Goal: Task Accomplishment & Management: Manage account settings

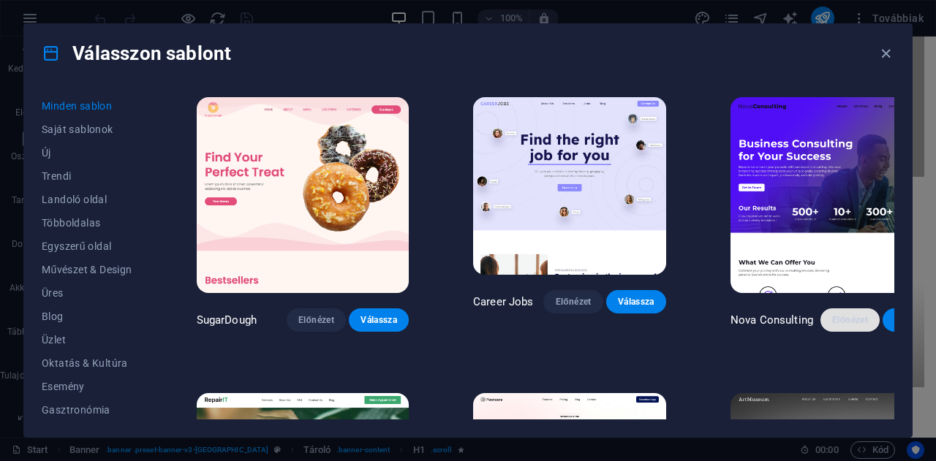
click at [820, 308] on button "Előnézet" at bounding box center [850, 319] width 60 height 23
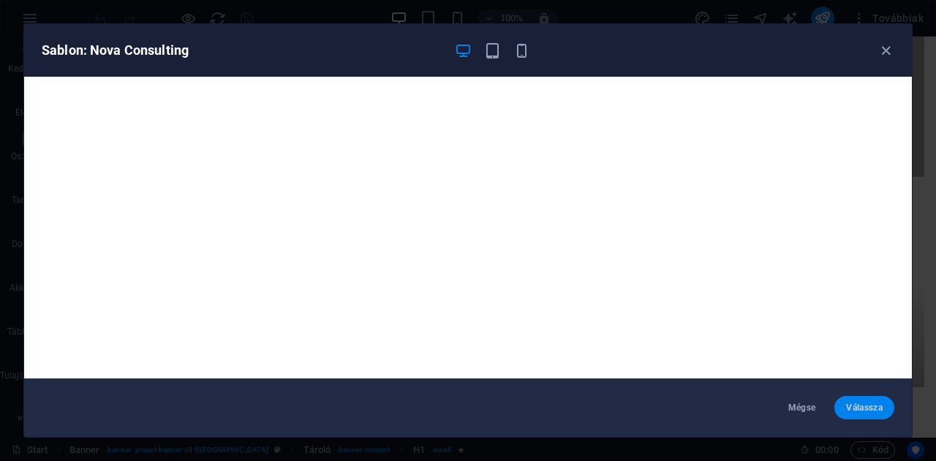
click at [860, 406] on span "Válassza" at bounding box center [864, 408] width 37 height 12
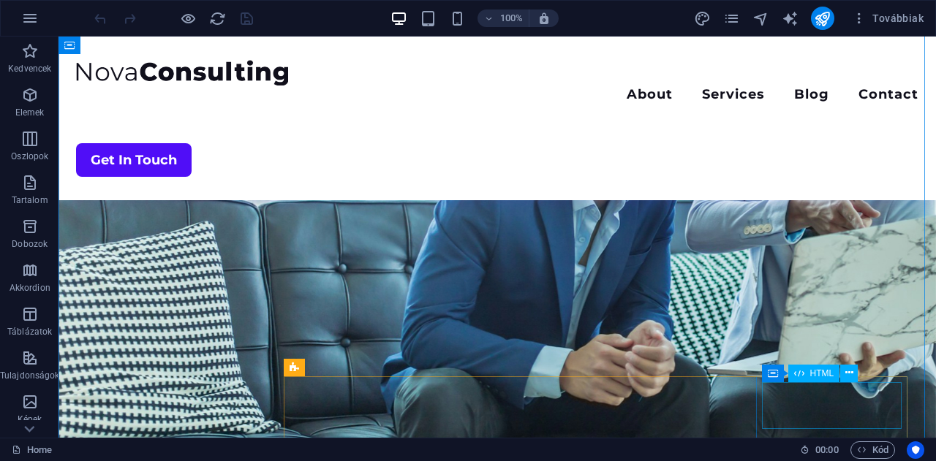
scroll to position [143, 0]
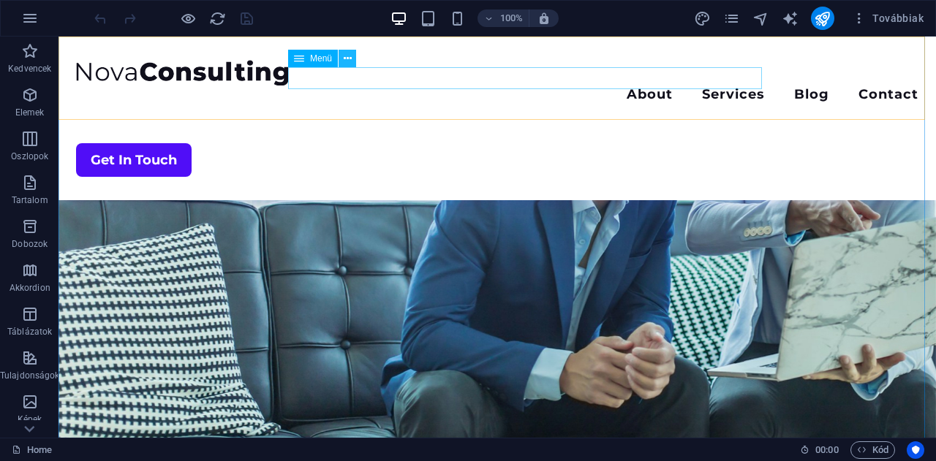
click at [350, 62] on icon at bounding box center [348, 58] width 8 height 15
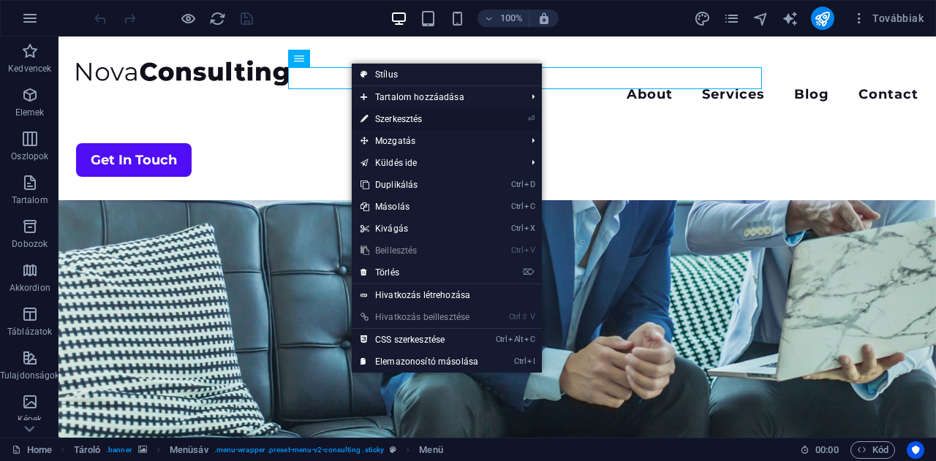
click at [401, 117] on link "⏎ Szerkesztés" at bounding box center [419, 119] width 135 height 22
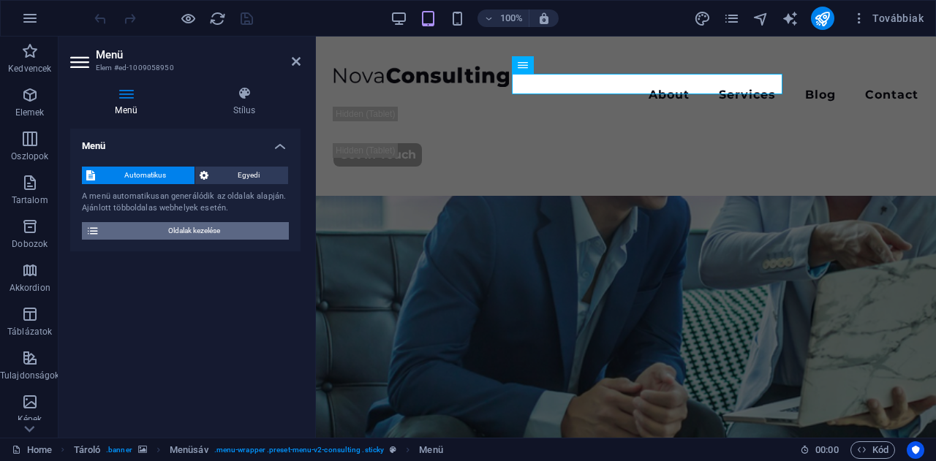
click at [189, 230] on span "Oldalak kezelése" at bounding box center [194, 231] width 181 height 18
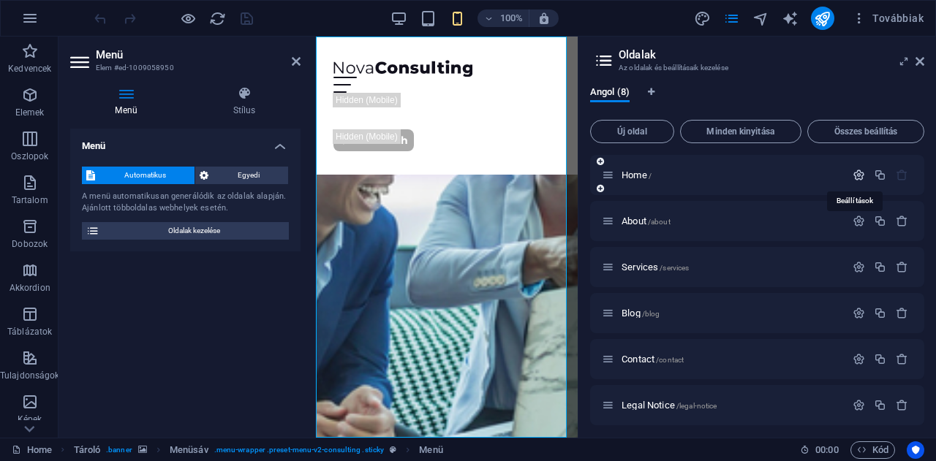
click at [857, 175] on icon "button" at bounding box center [858, 175] width 12 height 12
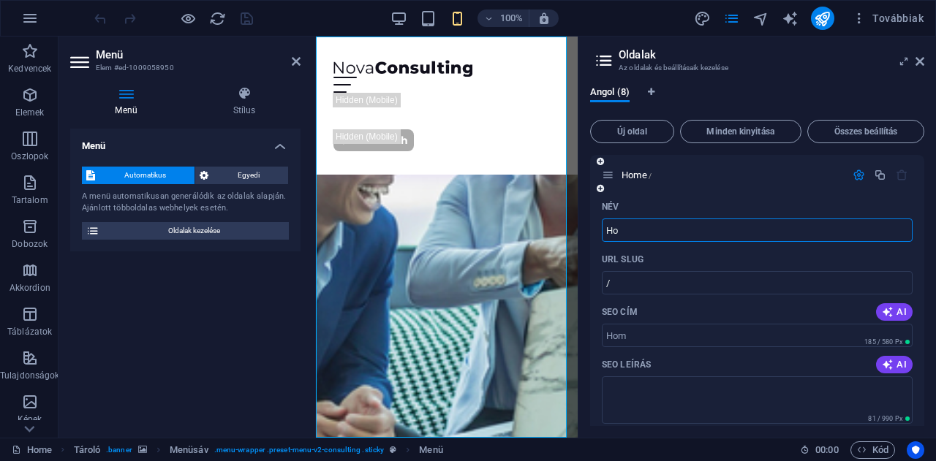
type input "H"
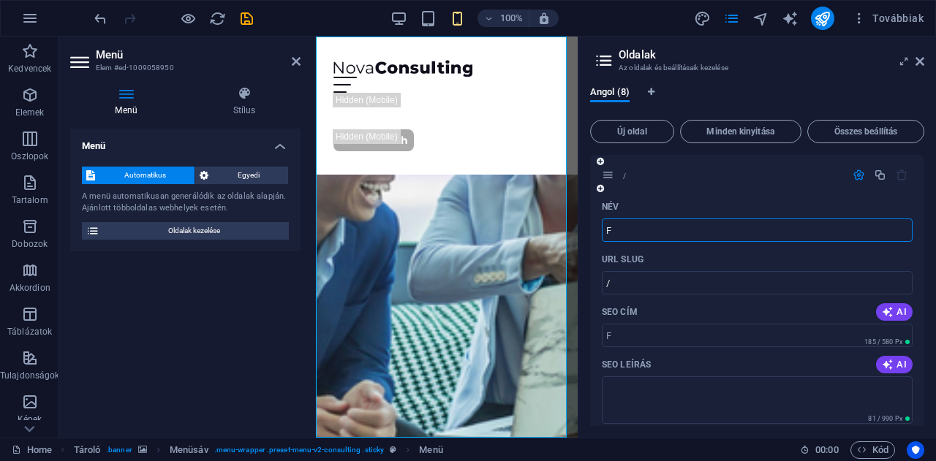
type input "Fő"
type input "/f"
type input "Főol"
type input "/fool"
type input "Főoldal"
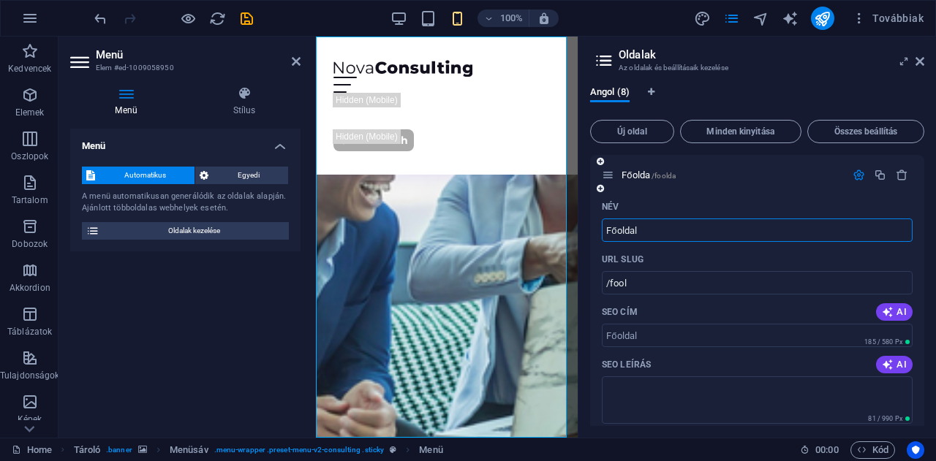
type input "/foolda"
type input "Főoldal"
type input "/fooldal"
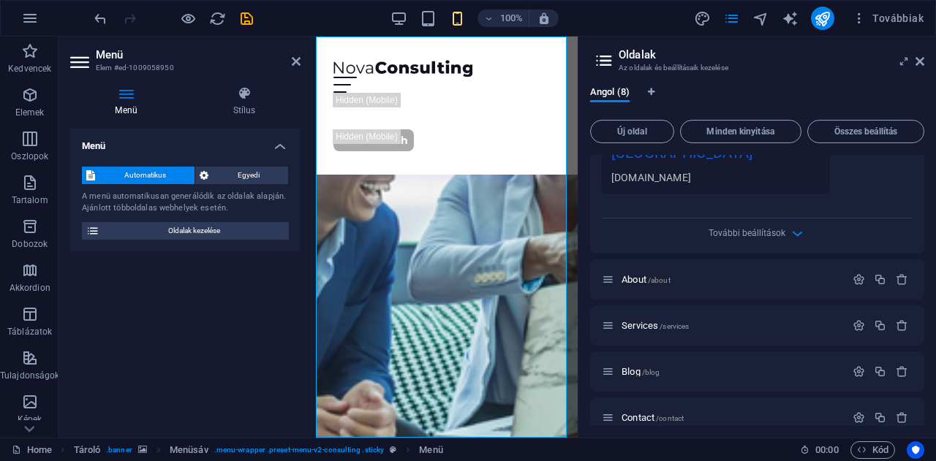
scroll to position [512, 0]
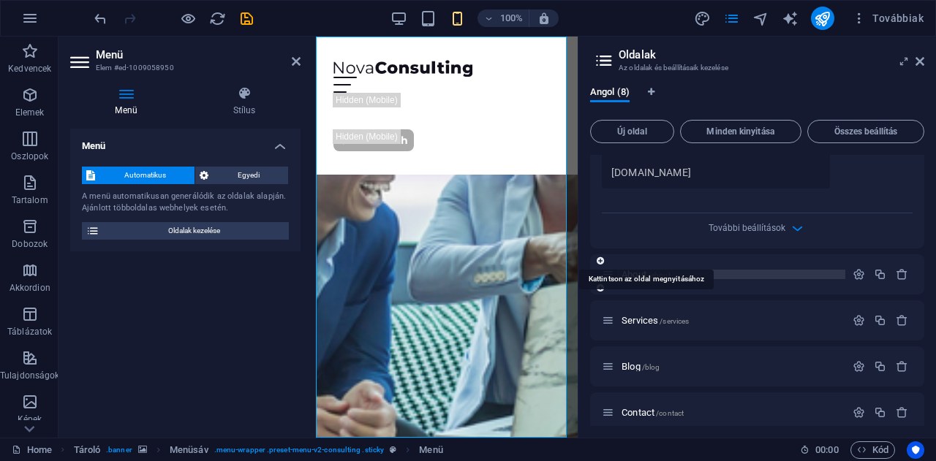
type input "Főoldal"
click at [654, 271] on span "/about" at bounding box center [659, 275] width 23 height 8
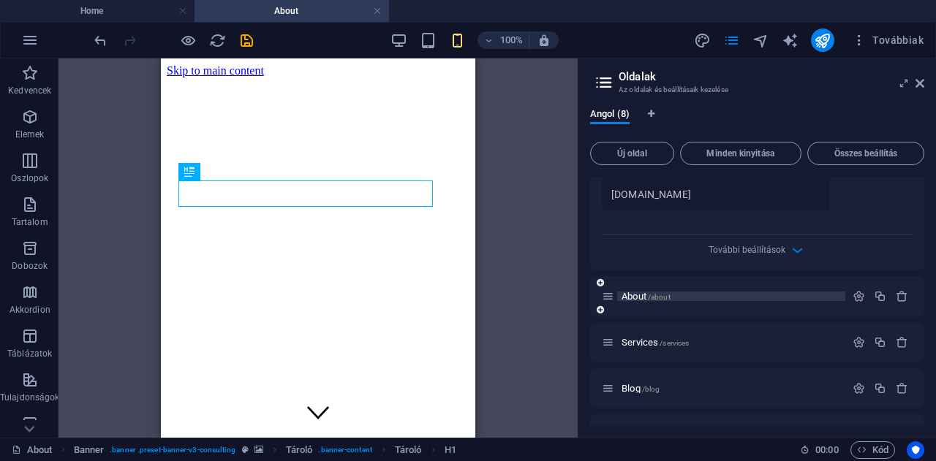
scroll to position [0, 0]
click at [853, 290] on icon "button" at bounding box center [858, 296] width 12 height 12
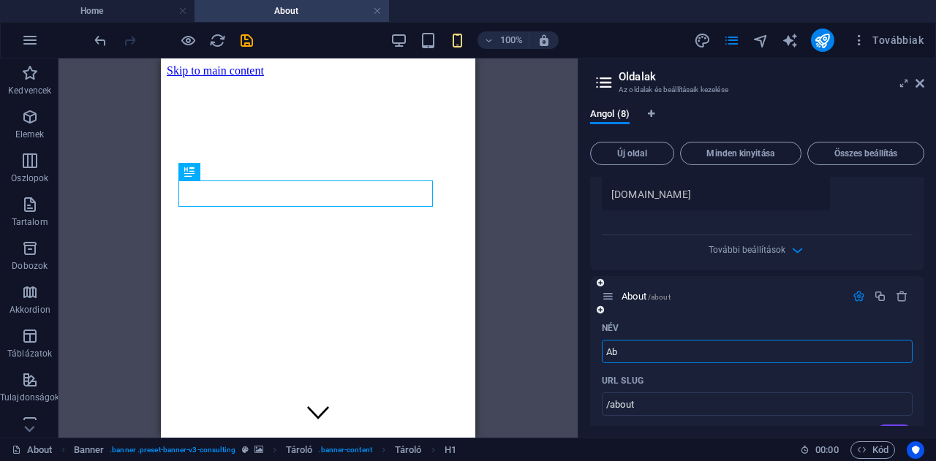
type input "A"
type input "/"
type input "E"
type input "/e"
type input "E"
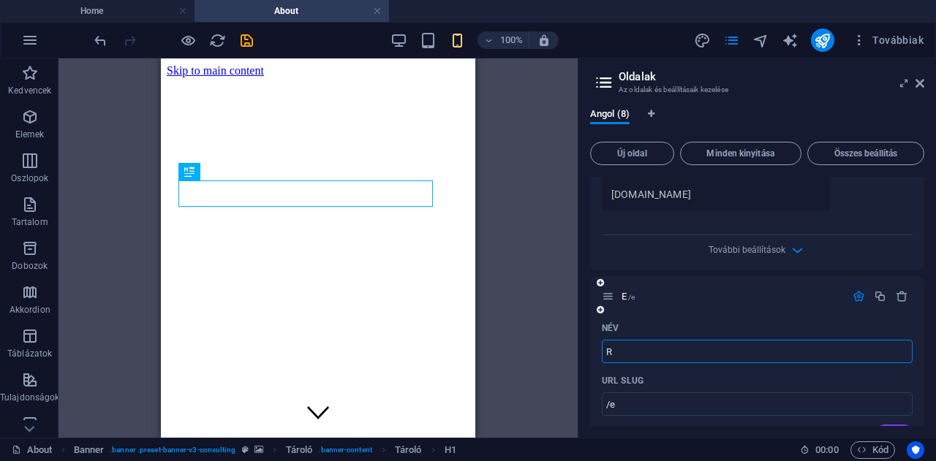
type input "R"
type input "/r"
type input "R"
type input "Rólu"
type input "/ro"
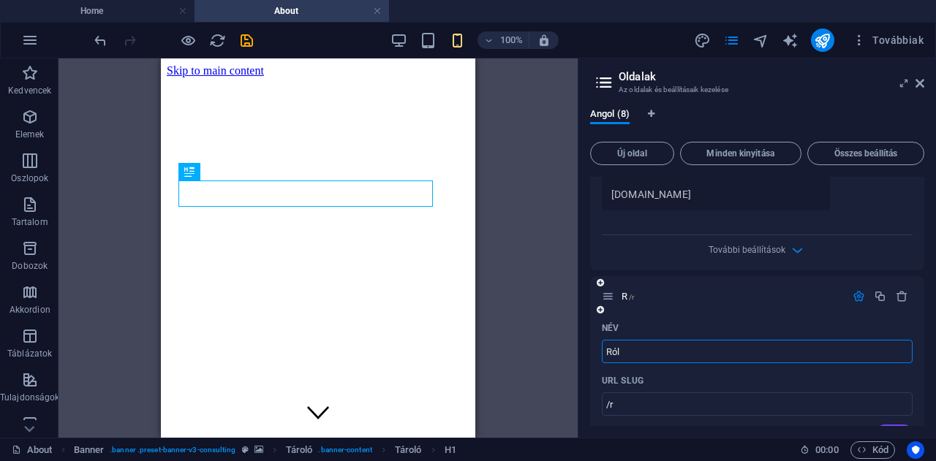
type input "Ró"
type input "Rólunk"
type input "/rolunk"
type input "Rólunk"
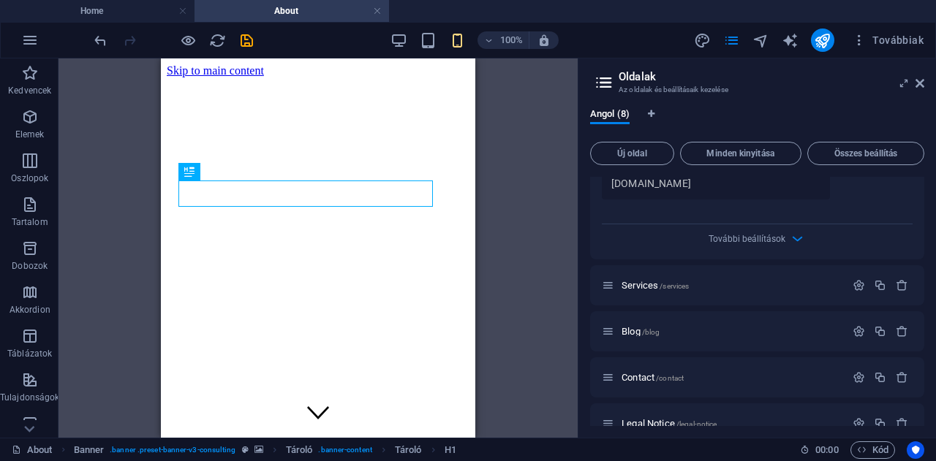
scroll to position [1115, 0]
type input "Rólunk"
click at [643, 279] on span "Services /services" at bounding box center [654, 284] width 67 height 11
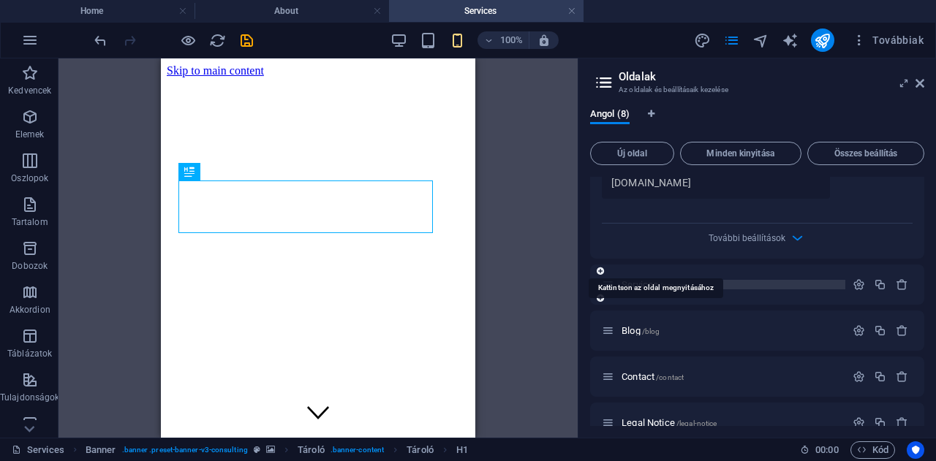
scroll to position [0, 0]
click at [678, 281] on span "/services" at bounding box center [673, 285] width 29 height 8
click at [659, 281] on span "/services" at bounding box center [673, 285] width 29 height 8
click at [855, 279] on icon "button" at bounding box center [858, 285] width 12 height 12
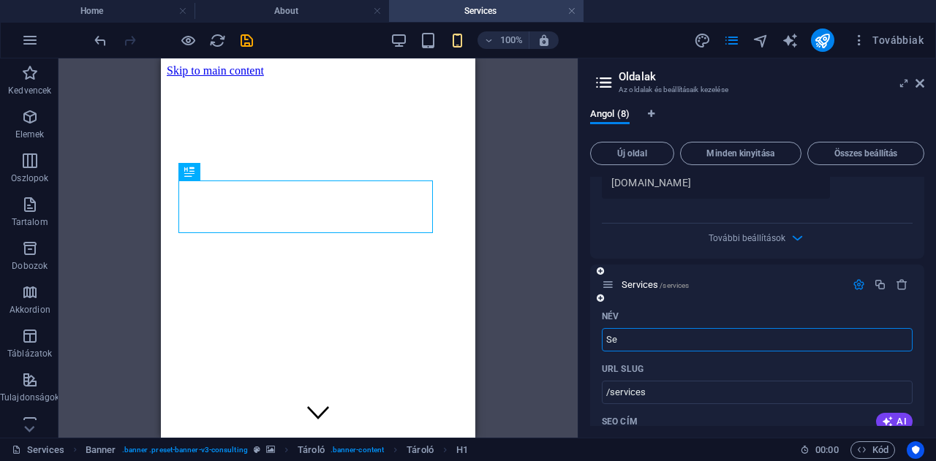
type input "S"
type input "/"
type input "Regge"
type input "/re"
type input "Re"
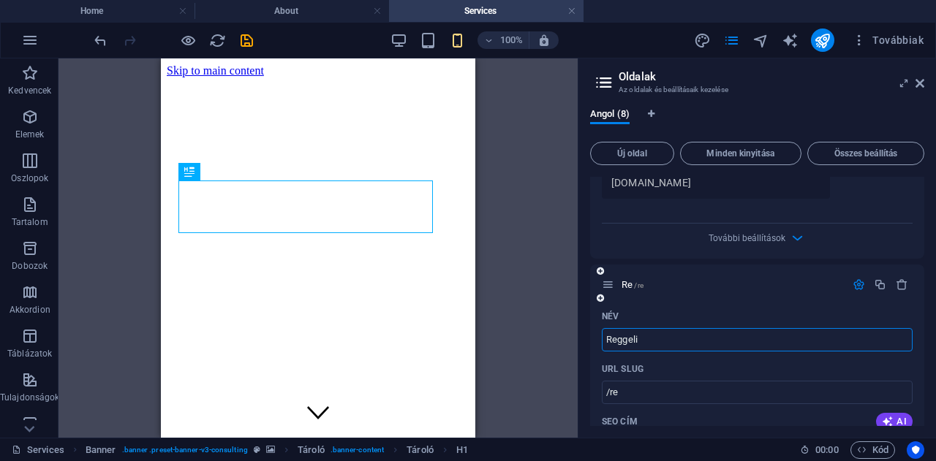
type input "Reggeli"
type input "/reggeli"
type input "Reggeli"
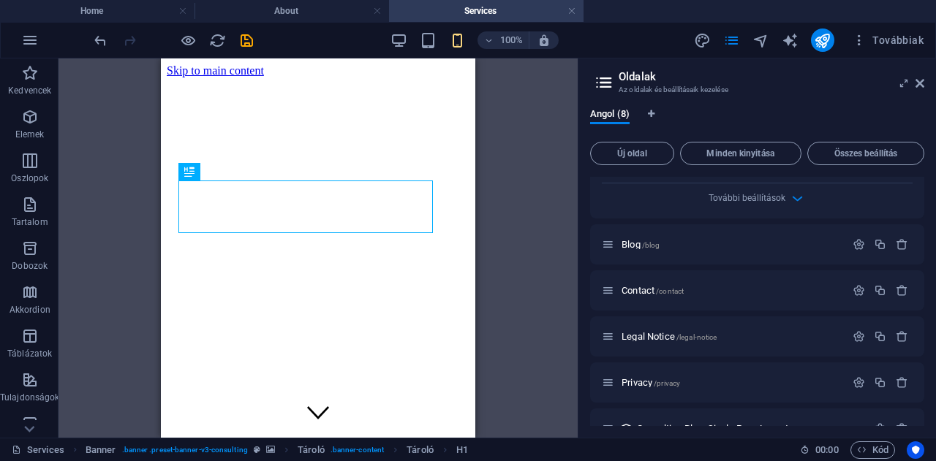
scroll to position [1747, 0]
type input "Reggeli"
click at [860, 237] on icon "button" at bounding box center [858, 243] width 12 height 12
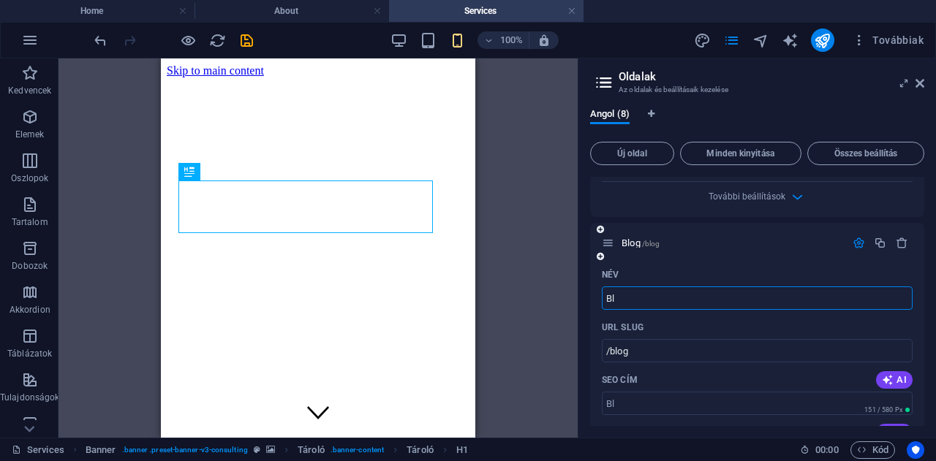
type input "B"
type input "/"
type input "Edé"
type input "/ed"
type input "Ed"
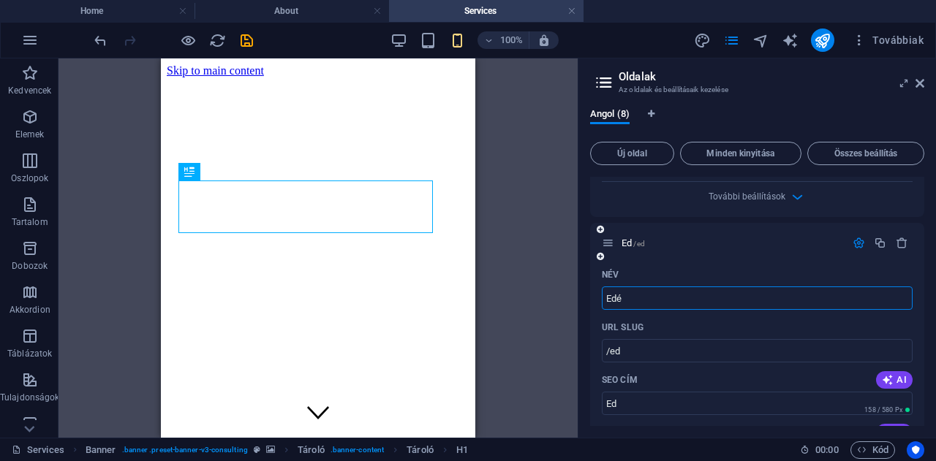
type input "Edéd"
type input "/ede"
type input "Edé"
type input "Edéd"
type input "/eded"
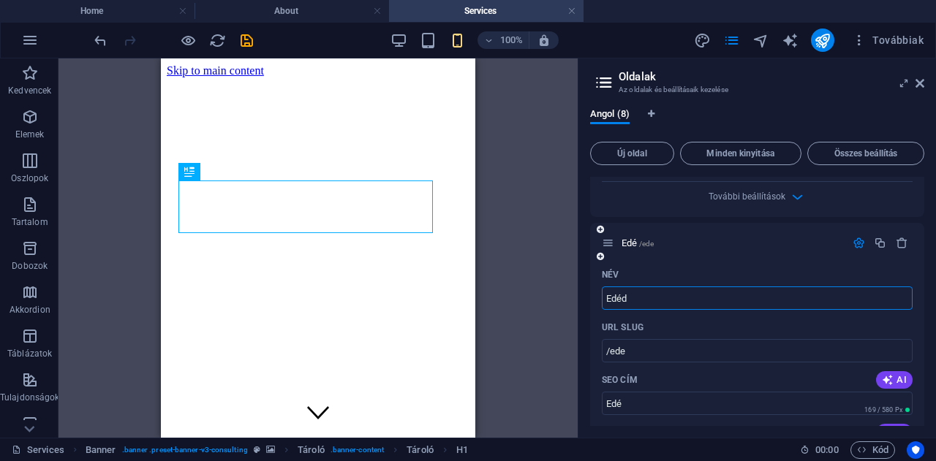
type input "Edéd"
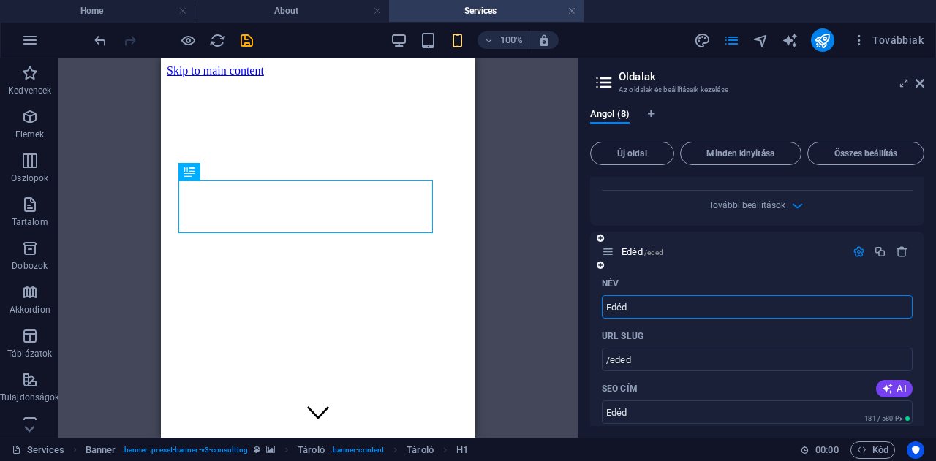
scroll to position [1737, 0]
type input "E"
type input "/e"
type input "E"
type input "Ebé"
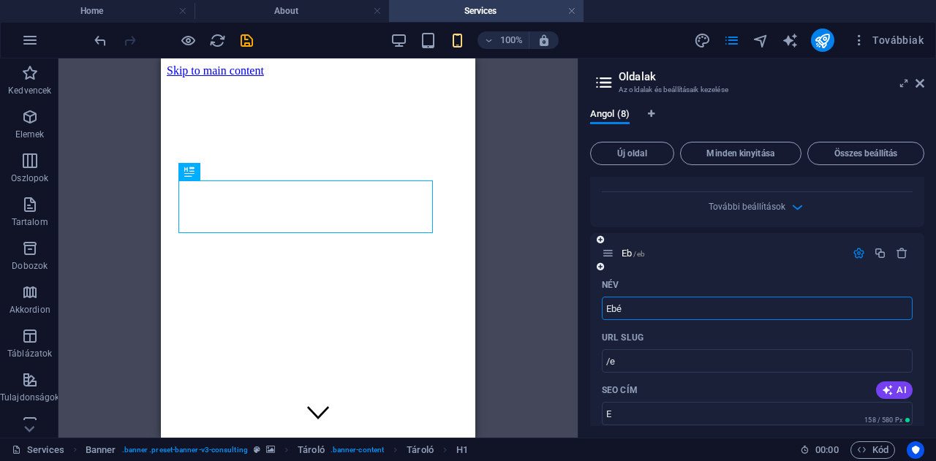
type input "/eb"
type input "Eb"
type input "Ebéd"
type input "/ebed"
type input "Ebéd"
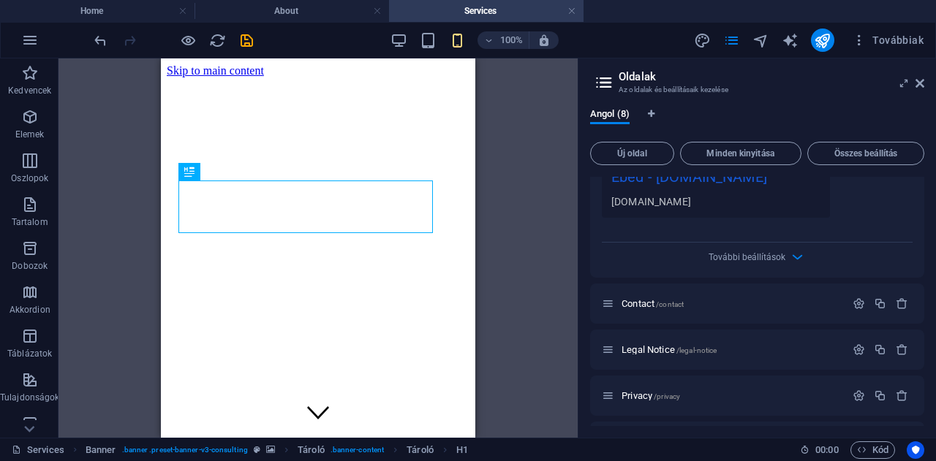
scroll to position [2279, 0]
type input "Ebéd"
click at [665, 299] on span "/contact" at bounding box center [670, 303] width 28 height 8
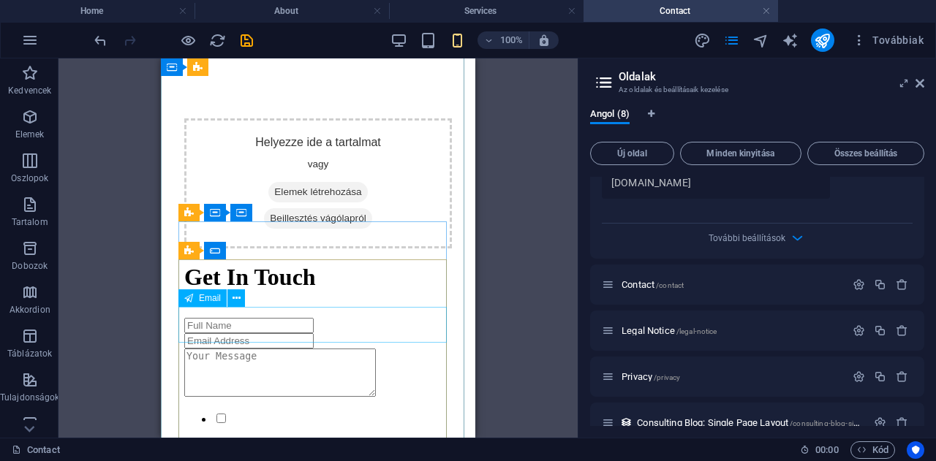
scroll to position [173, 0]
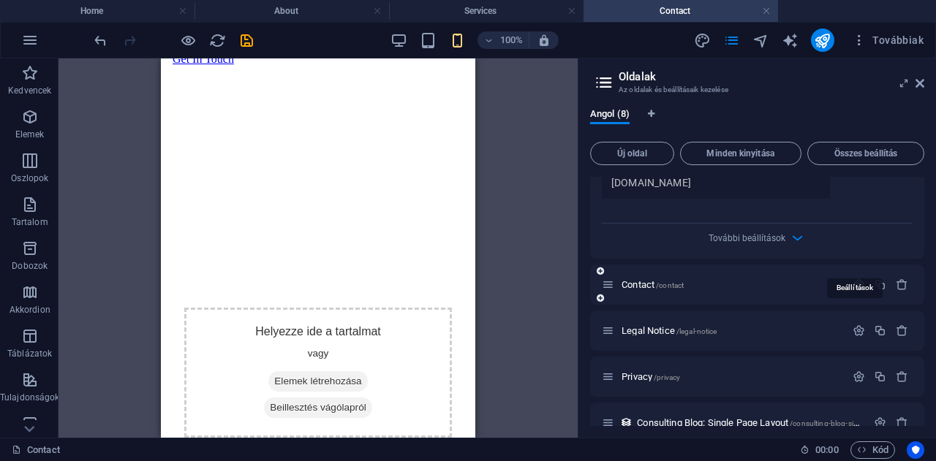
click at [855, 279] on icon "button" at bounding box center [858, 285] width 12 height 12
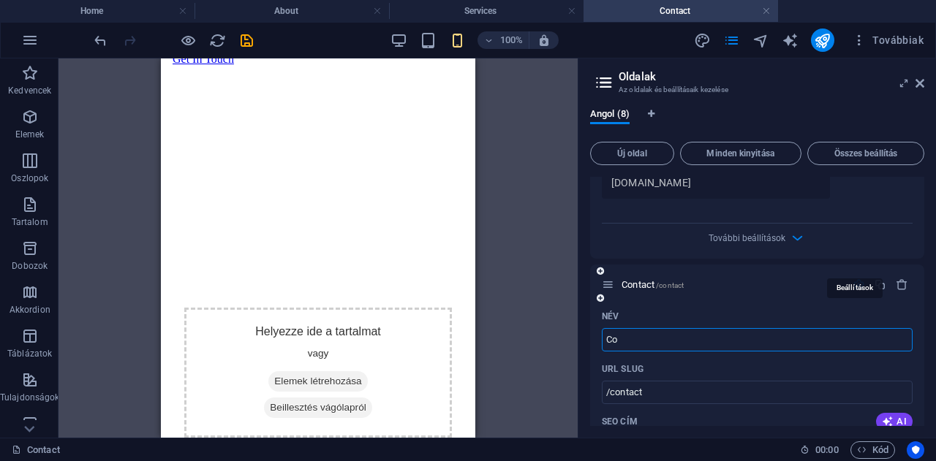
type input "C"
type input "/"
type input "Kapcso"
type input "/kap"
type input "Kap"
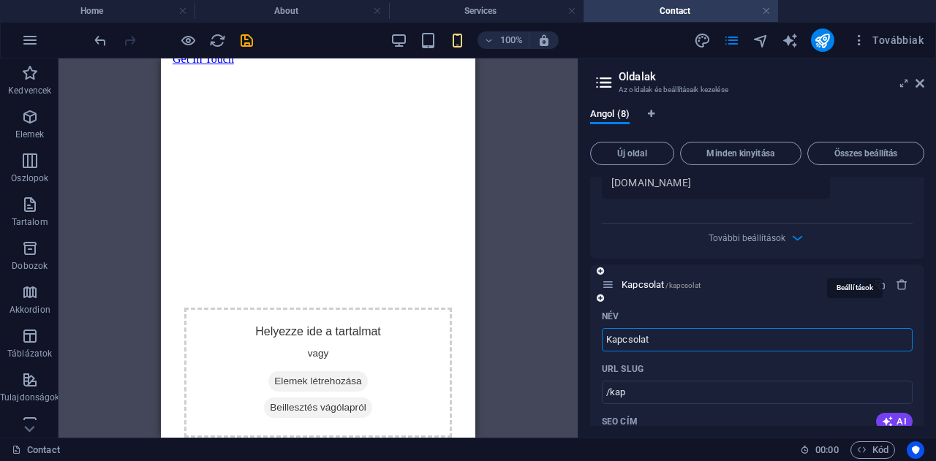
type input "Kapcsolat"
type input "/kapcsolat"
type input "Kapcsolat"
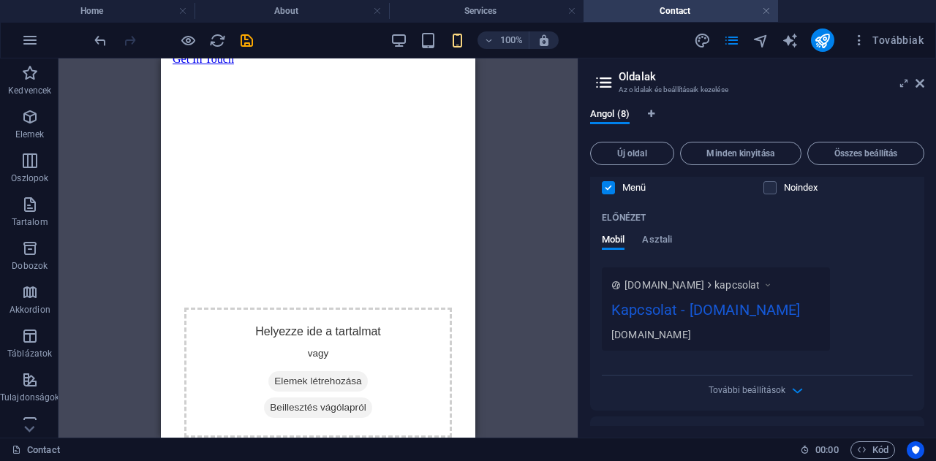
scroll to position [2841, 0]
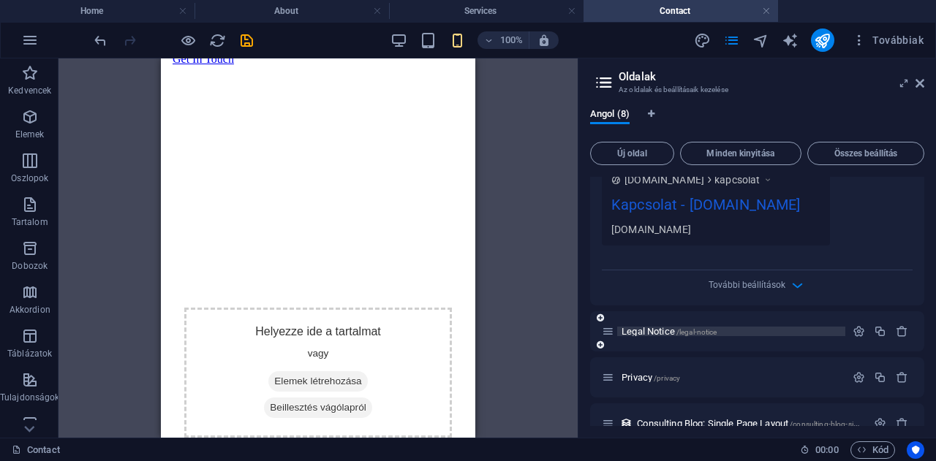
type input "Kapcsolat"
click at [703, 328] on span "/legal-notice" at bounding box center [696, 332] width 41 height 8
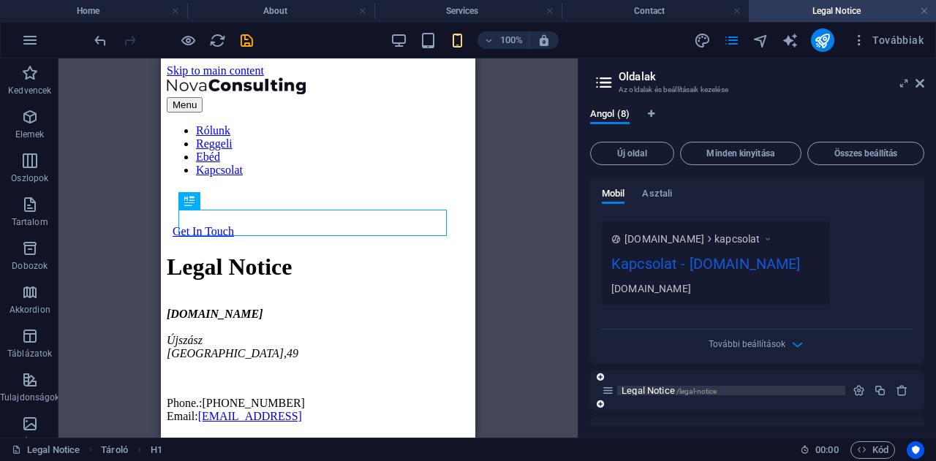
scroll to position [0, 0]
click at [855, 385] on icon "button" at bounding box center [858, 391] width 12 height 12
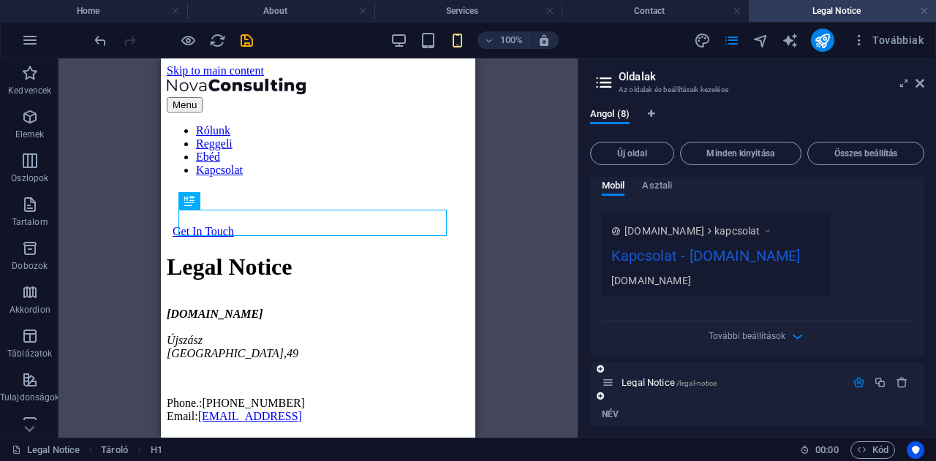
type input "L"
type input "Ka"
type input "/"
type input "Kapcsol"
type input "/kap"
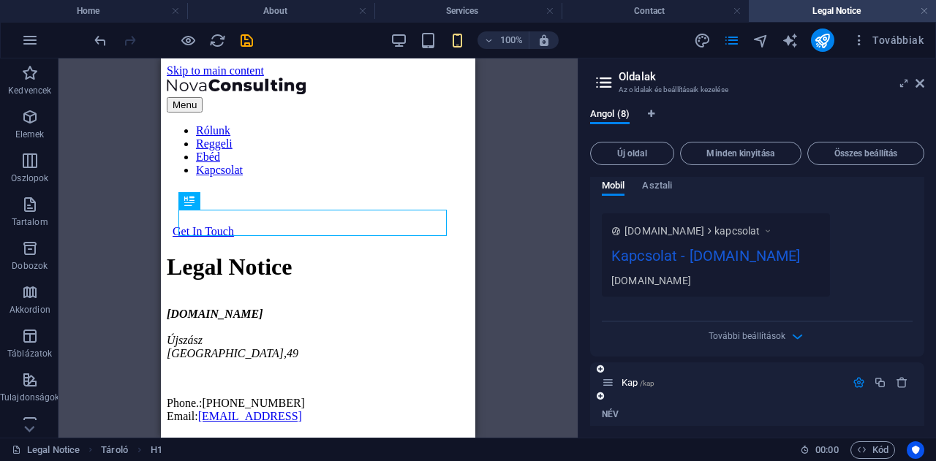
type input "Kap"
type input "Kapcsolat"
type input "/kapcsolat-8"
type input "Kapcsolat"
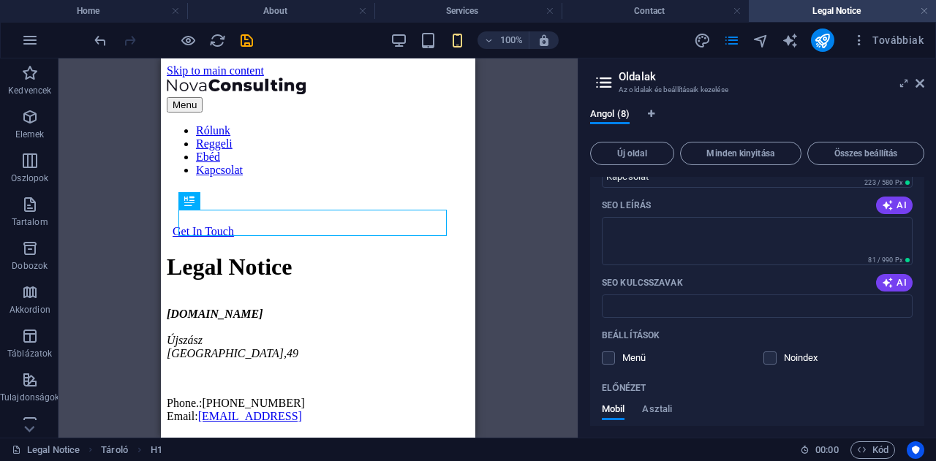
scroll to position [3385, 0]
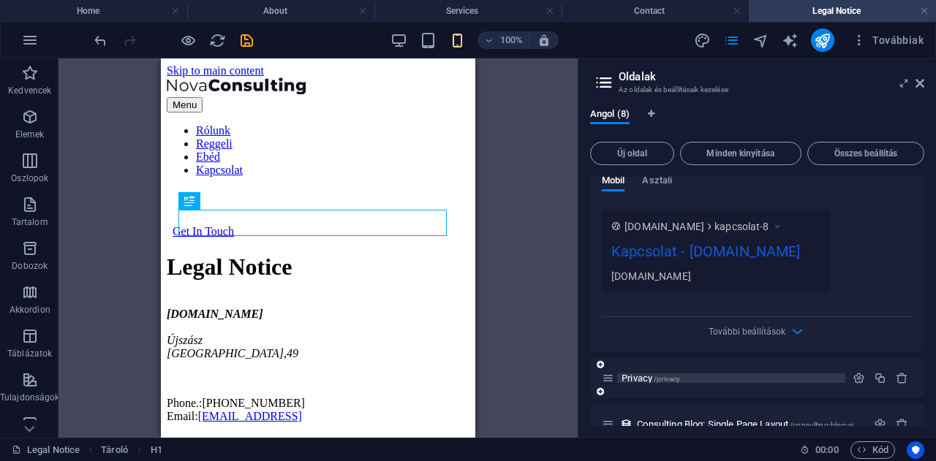
type input "Kapcsolat"
click at [660, 375] on span "/privacy" at bounding box center [667, 379] width 26 height 8
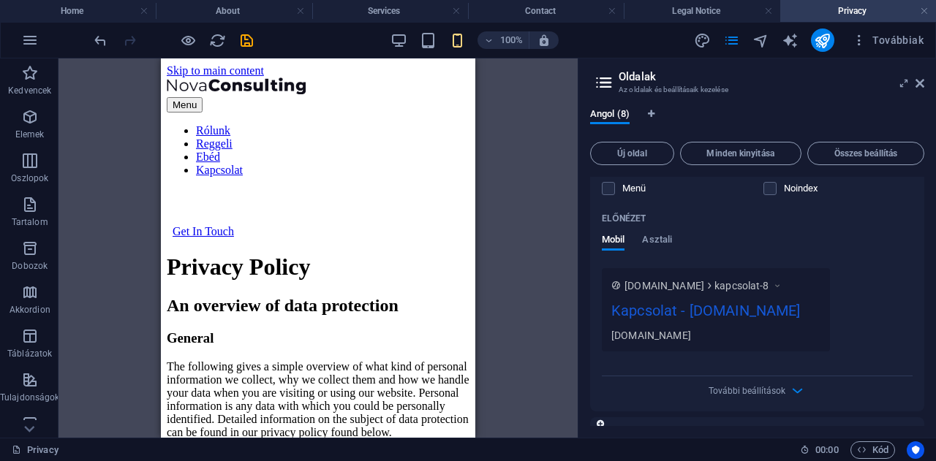
scroll to position [0, 0]
click at [855, 431] on icon "button" at bounding box center [858, 437] width 12 height 12
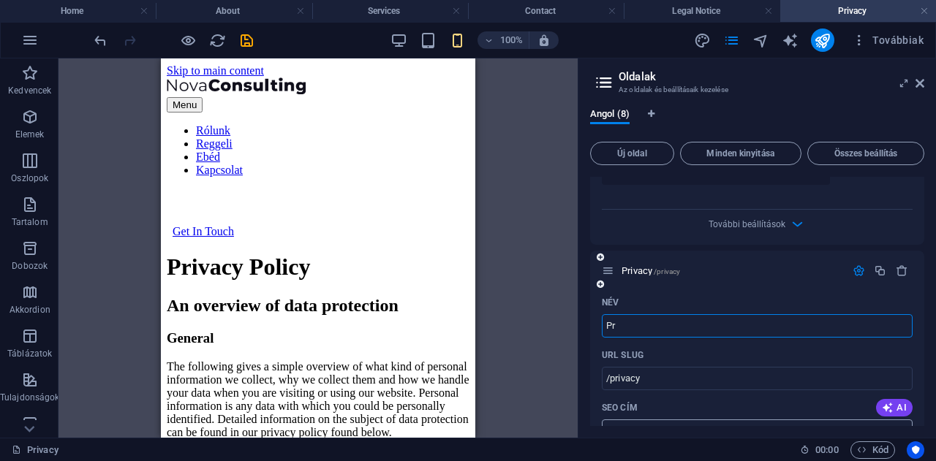
type input "P"
type input "/p"
type input "P"
type input "Ró"
type input "/"
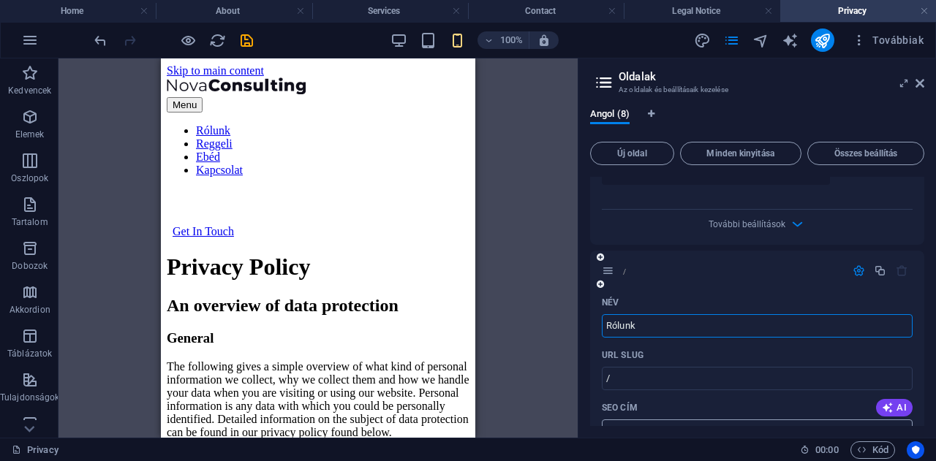
type input "Rólunk"
type input "/rolunk-8"
type input "Rólunk"
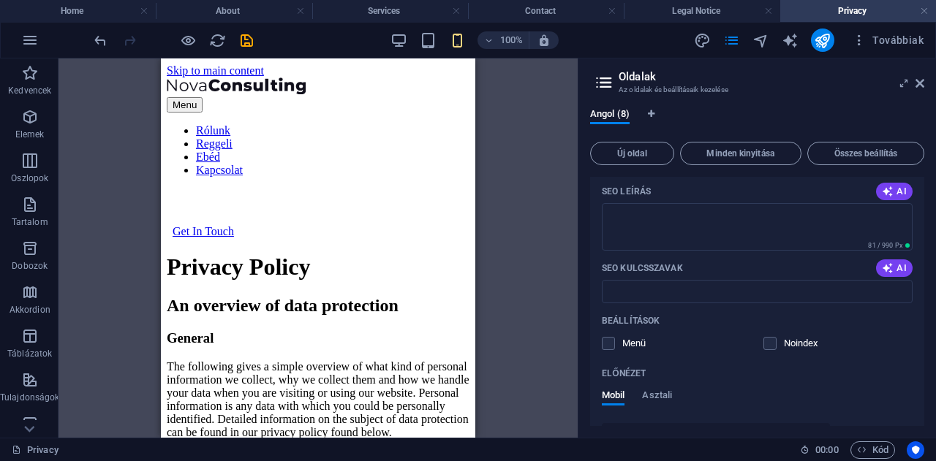
scroll to position [3930, 0]
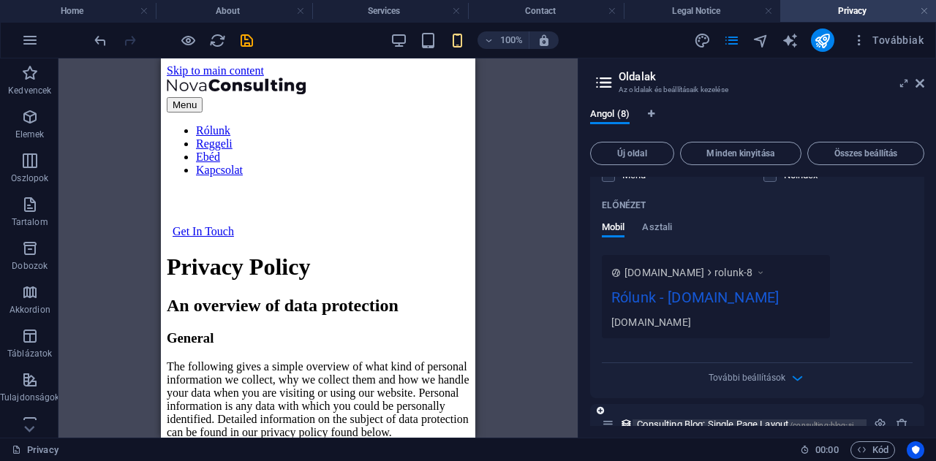
type input "Rólunk"
click at [708, 419] on span "Consulting Blog: Single Page Layout /consulting-blog-single-page-layout" at bounding box center [773, 424] width 272 height 11
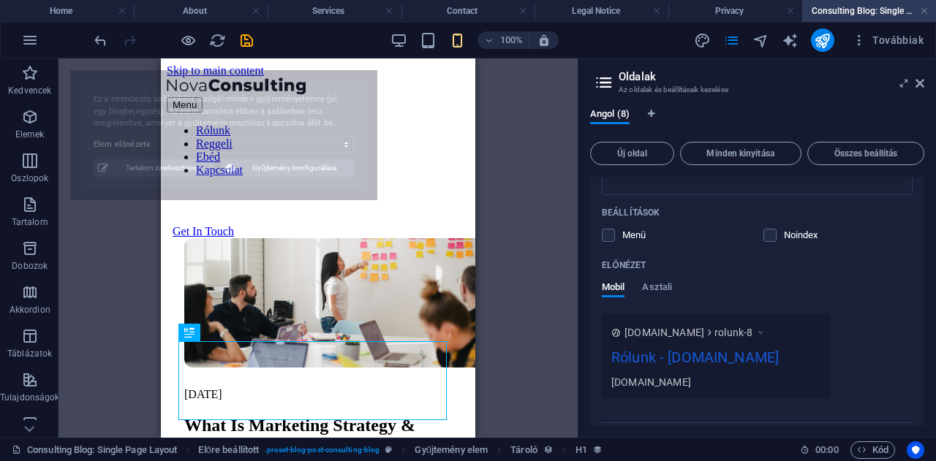
scroll to position [0, 0]
select select "68dfe6ea980b1943cd0b584b"
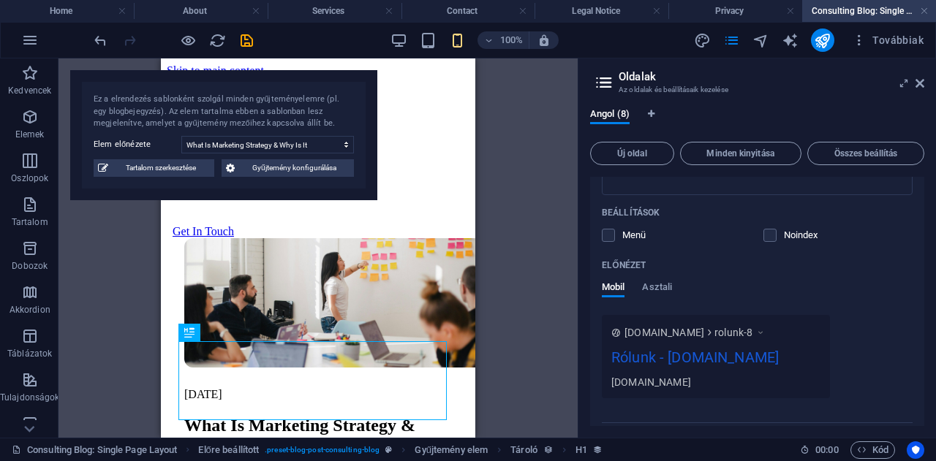
scroll to position [3930, 0]
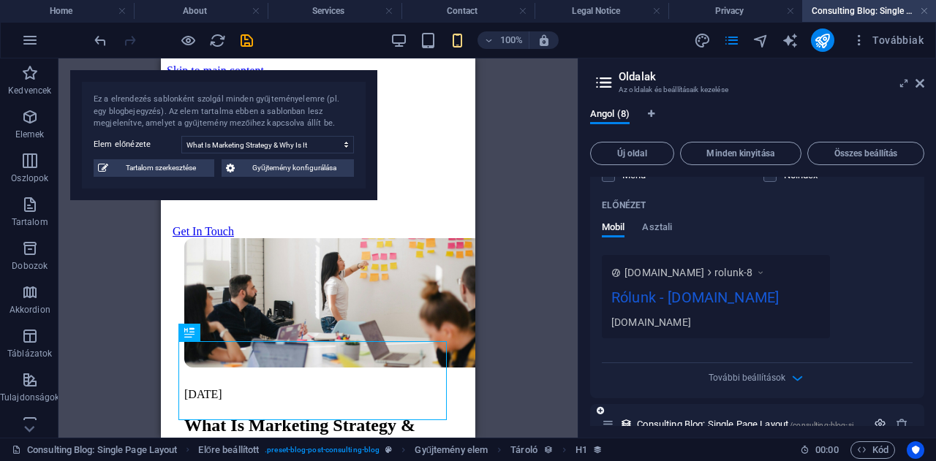
click at [877, 418] on icon "button" at bounding box center [880, 424] width 12 height 12
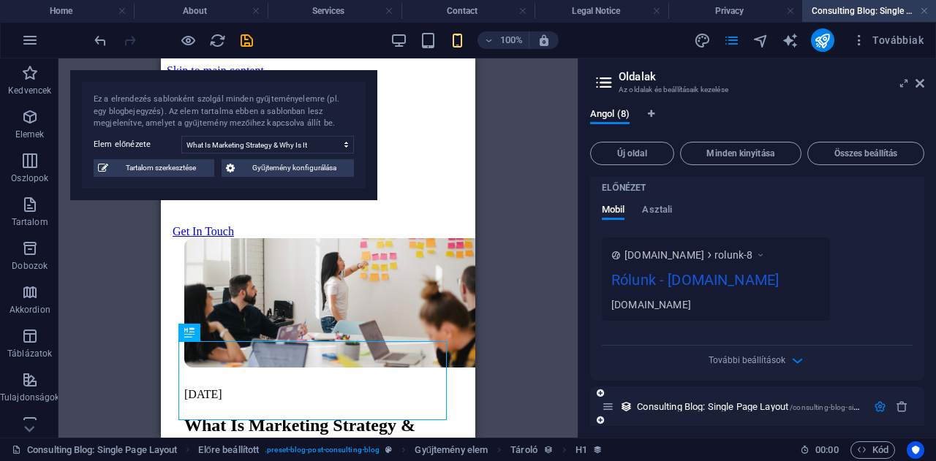
type input "Consulti"
type input "/consulting-blog-single-page-layou"
type input "Co"
type input "/consult"
type input "C"
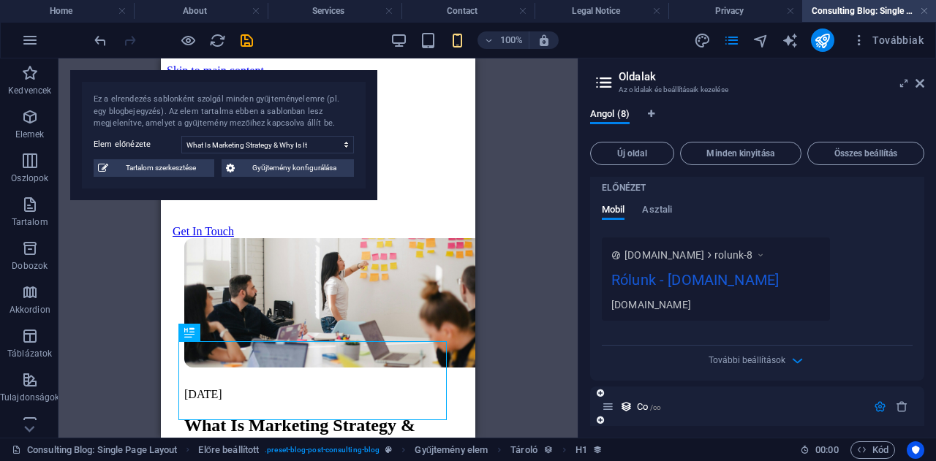
type input "/co"
type input "R"
type input "/"
type input "Rendez"
type input "/re"
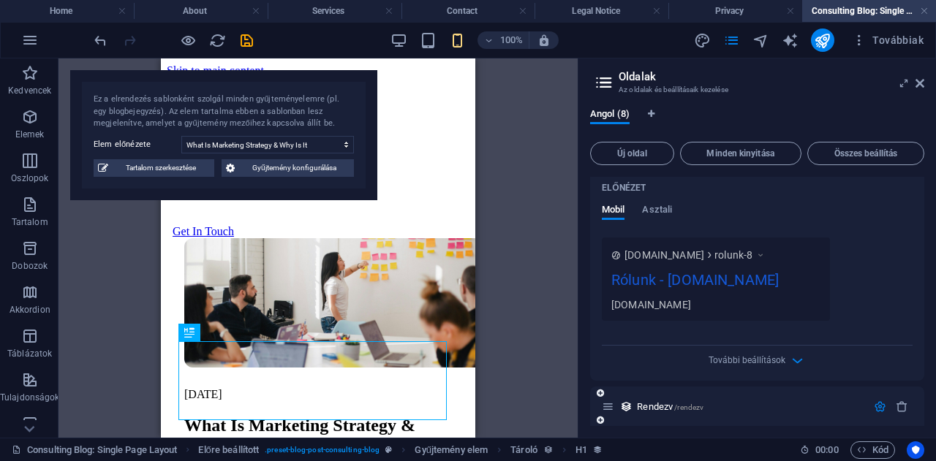
type input "Rendezvény"
type input "/rendezv"
type input "Rendezvény"
type input "/rendezveny"
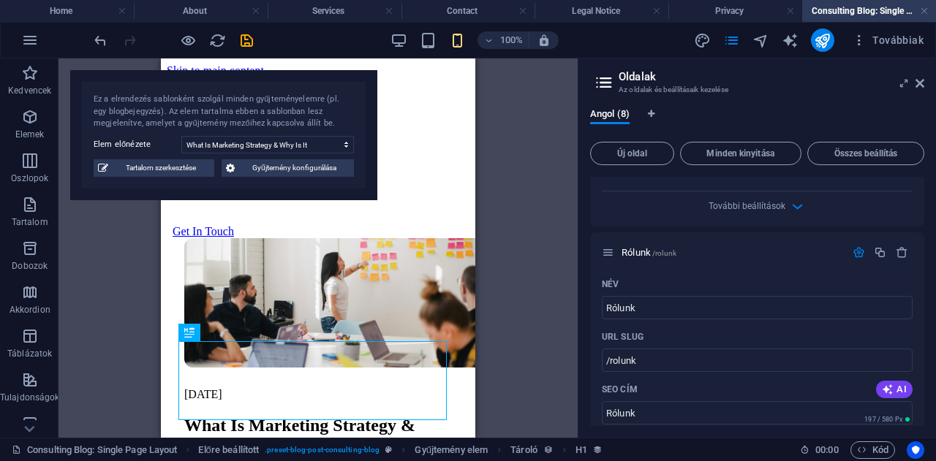
scroll to position [553, 0]
type input "Rendezvény"
click at [647, 298] on input "Rólunk" at bounding box center [757, 309] width 311 height 23
type input "R"
type input "S"
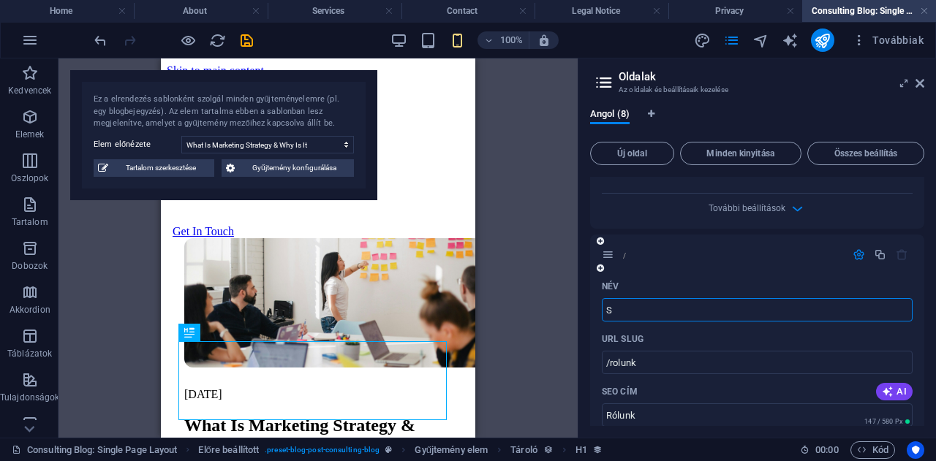
type input "/"
type input "Street"
type input "/st"
type input "St"
type input "Streetfood"
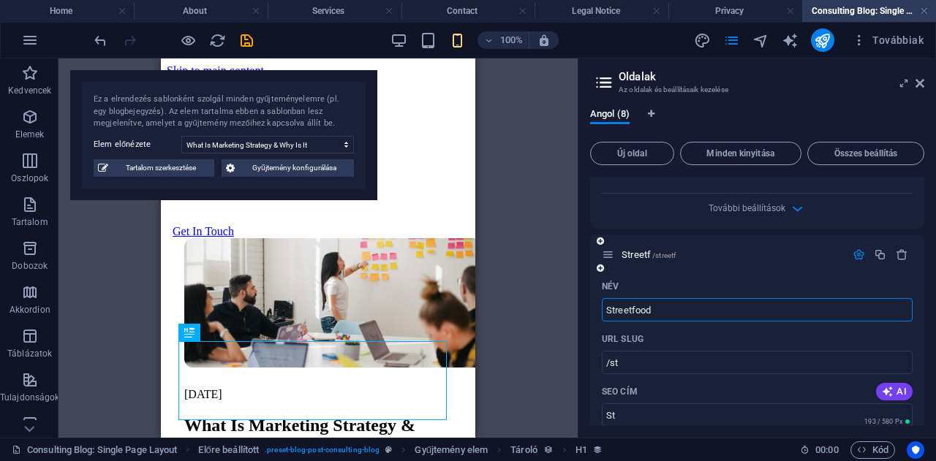
type input "/streetf"
type input "Streetf"
type input "Streetfood"
type input "/streetfood"
type input "Streetfood"
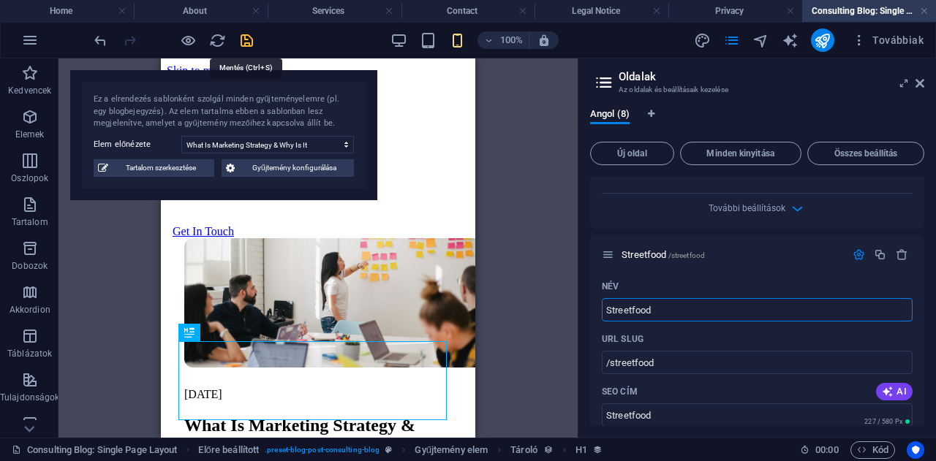
type input "Streetfood"
click at [246, 43] on icon "save" at bounding box center [246, 40] width 17 height 17
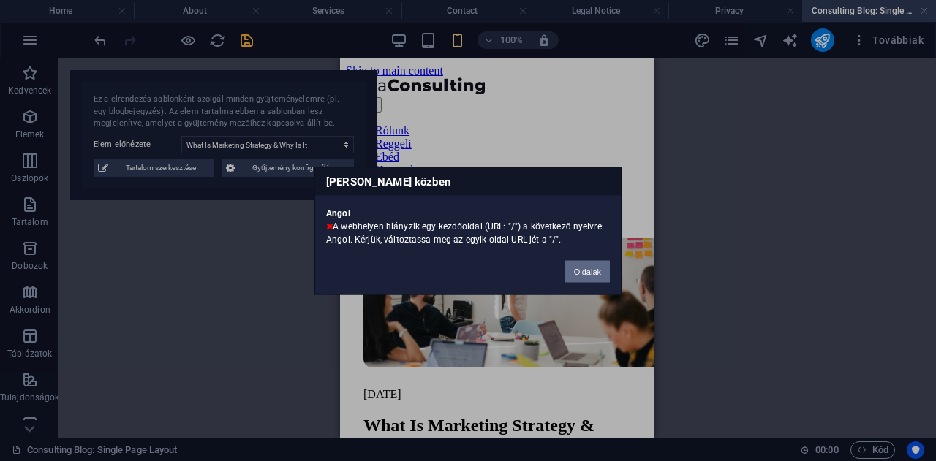
click at [592, 265] on button "Oldalak" at bounding box center [587, 271] width 45 height 22
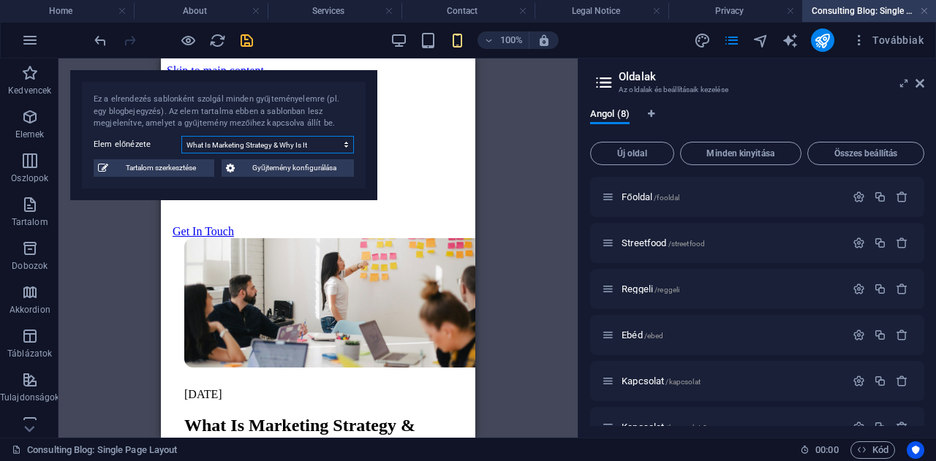
click at [288, 145] on select "What Is Marketing Strategy & Why Is It Important? The Perfect Workshop: The Con…" at bounding box center [267, 145] width 173 height 18
click at [189, 170] on span "Tartalom szerkesztése" at bounding box center [161, 168] width 97 height 18
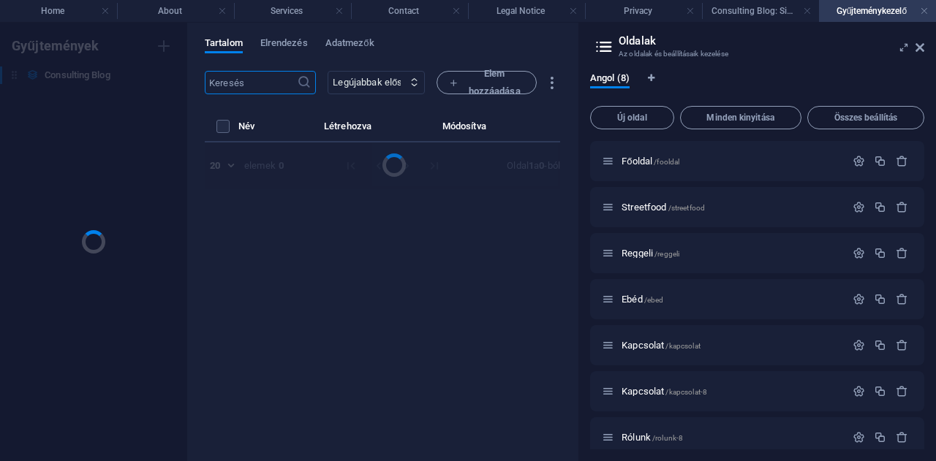
select select "Modern Marketing"
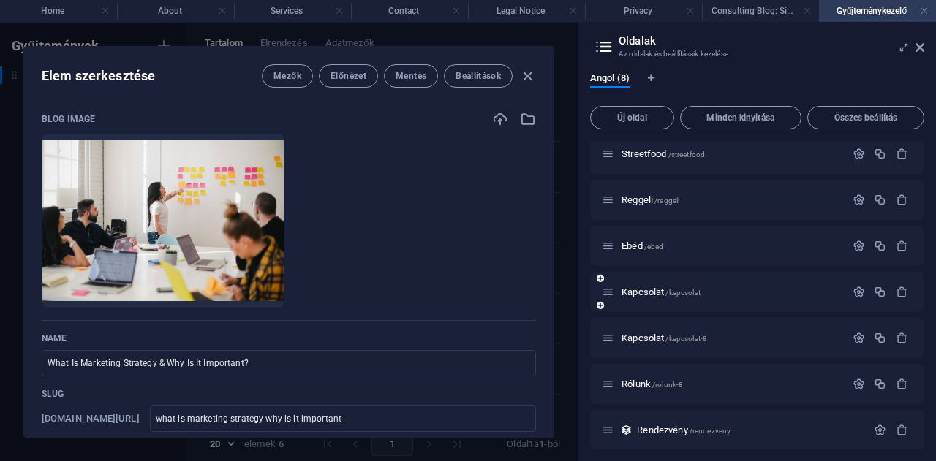
scroll to position [0, 0]
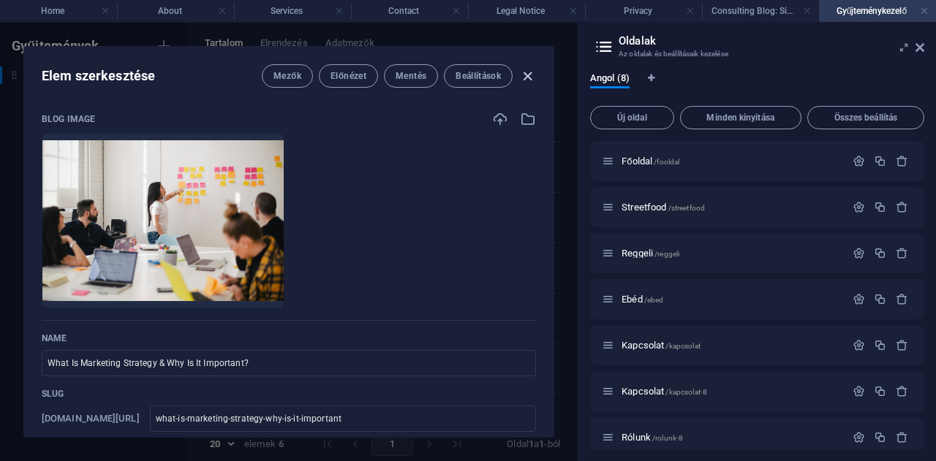
click at [522, 76] on icon "button" at bounding box center [527, 76] width 17 height 17
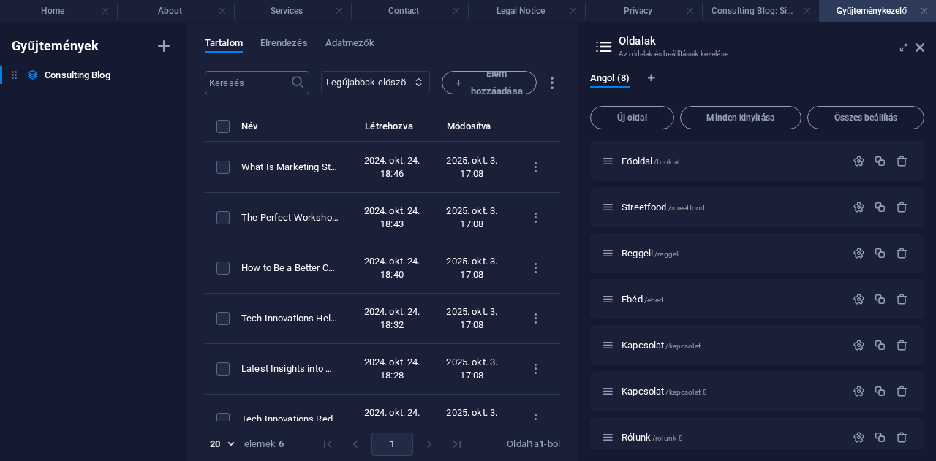
type input "2025-10-03"
type input "what-is-marketing-strategy-why-is-it-important"
click at [922, 48] on icon at bounding box center [919, 48] width 9 height 12
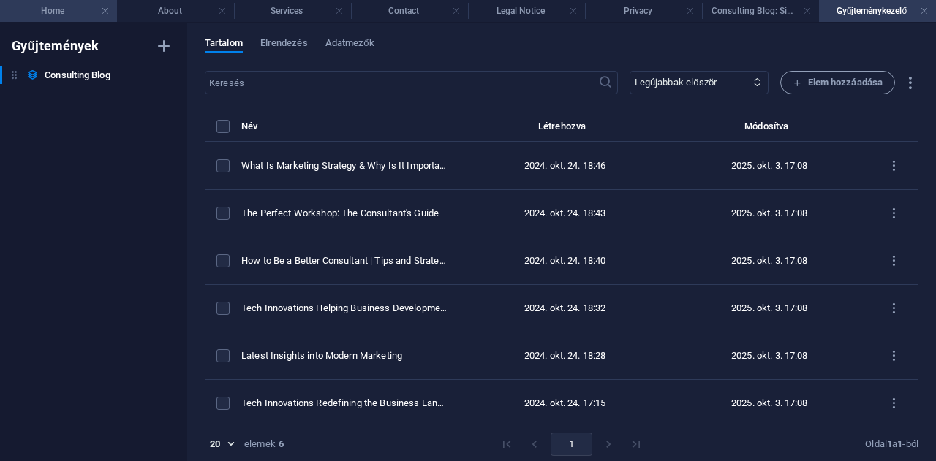
click at [50, 12] on h4 "Home" at bounding box center [58, 11] width 117 height 16
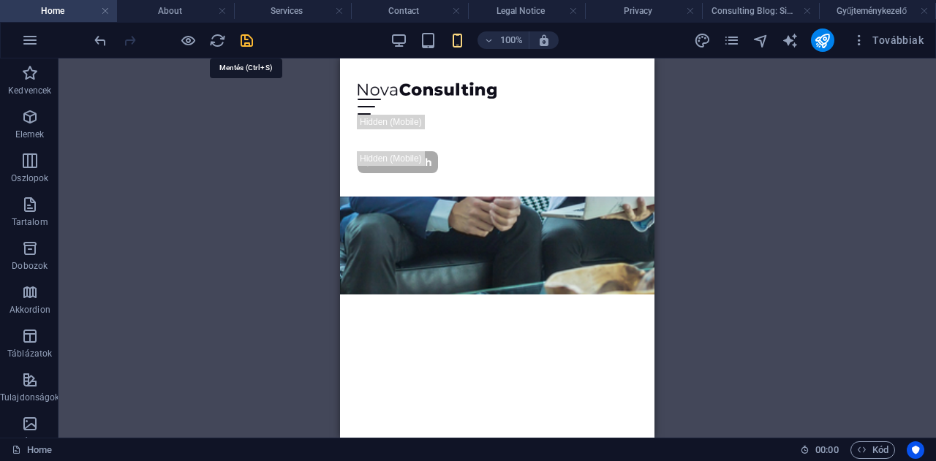
click at [250, 39] on icon "save" at bounding box center [246, 40] width 17 height 17
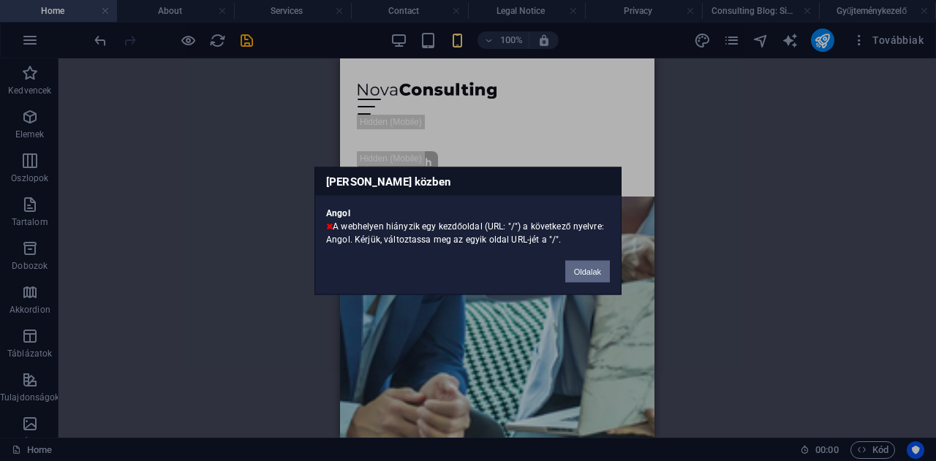
click at [585, 271] on button "Oldalak" at bounding box center [587, 271] width 45 height 22
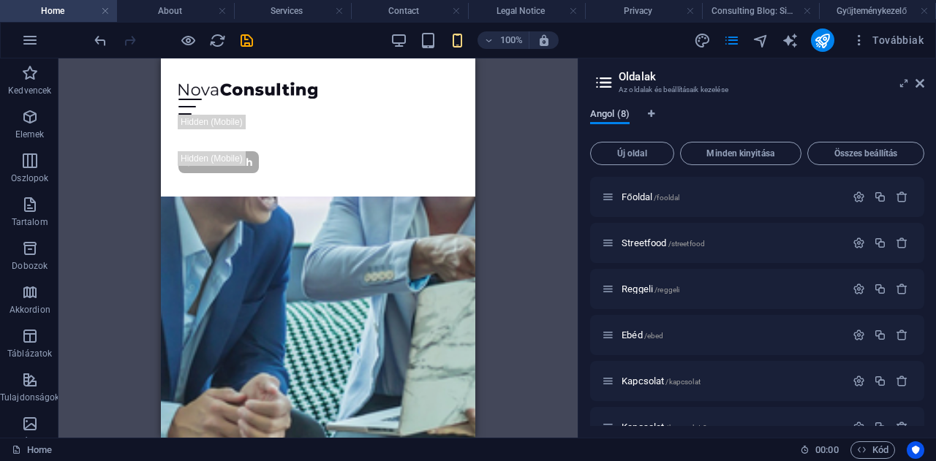
click at [611, 117] on span "Angol (8)" at bounding box center [609, 115] width 39 height 20
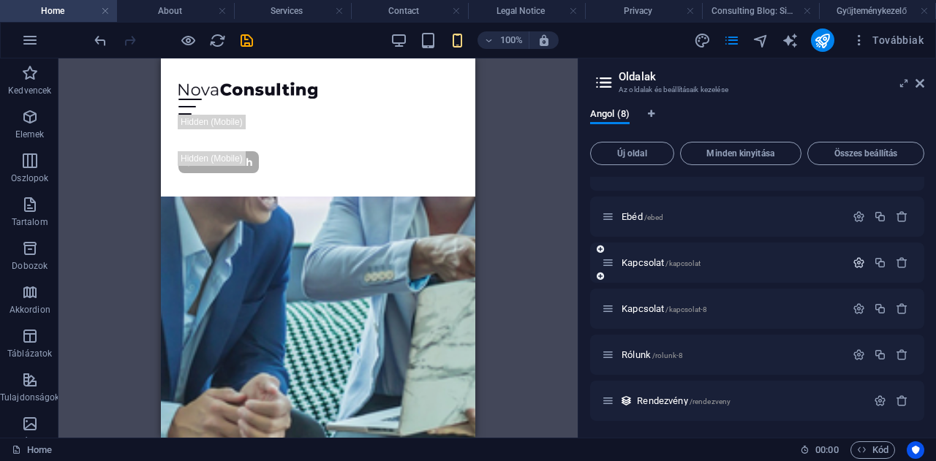
click at [855, 264] on icon "button" at bounding box center [858, 263] width 12 height 12
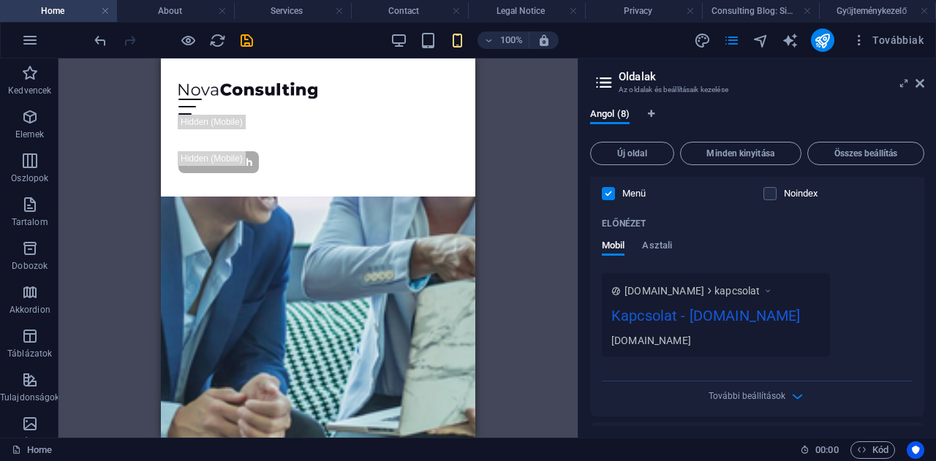
scroll to position [663, 0]
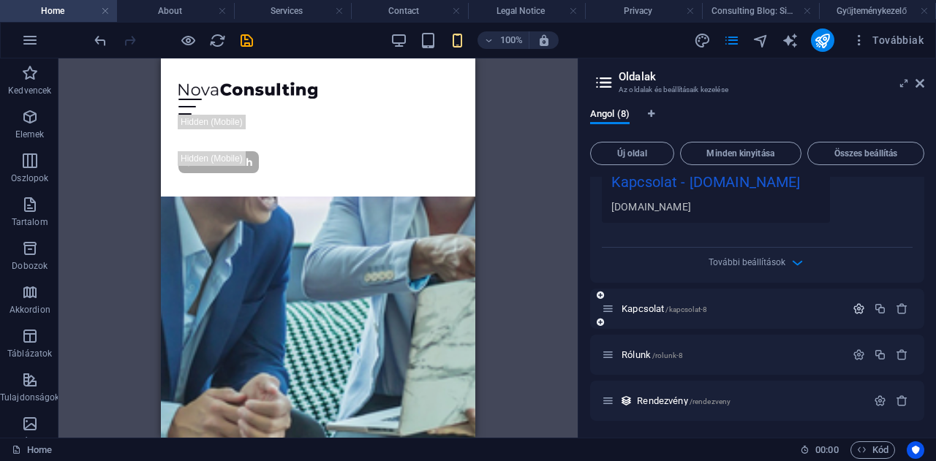
click at [853, 306] on icon "button" at bounding box center [858, 309] width 12 height 12
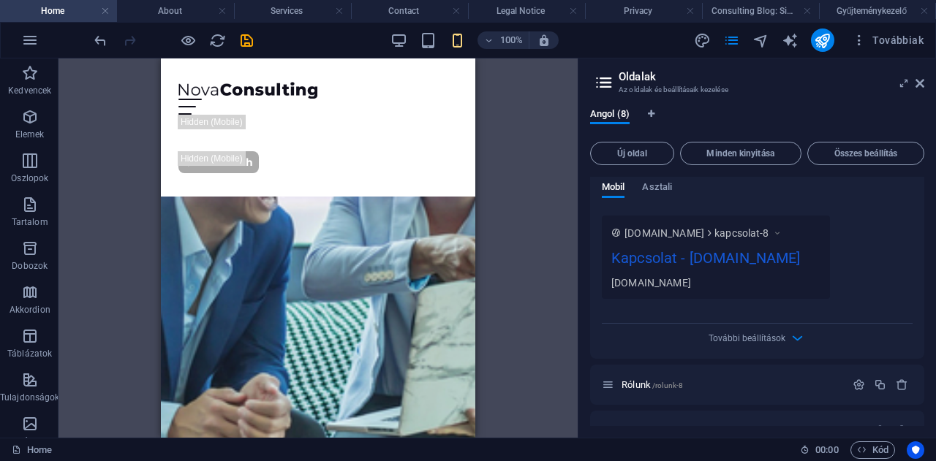
scroll to position [1208, 0]
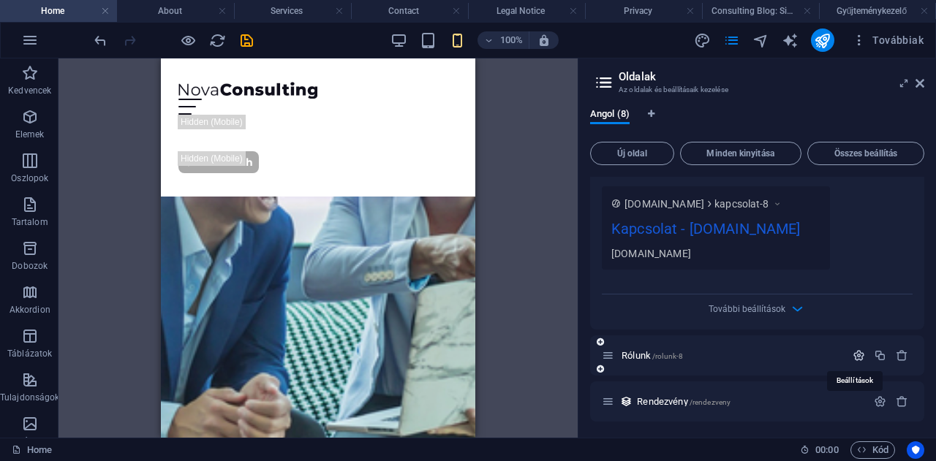
click at [855, 355] on icon "button" at bounding box center [858, 355] width 12 height 12
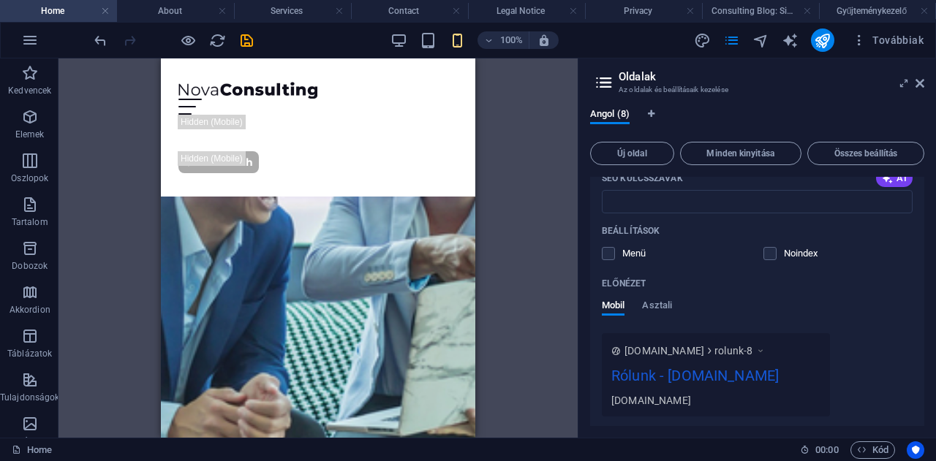
scroll to position [1752, 0]
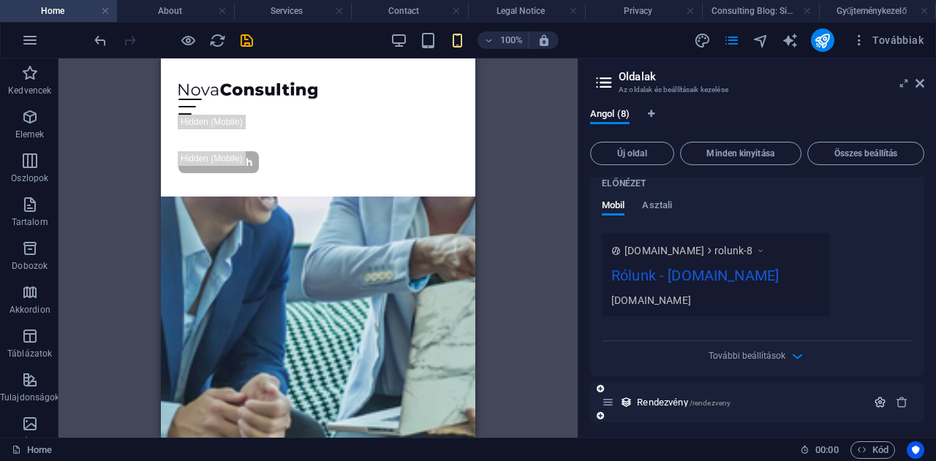
click at [874, 398] on icon "button" at bounding box center [880, 402] width 12 height 12
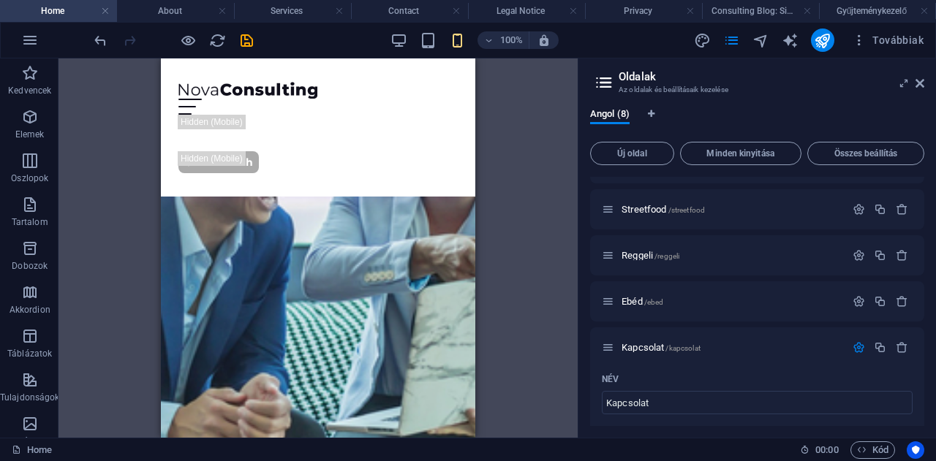
scroll to position [0, 0]
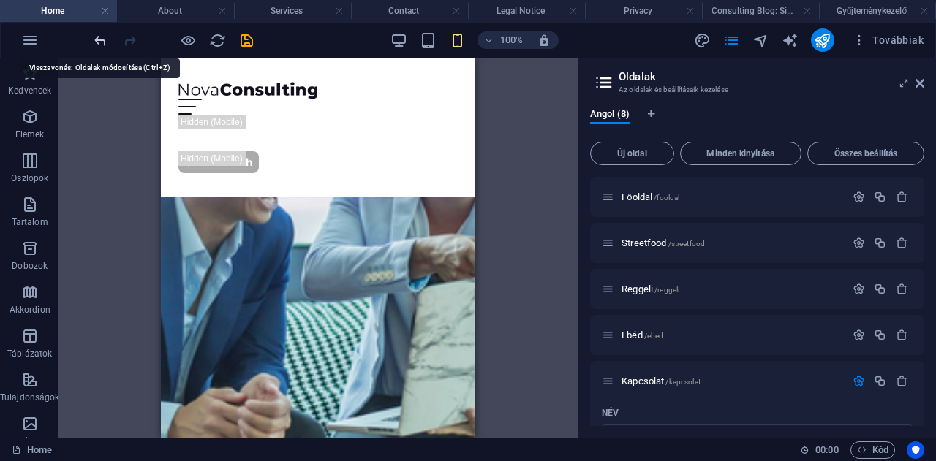
click at [96, 39] on icon "undo" at bounding box center [100, 40] width 17 height 17
type input "Contact"
type input "/contact"
type input "Legal Notice"
type input "/legal-notice"
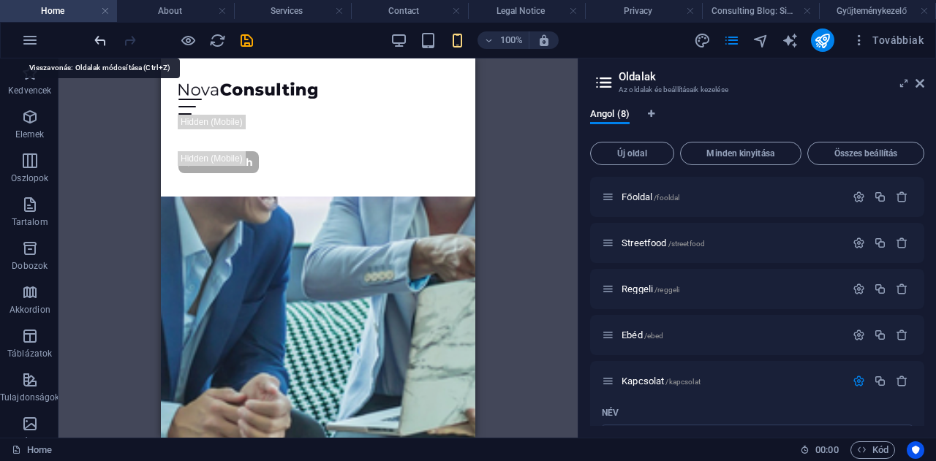
type input "Legal Notice"
type input "Privacy"
type input "/privacy"
type input "Privacy"
type input "Consulting Blog: Single Page Layout"
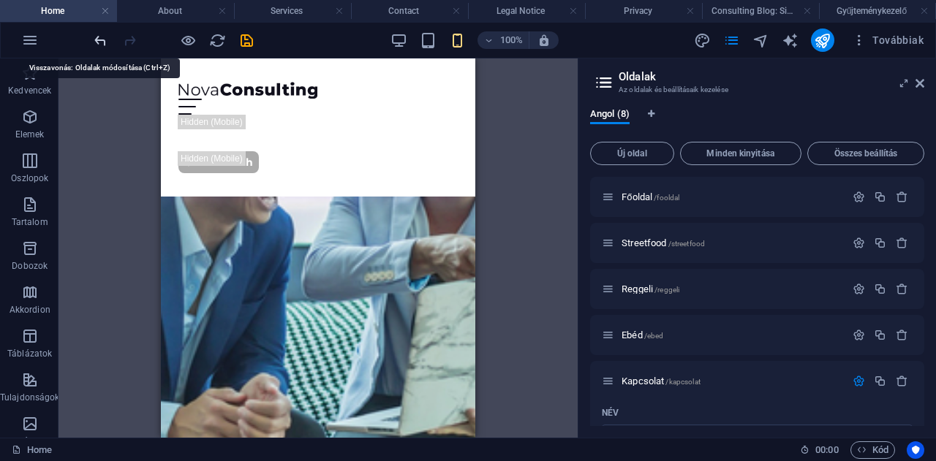
type input "/consulting-blog-single-page-layout"
click at [96, 39] on icon "undo" at bounding box center [100, 40] width 17 height 17
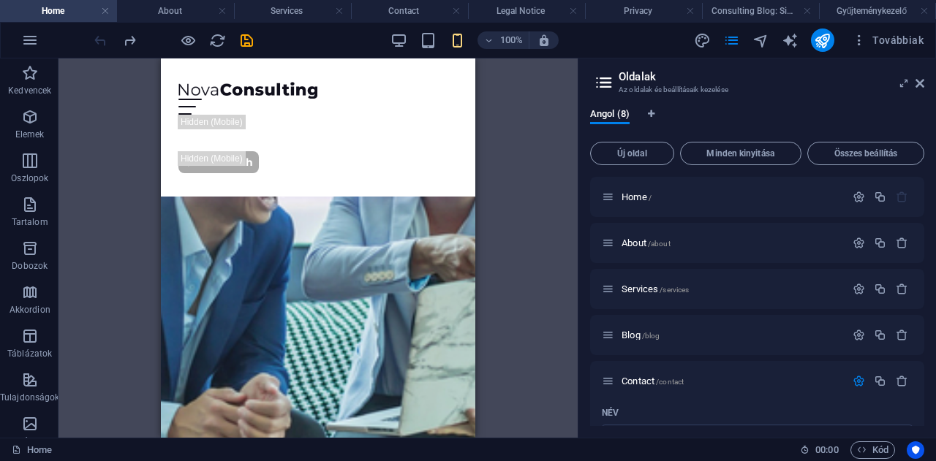
click at [96, 39] on div at bounding box center [173, 40] width 164 height 23
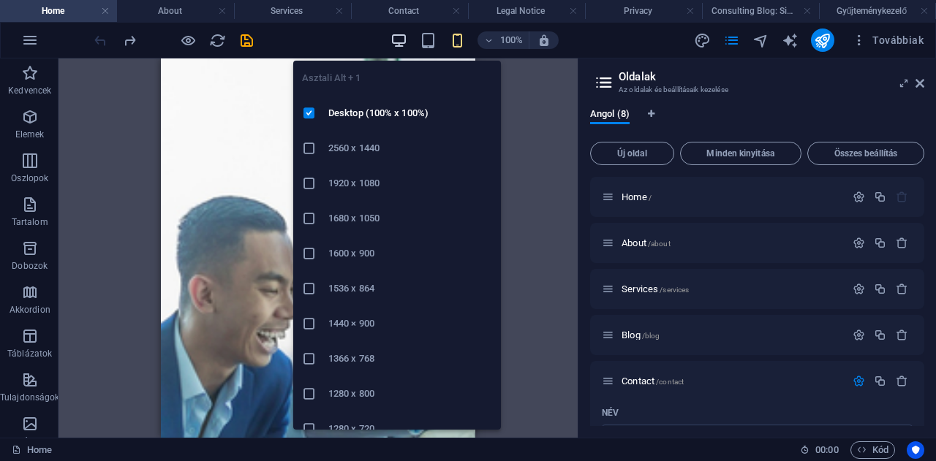
click at [397, 41] on icon "button" at bounding box center [398, 40] width 17 height 17
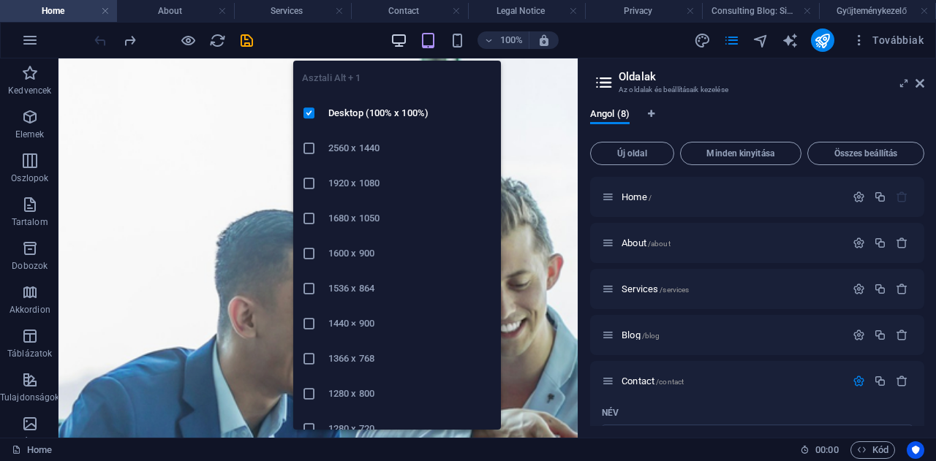
click at [404, 36] on icon "button" at bounding box center [398, 40] width 17 height 17
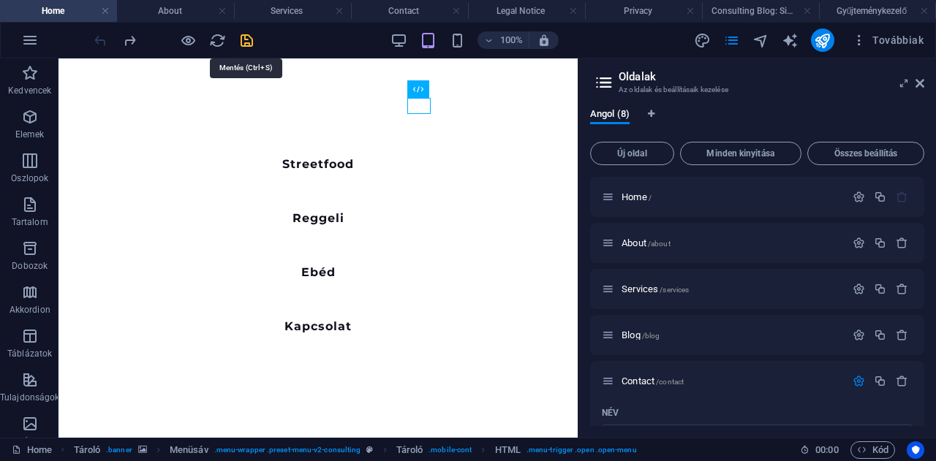
click at [247, 39] on icon "save" at bounding box center [246, 40] width 17 height 17
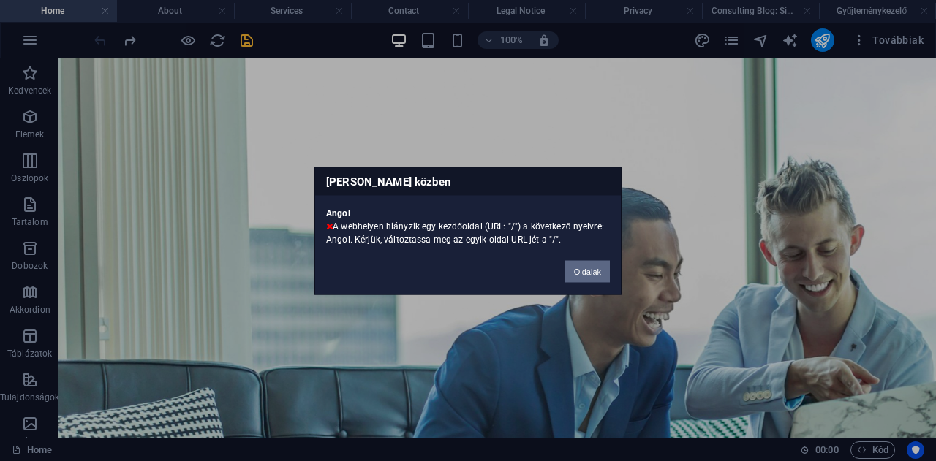
click at [588, 274] on button "Oldalak" at bounding box center [587, 271] width 45 height 22
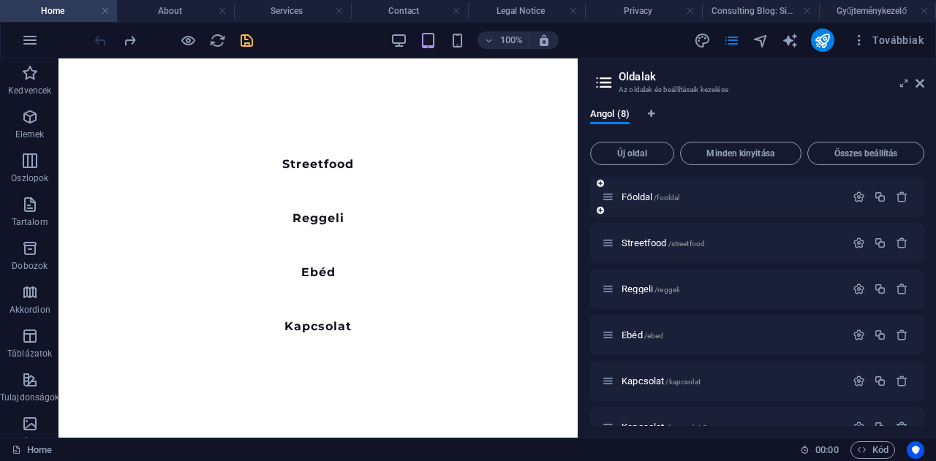
click at [600, 208] on icon at bounding box center [600, 210] width 7 height 9
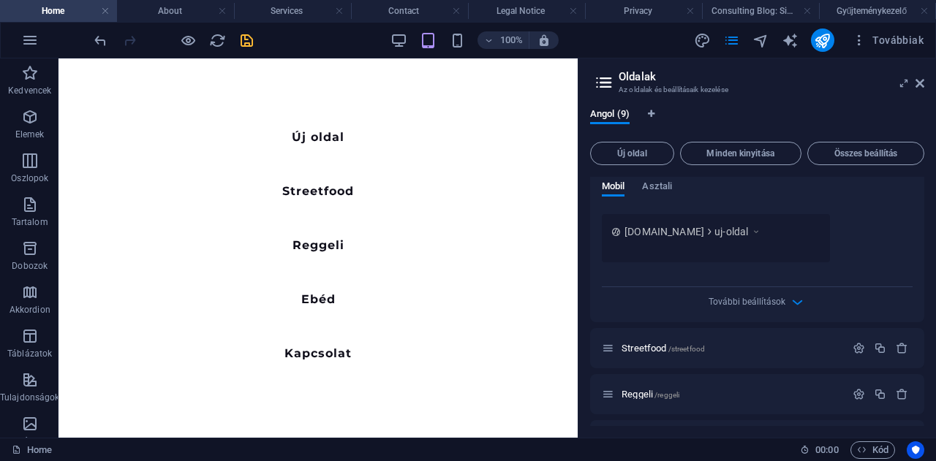
scroll to position [451, 0]
click at [757, 303] on span "További beállítások" at bounding box center [746, 301] width 77 height 10
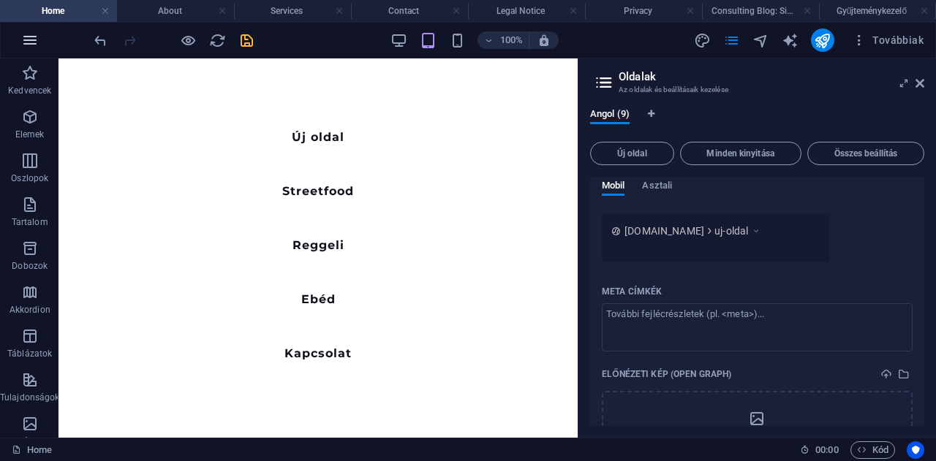
click at [26, 37] on icon "button" at bounding box center [30, 40] width 18 height 18
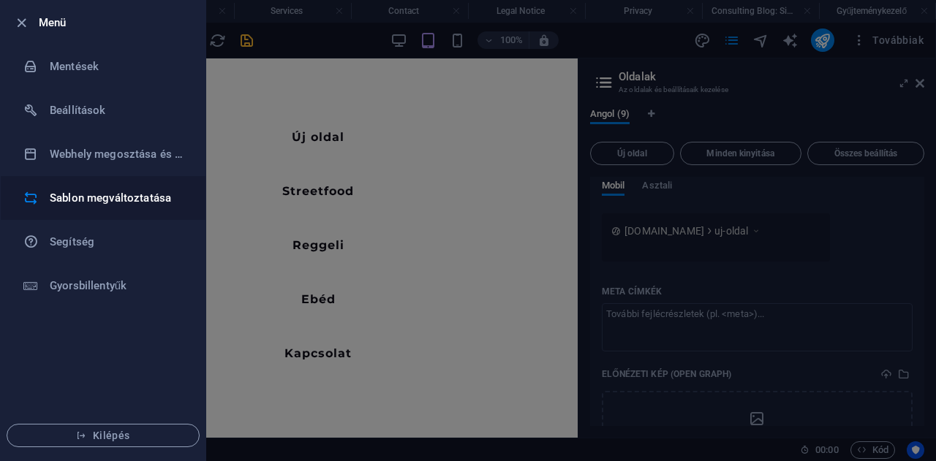
click at [70, 200] on h6 "Sablon megváltoztatása" at bounding box center [117, 198] width 135 height 18
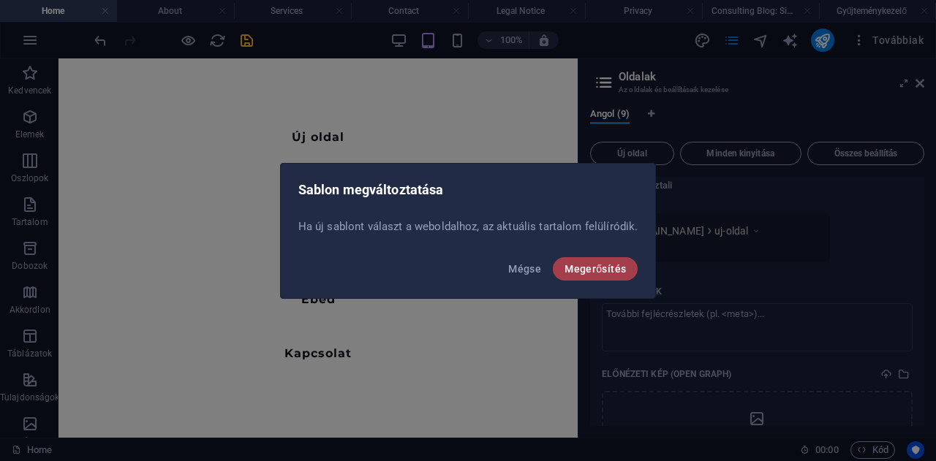
click at [578, 263] on span "Megerősítés" at bounding box center [594, 269] width 61 height 12
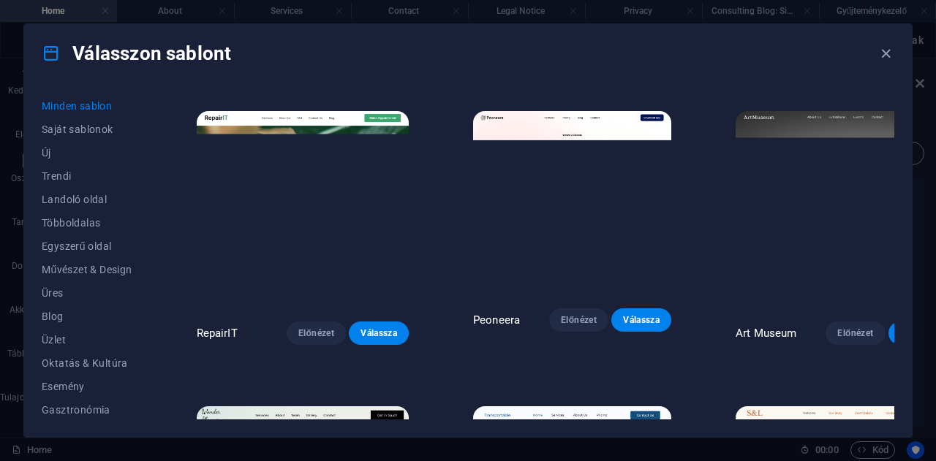
scroll to position [281, 0]
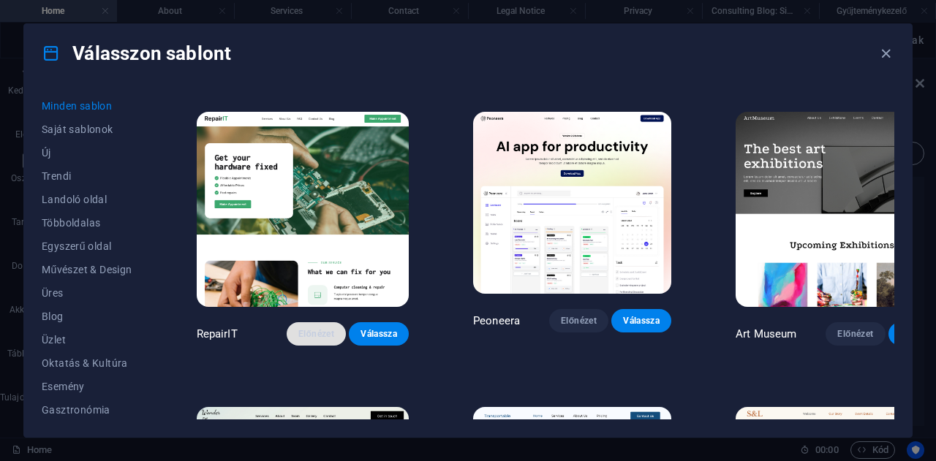
click at [298, 328] on span "Előnézet" at bounding box center [316, 334] width 37 height 12
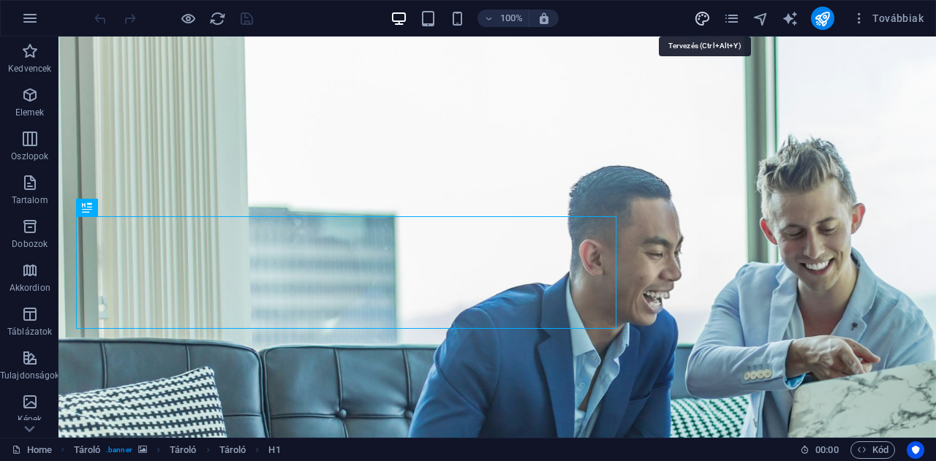
click at [703, 18] on icon "design" at bounding box center [702, 18] width 17 height 17
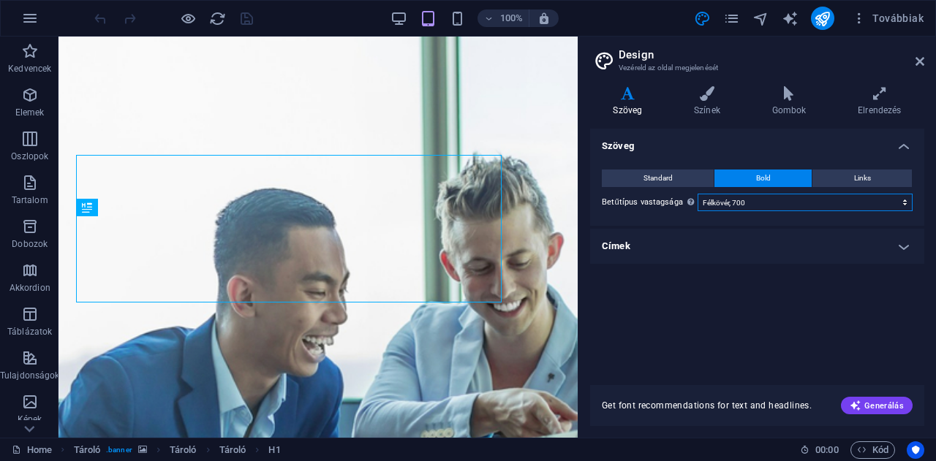
click at [783, 208] on select "Vékony, 100 Extra könnyű, 200 Könnyű, 300 Normál, 400 Közepes, 500 Félkövér, 60…" at bounding box center [804, 203] width 215 height 18
select select "100"
click at [697, 194] on select "Vékony, 100 Extra könnyű, 200 Könnyű, 300 Normál, 400 Közepes, 500 Félkövér, 60…" at bounding box center [804, 203] width 215 height 18
click at [712, 243] on h4 "Címek" at bounding box center [757, 246] width 334 height 35
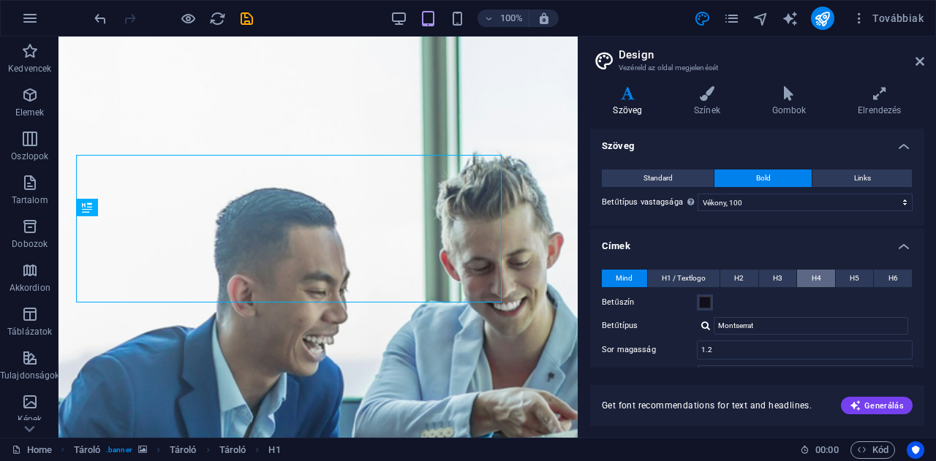
click at [817, 280] on span "H4" at bounding box center [816, 279] width 10 height 18
click at [817, 295] on div "Betűszín" at bounding box center [757, 303] width 311 height 18
click at [699, 103] on h4 "Színek" at bounding box center [710, 101] width 78 height 31
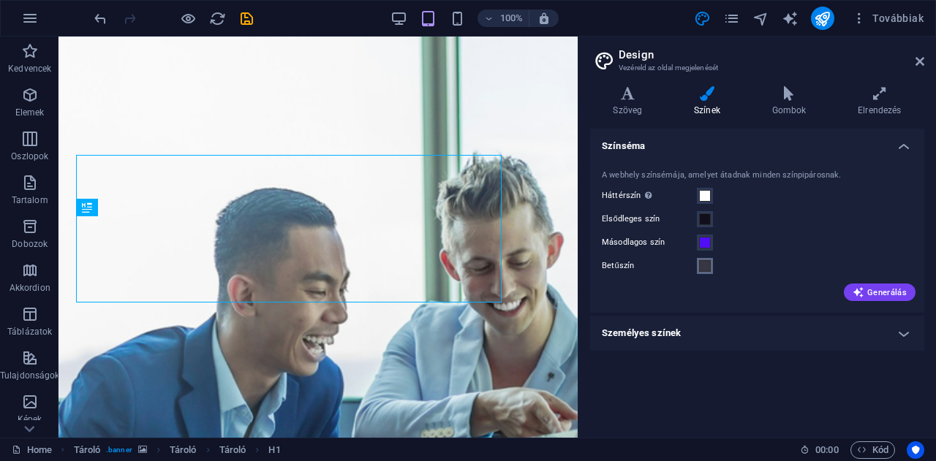
click at [704, 263] on span at bounding box center [705, 266] width 12 height 12
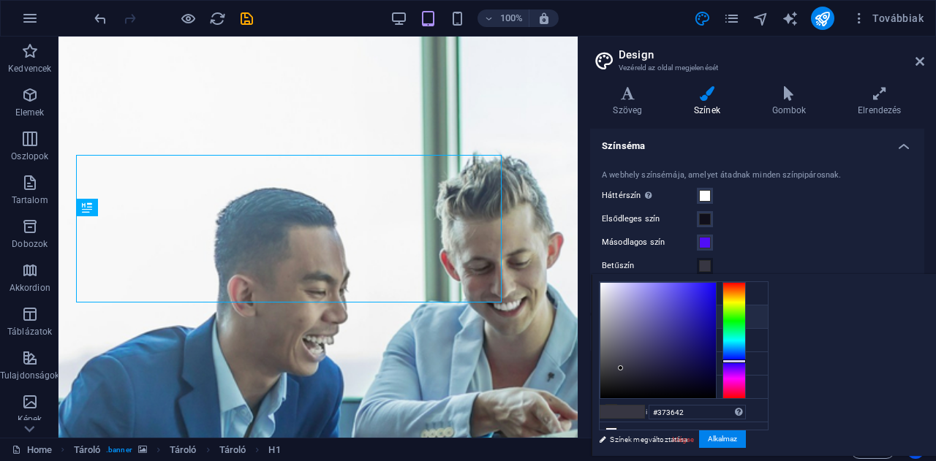
click at [609, 316] on icon at bounding box center [611, 316] width 10 height 10
type input "#100f1b"
click at [746, 440] on button "Alkalmaz" at bounding box center [722, 440] width 47 height 18
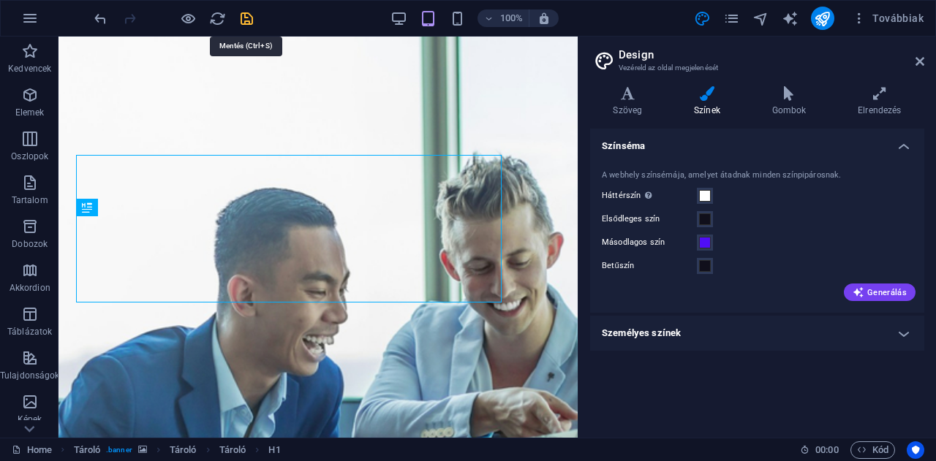
click at [243, 20] on icon "save" at bounding box center [246, 18] width 17 height 17
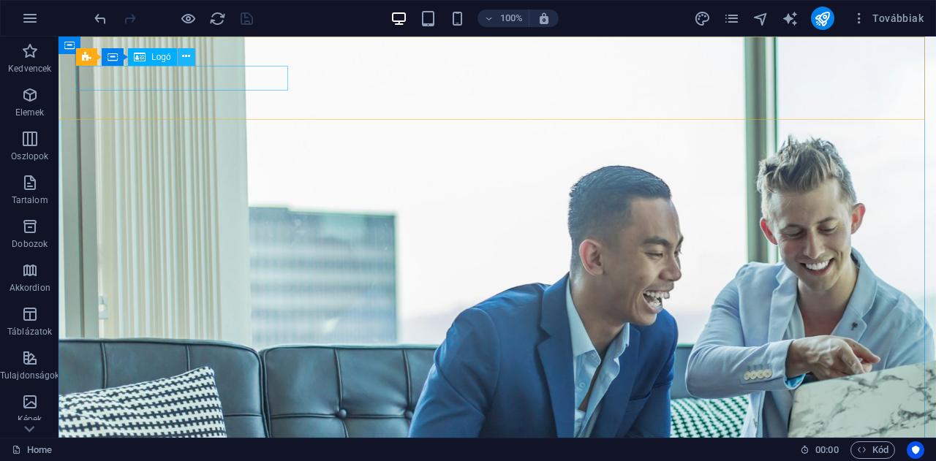
click at [187, 59] on icon at bounding box center [186, 56] width 8 height 15
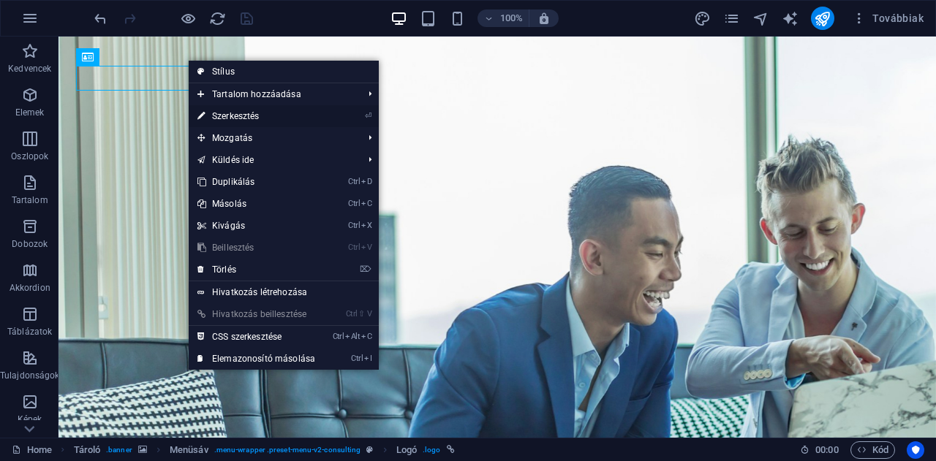
click at [224, 114] on link "⏎ Szerkesztés" at bounding box center [256, 116] width 135 height 22
select select "px"
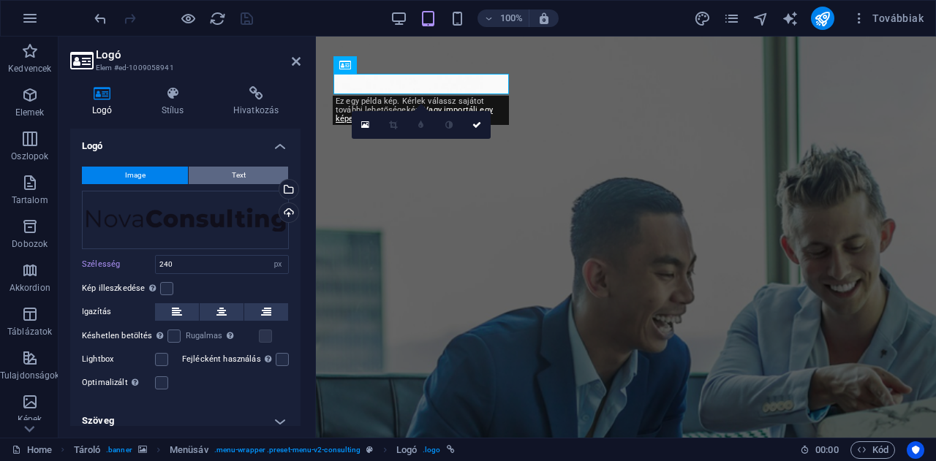
click at [247, 171] on button "Text" at bounding box center [238, 176] width 99 height 18
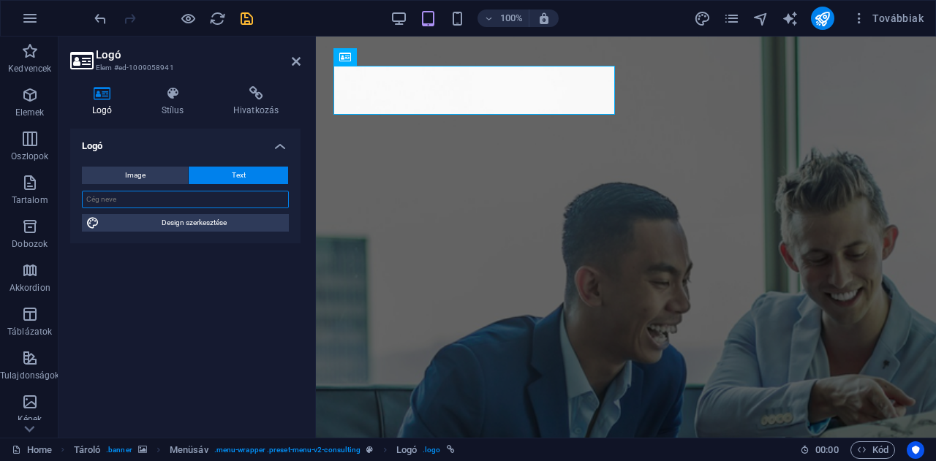
click at [170, 197] on input "text" at bounding box center [185, 200] width 207 height 18
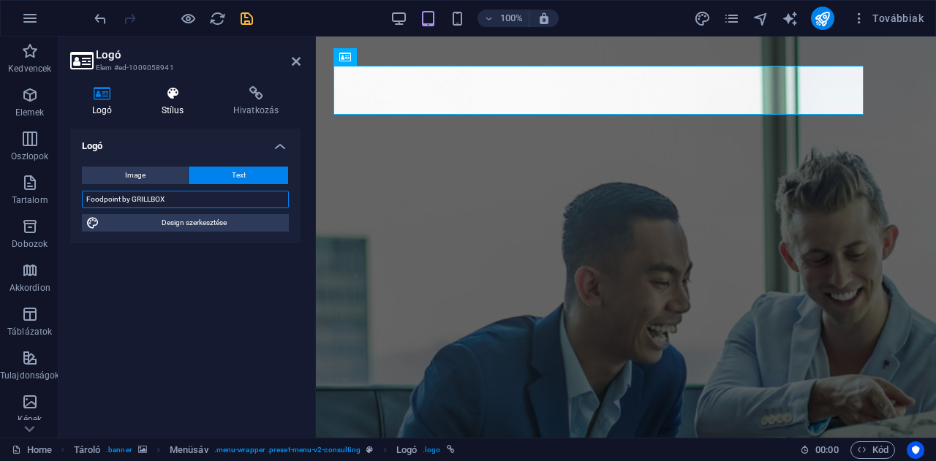
type input "Foodpoint by GRILLBOX"
click at [181, 99] on icon at bounding box center [173, 93] width 66 height 15
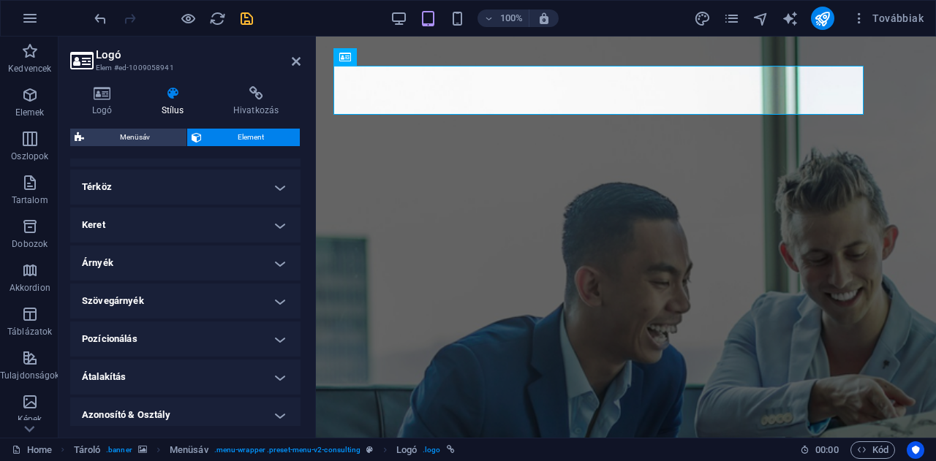
scroll to position [313, 0]
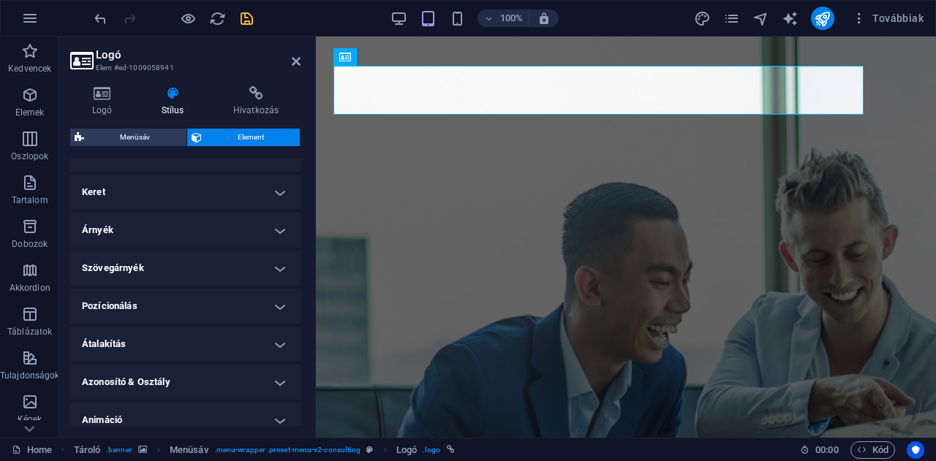
click at [121, 343] on h4 "Átalakítás" at bounding box center [185, 344] width 230 height 35
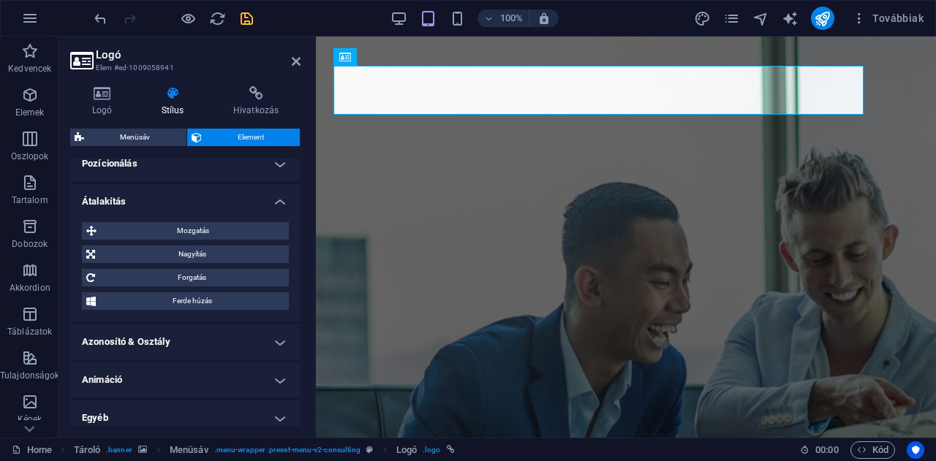
scroll to position [463, 0]
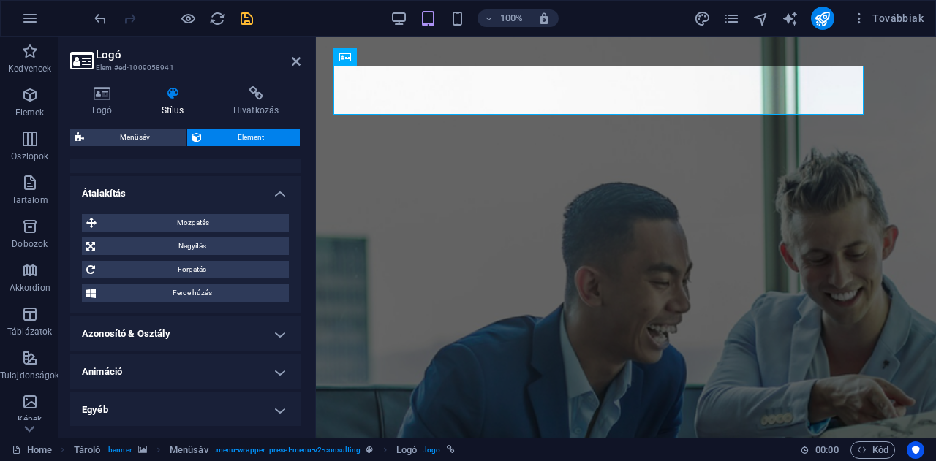
click at [112, 405] on h4 "Egyéb" at bounding box center [185, 410] width 230 height 35
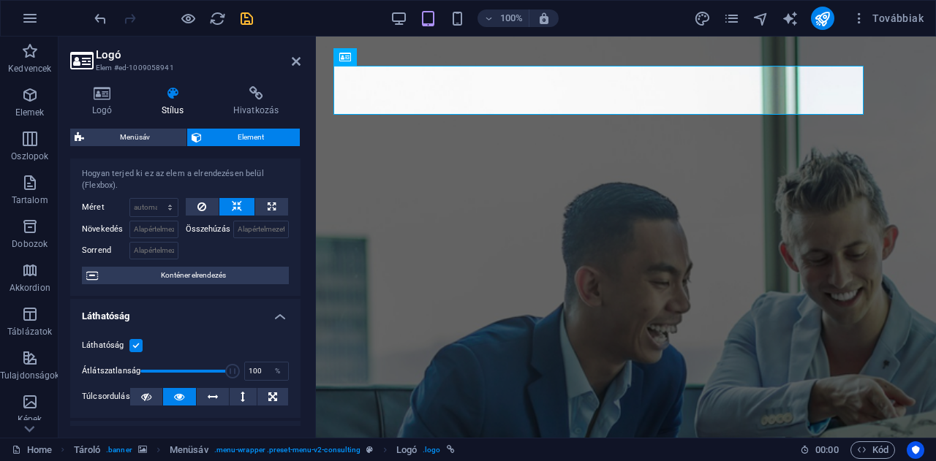
scroll to position [0, 0]
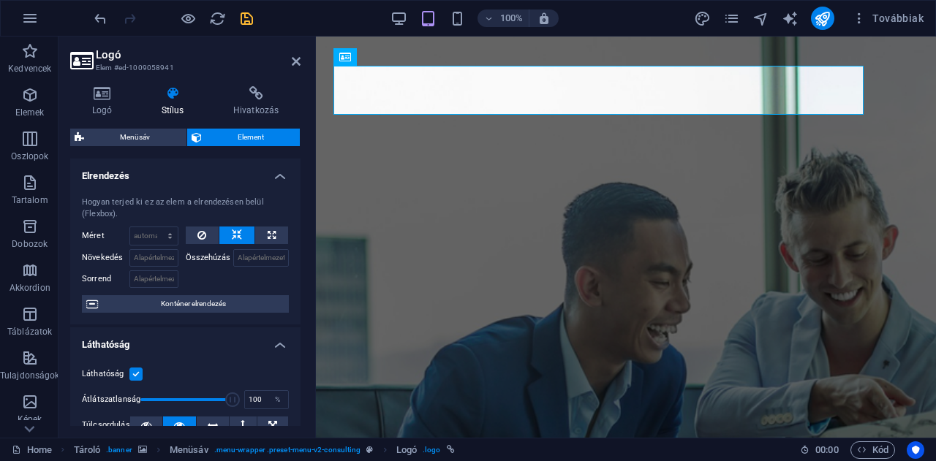
click at [222, 140] on span "Element" at bounding box center [251, 138] width 90 height 18
click at [256, 136] on span "Element" at bounding box center [251, 138] width 90 height 18
click at [245, 136] on span "Element" at bounding box center [251, 138] width 90 height 18
click at [168, 238] on select "Alapértelmezett automatikus px % 1/1 1/2 1/3 1/4 1/5 1/6 1/7 1/8 1/9 1/10" at bounding box center [154, 236] width 48 height 18
select select "px"
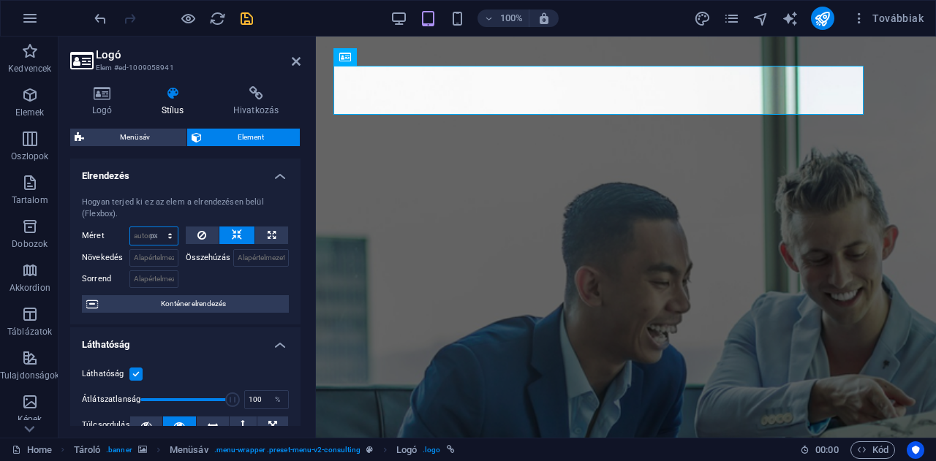
click at [156, 227] on select "Alapértelmezett automatikus px % 1/1 1/2 1/3 1/4 1/5 1/6 1/7 1/8 1/9 1/10" at bounding box center [154, 236] width 48 height 18
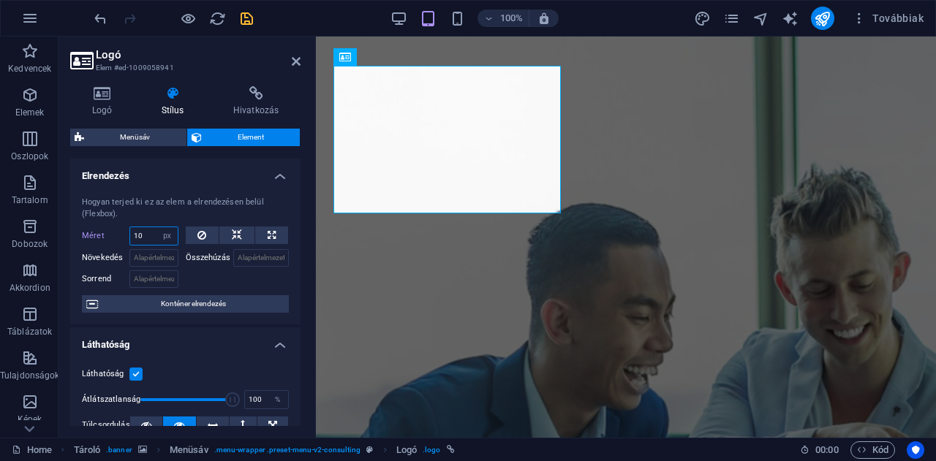
type input "10"
click at [189, 276] on div at bounding box center [238, 277] width 104 height 21
click at [151, 235] on input "10" at bounding box center [154, 236] width 48 height 18
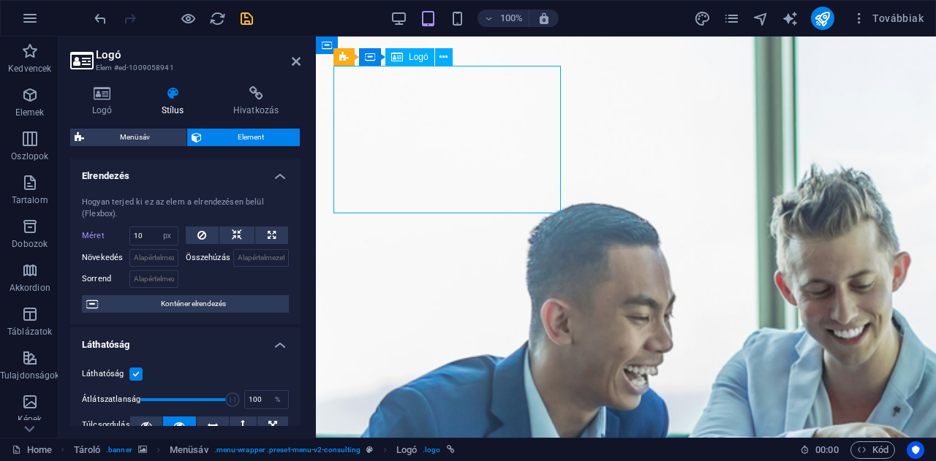
drag, startPoint x: 557, startPoint y: 189, endPoint x: 510, endPoint y: 186, distance: 46.9
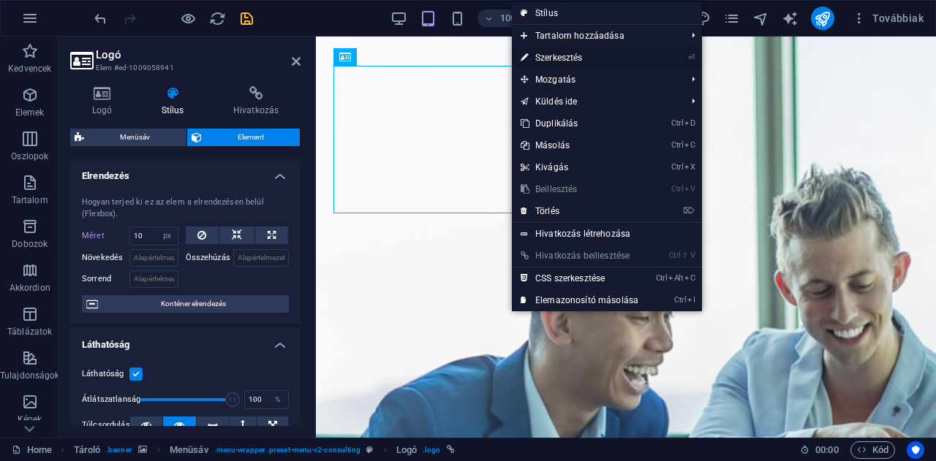
click at [553, 50] on link "⏎ Szerkesztés" at bounding box center [579, 58] width 135 height 22
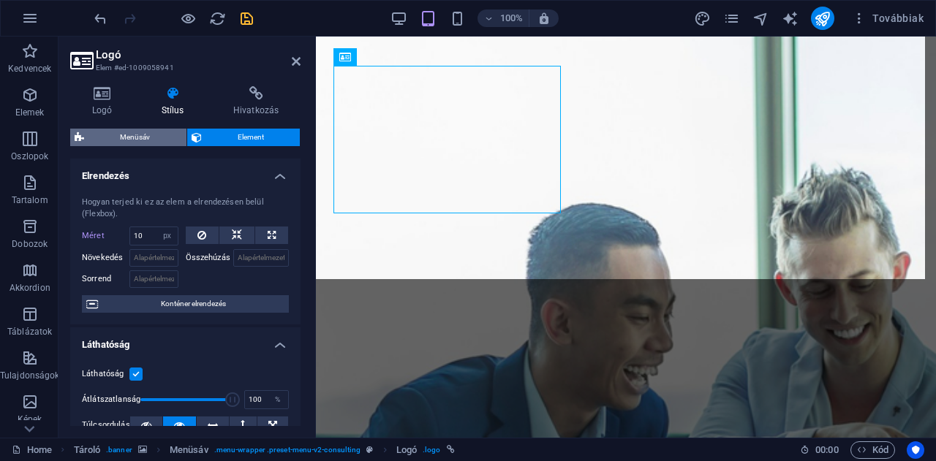
click at [132, 138] on span "Menüsáv" at bounding box center [135, 138] width 94 height 18
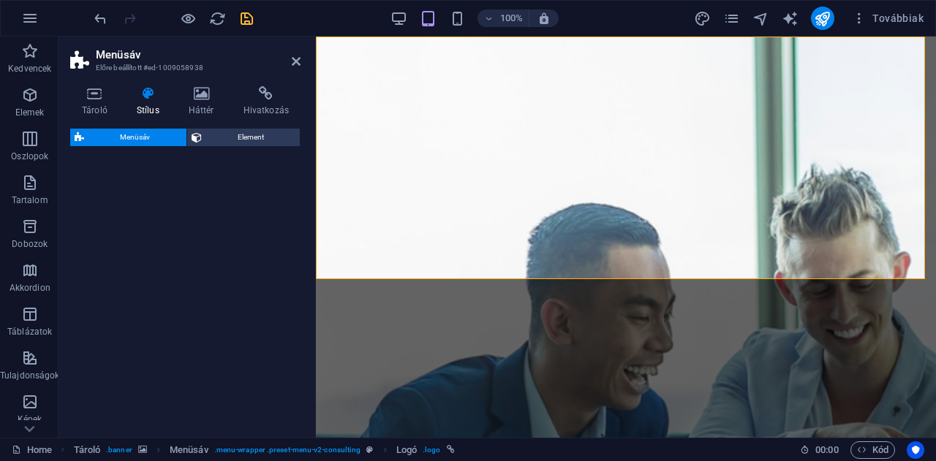
select select "rem"
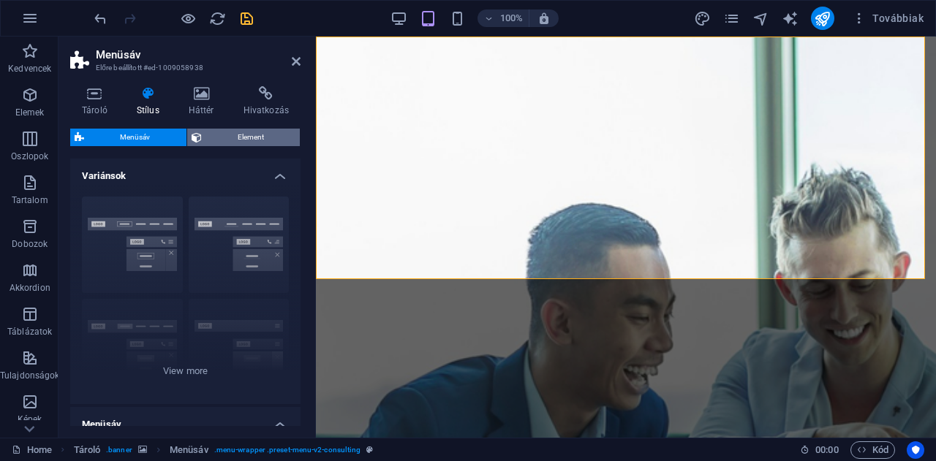
click at [219, 132] on span "Element" at bounding box center [251, 138] width 90 height 18
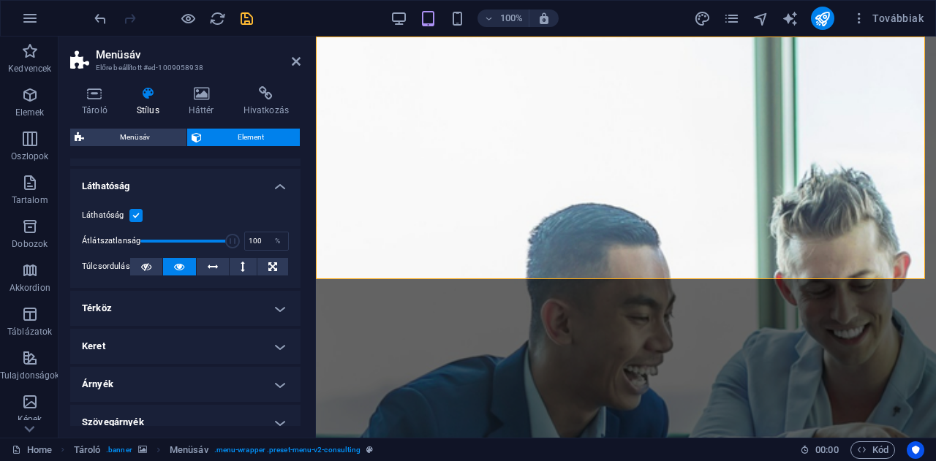
scroll to position [159, 0]
click at [209, 262] on icon at bounding box center [213, 266] width 10 height 18
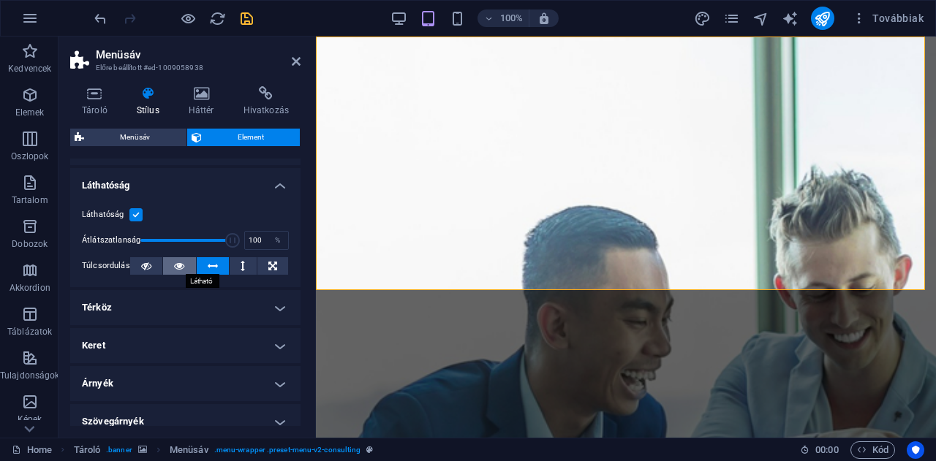
click at [181, 262] on icon at bounding box center [179, 266] width 10 height 18
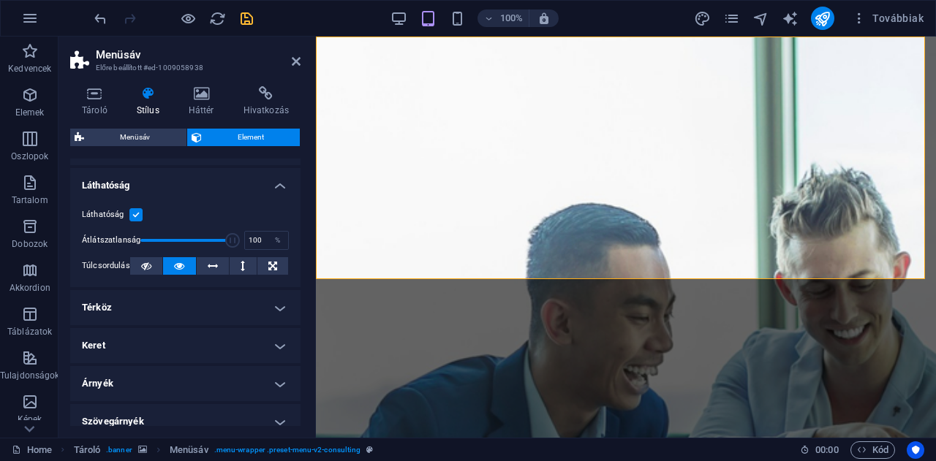
click at [161, 303] on h4 "Térköz" at bounding box center [185, 307] width 230 height 35
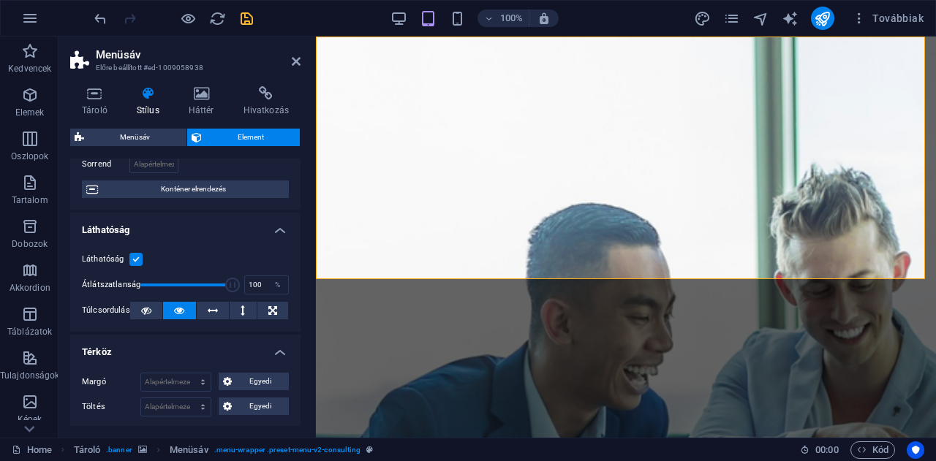
scroll to position [0, 0]
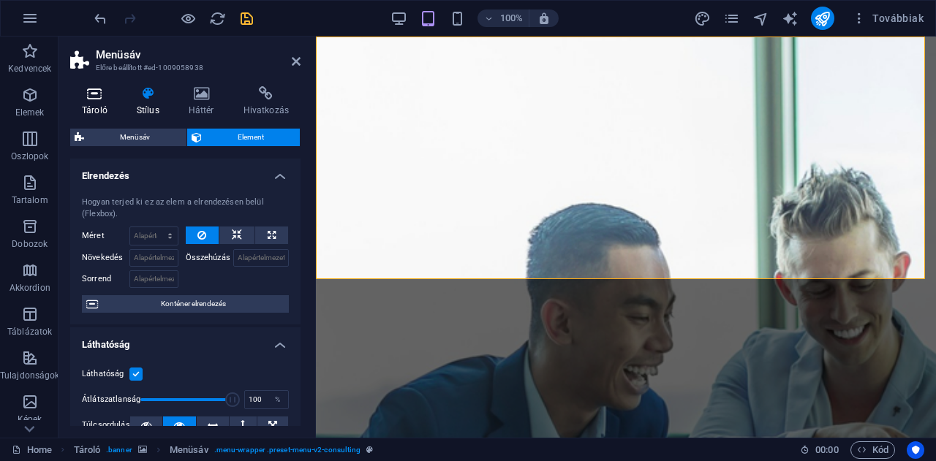
click at [92, 104] on h4 "Tároló" at bounding box center [97, 101] width 55 height 31
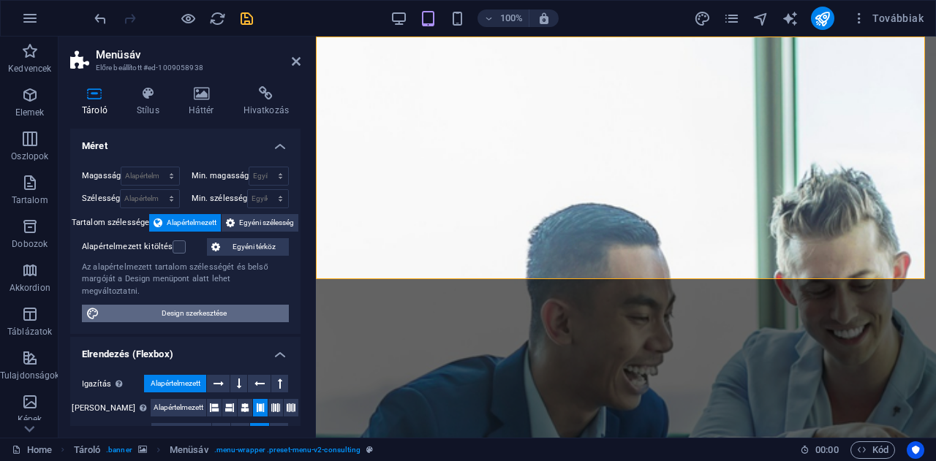
click at [199, 305] on span "Design szerkesztése" at bounding box center [194, 314] width 181 height 18
select select "rem"
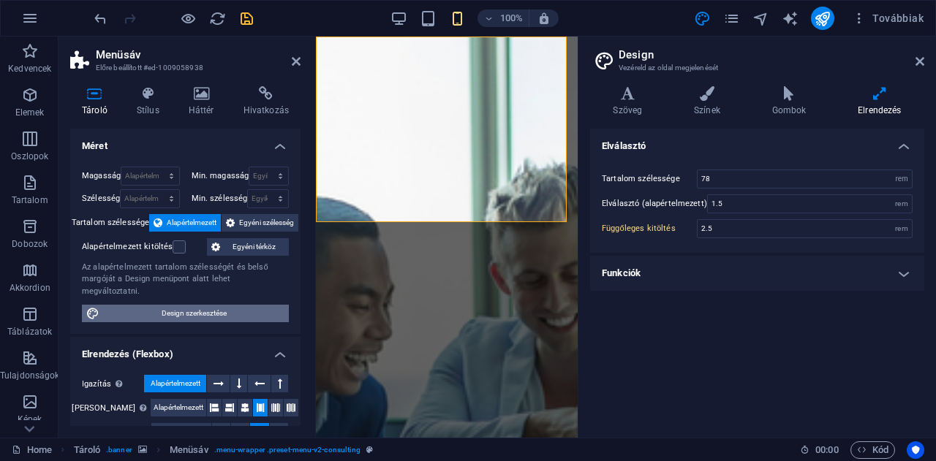
type input "2.5"
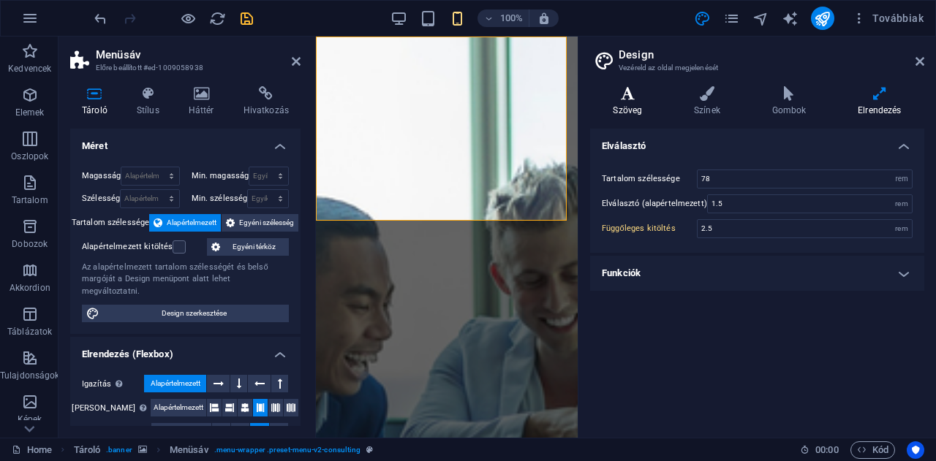
click at [623, 101] on h4 "Szöveg" at bounding box center [630, 101] width 81 height 31
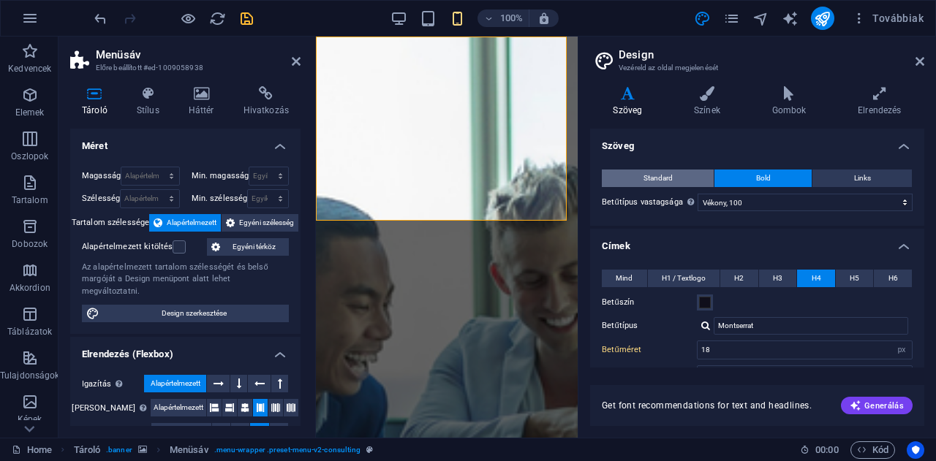
click at [666, 178] on span "Standard" at bounding box center [657, 179] width 29 height 18
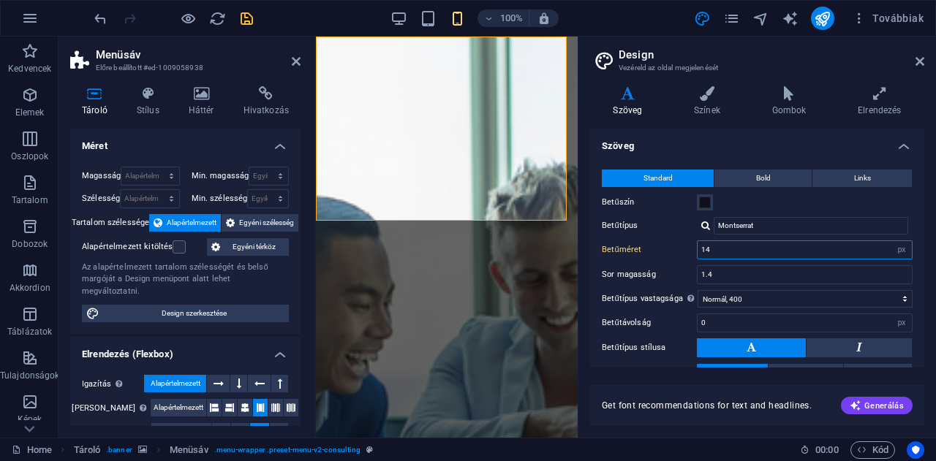
click at [722, 249] on input "14" at bounding box center [804, 250] width 214 height 18
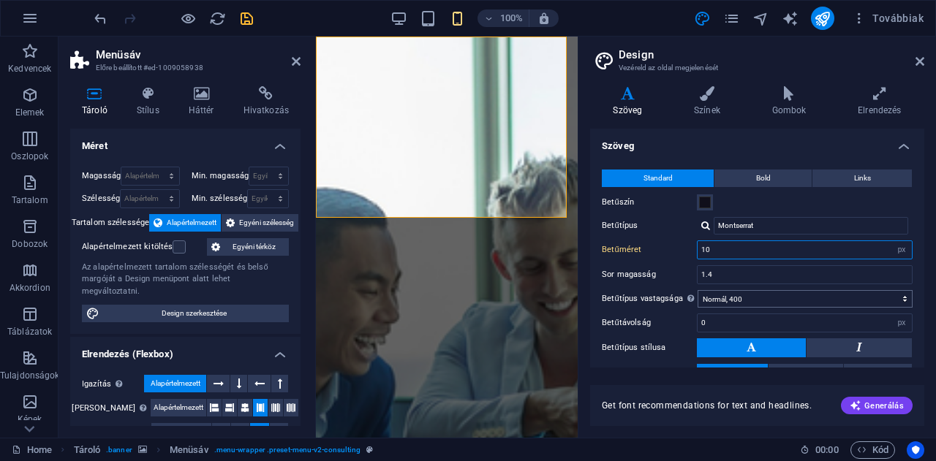
type input "10"
click at [740, 295] on select "Vékony, 100 Extra könnyű, 200 Könnyű, 300 Normál, 400 Közepes, 500 Félkövér, 60…" at bounding box center [804, 299] width 215 height 18
click at [697, 290] on select "Vékony, 100 Extra könnyű, 200 Könnyű, 300 Normál, 400 Közepes, 500 Félkövér, 60…" at bounding box center [804, 299] width 215 height 18
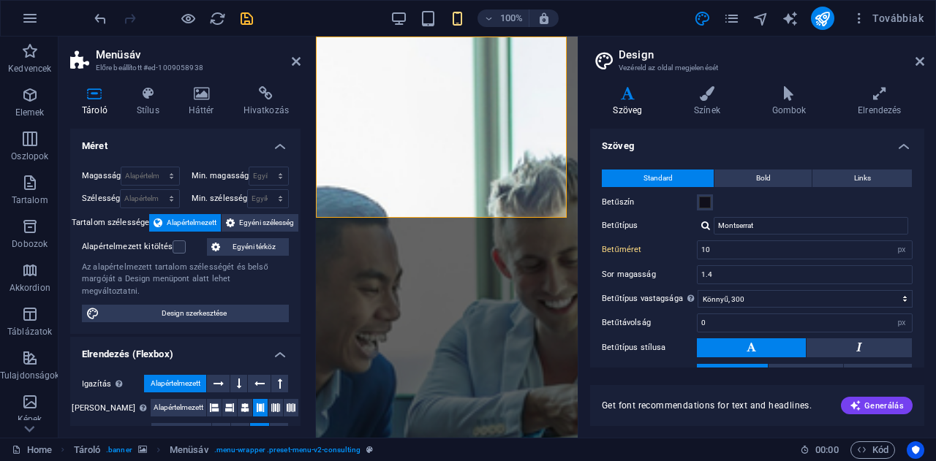
click at [673, 188] on div "Standard Bold Links Betűszín Betűtípus Montserrat Betűméret 10 rem px Sor magas…" at bounding box center [757, 289] width 340 height 269
click at [725, 300] on select "Vékony, 100 Extra könnyű, 200 Könnyű, 300 Normál, 400 Közepes, 500 Félkövér, 60…" at bounding box center [804, 299] width 215 height 18
select select "100"
click at [697, 290] on select "Vékony, 100 Extra könnyű, 200 Könnyű, 300 Normál, 400 Közepes, 500 Félkövér, 60…" at bounding box center [804, 299] width 215 height 18
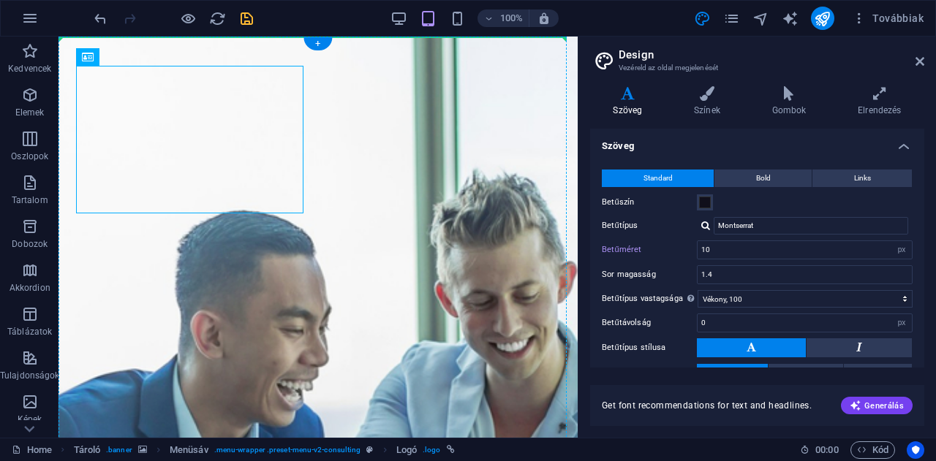
type input "16"
type input "21"
drag, startPoint x: 197, startPoint y: 125, endPoint x: 403, endPoint y: 124, distance: 205.4
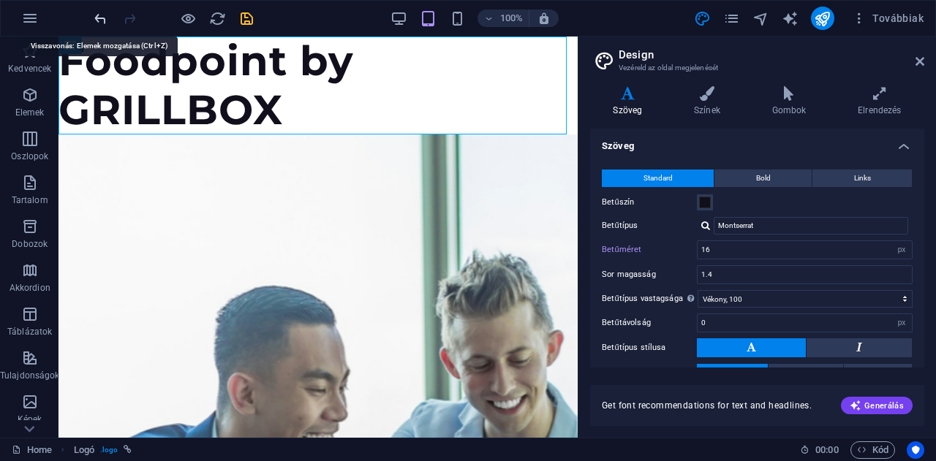
click at [102, 15] on icon "undo" at bounding box center [100, 18] width 17 height 17
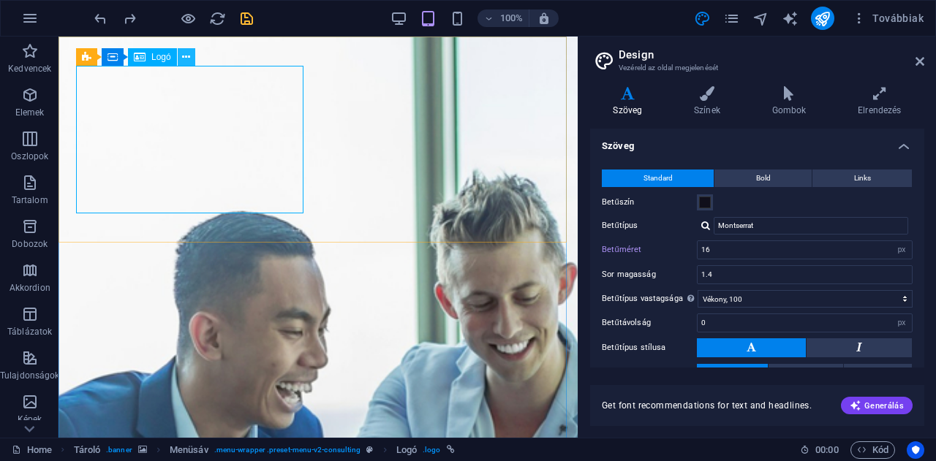
click at [186, 58] on icon at bounding box center [186, 57] width 8 height 15
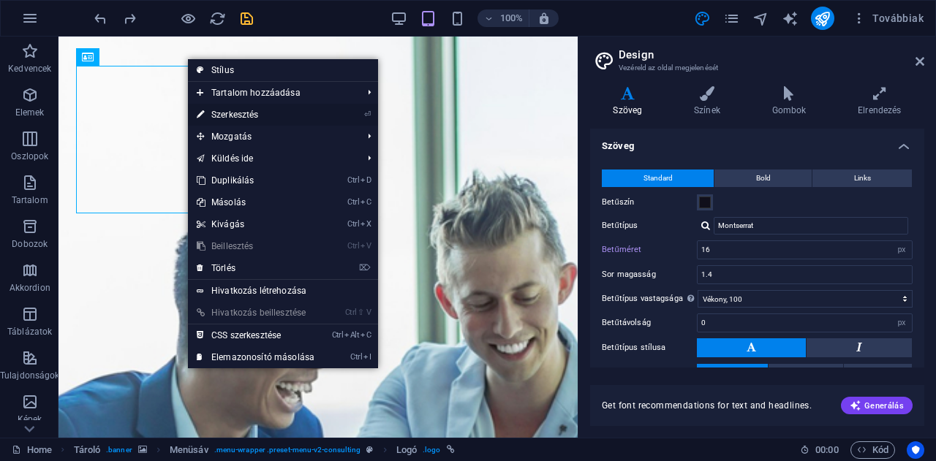
click at [232, 112] on link "⏎ Szerkesztés" at bounding box center [255, 115] width 135 height 22
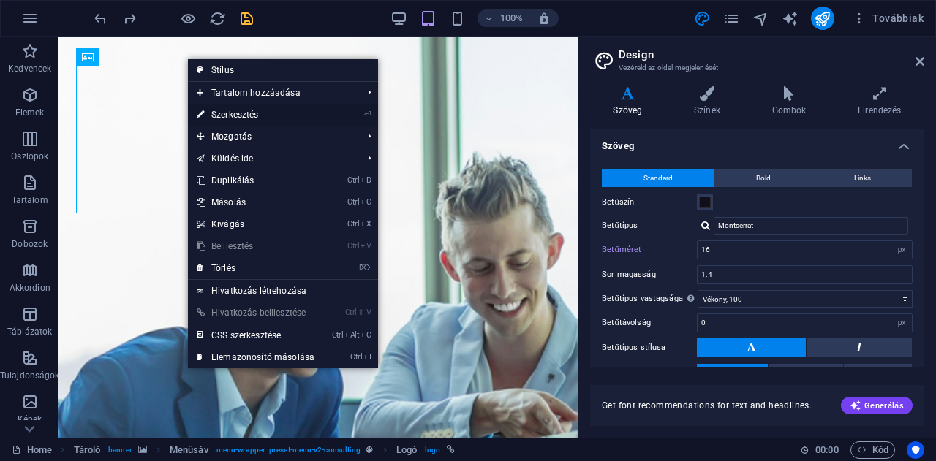
select select
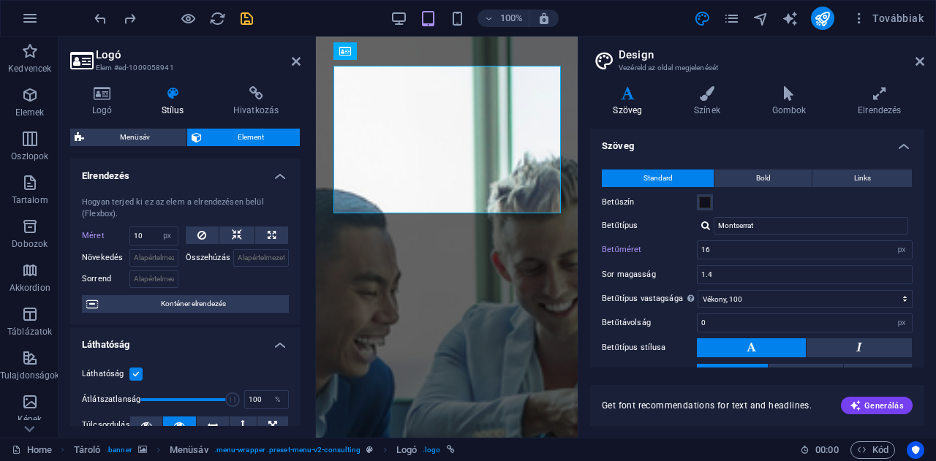
click at [232, 112] on h4 "Hivatkozás" at bounding box center [255, 101] width 89 height 31
type input "10"
type input "18"
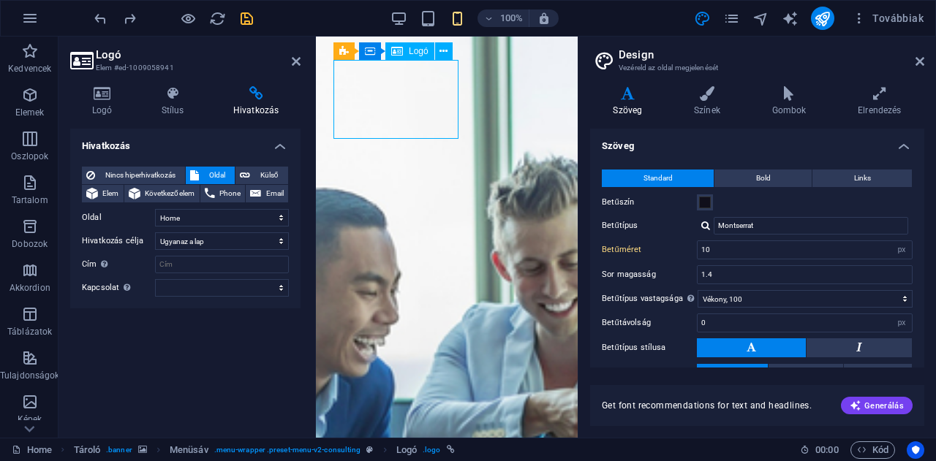
drag, startPoint x: 452, startPoint y: 125, endPoint x: 423, endPoint y: 128, distance: 29.4
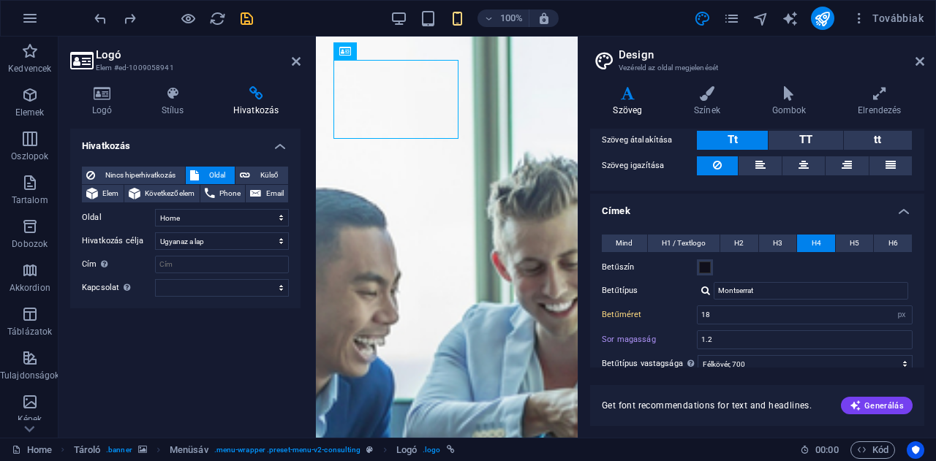
scroll to position [234, 0]
click at [736, 242] on span "H2" at bounding box center [739, 243] width 10 height 18
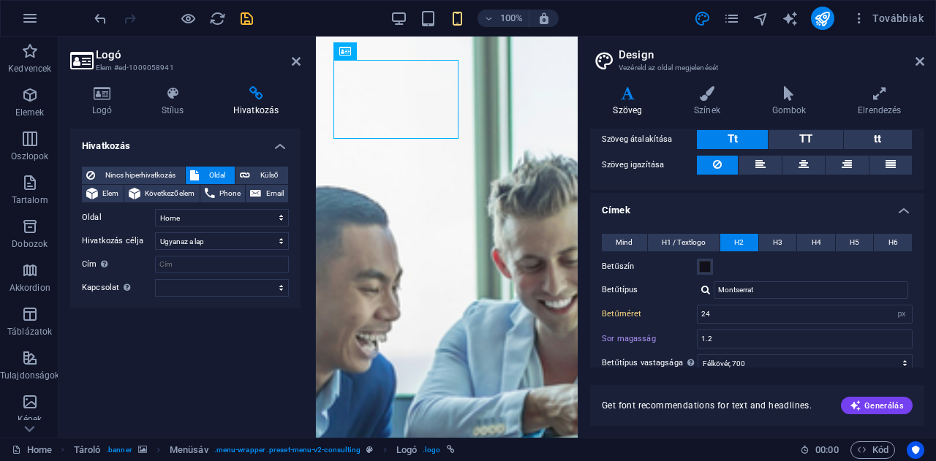
click at [699, 205] on h4 "Címek" at bounding box center [757, 206] width 334 height 26
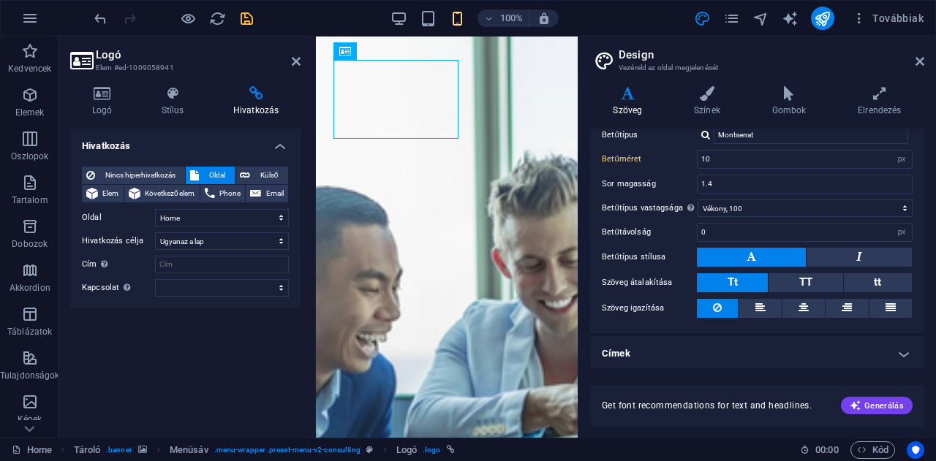
click at [784, 353] on h4 "Címek" at bounding box center [757, 353] width 334 height 35
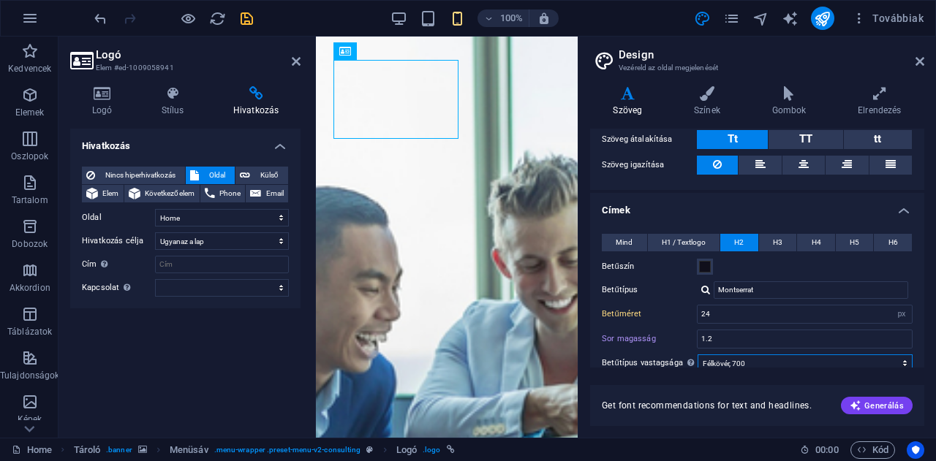
click at [746, 360] on select "Vékony, 100 Extra könnyű, 200 Könnyű, 300 Normál, 400 Közepes, 500 Félkövér, 60…" at bounding box center [804, 364] width 215 height 18
select select "100"
click at [697, 355] on select "Vékony, 100 Extra könnyű, 200 Könnyű, 300 Normál, 400 Közepes, 500 Félkövér, 60…" at bounding box center [804, 364] width 215 height 18
click at [665, 375] on div "Get font recommendations for text and headlines. Generálás" at bounding box center [757, 397] width 334 height 58
click at [863, 410] on span "Generálás" at bounding box center [876, 406] width 54 height 12
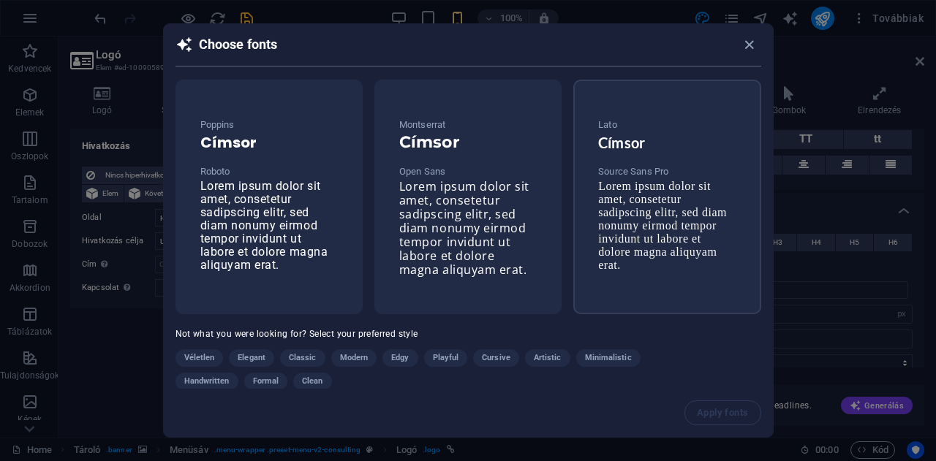
click at [667, 260] on div "Lato Címsor Source Sans Pro Lorem ipsum dolor sit amet, consetetur sadipscing e…" at bounding box center [666, 195] width 161 height 180
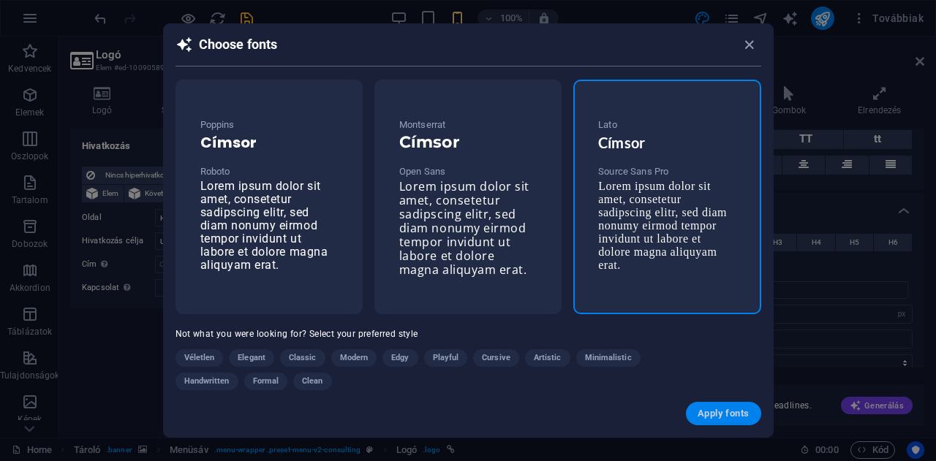
click at [737, 410] on span "Apply fonts" at bounding box center [722, 414] width 51 height 12
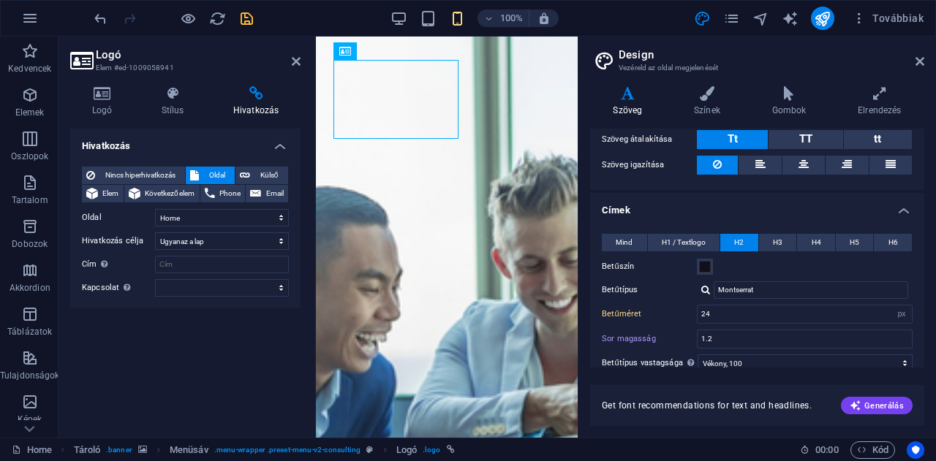
type input "Source Sans Pro"
type input "16"
type input "1.5"
select select "400"
type input "Lato"
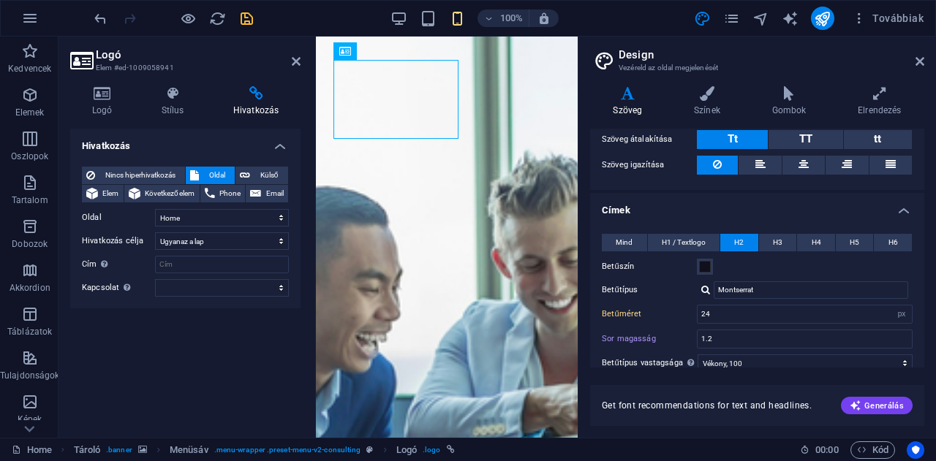
type input "18"
type input "1.3"
select select "700"
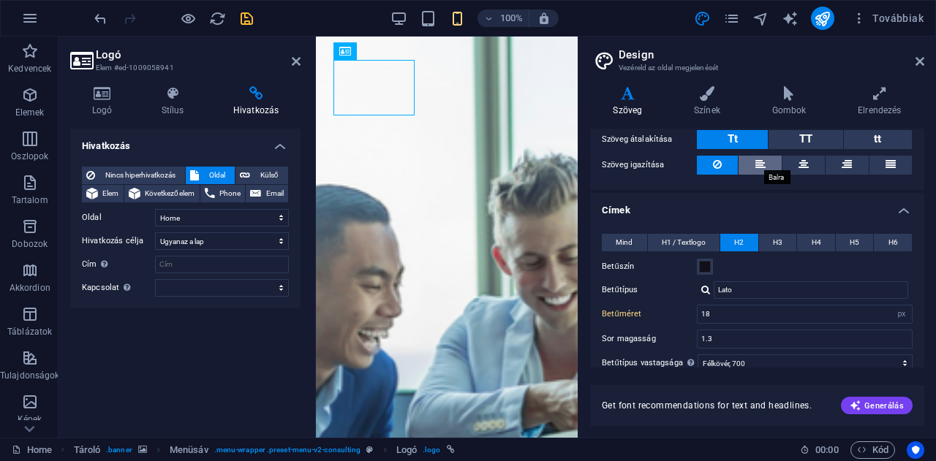
click at [755, 162] on icon at bounding box center [760, 165] width 10 height 18
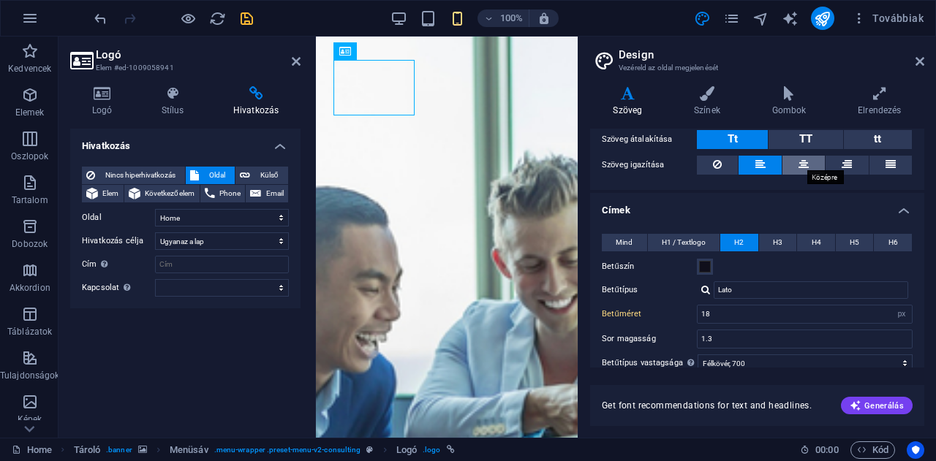
click at [799, 163] on icon at bounding box center [803, 165] width 10 height 18
click at [759, 162] on icon at bounding box center [760, 165] width 10 height 18
click at [887, 159] on icon at bounding box center [890, 165] width 10 height 18
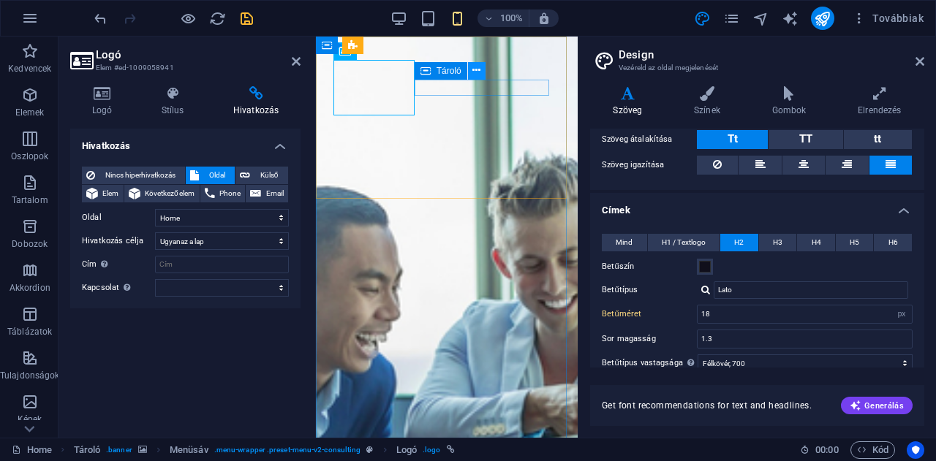
click at [481, 66] on button at bounding box center [477, 71] width 18 height 18
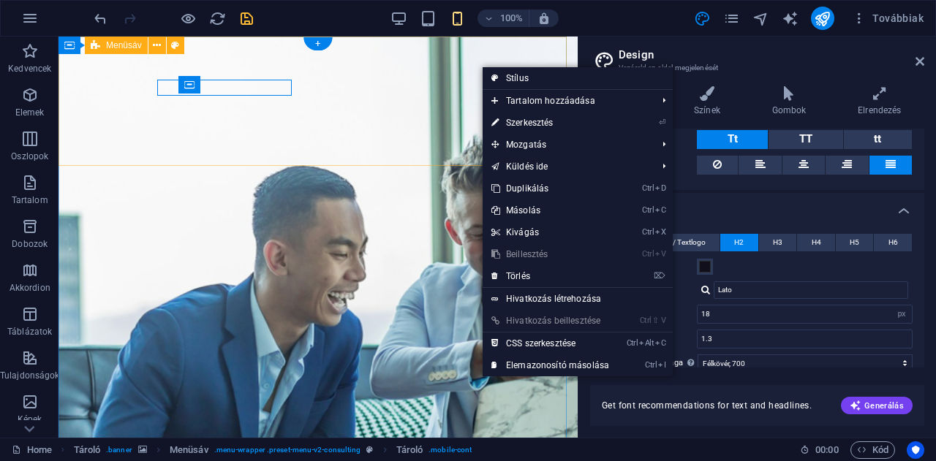
type input "23"
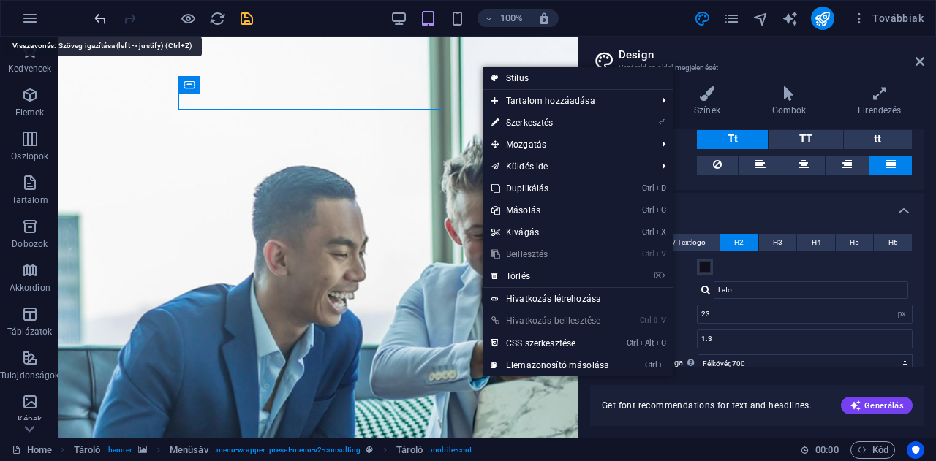
click at [102, 20] on icon "undo" at bounding box center [100, 18] width 17 height 17
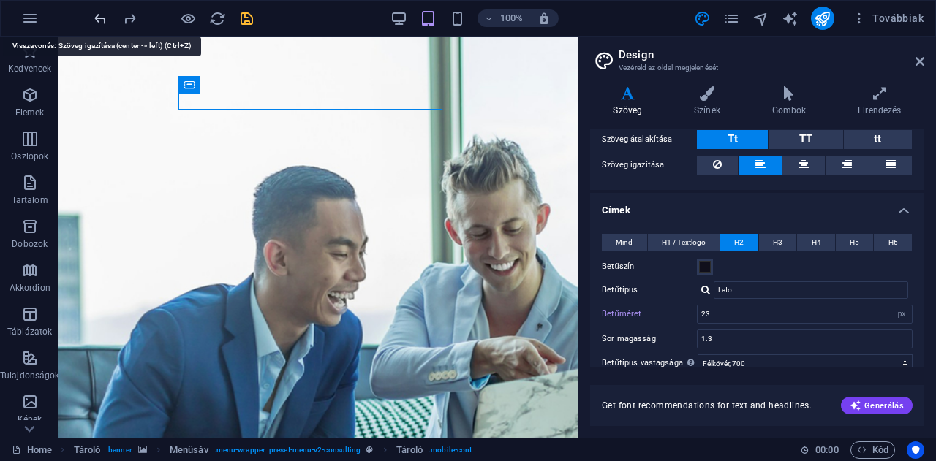
click at [102, 20] on icon "undo" at bounding box center [100, 18] width 17 height 17
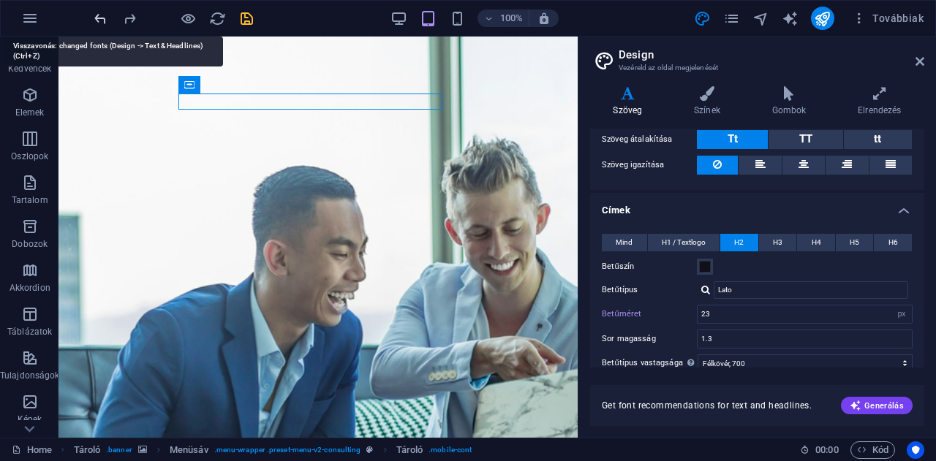
click at [102, 20] on icon "undo" at bounding box center [100, 18] width 17 height 17
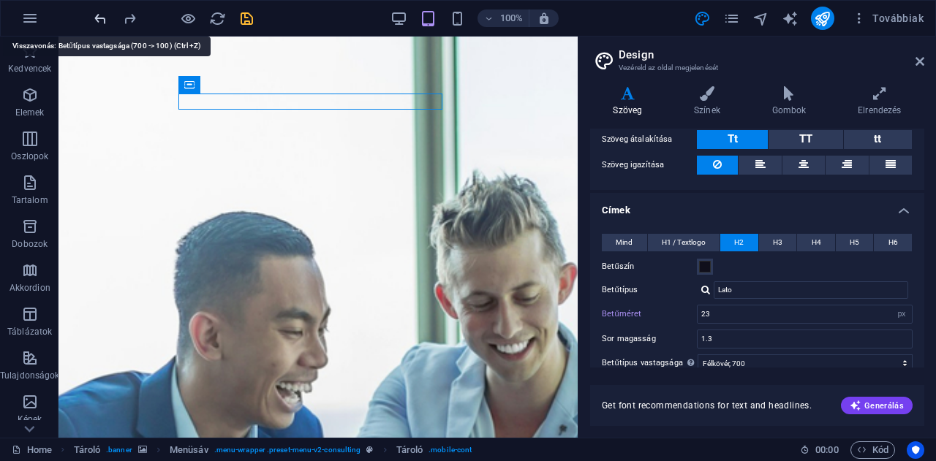
type input "Montserrat"
type input "1.4"
select select "100"
type input "Montserrat"
type input "30"
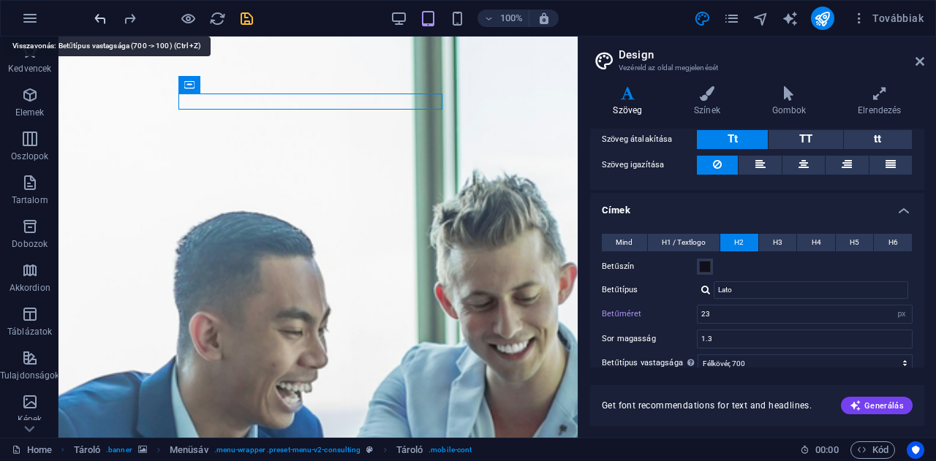
type input "1.2"
select select "100"
type input "Montserrat"
type input "21"
type input "1.2"
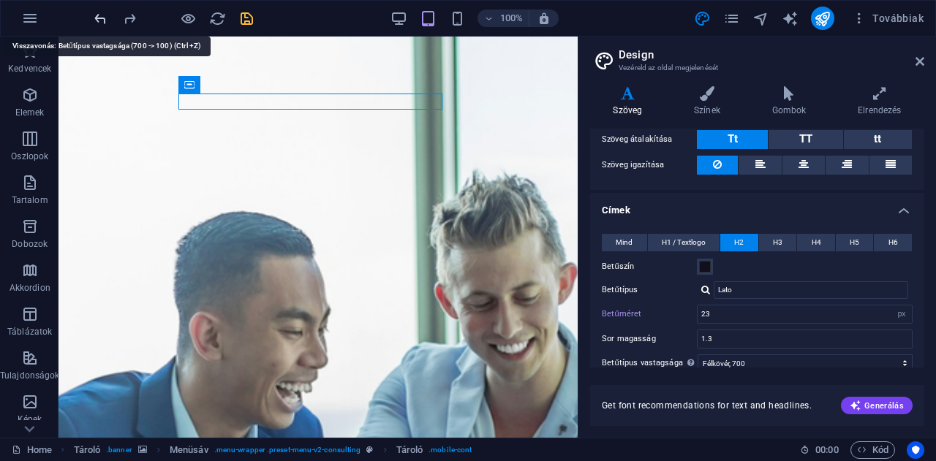
select select "700"
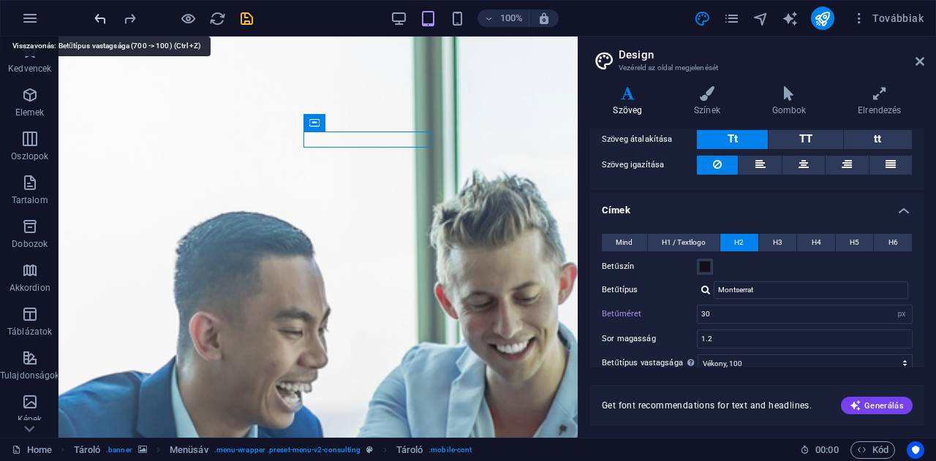
click at [102, 20] on icon "undo" at bounding box center [100, 18] width 17 height 17
select select "700"
click at [102, 20] on icon "undo" at bounding box center [100, 18] width 17 height 17
select select "300"
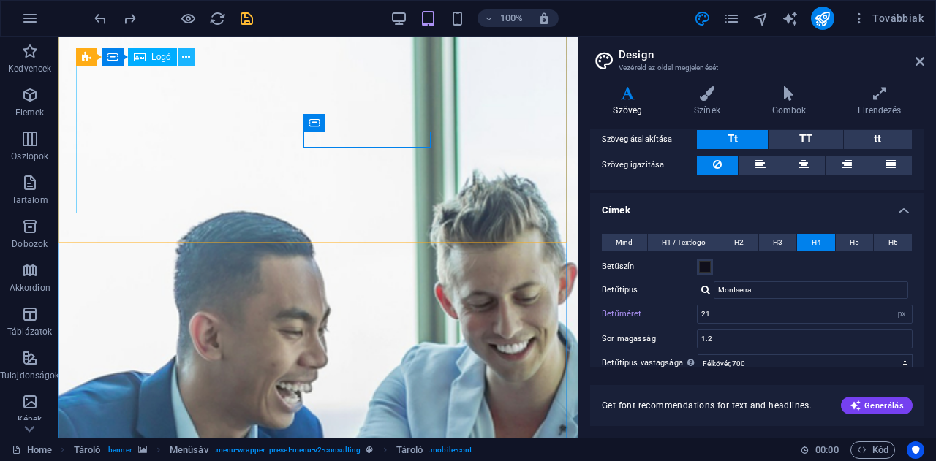
click at [183, 59] on icon at bounding box center [186, 57] width 8 height 15
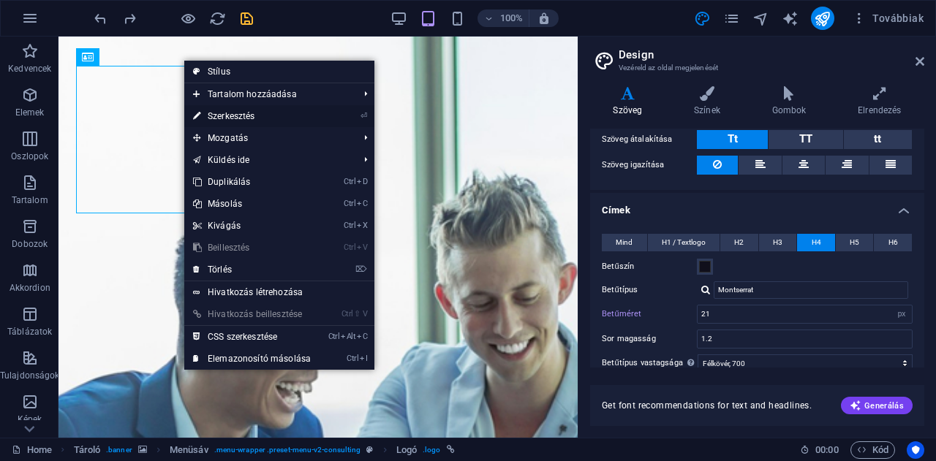
click at [235, 118] on link "⏎ Szerkesztés" at bounding box center [251, 116] width 135 height 22
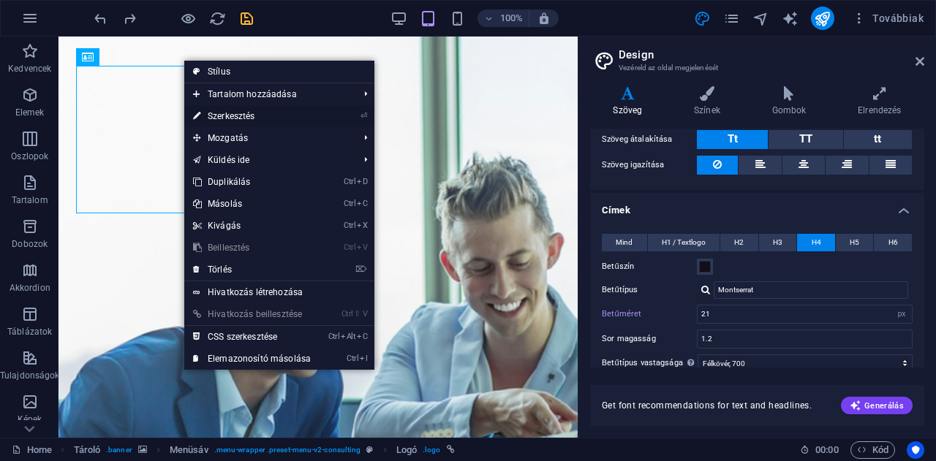
select select "px"
select select
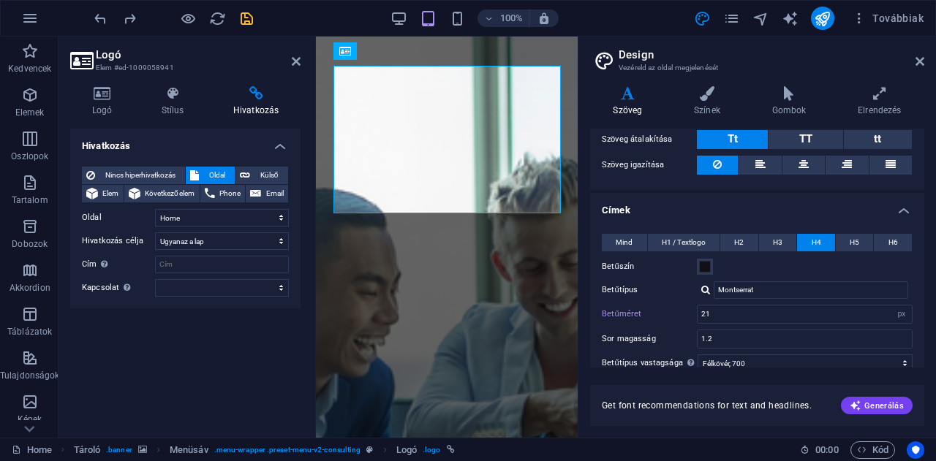
type input "10"
type input "18"
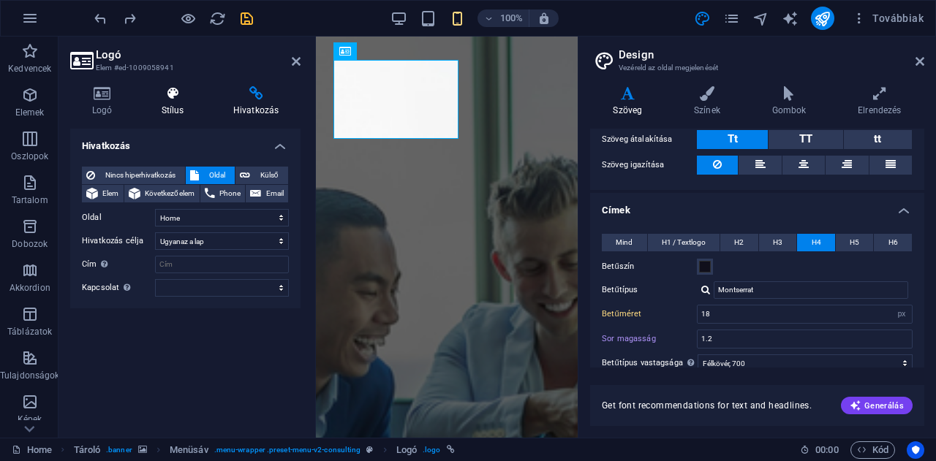
click at [175, 108] on h4 "Stílus" at bounding box center [176, 101] width 72 height 31
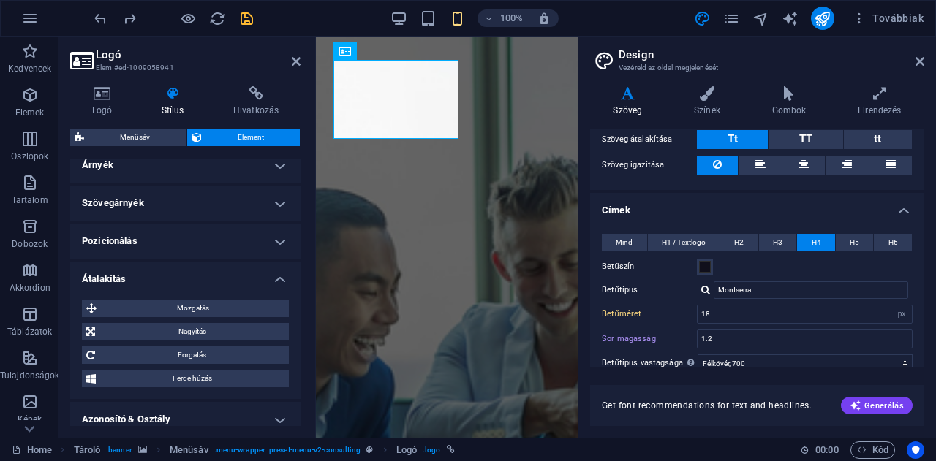
scroll to position [0, 0]
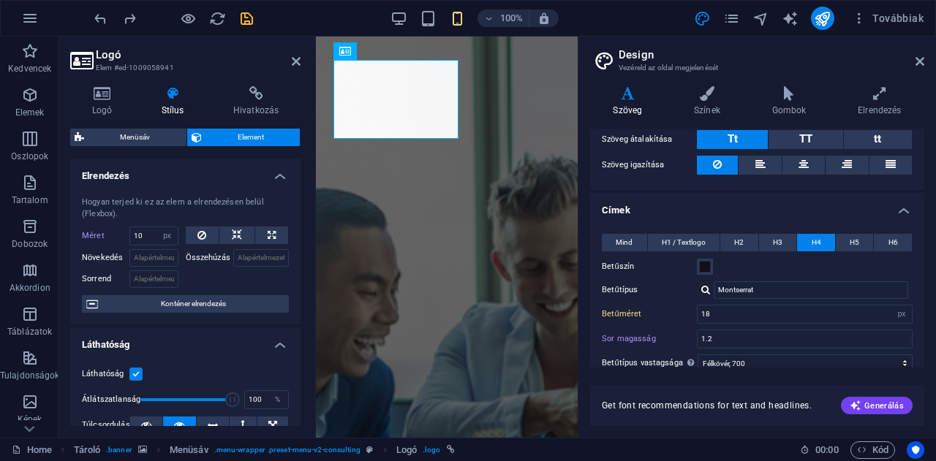
click at [235, 141] on span "Element" at bounding box center [251, 138] width 90 height 18
click at [414, 56] on div "Logó" at bounding box center [409, 51] width 49 height 18
click at [415, 52] on span "Logó" at bounding box center [419, 51] width 20 height 9
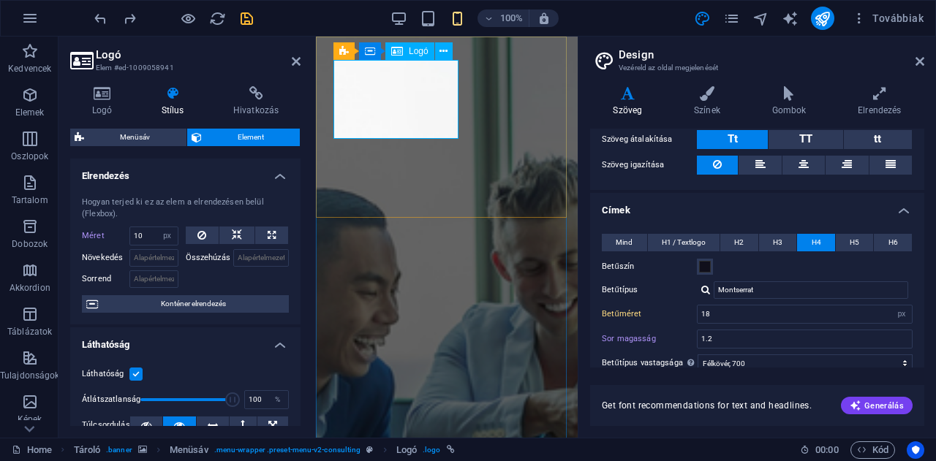
click at [98, 99] on icon at bounding box center [102, 93] width 64 height 15
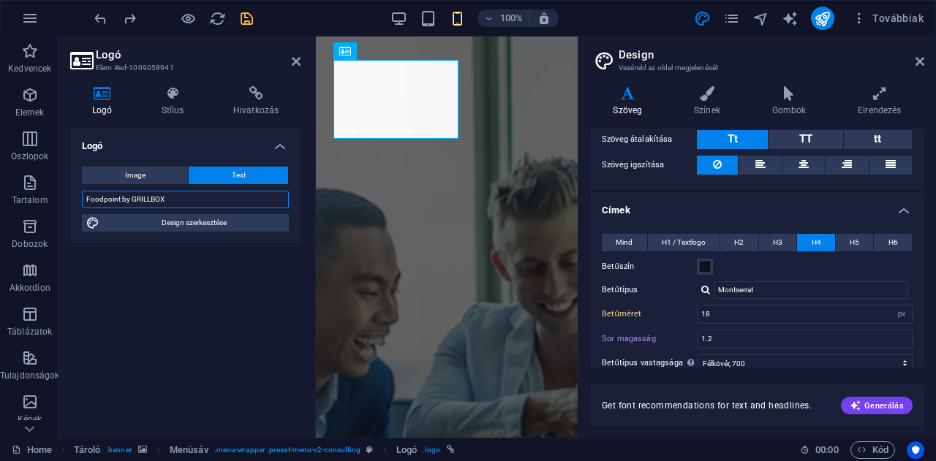
click at [129, 200] on input "Foodpoint by GRILLBOX" at bounding box center [185, 200] width 207 height 18
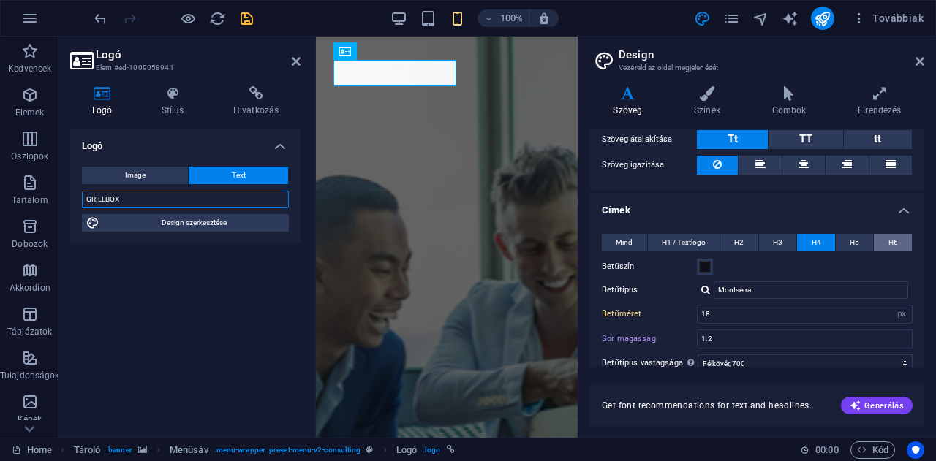
type input "GRILLBOX"
click at [894, 238] on span "H6" at bounding box center [893, 243] width 10 height 18
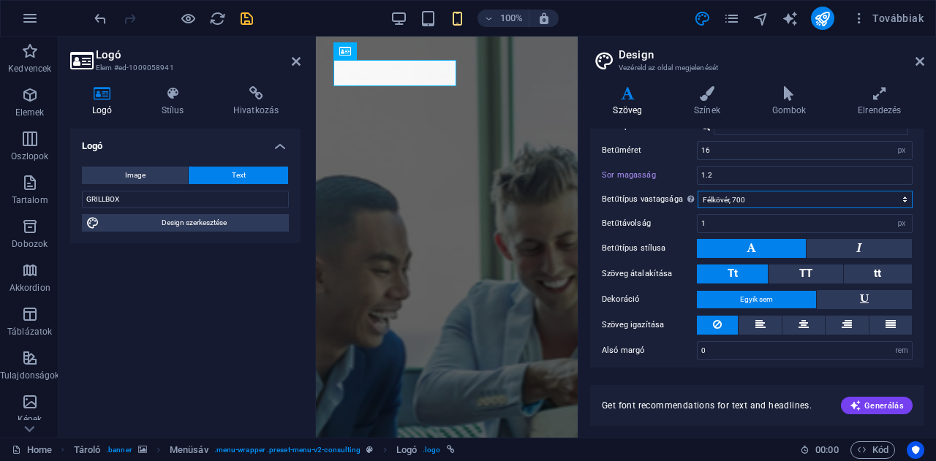
click at [733, 196] on select "Vékony, 100 Extra könnyű, 200 Könnyű, 300 Normál, 400 Közepes, 500 Félkövér, 60…" at bounding box center [804, 200] width 215 height 18
select select "100"
click at [697, 191] on select "Vékony, 100 Extra könnyű, 200 Könnyű, 300 Normál, 400 Közepes, 500 Félkövér, 60…" at bounding box center [804, 200] width 215 height 18
click at [598, 371] on div "Get font recommendations for text and headlines. Generálás" at bounding box center [757, 397] width 334 height 58
click at [789, 106] on h4 "Gombok" at bounding box center [792, 101] width 86 height 31
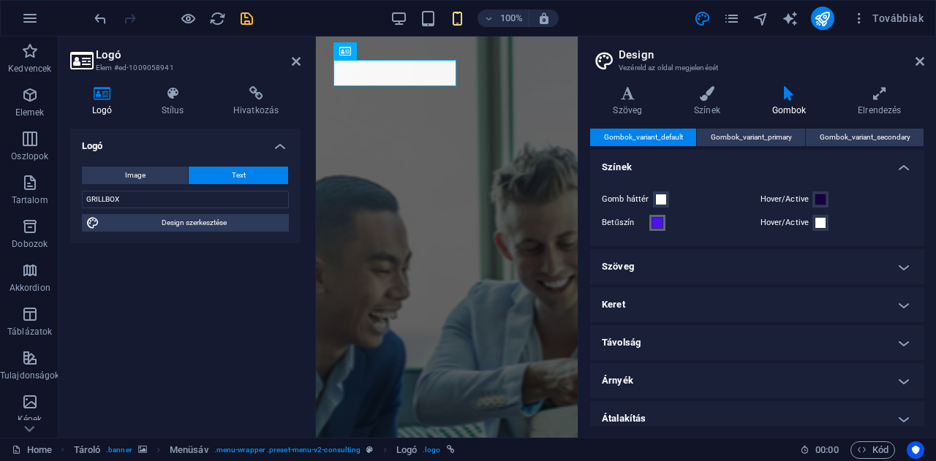
click at [658, 222] on span at bounding box center [657, 223] width 12 height 12
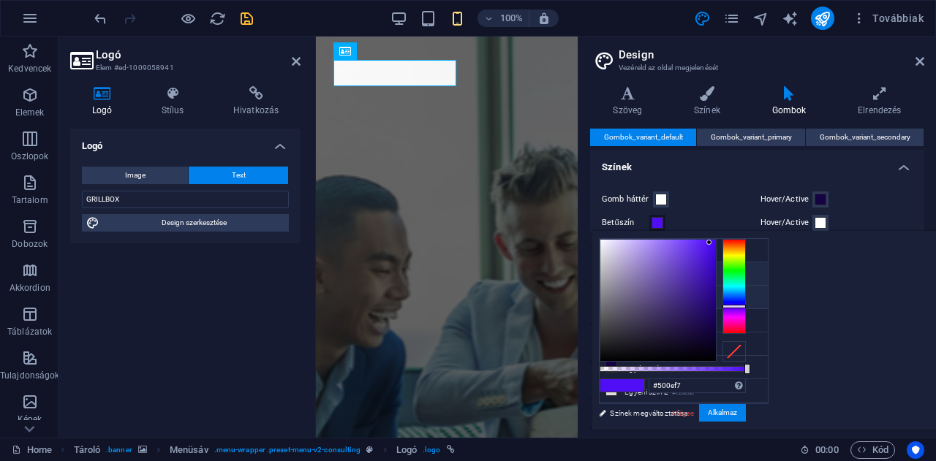
click at [611, 274] on icon at bounding box center [611, 273] width 10 height 10
type input "#100f1b"
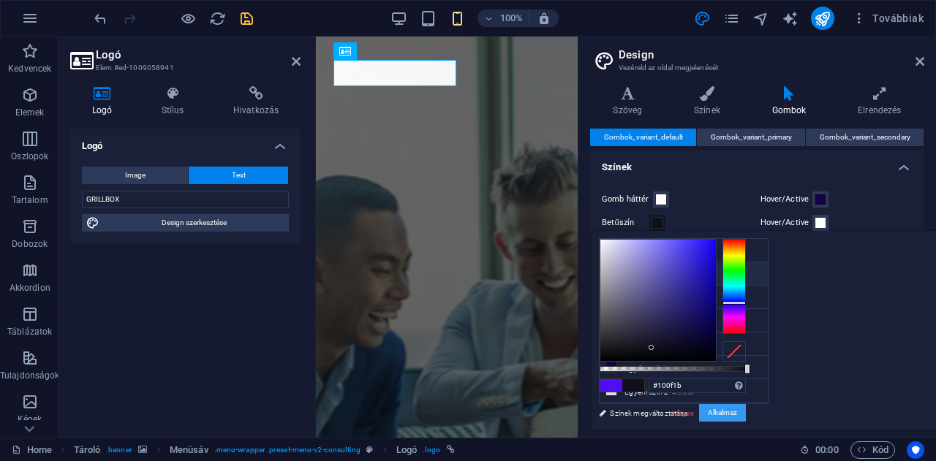
click at [746, 413] on button "Alkalmaz" at bounding box center [722, 413] width 47 height 18
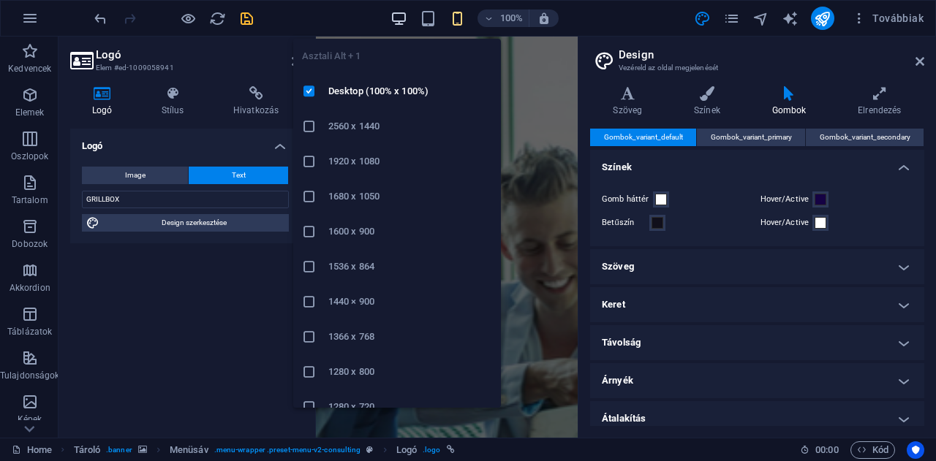
click at [404, 20] on icon "button" at bounding box center [398, 18] width 17 height 17
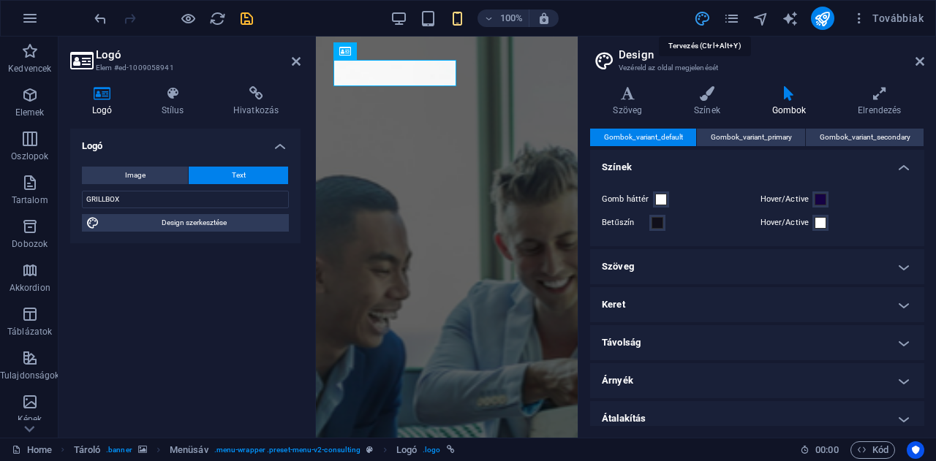
click at [711, 17] on icon "design" at bounding box center [702, 18] width 17 height 17
click at [735, 15] on icon "pages" at bounding box center [731, 18] width 17 height 17
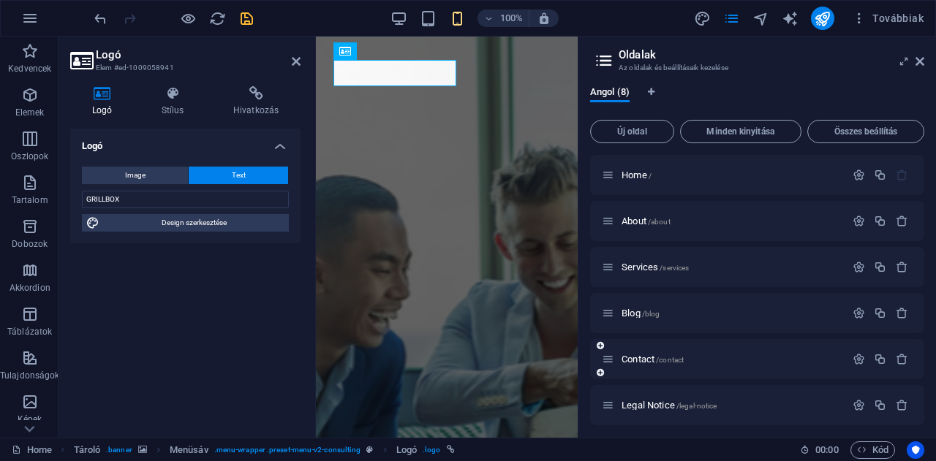
scroll to position [96, 0]
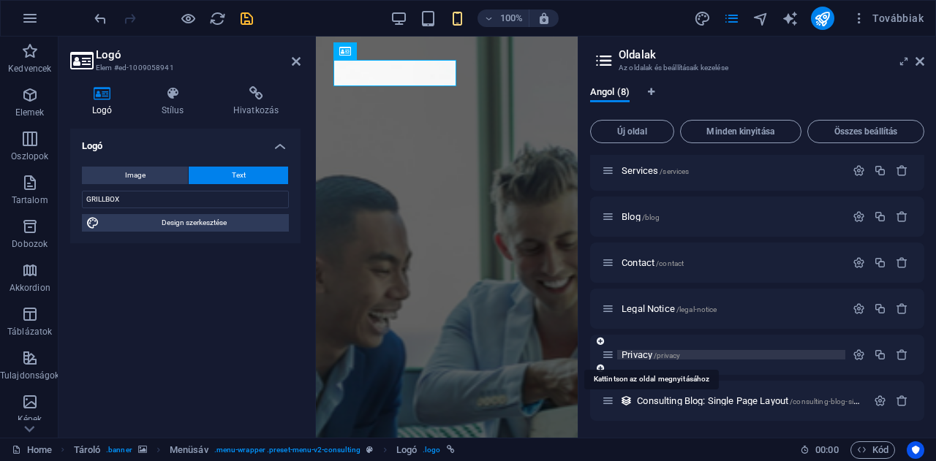
click at [637, 355] on span "Privacy /privacy" at bounding box center [650, 354] width 58 height 11
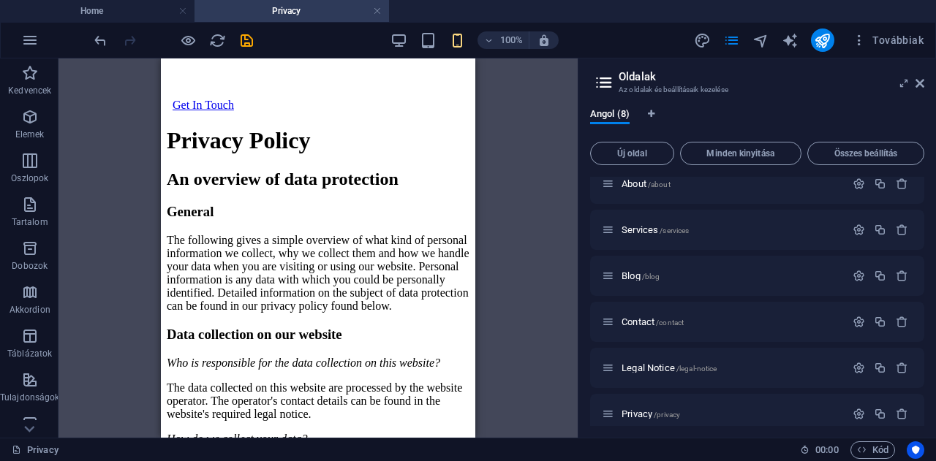
scroll to position [0, 0]
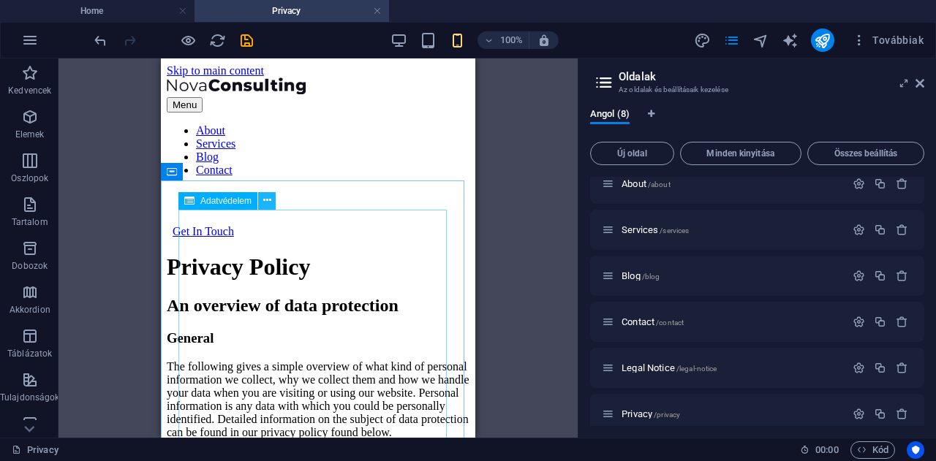
click at [267, 201] on icon at bounding box center [267, 200] width 8 height 15
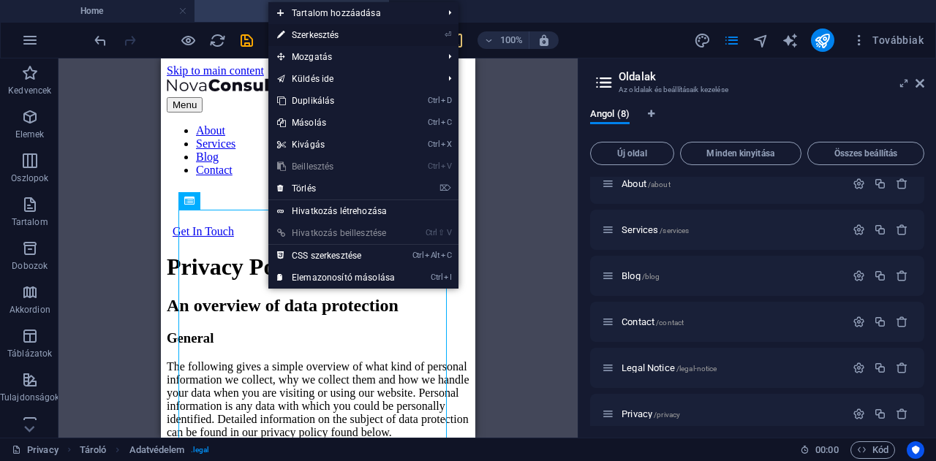
click at [332, 33] on link "⏎ Szerkesztés" at bounding box center [335, 35] width 135 height 22
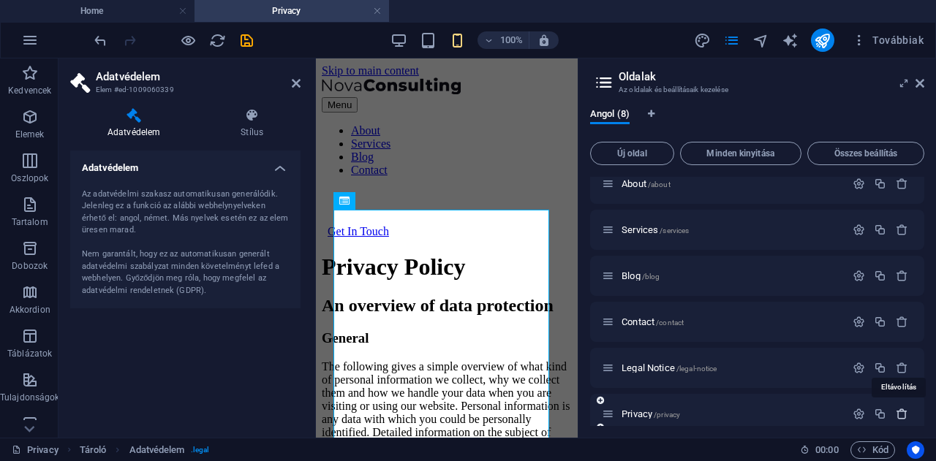
click at [897, 413] on icon "button" at bounding box center [902, 414] width 12 height 12
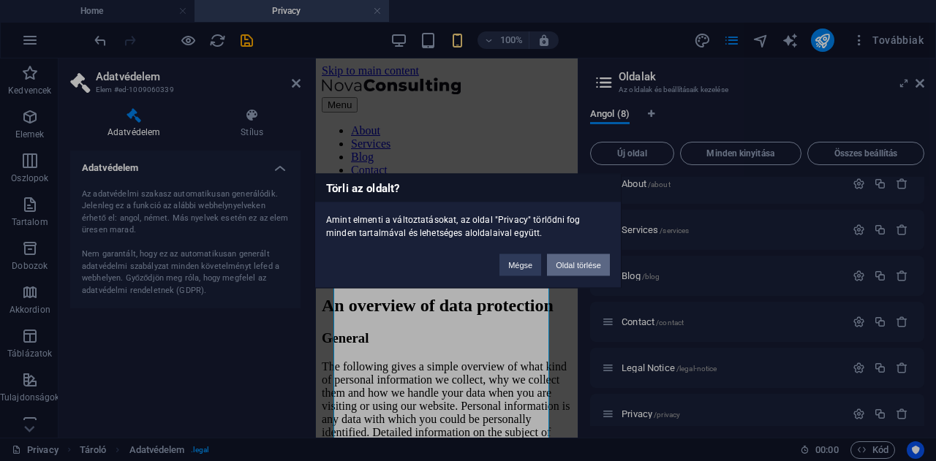
click at [570, 265] on button "Oldal törlése" at bounding box center [578, 265] width 63 height 22
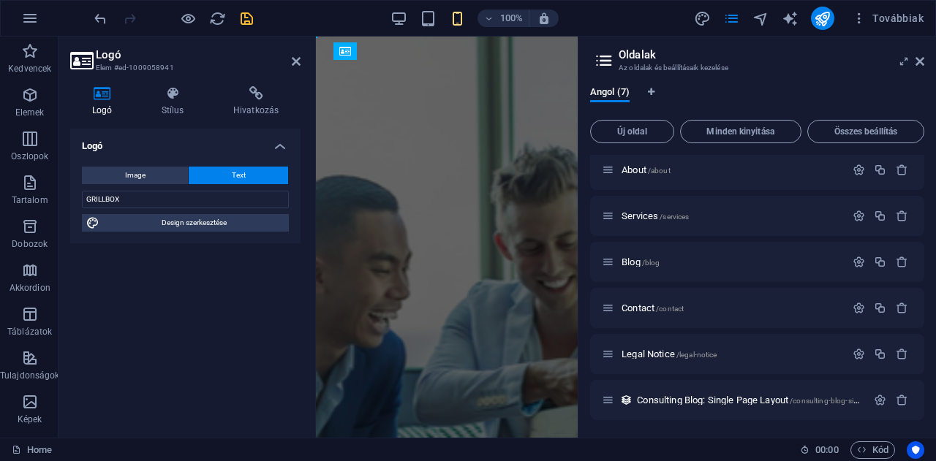
scroll to position [51, 0]
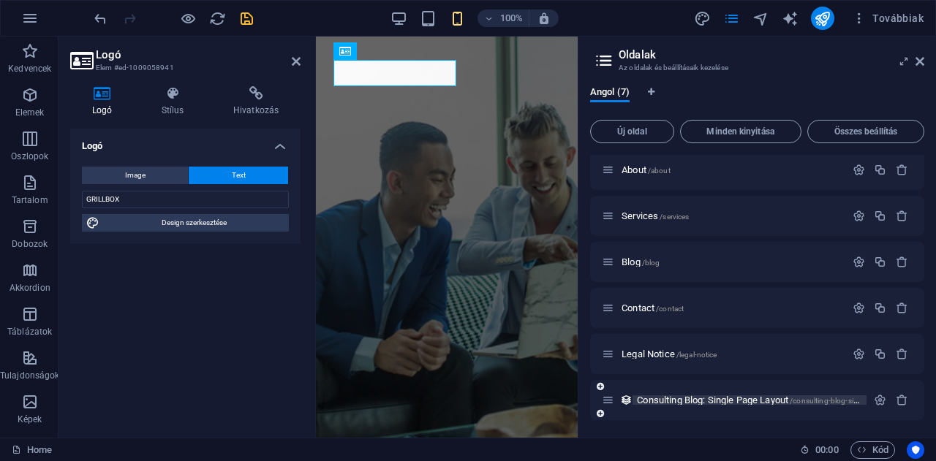
click at [670, 400] on span "Consulting Blog: Single Page Layout /consulting-blog-single-page-layout" at bounding box center [773, 400] width 272 height 11
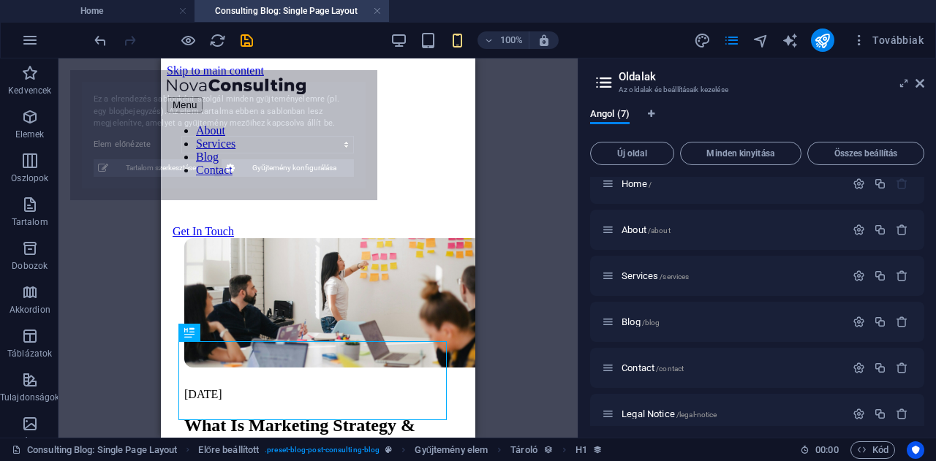
scroll to position [0, 0]
select select "68dfe6ea980b1943cd0b584b"
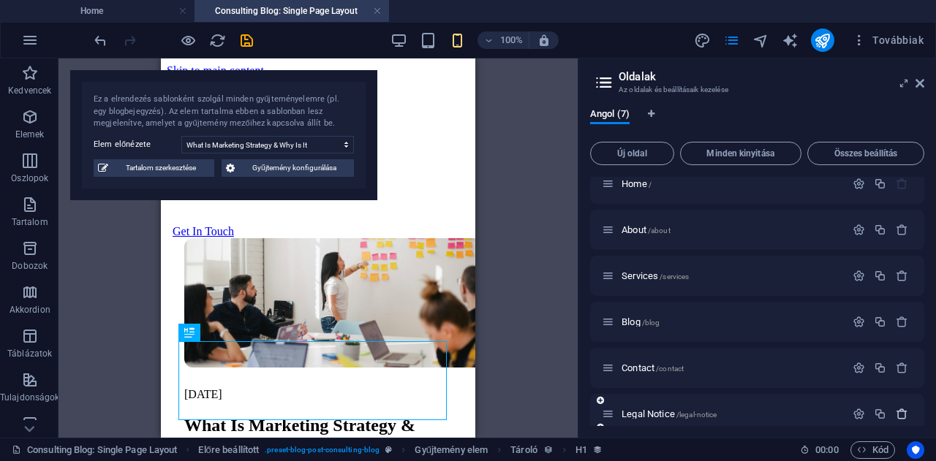
click at [901, 412] on icon "button" at bounding box center [902, 414] width 12 height 12
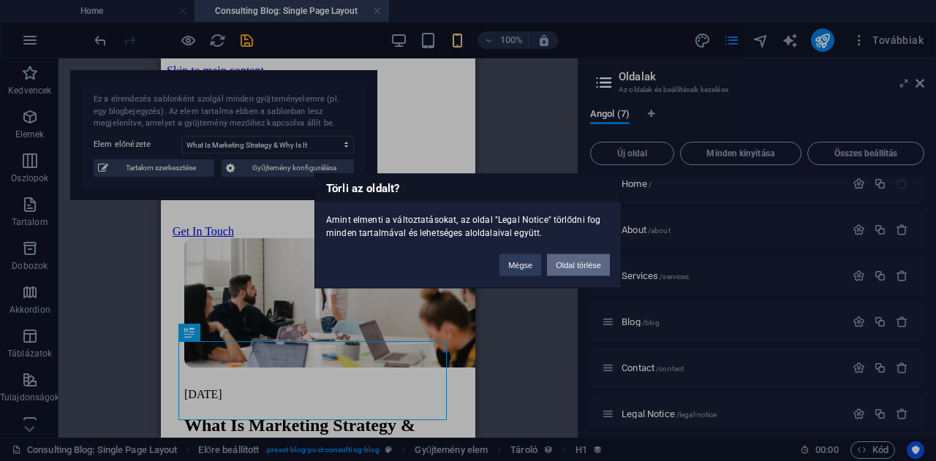
click at [571, 264] on button "Oldal törlése" at bounding box center [578, 265] width 63 height 22
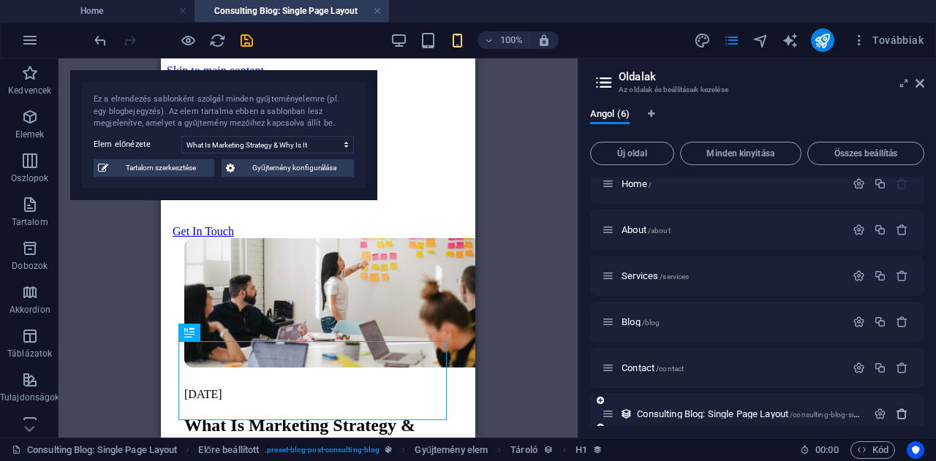
click at [898, 414] on icon "button" at bounding box center [902, 414] width 12 height 12
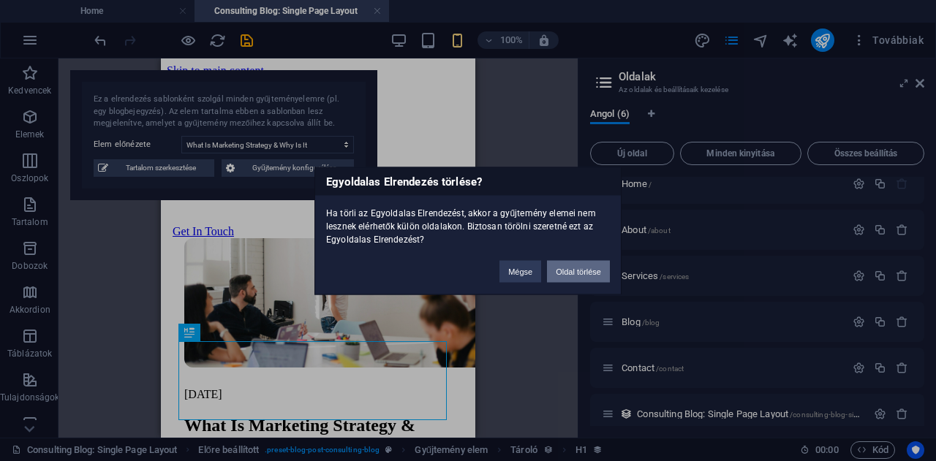
click at [580, 264] on button "Oldal törlése" at bounding box center [578, 271] width 63 height 22
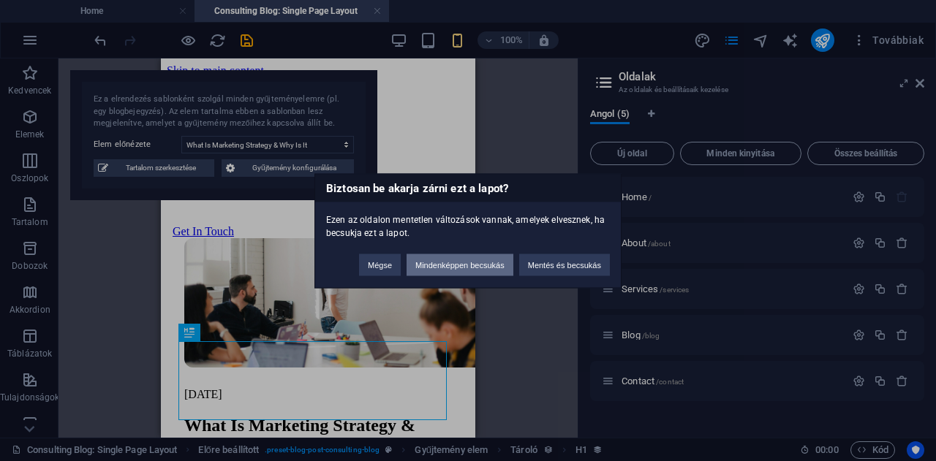
click at [494, 259] on button "Mindenképpen becsukás" at bounding box center [459, 265] width 107 height 22
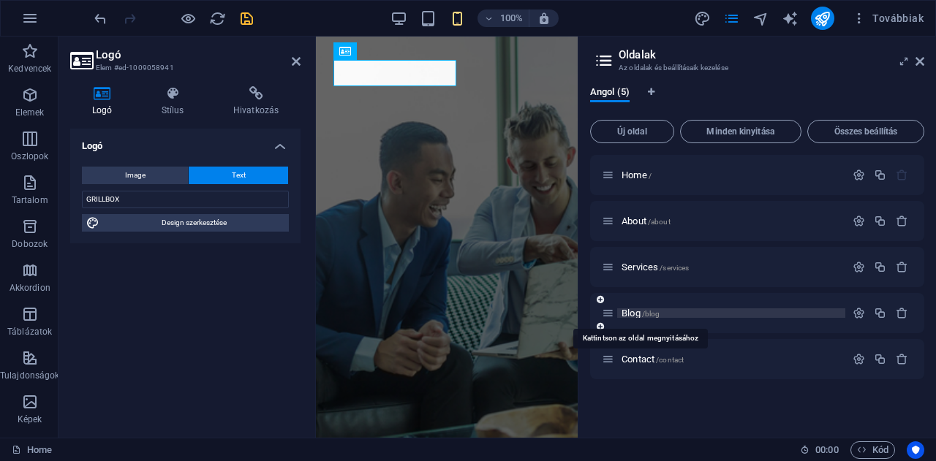
click at [635, 311] on span "Blog /blog" at bounding box center [640, 313] width 38 height 11
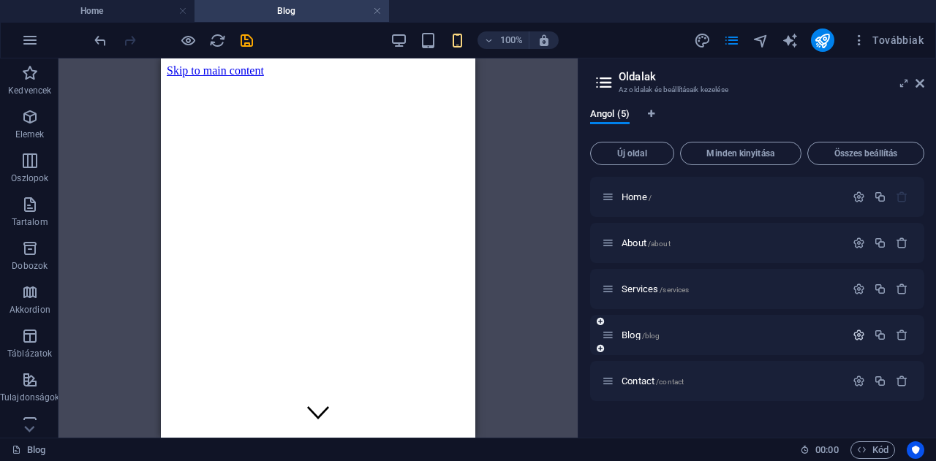
click at [859, 334] on icon "button" at bounding box center [858, 335] width 12 height 12
click at [903, 332] on icon "button" at bounding box center [902, 335] width 12 height 12
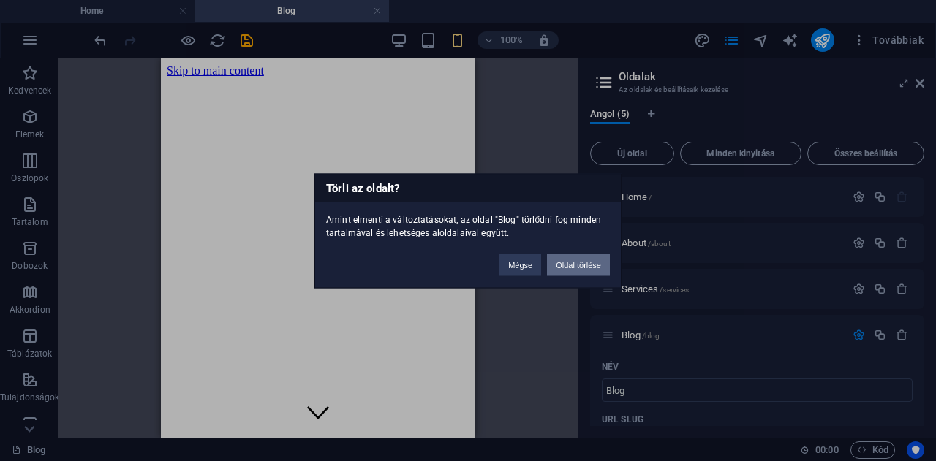
click at [573, 263] on button "Oldal törlése" at bounding box center [578, 265] width 63 height 22
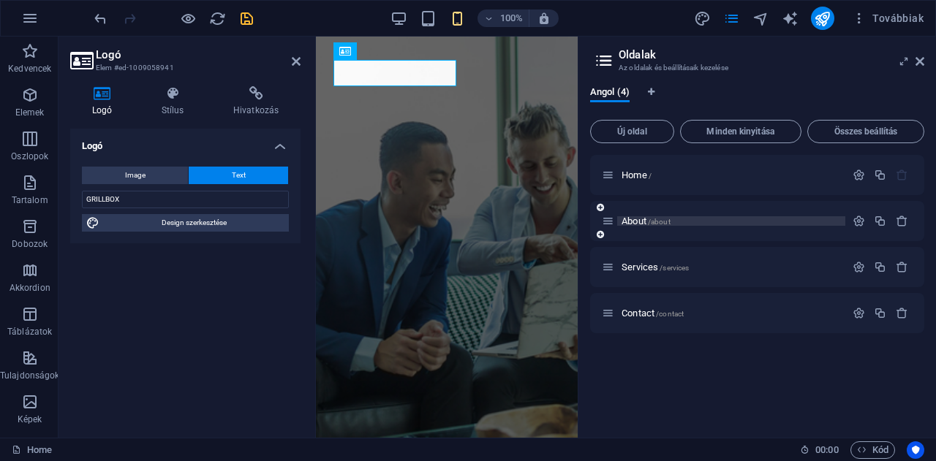
click at [637, 222] on span "About /about" at bounding box center [645, 221] width 49 height 11
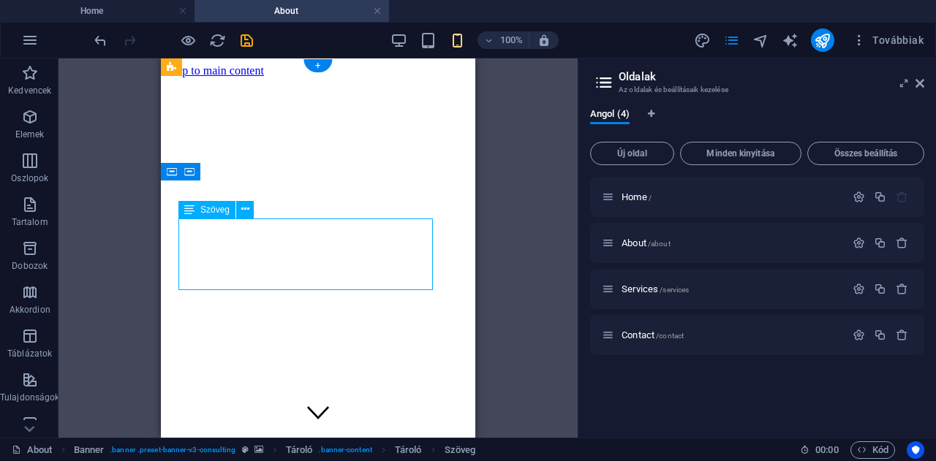
drag, startPoint x: 243, startPoint y: 284, endPoint x: 181, endPoint y: 284, distance: 62.9
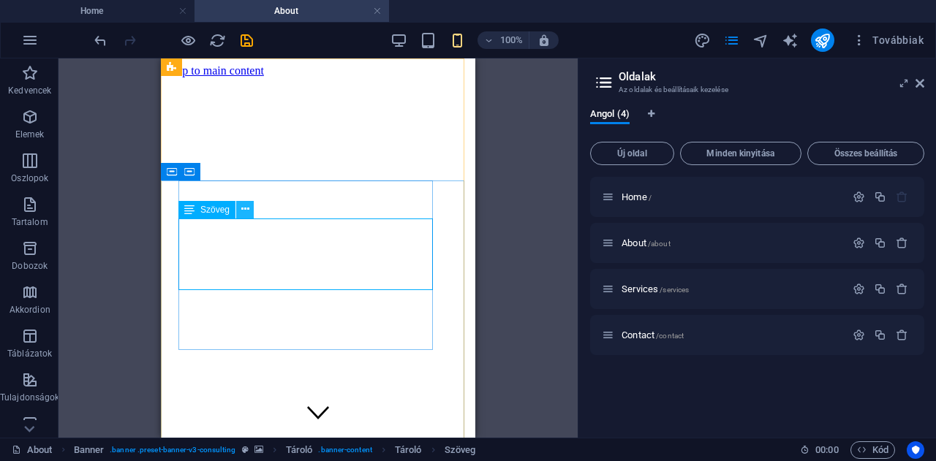
click at [243, 210] on icon at bounding box center [245, 209] width 8 height 15
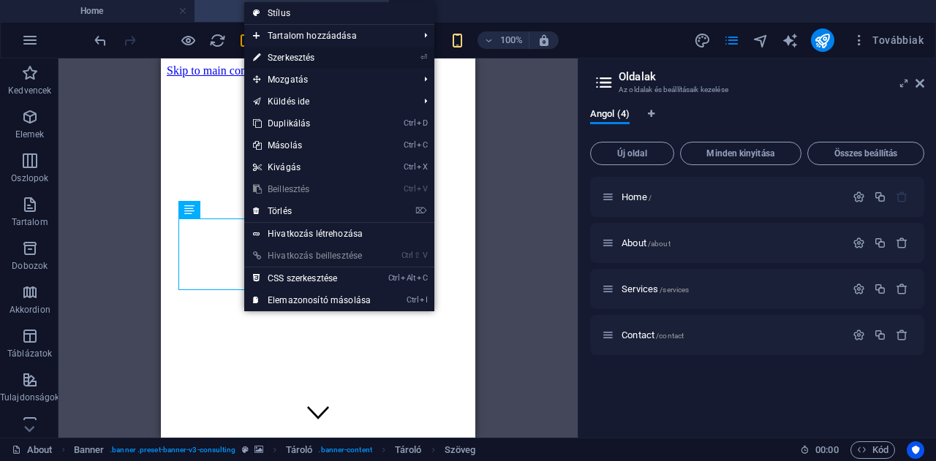
click at [282, 54] on link "⏎ Szerkesztés" at bounding box center [311, 58] width 135 height 22
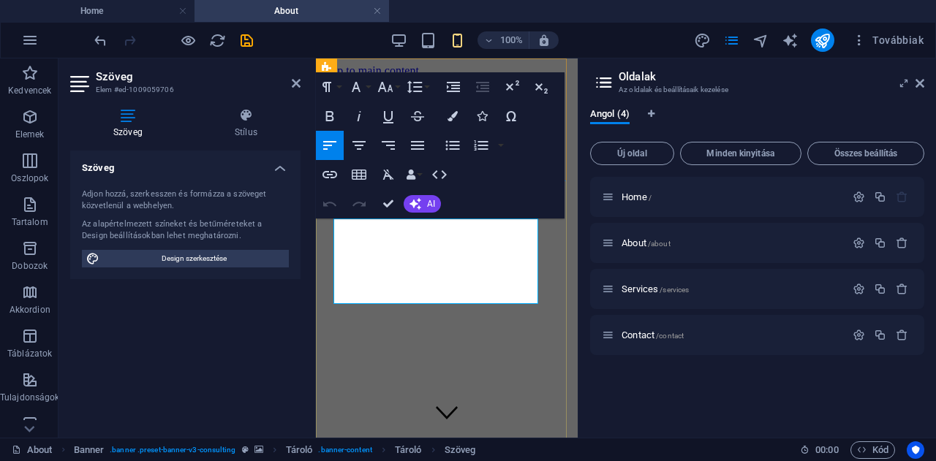
drag, startPoint x: 401, startPoint y: 293, endPoint x: 333, endPoint y: 227, distance: 94.6
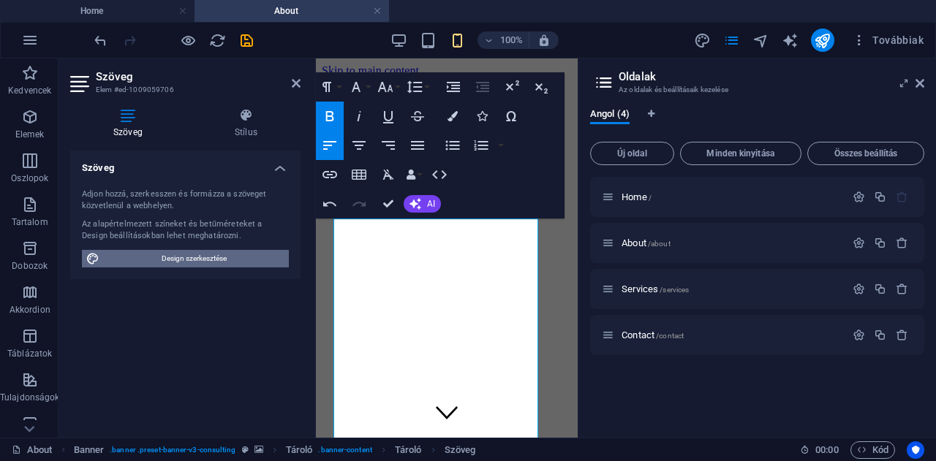
click at [205, 257] on span "Design szerkesztése" at bounding box center [194, 259] width 181 height 18
select select "px"
select select "300"
select select "px"
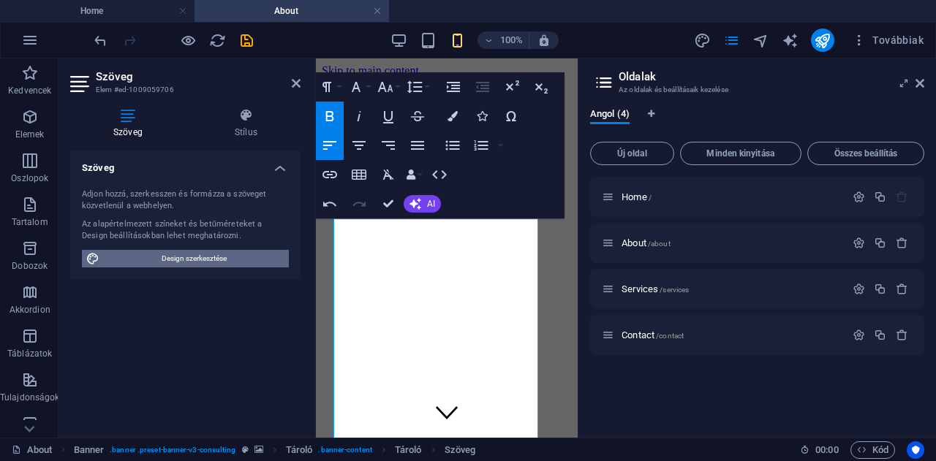
select select "px"
select select "rem"
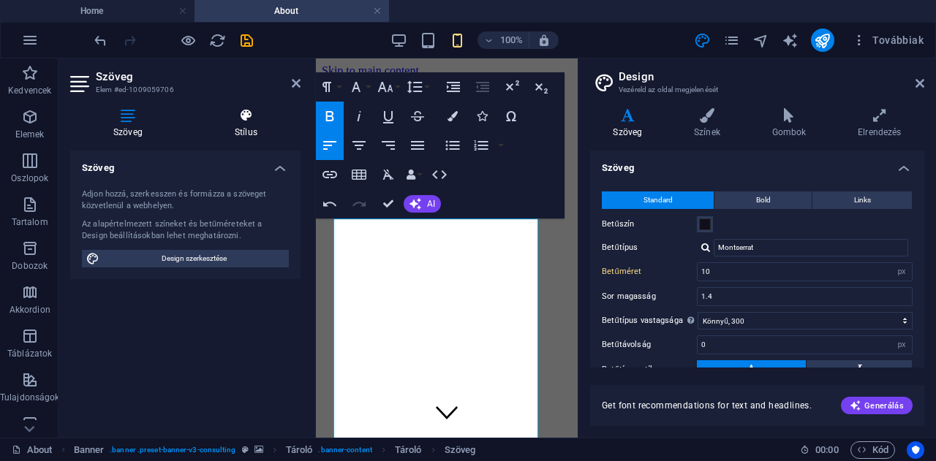
click at [246, 126] on h4 "Stílus" at bounding box center [246, 123] width 109 height 31
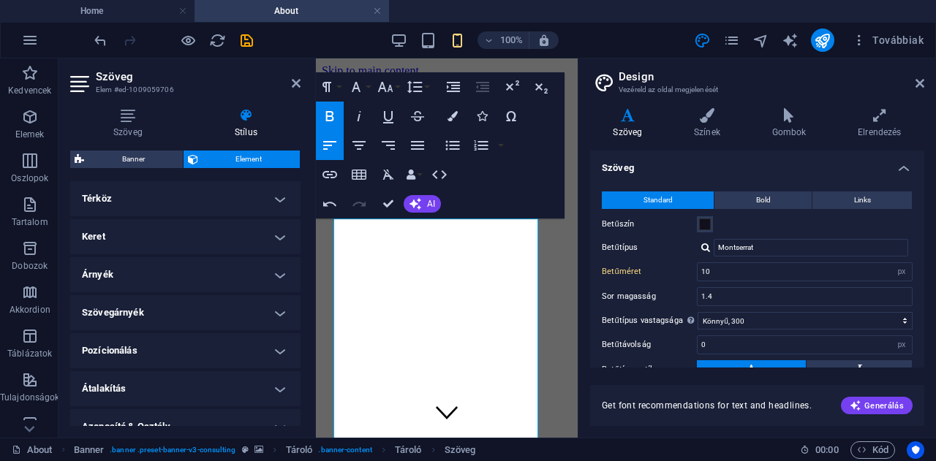
scroll to position [294, 0]
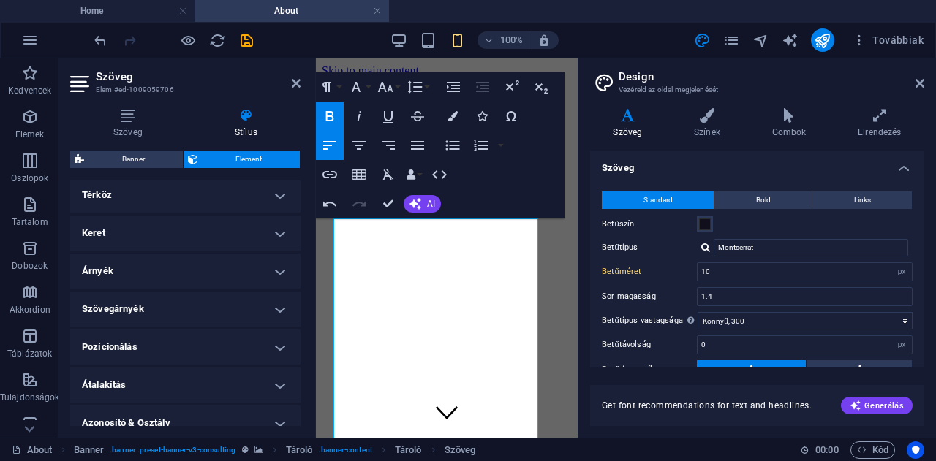
click at [115, 270] on h4 "Árnyék" at bounding box center [185, 271] width 230 height 35
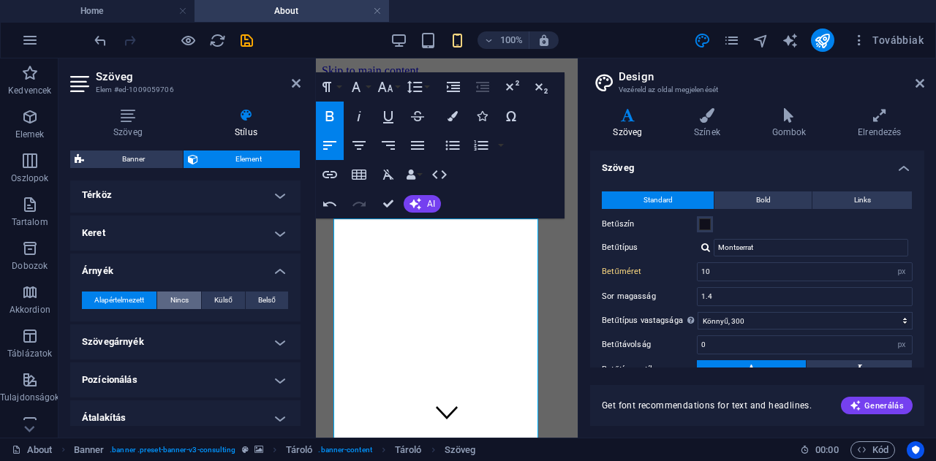
click at [173, 298] on span "Nincs" at bounding box center [179, 301] width 18 height 18
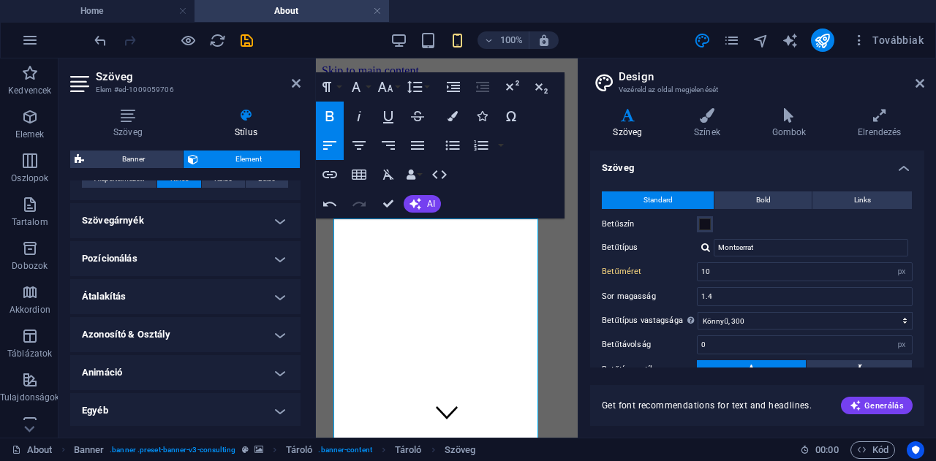
scroll to position [416, 0]
click at [167, 368] on h4 "Animáció" at bounding box center [185, 372] width 230 height 35
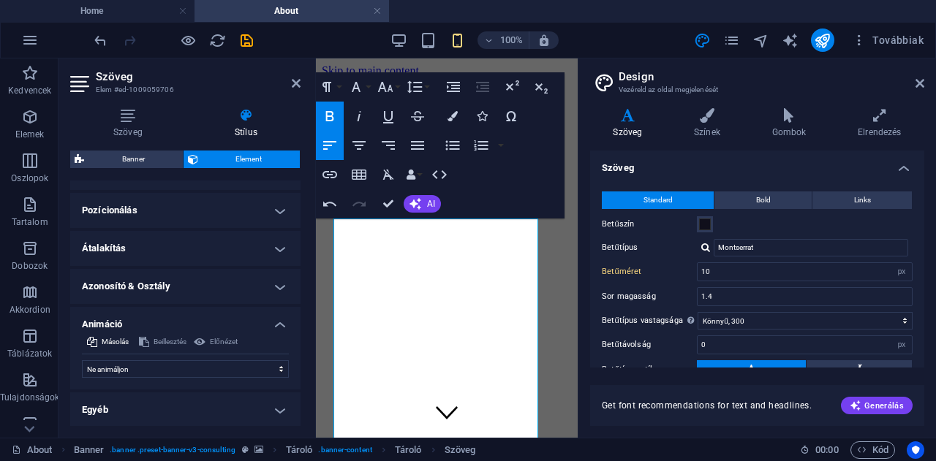
click at [235, 411] on h4 "Egyéb" at bounding box center [185, 410] width 230 height 35
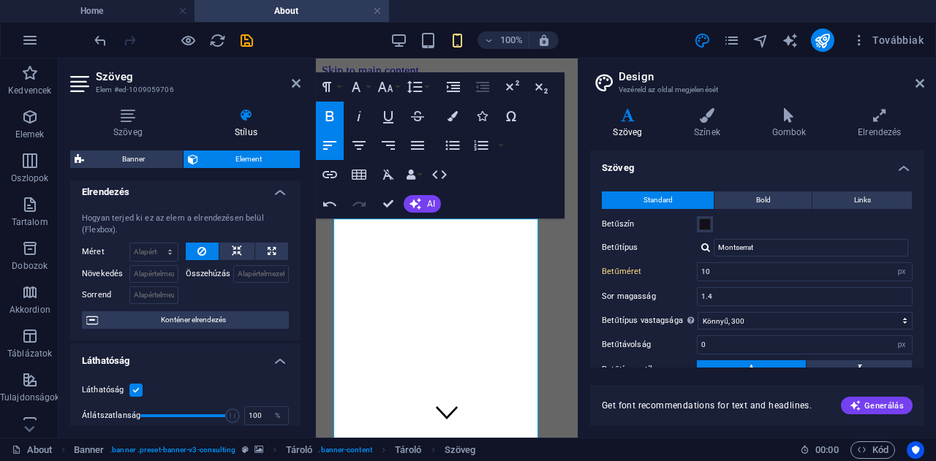
scroll to position [0, 0]
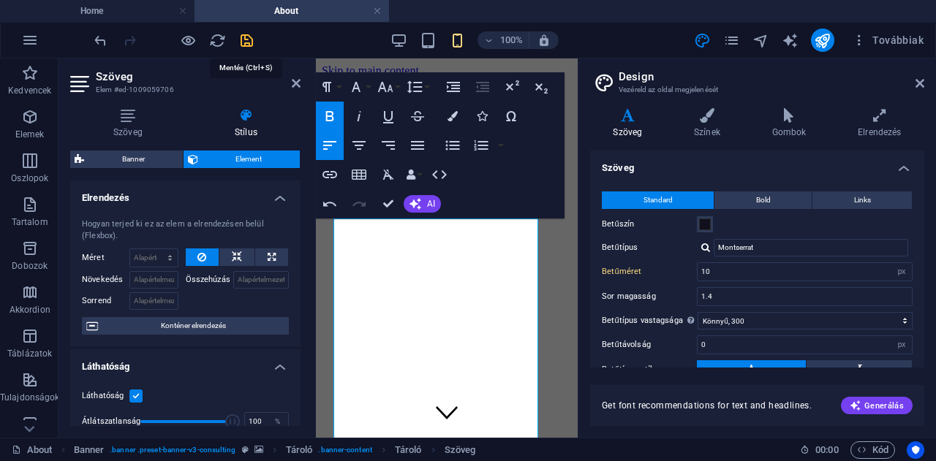
click at [243, 36] on icon "save" at bounding box center [246, 40] width 17 height 17
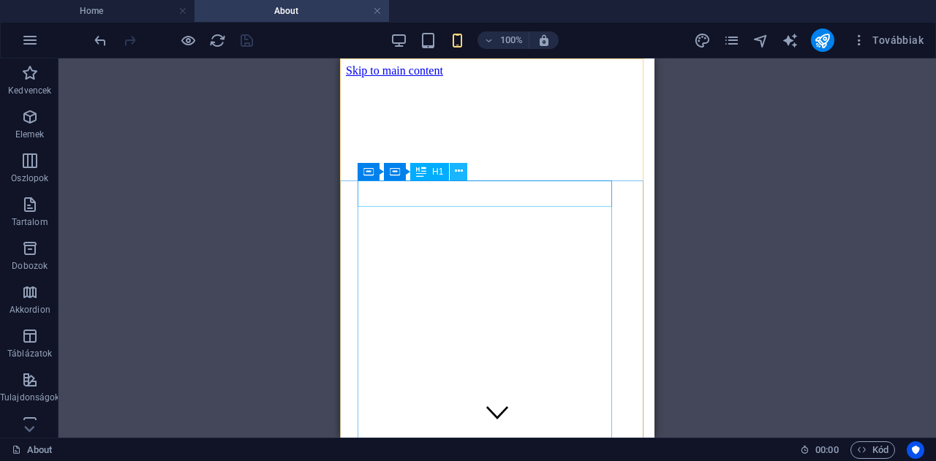
click at [461, 172] on icon at bounding box center [459, 171] width 8 height 15
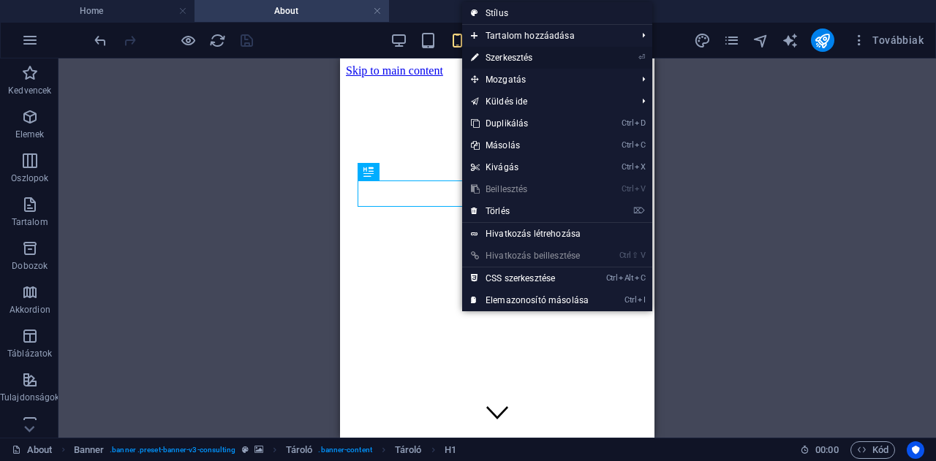
click at [509, 58] on link "⏎ Szerkesztés" at bounding box center [529, 58] width 135 height 22
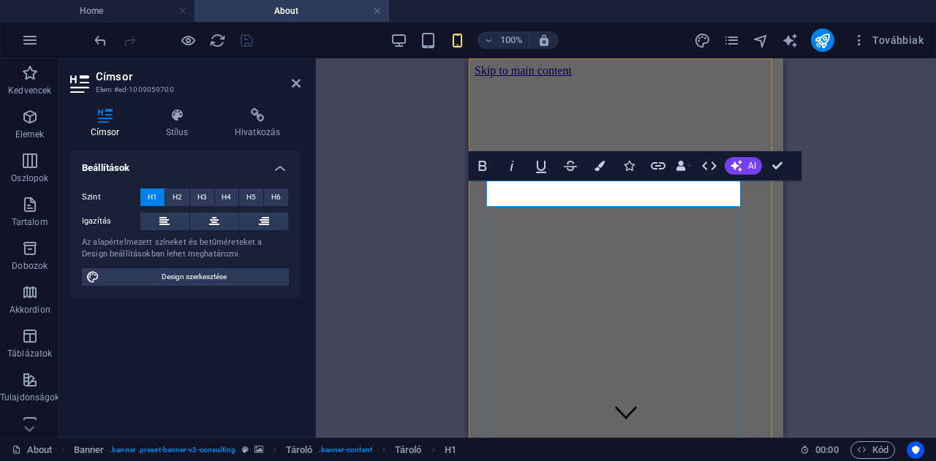
drag, startPoint x: 575, startPoint y: 194, endPoint x: 489, endPoint y: 195, distance: 85.5
click at [182, 121] on icon at bounding box center [176, 115] width 63 height 15
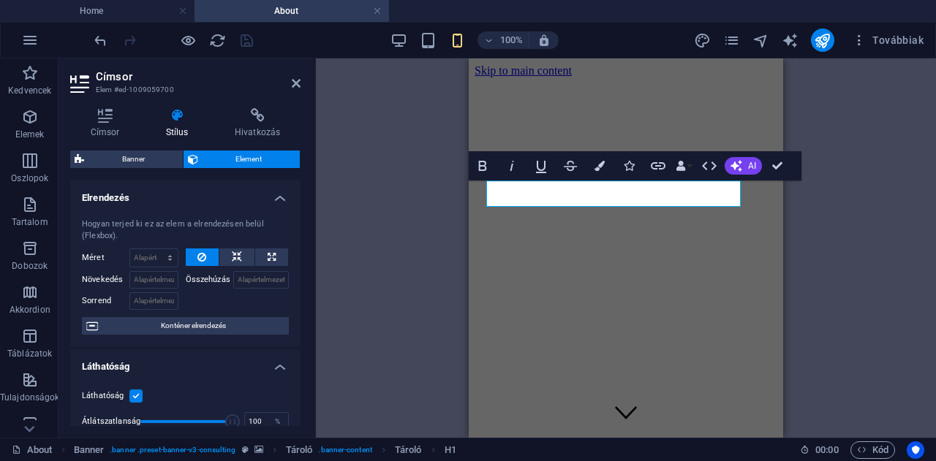
click at [249, 160] on span "Element" at bounding box center [249, 160] width 94 height 18
click at [706, 39] on icon "design" at bounding box center [702, 40] width 17 height 17
select select "px"
select select "300"
select select "px"
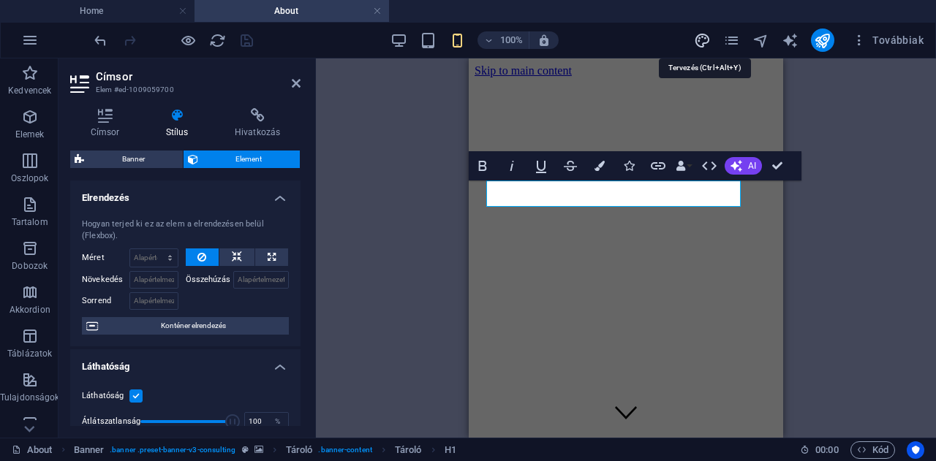
select select "px"
select select "rem"
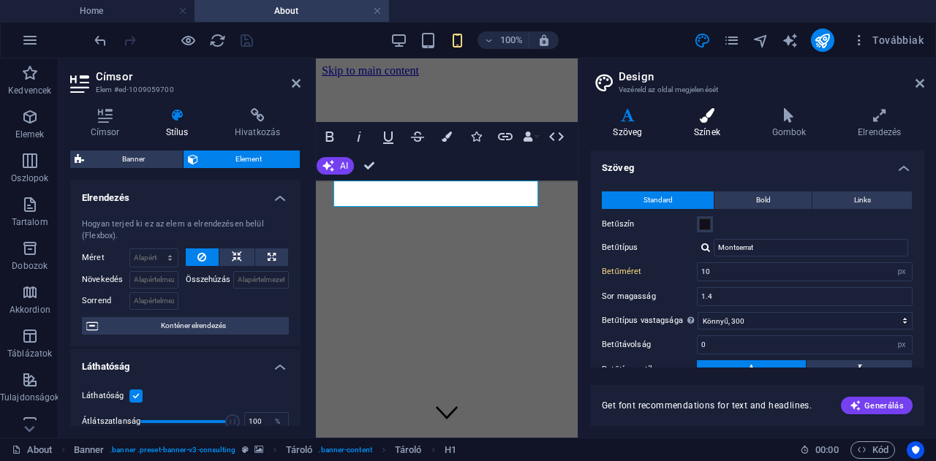
click at [712, 130] on h4 "Színek" at bounding box center [710, 123] width 78 height 31
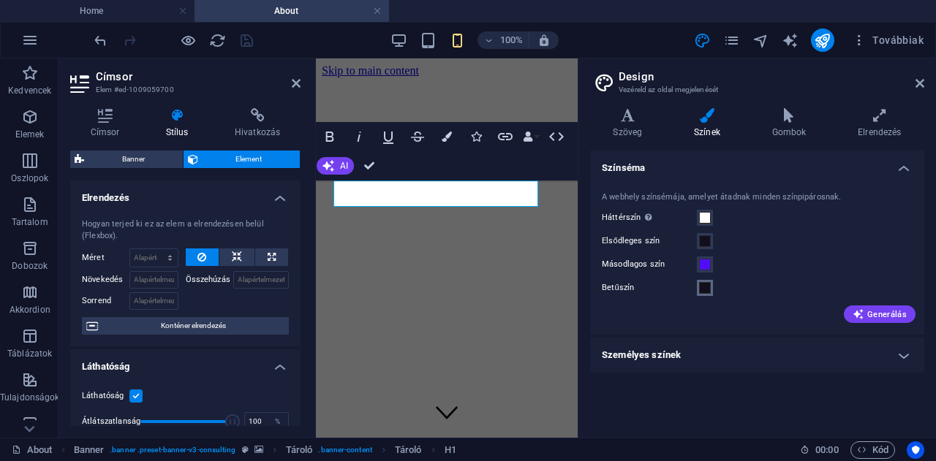
click at [703, 285] on span at bounding box center [705, 288] width 12 height 12
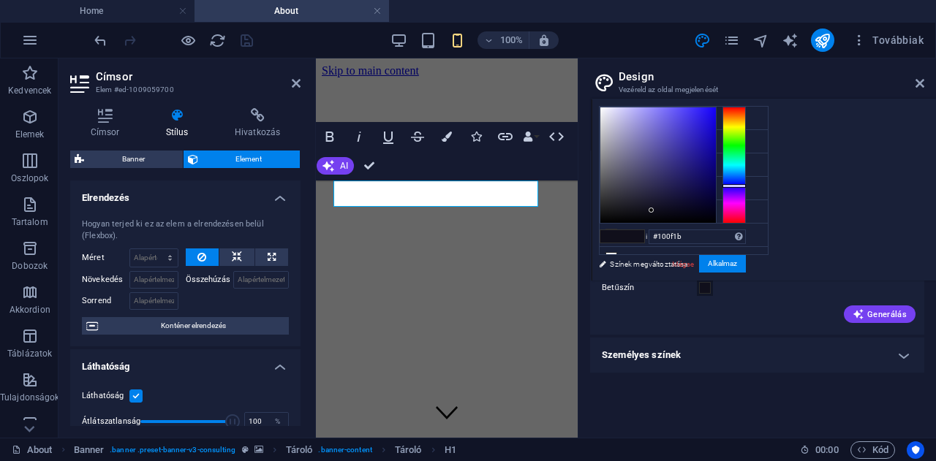
click at [622, 235] on span at bounding box center [611, 236] width 22 height 12
drag, startPoint x: 834, startPoint y: 208, endPoint x: 785, endPoint y: 222, distance: 50.9
click at [605, 222] on div at bounding box center [601, 221] width 5 height 5
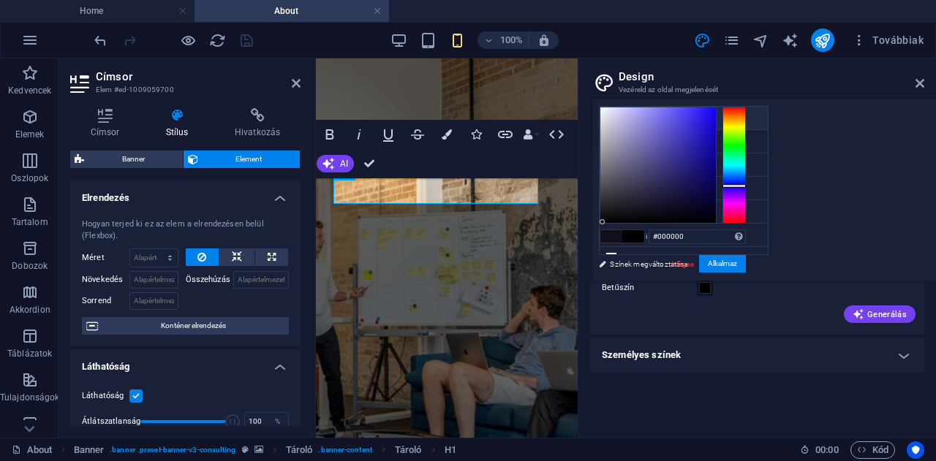
click at [610, 116] on icon at bounding box center [611, 118] width 10 height 10
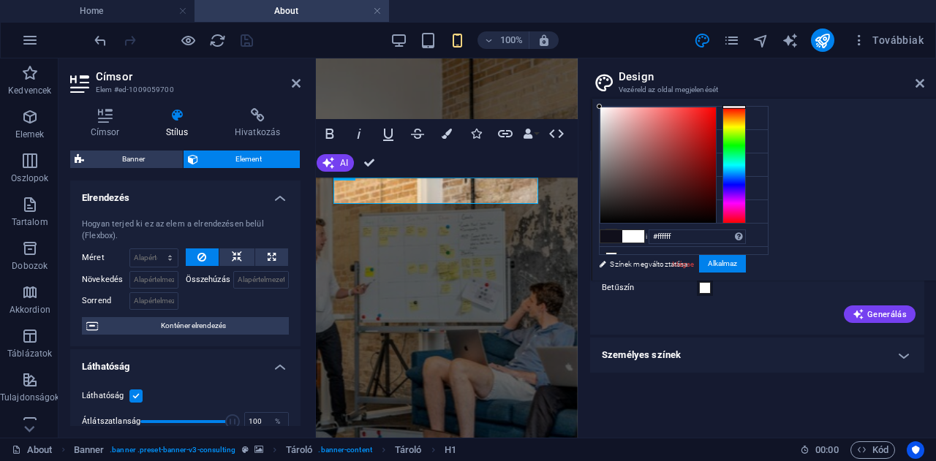
click at [622, 235] on span at bounding box center [611, 236] width 22 height 12
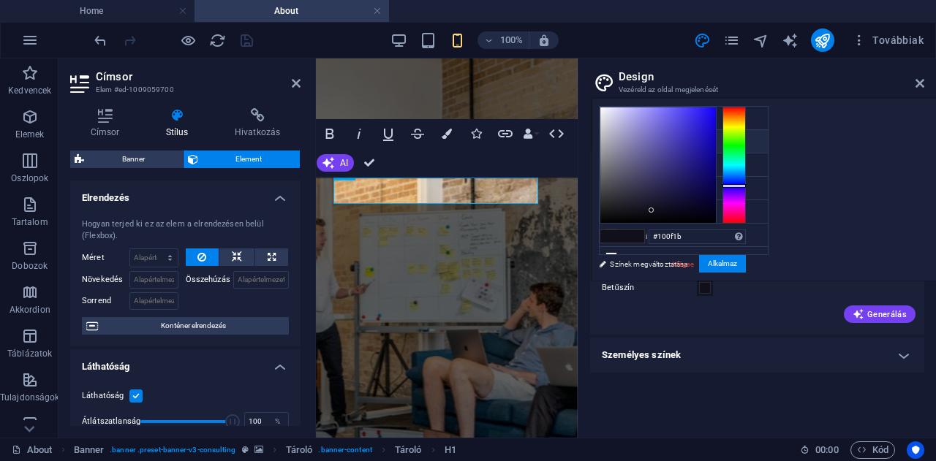
click at [611, 140] on icon at bounding box center [611, 141] width 10 height 10
click at [607, 230] on icon at bounding box center [611, 235] width 10 height 10
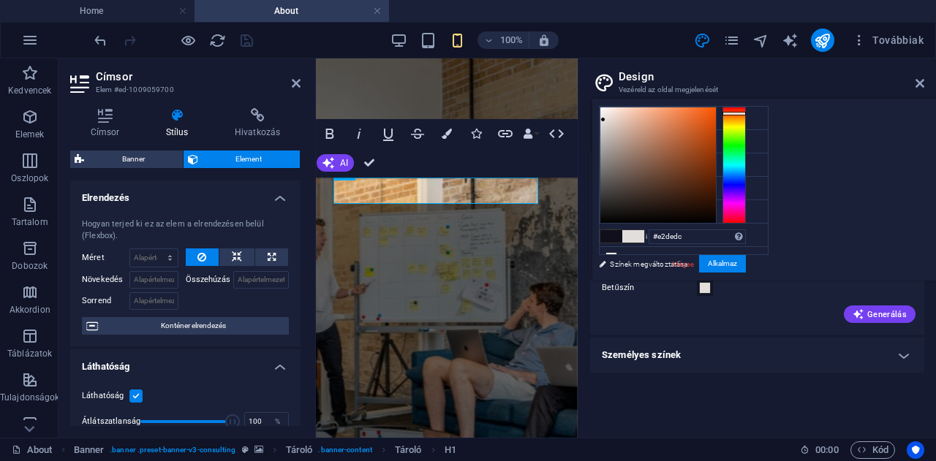
click at [622, 233] on span at bounding box center [611, 236] width 22 height 12
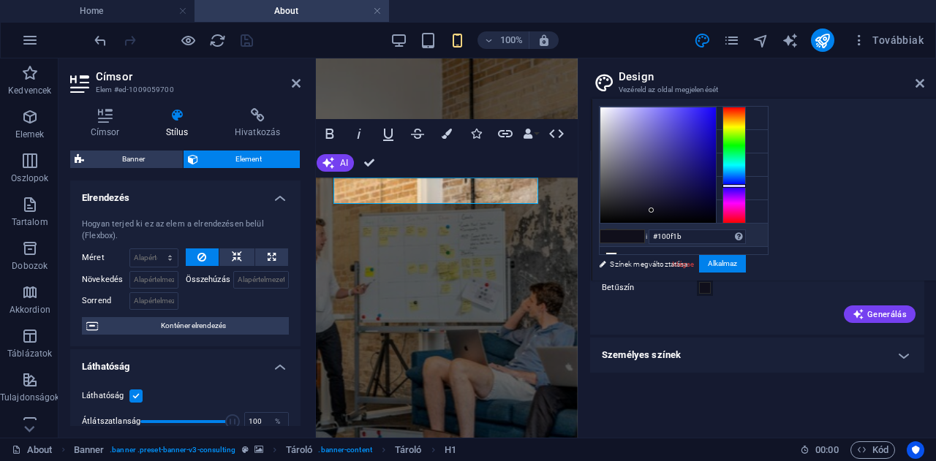
click at [610, 230] on icon at bounding box center [611, 235] width 10 height 10
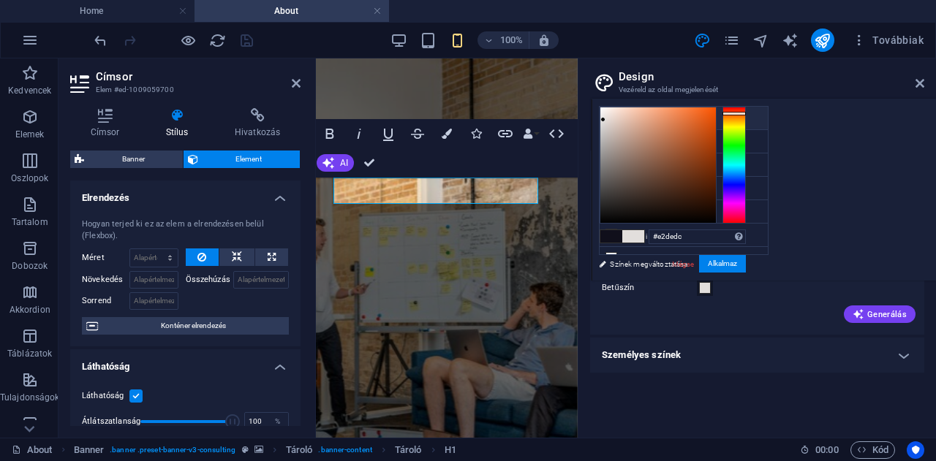
click at [610, 115] on icon at bounding box center [611, 118] width 10 height 10
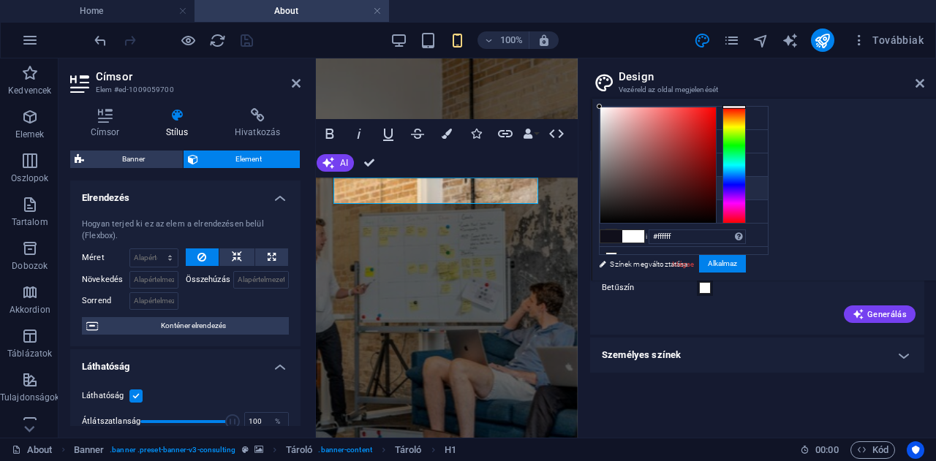
click at [610, 183] on icon at bounding box center [611, 188] width 10 height 10
click at [611, 138] on icon at bounding box center [611, 141] width 10 height 10
type input "#100f1b"
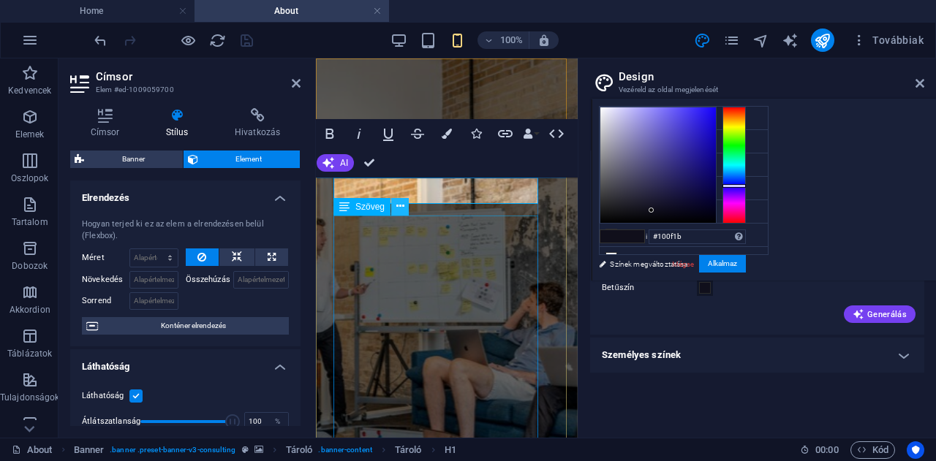
click at [398, 208] on icon at bounding box center [400, 206] width 8 height 15
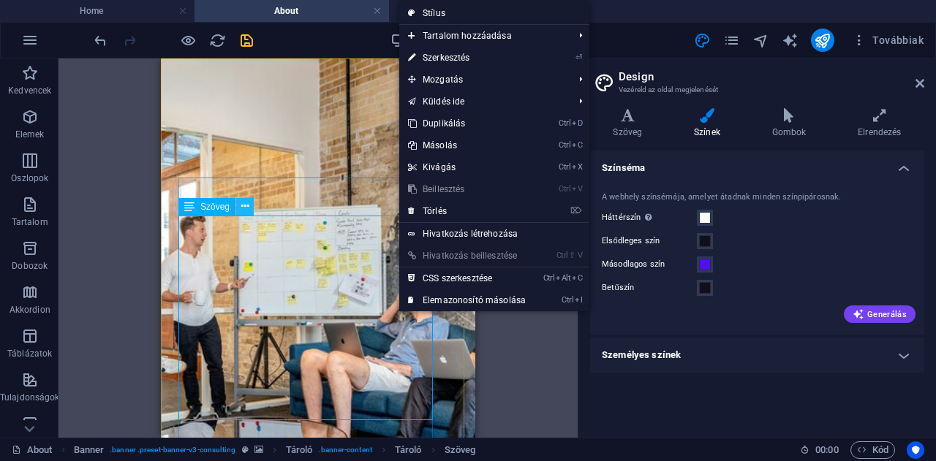
click at [244, 211] on icon at bounding box center [245, 206] width 8 height 15
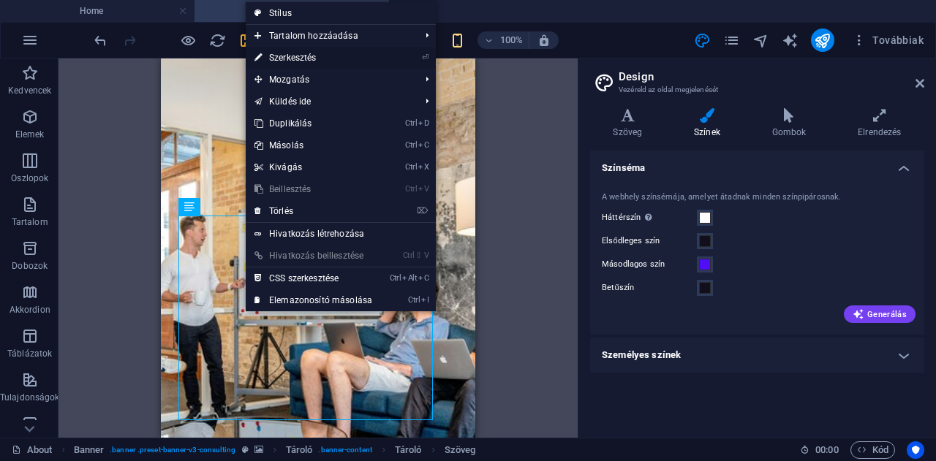
click at [281, 53] on link "⏎ Szerkesztés" at bounding box center [313, 58] width 135 height 22
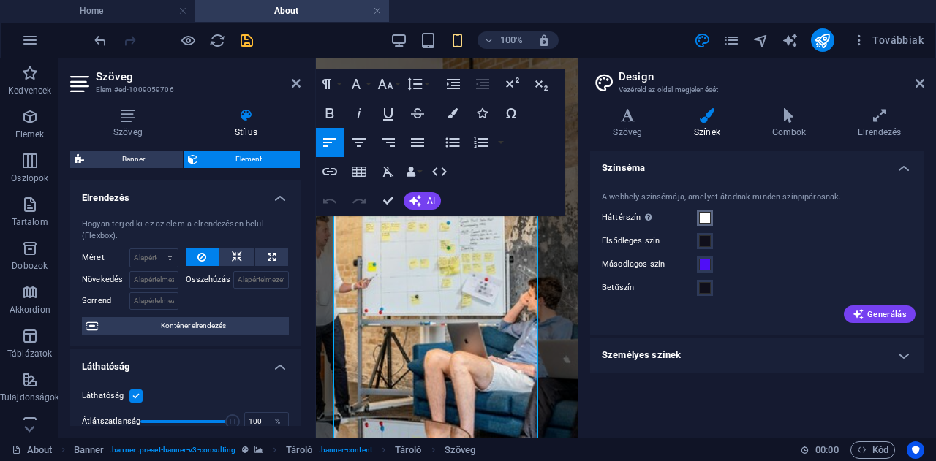
click at [708, 217] on span at bounding box center [705, 218] width 12 height 12
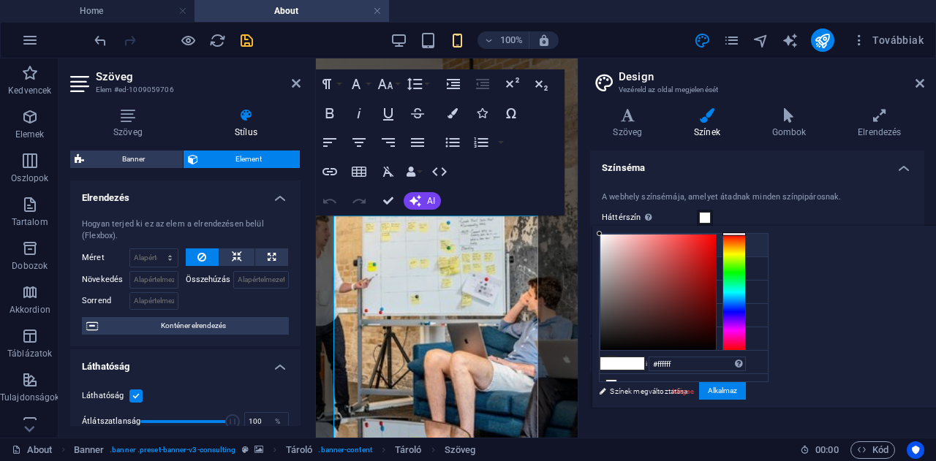
click at [610, 243] on icon at bounding box center [611, 245] width 10 height 10
click at [622, 363] on span at bounding box center [611, 363] width 22 height 12
click at [746, 394] on button "Alkalmaz" at bounding box center [722, 391] width 47 height 18
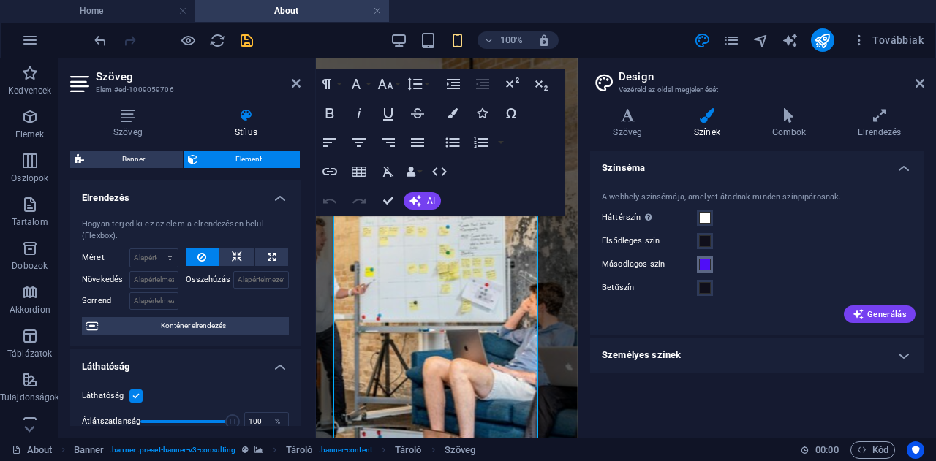
click at [706, 268] on span at bounding box center [705, 265] width 12 height 12
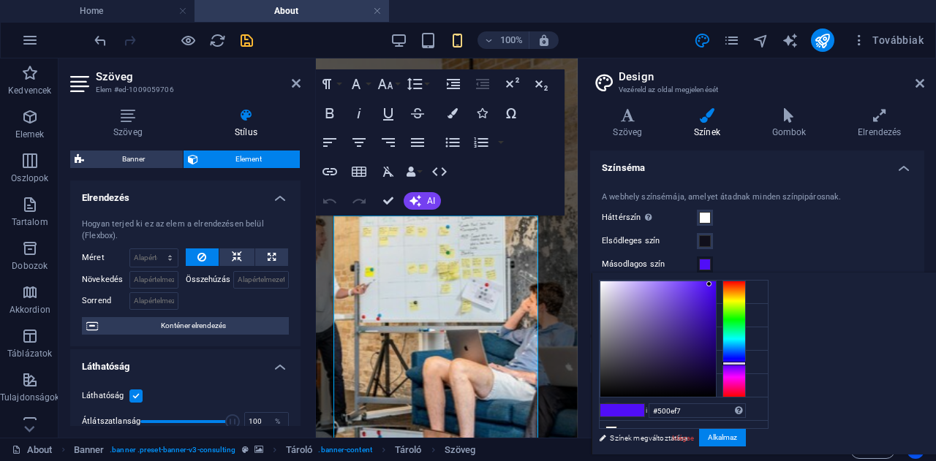
type input "#f7f6fa"
click at [716, 282] on div at bounding box center [658, 339] width 116 height 116
click at [644, 409] on span at bounding box center [633, 410] width 22 height 12
click at [746, 442] on button "Alkalmaz" at bounding box center [722, 438] width 47 height 18
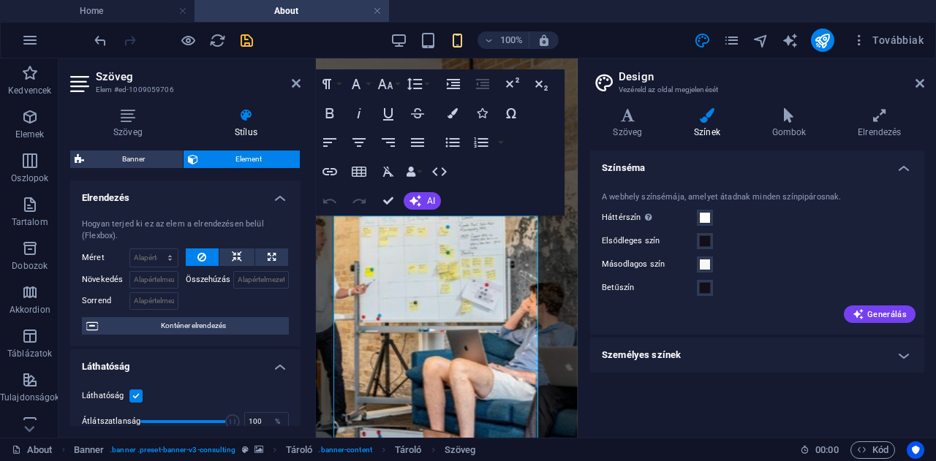
click at [755, 353] on h4 "Személyes színek" at bounding box center [757, 355] width 334 height 35
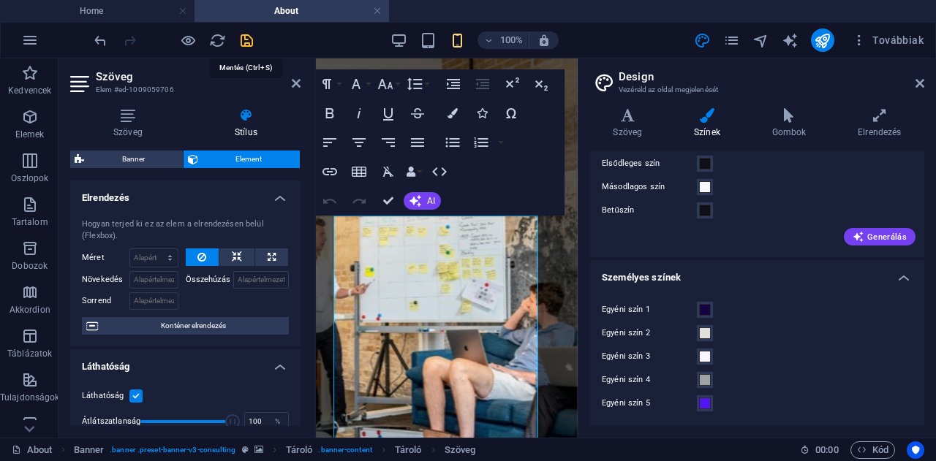
click at [251, 39] on icon "save" at bounding box center [246, 40] width 17 height 17
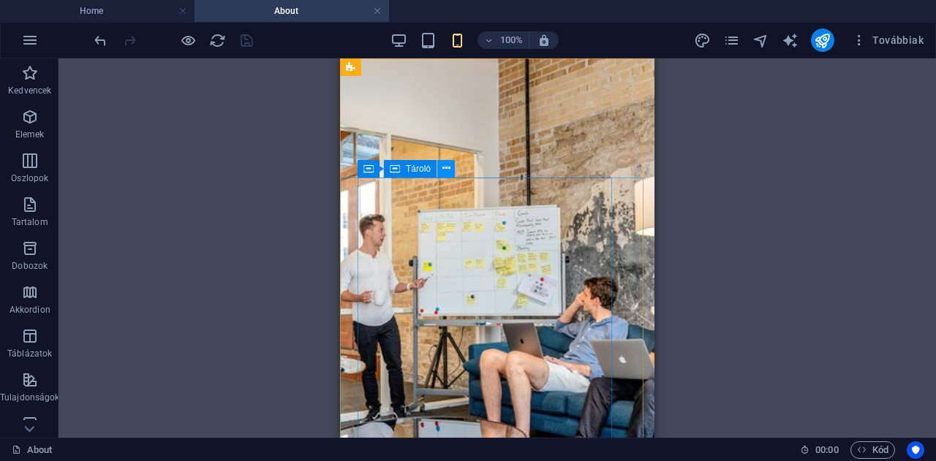
click at [450, 168] on icon at bounding box center [446, 168] width 8 height 15
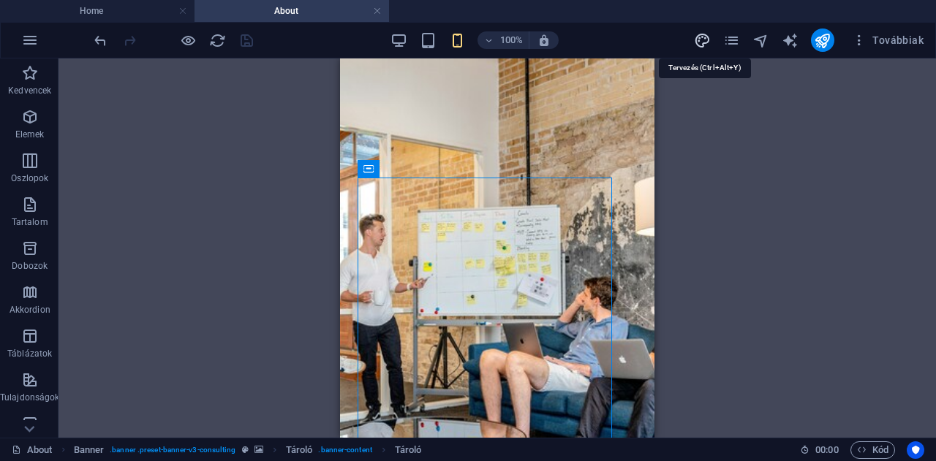
click at [705, 37] on icon "design" at bounding box center [702, 40] width 17 height 17
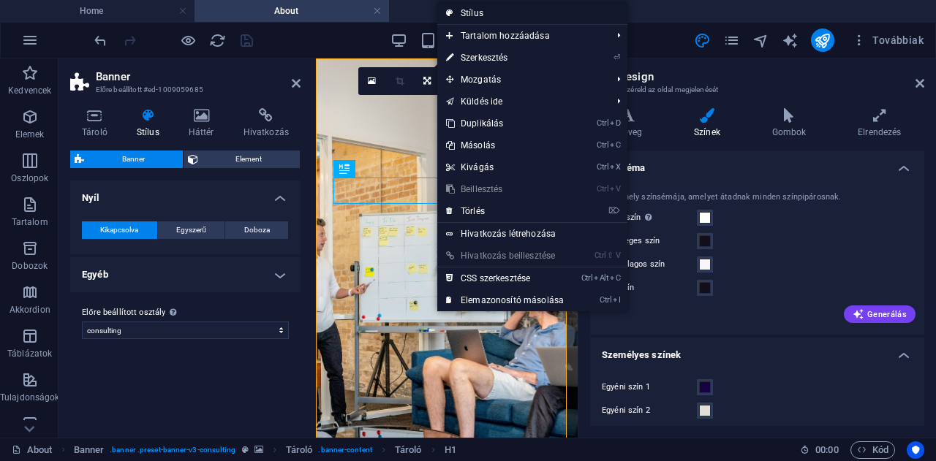
click at [465, 11] on link "Stílus" at bounding box center [532, 13] width 190 height 22
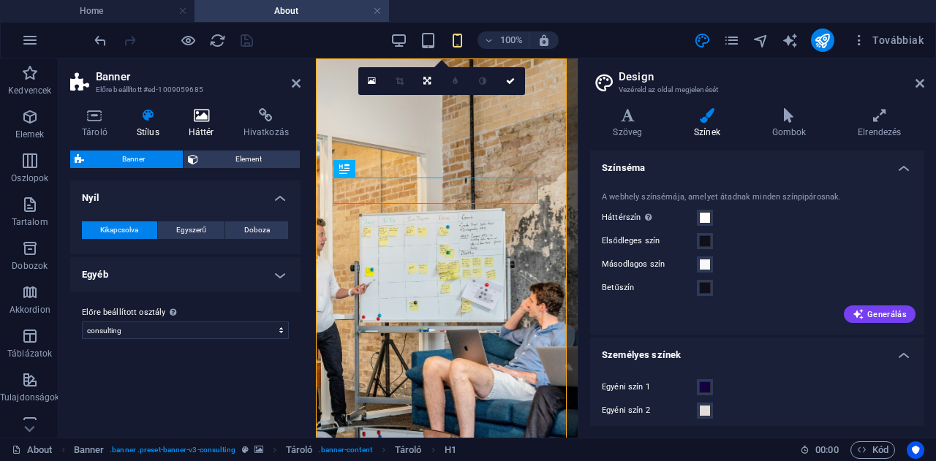
click at [203, 121] on icon at bounding box center [201, 115] width 49 height 15
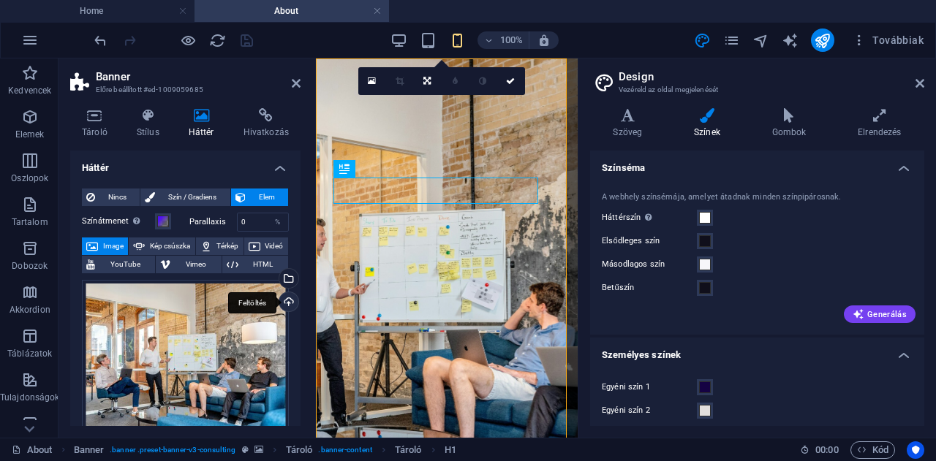
click at [285, 302] on div "Feltöltés" at bounding box center [287, 303] width 22 height 22
click at [287, 299] on div "Feltöltés" at bounding box center [287, 303] width 22 height 22
click at [291, 297] on div "Feltöltés" at bounding box center [287, 303] width 22 height 22
click at [285, 298] on div "Feltöltés" at bounding box center [287, 303] width 22 height 22
click at [286, 302] on div "Feltöltés" at bounding box center [287, 303] width 22 height 22
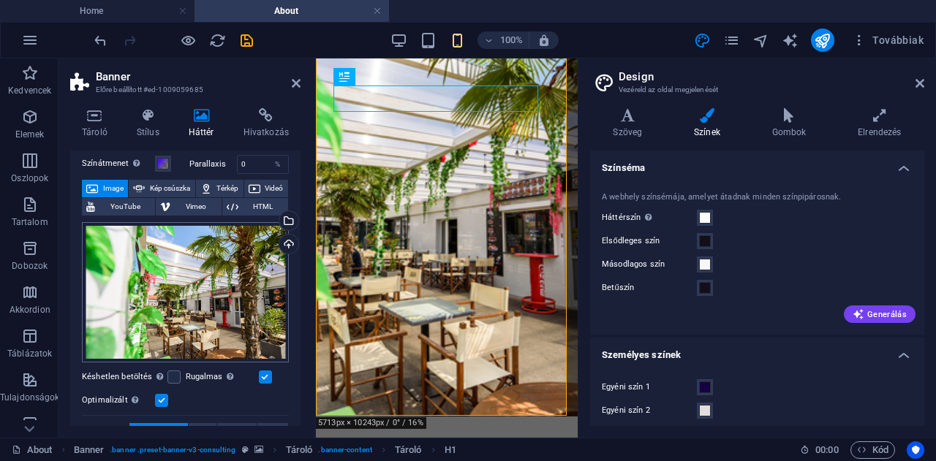
scroll to position [62, 0]
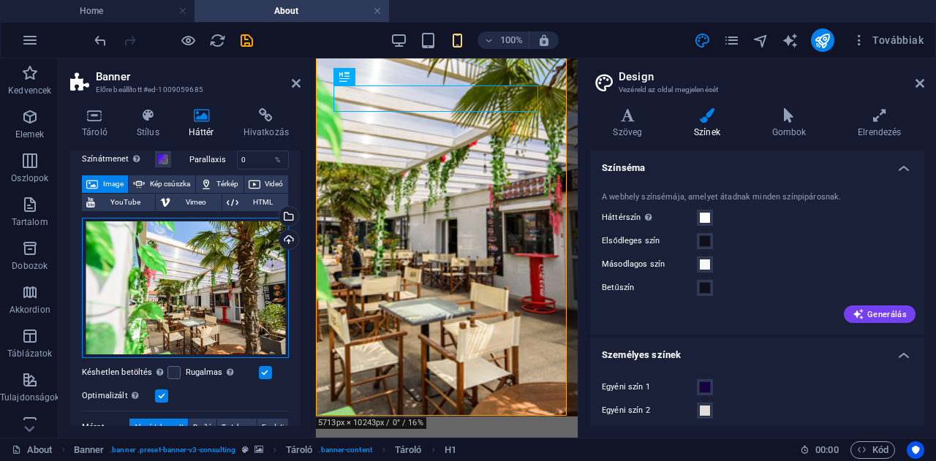
click at [178, 271] on div "Húzza ide a fájlokat, kattintson a fájlok kiválasztásához, vagy válasszon fájlo…" at bounding box center [185, 288] width 207 height 140
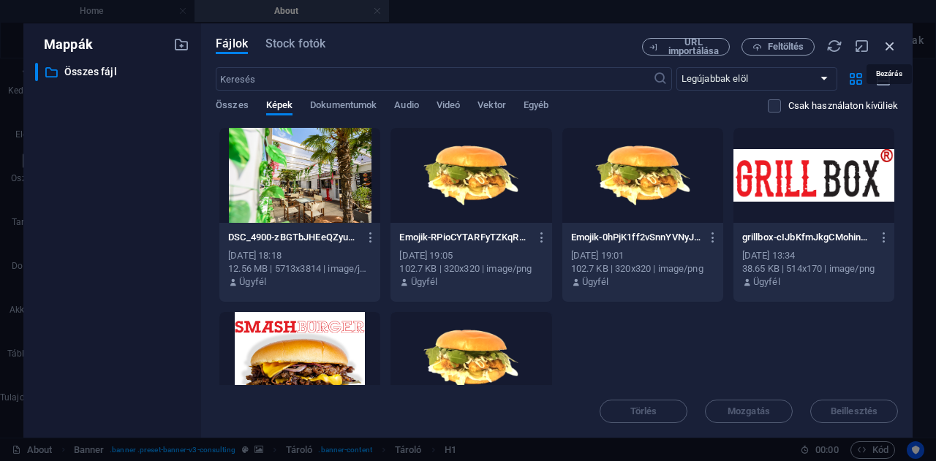
click at [891, 42] on icon "button" at bounding box center [890, 46] width 16 height 16
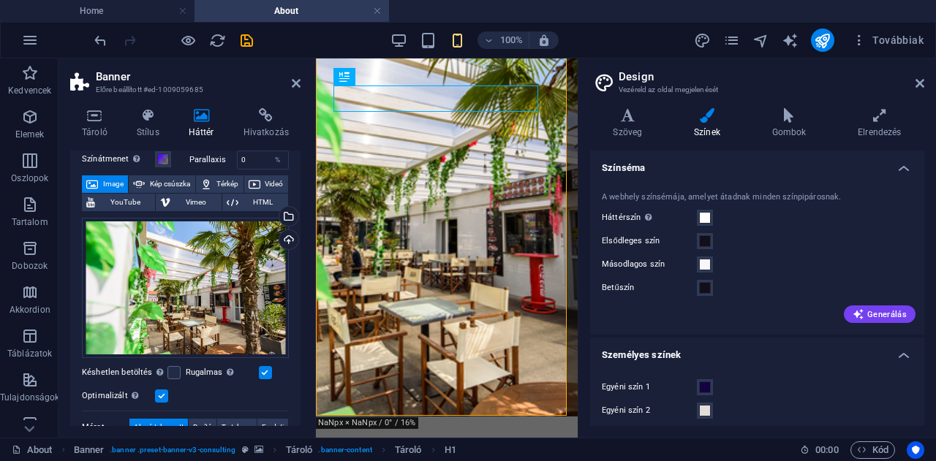
click at [165, 391] on label at bounding box center [161, 396] width 13 height 13
click at [0, 0] on input "Optimalizált A képek tömörítése az oldal sebességének javítása érdekében történ…" at bounding box center [0, 0] width 0 height 0
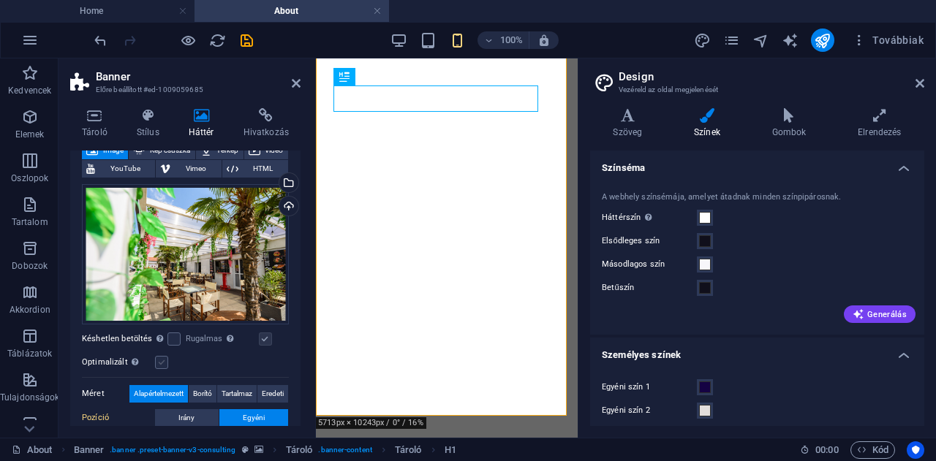
scroll to position [96, 0]
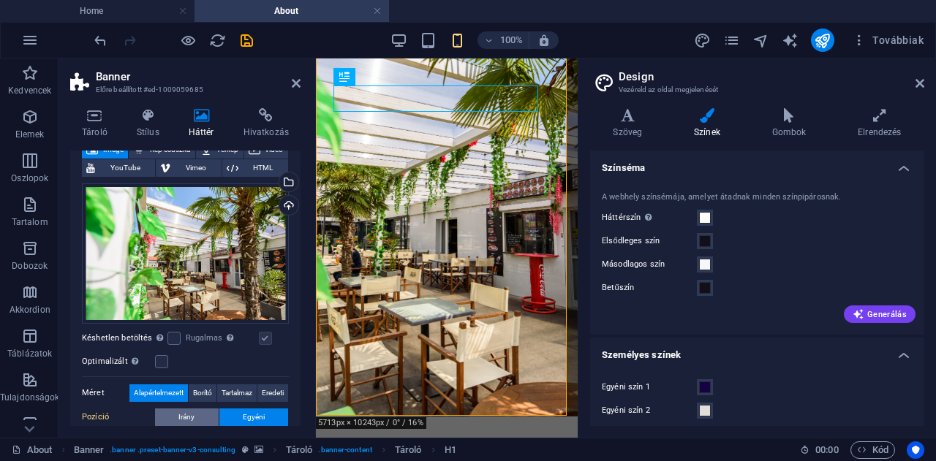
click at [183, 413] on span "Irány" at bounding box center [186, 418] width 16 height 18
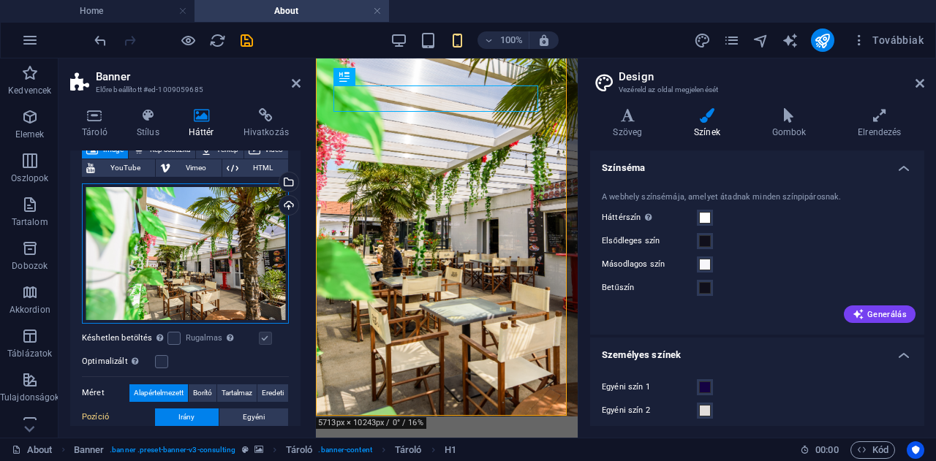
drag, startPoint x: 200, startPoint y: 263, endPoint x: 187, endPoint y: 293, distance: 32.4
click at [187, 293] on div "Húzza ide a fájlokat, kattintson a fájlok kiválasztásához, vagy válasszon fájlo…" at bounding box center [185, 253] width 207 height 140
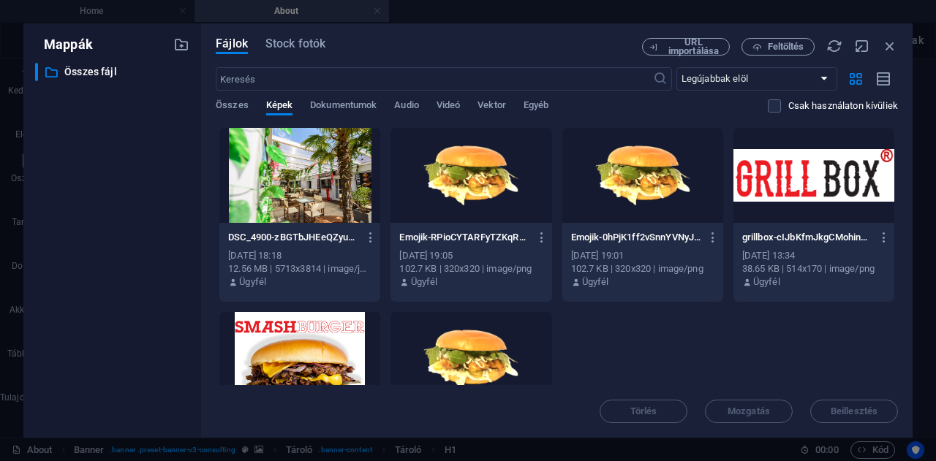
click at [220, 298] on div "DSC_4900-zBGTbJHEeQZyuoH7jQBCcA.jpg DSC_4900-zBGTbJHEeQZyuoH7jQBCcA.jpg 2025. o…" at bounding box center [300, 214] width 162 height 175
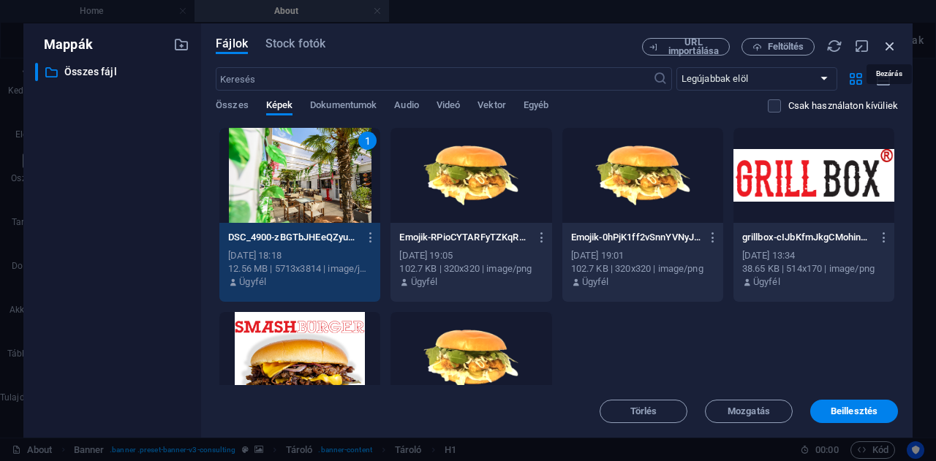
click at [887, 48] on icon "button" at bounding box center [890, 46] width 16 height 16
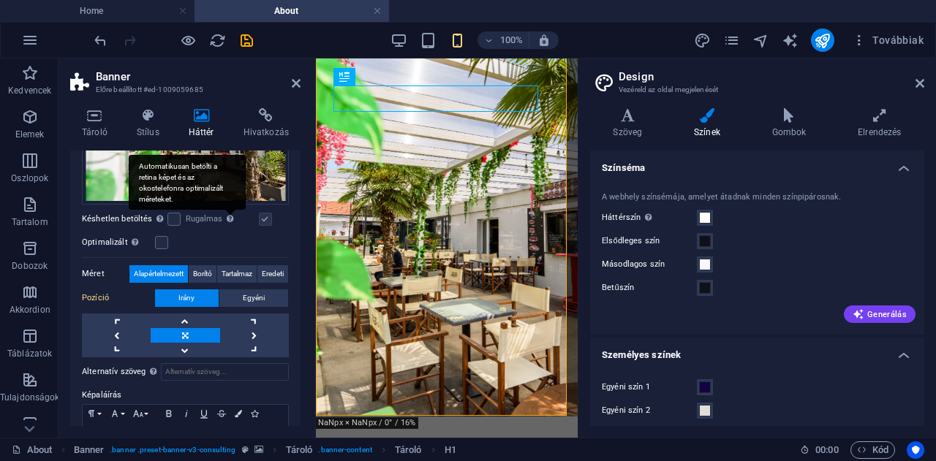
scroll to position [216, 0]
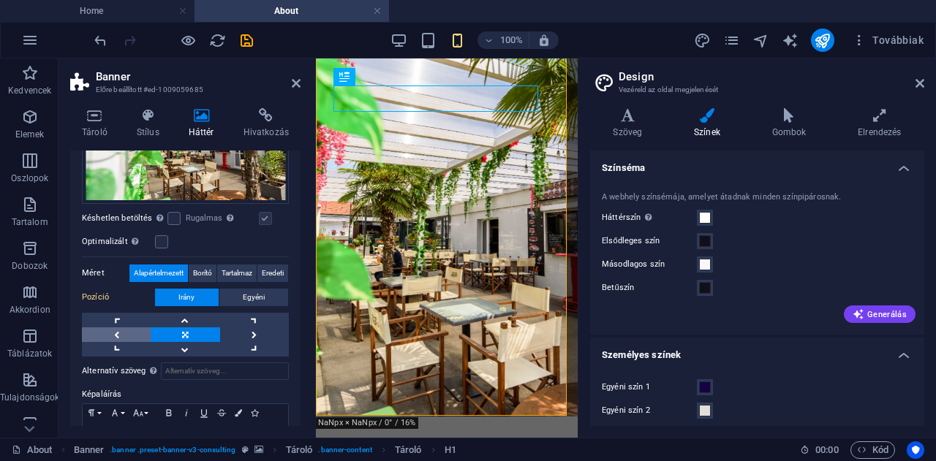
click at [116, 332] on link at bounding box center [116, 335] width 69 height 15
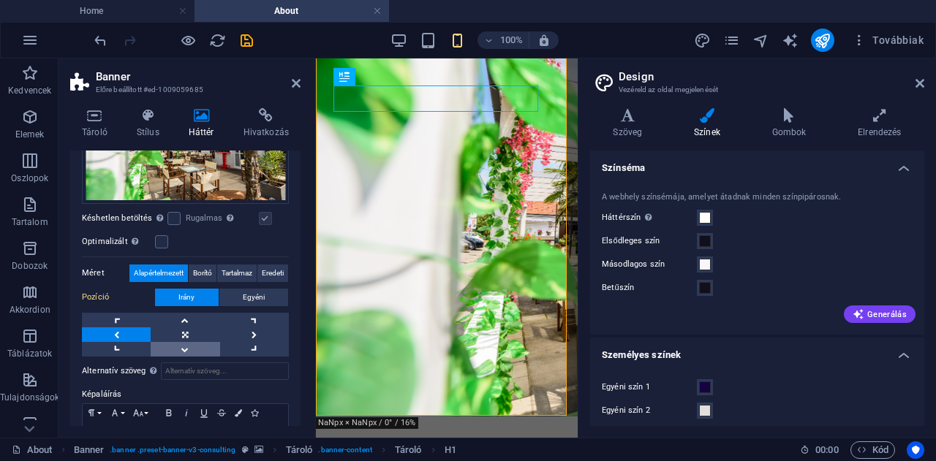
click at [183, 344] on link at bounding box center [185, 349] width 69 height 15
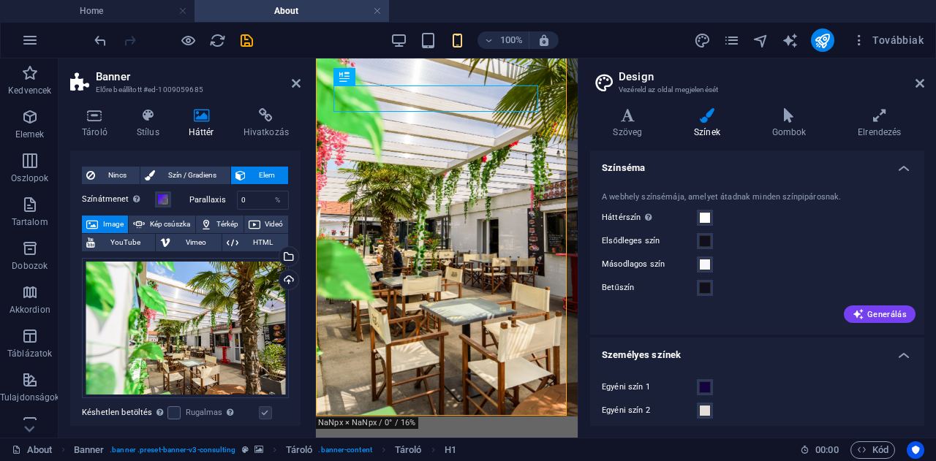
scroll to position [22, 0]
click at [436, 79] on icon at bounding box center [435, 76] width 8 height 15
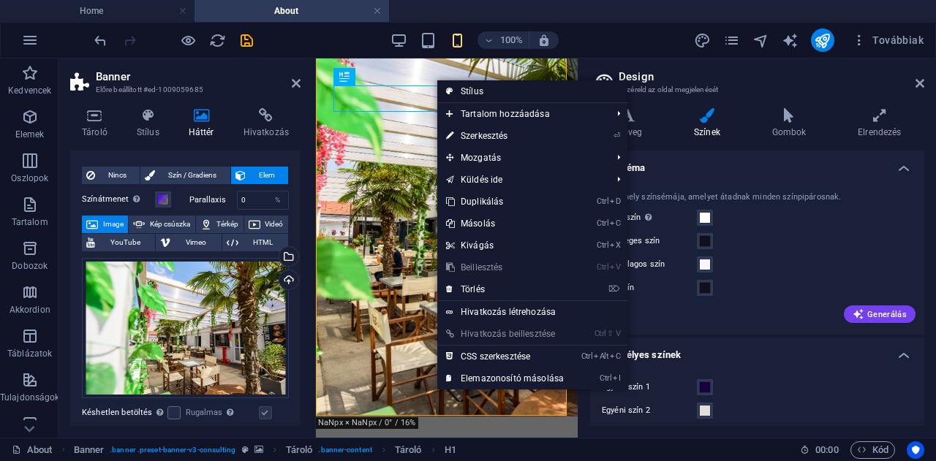
click at [469, 88] on link "Stílus" at bounding box center [532, 91] width 190 height 22
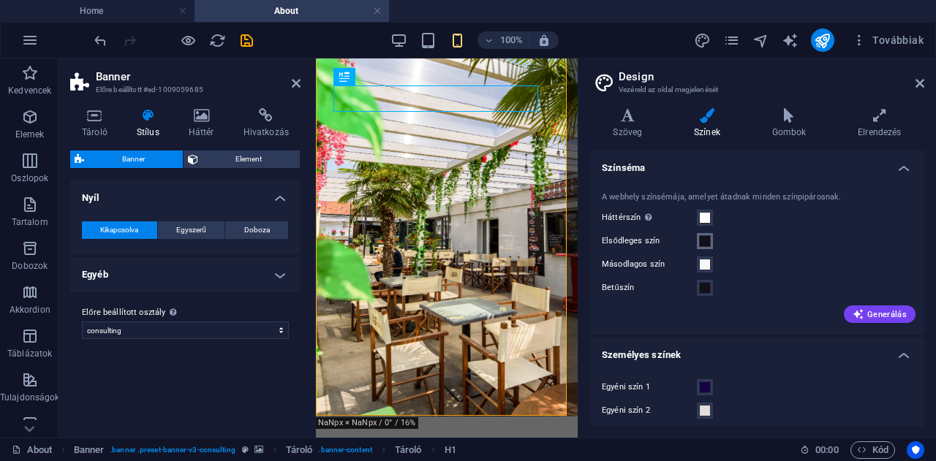
click at [705, 243] on span at bounding box center [705, 241] width 12 height 12
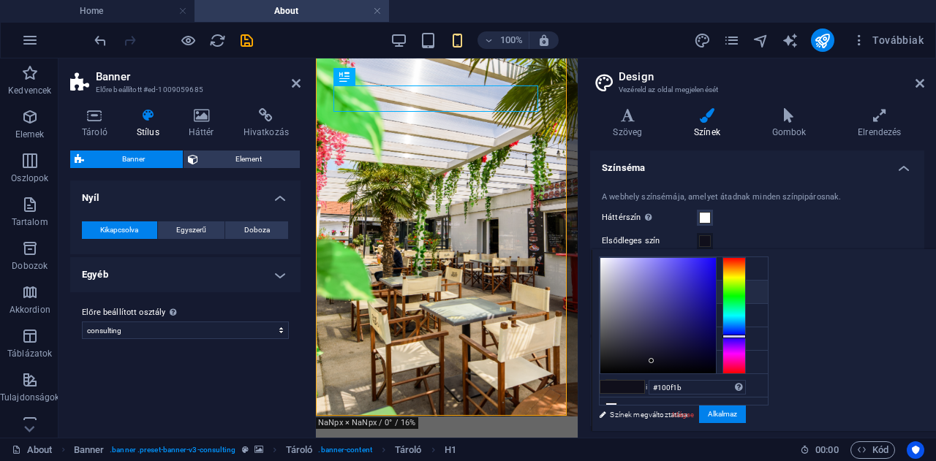
click at [612, 292] on icon at bounding box center [611, 292] width 10 height 10
click at [705, 216] on span at bounding box center [705, 218] width 12 height 12
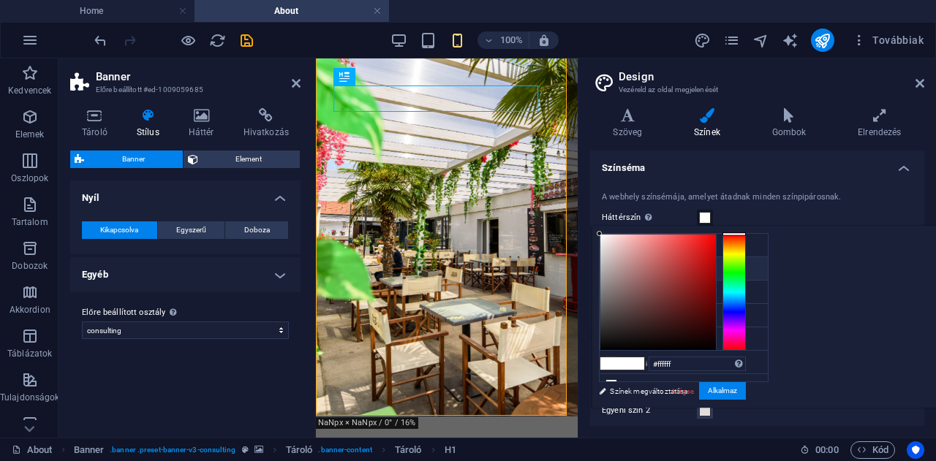
click at [611, 270] on icon at bounding box center [611, 268] width 10 height 10
type input "#100f1b"
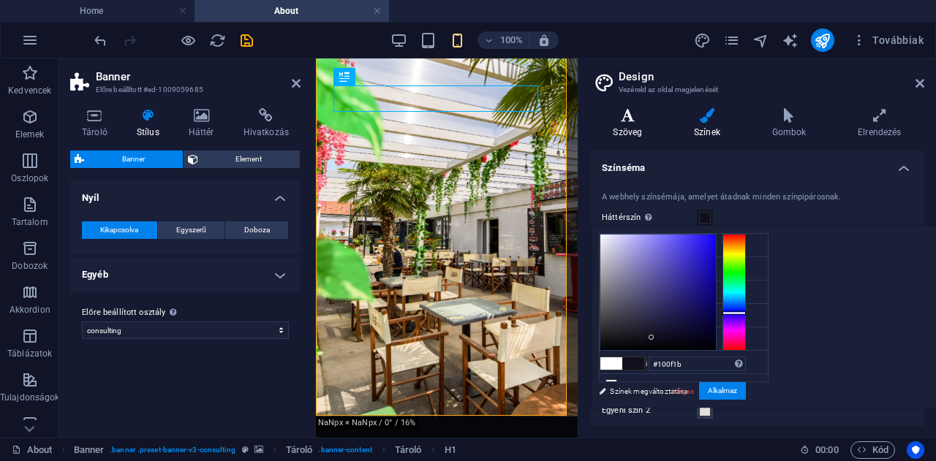
click at [617, 128] on h4 "Szöveg" at bounding box center [630, 123] width 81 height 31
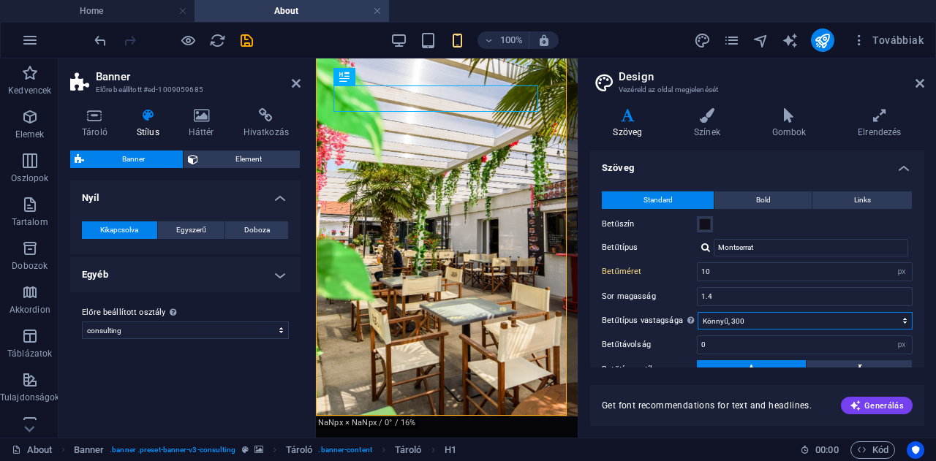
click at [730, 320] on select "Vékony, 100 Extra könnyű, 200 Könnyű, 300 Normál, 400 Közepes, 500 Félkövér, 60…" at bounding box center [804, 321] width 215 height 18
select select "100"
click at [697, 312] on select "Vékony, 100 Extra könnyű, 200 Könnyű, 300 Normál, 400 Közepes, 500 Félkövér, 60…" at bounding box center [804, 321] width 215 height 18
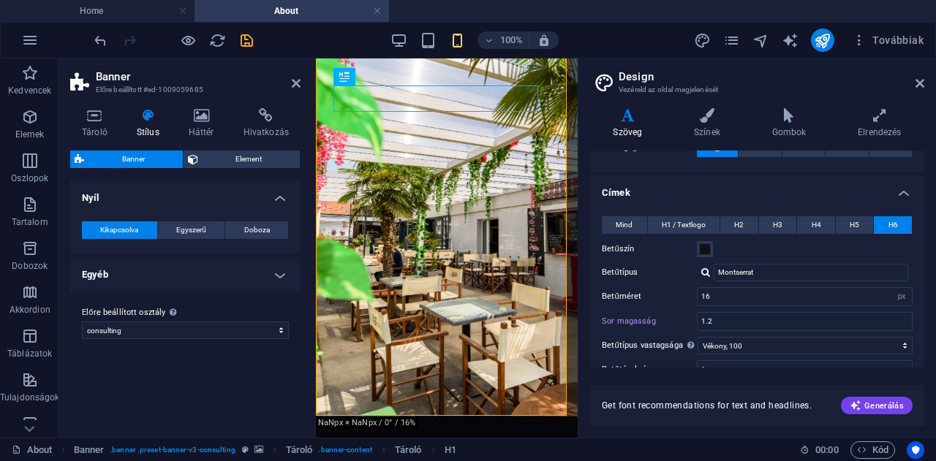
scroll to position [273, 0]
click at [734, 223] on span "H2" at bounding box center [739, 226] width 10 height 18
click at [888, 220] on span "H6" at bounding box center [893, 226] width 10 height 18
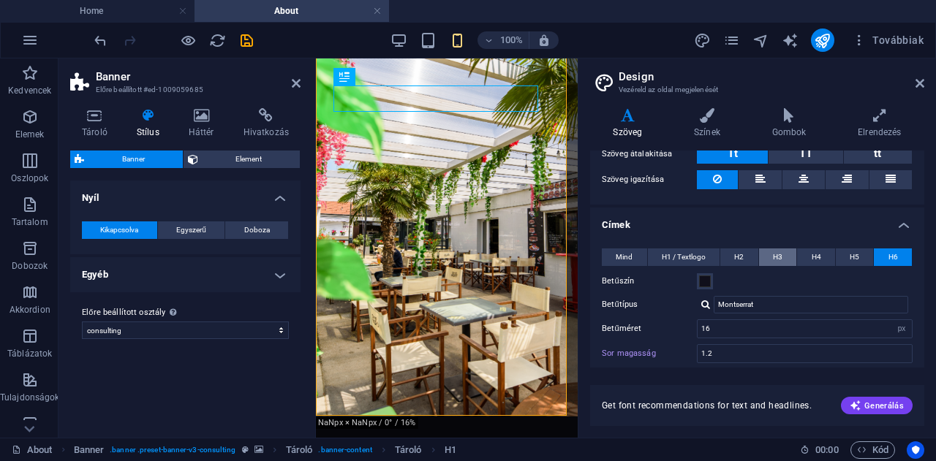
scroll to position [241, 0]
click at [692, 254] on span "H1 / Textlogo" at bounding box center [684, 258] width 44 height 18
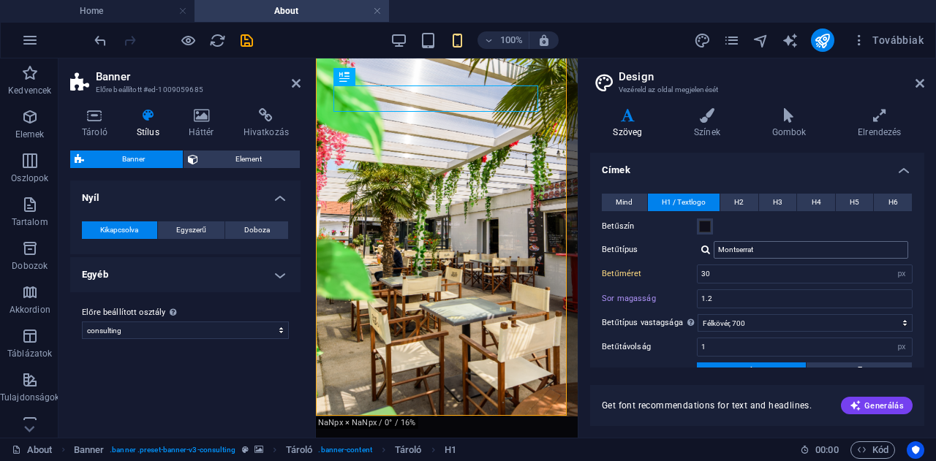
scroll to position [298, 0]
click at [765, 245] on input "Montserrat" at bounding box center [810, 249] width 194 height 18
click at [706, 243] on div at bounding box center [705, 248] width 9 height 10
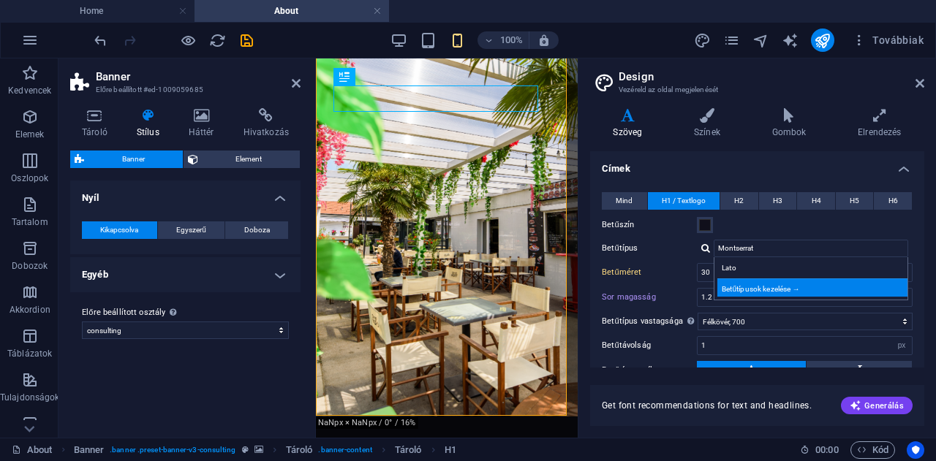
click at [726, 281] on div "Betűtípusok kezelése →" at bounding box center [813, 288] width 193 height 18
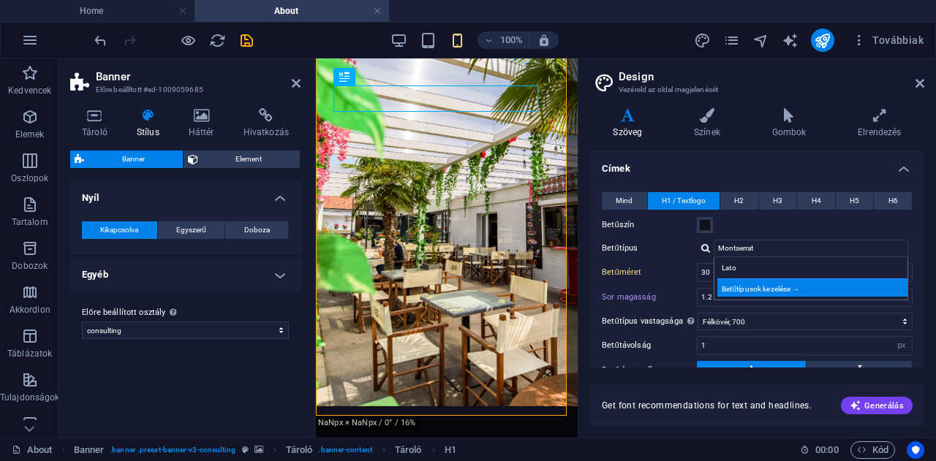
select select "popularity"
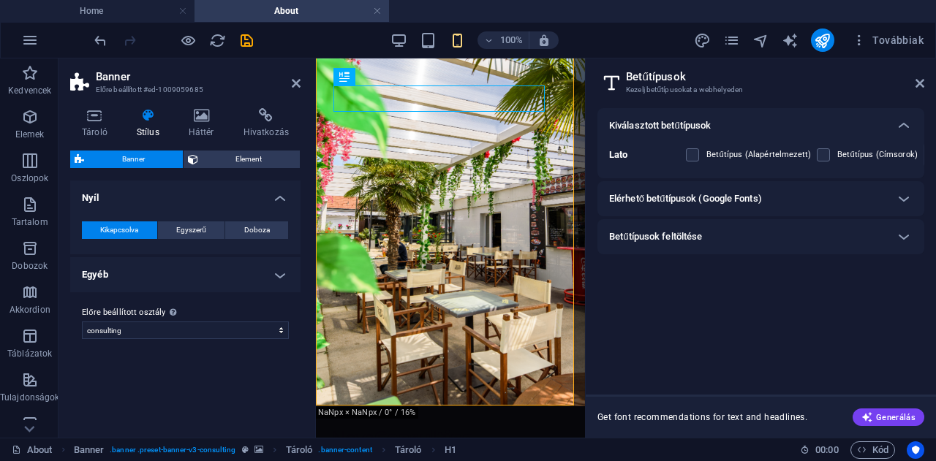
click at [747, 202] on h6 "Elérhető betűtípusok (Google Fonts)" at bounding box center [685, 199] width 153 height 18
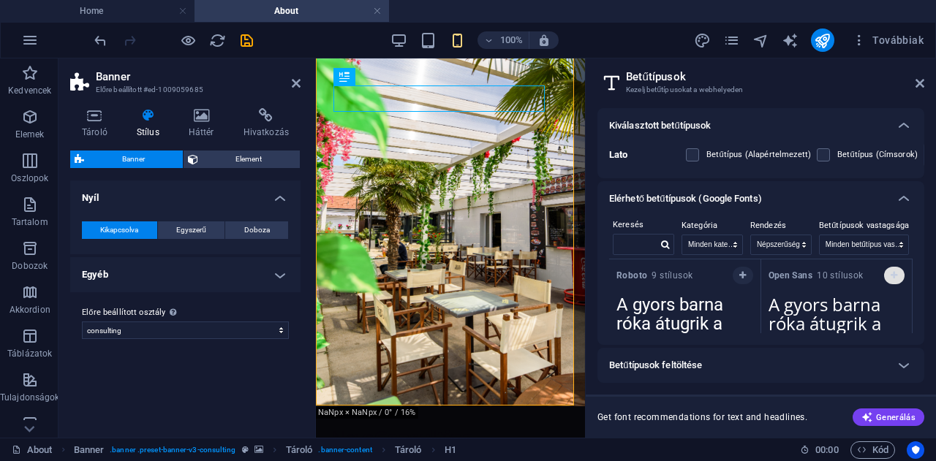
click at [890, 272] on icon "button" at bounding box center [893, 275] width 7 height 9
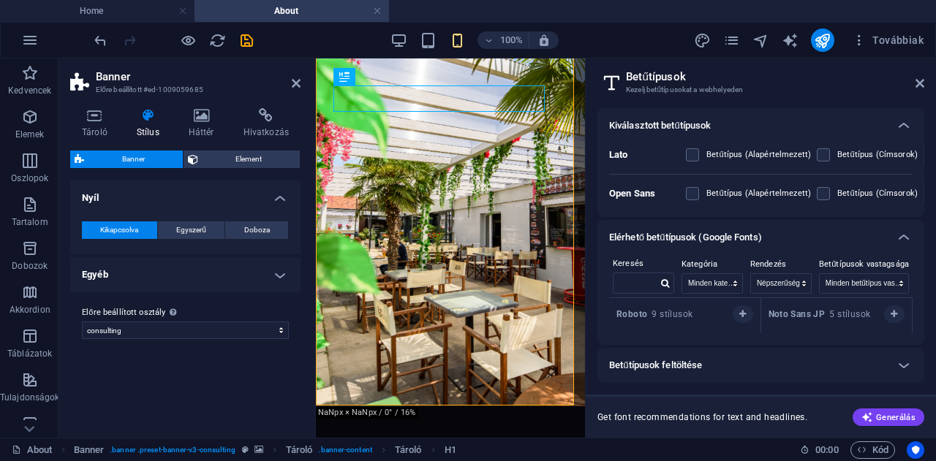
click at [693, 371] on h6 "Betűtípusok feltöltése" at bounding box center [655, 366] width 93 height 18
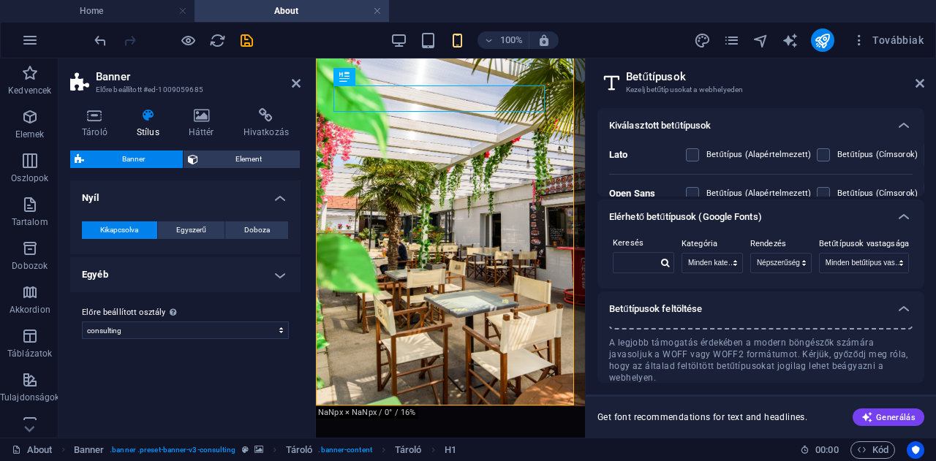
scroll to position [0, 0]
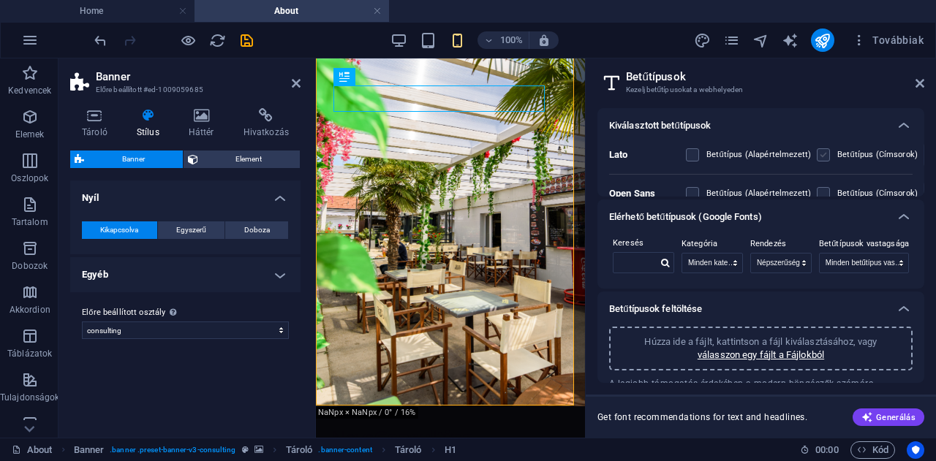
click at [819, 156] on label at bounding box center [823, 154] width 13 height 13
click at [0, 0] on input "checkbox" at bounding box center [0, 0] width 0 height 0
click at [693, 154] on label at bounding box center [692, 154] width 13 height 13
click at [0, 0] on input "checkbox" at bounding box center [0, 0] width 0 height 0
click at [693, 154] on label at bounding box center [692, 154] width 13 height 13
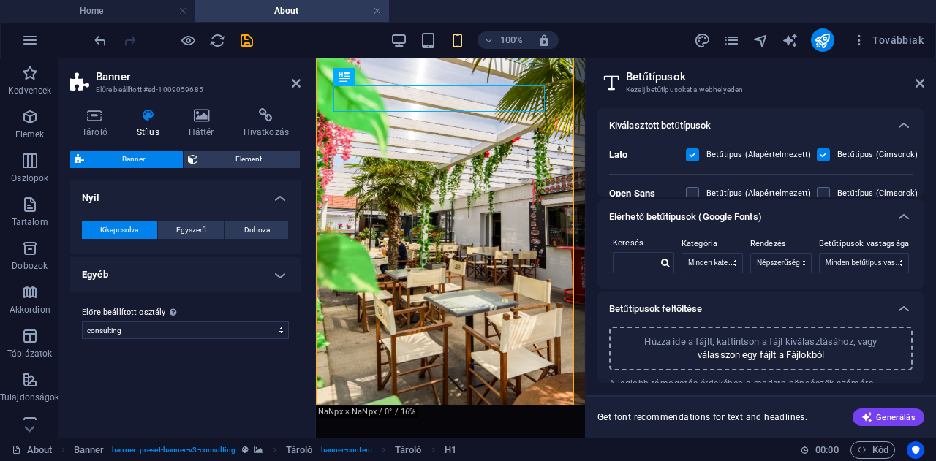
click at [0, 0] on input "checkbox" at bounding box center [0, 0] width 0 height 0
click at [694, 193] on label at bounding box center [692, 193] width 13 height 13
click at [0, 0] on Sans "checkbox" at bounding box center [0, 0] width 0 height 0
click at [694, 193] on label at bounding box center [692, 193] width 13 height 13
click at [0, 0] on Sans "checkbox" at bounding box center [0, 0] width 0 height 0
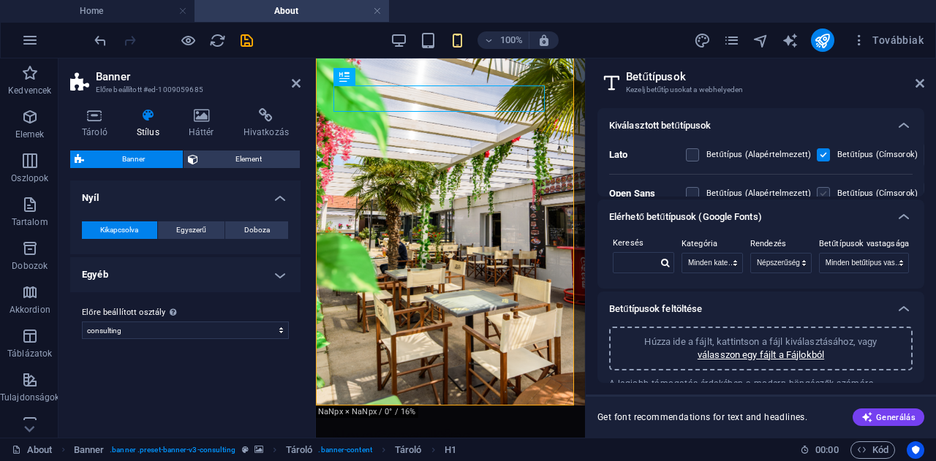
click at [821, 189] on label at bounding box center [823, 193] width 13 height 13
click at [0, 0] on Sans "checkbox" at bounding box center [0, 0] width 0 height 0
click at [823, 155] on label at bounding box center [823, 154] width 13 height 13
click at [0, 0] on input "checkbox" at bounding box center [0, 0] width 0 height 0
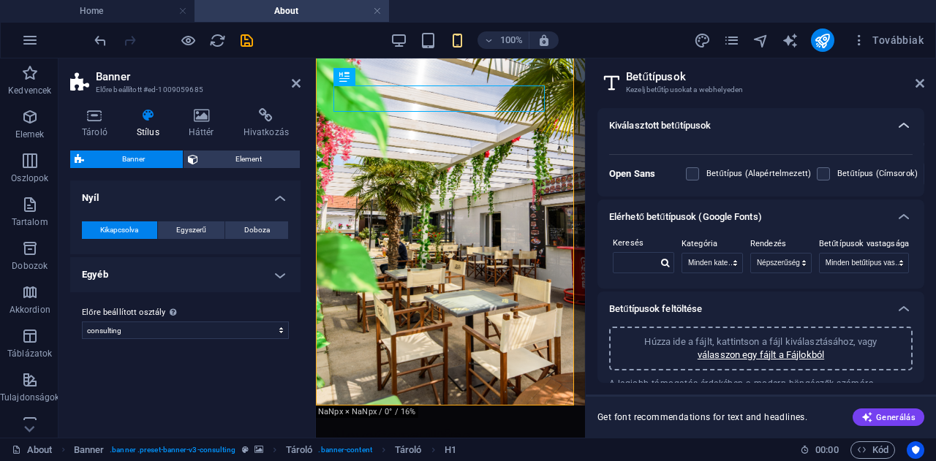
click at [900, 126] on icon at bounding box center [904, 126] width 18 height 18
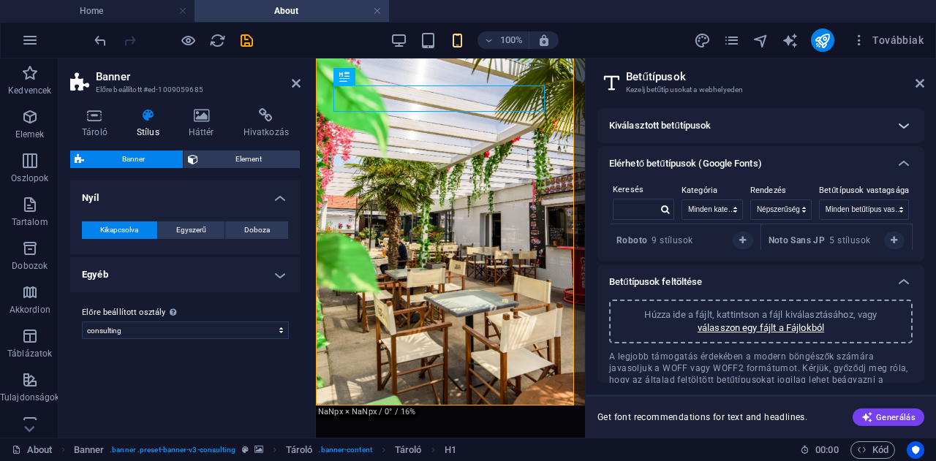
scroll to position [0, 0]
click at [743, 242] on icon "button" at bounding box center [742, 240] width 7 height 9
click at [890, 239] on icon "button" at bounding box center [893, 240] width 7 height 9
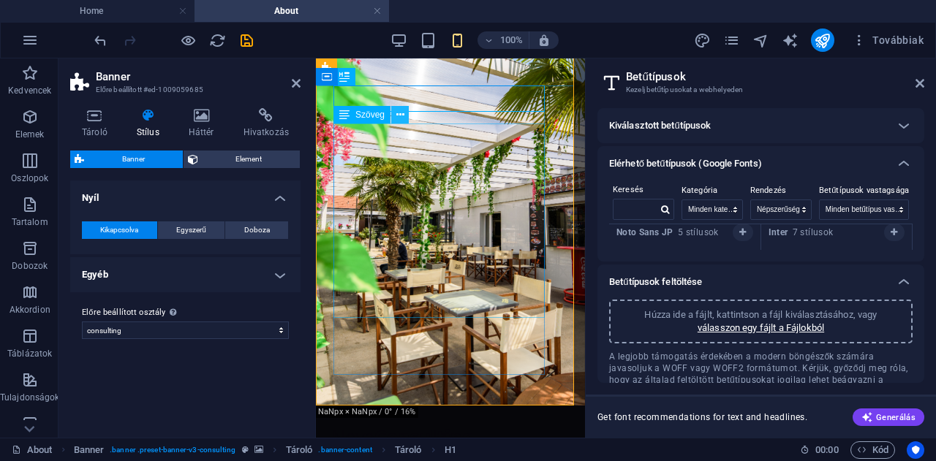
click at [404, 118] on icon at bounding box center [400, 114] width 8 height 15
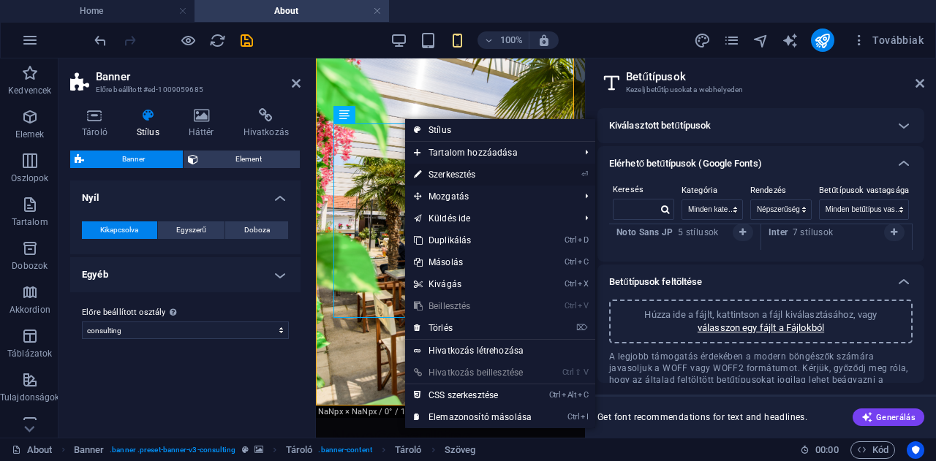
click at [443, 176] on link "⏎ Szerkesztés" at bounding box center [472, 175] width 135 height 22
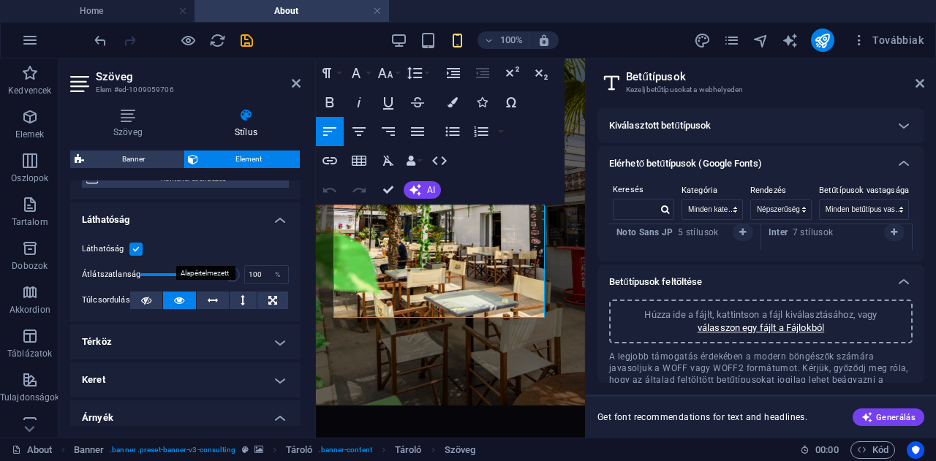
scroll to position [148, 0]
click at [384, 75] on icon "button" at bounding box center [385, 73] width 15 height 10
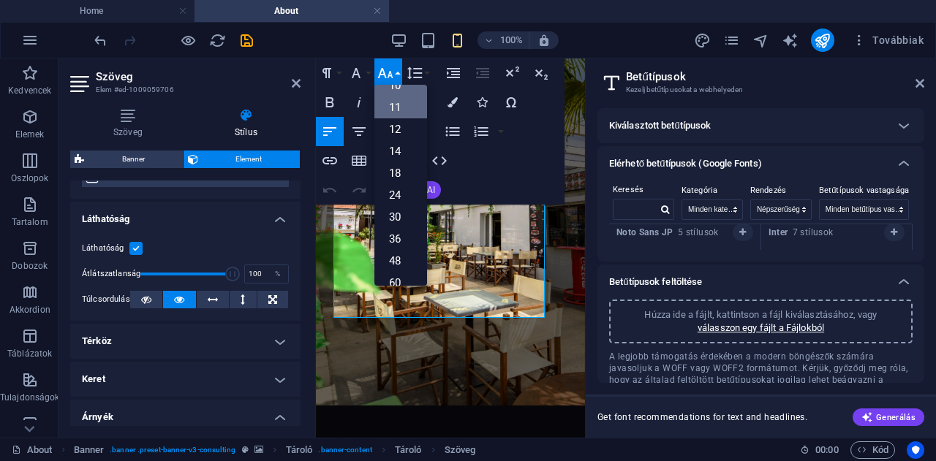
click at [393, 104] on link "11" at bounding box center [400, 107] width 53 height 22
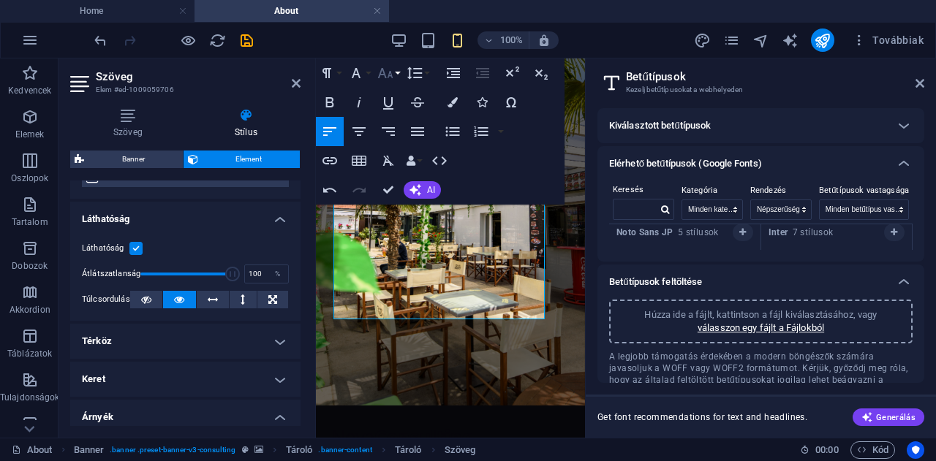
click at [393, 71] on icon "button" at bounding box center [385, 73] width 18 height 18
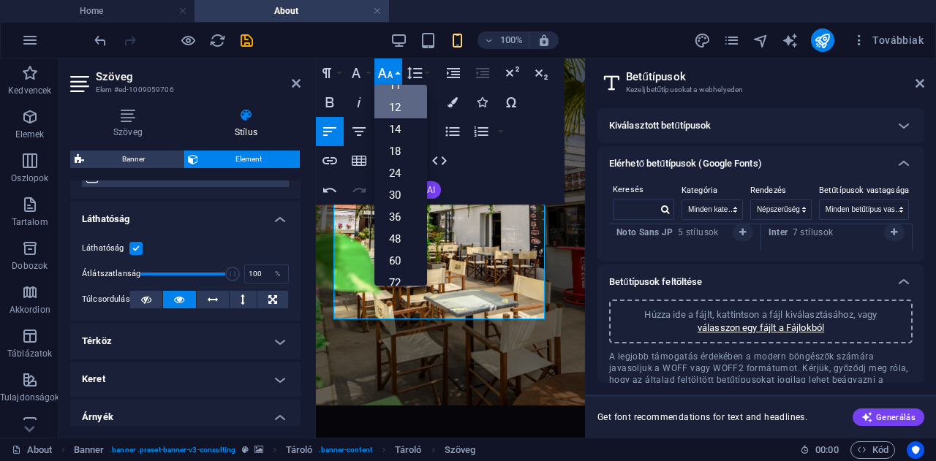
click at [392, 109] on link "12" at bounding box center [400, 107] width 53 height 22
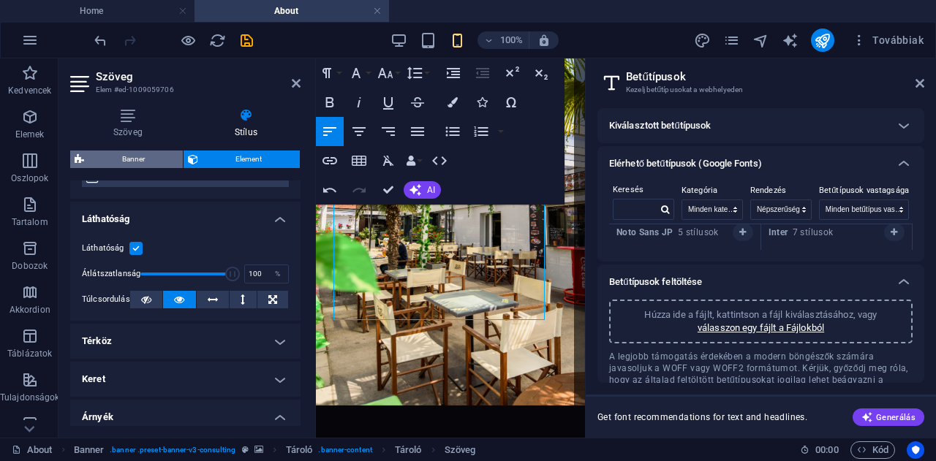
click at [136, 158] on span "Banner" at bounding box center [133, 160] width 90 height 18
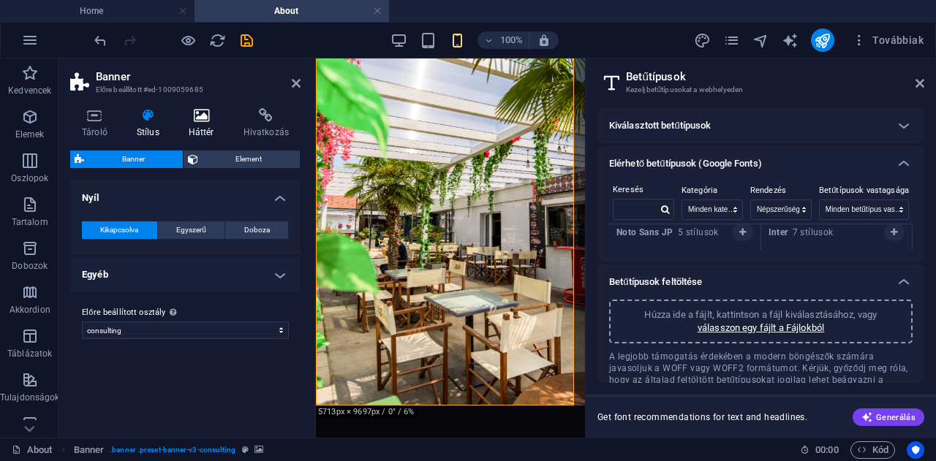
click at [202, 124] on h4 "Háttér" at bounding box center [204, 123] width 55 height 31
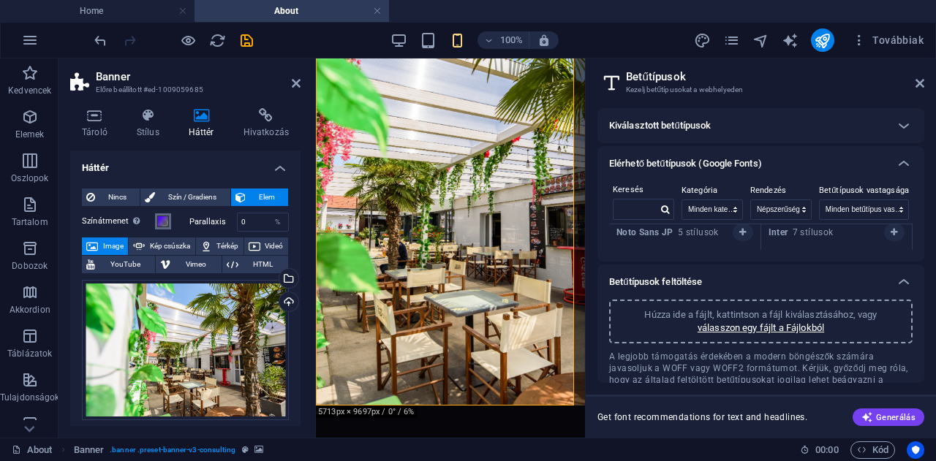
click at [159, 220] on span at bounding box center [163, 222] width 12 height 12
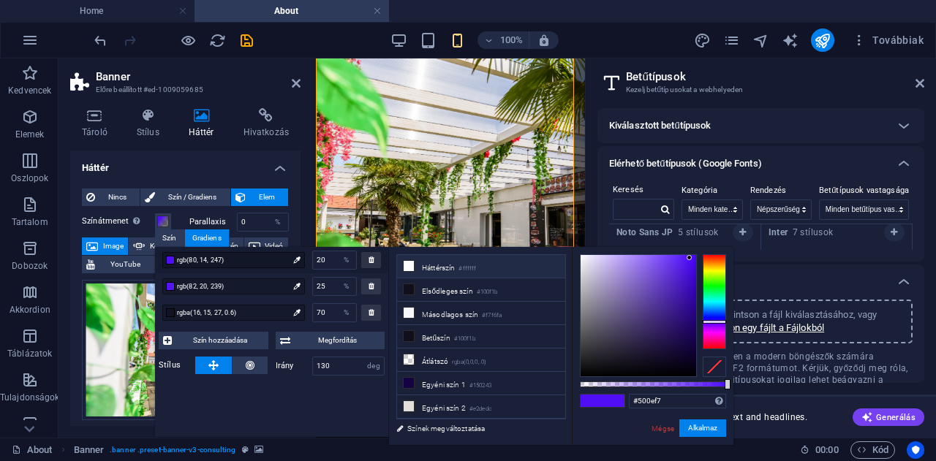
click at [410, 264] on icon at bounding box center [409, 266] width 10 height 10
type input "#ffffff"
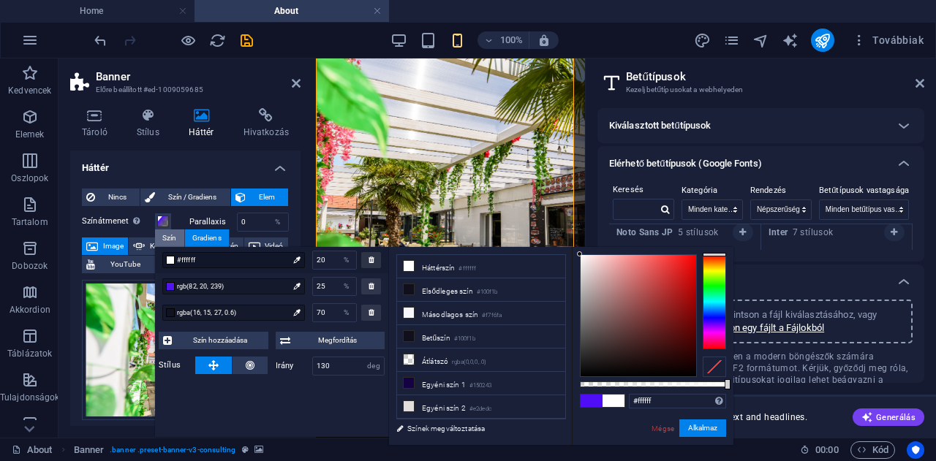
click at [168, 239] on div "Szín" at bounding box center [169, 239] width 29 height 18
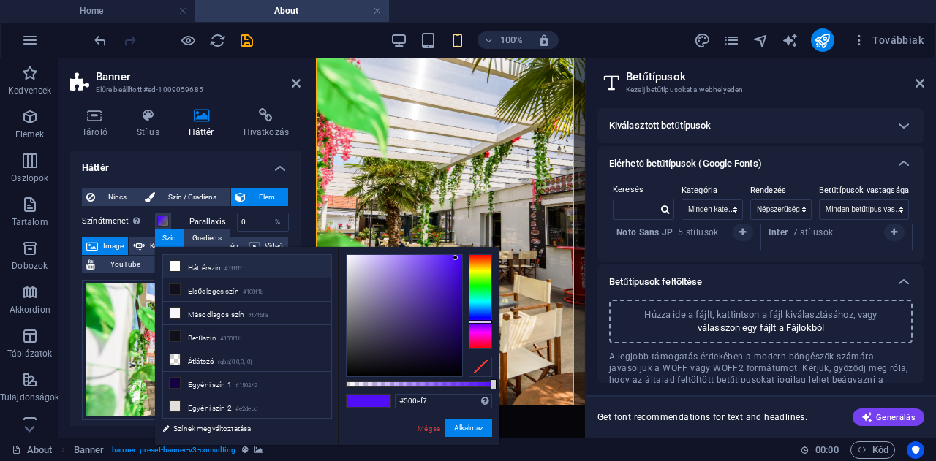
click at [173, 265] on icon at bounding box center [175, 266] width 10 height 10
type input "#ffffff"
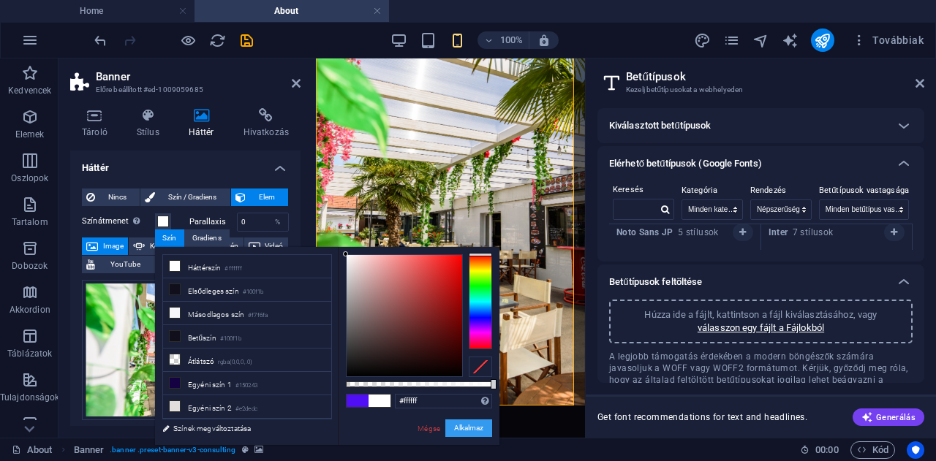
click at [466, 429] on button "Alkalmaz" at bounding box center [468, 429] width 47 height 18
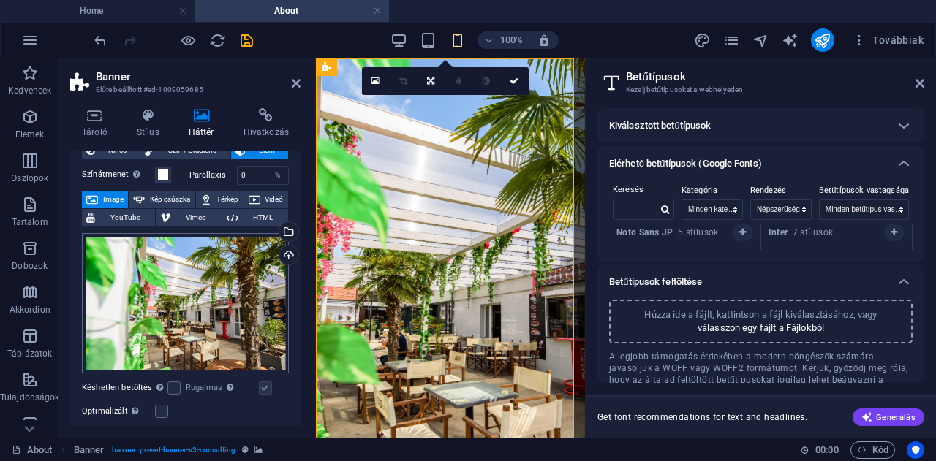
scroll to position [0, 0]
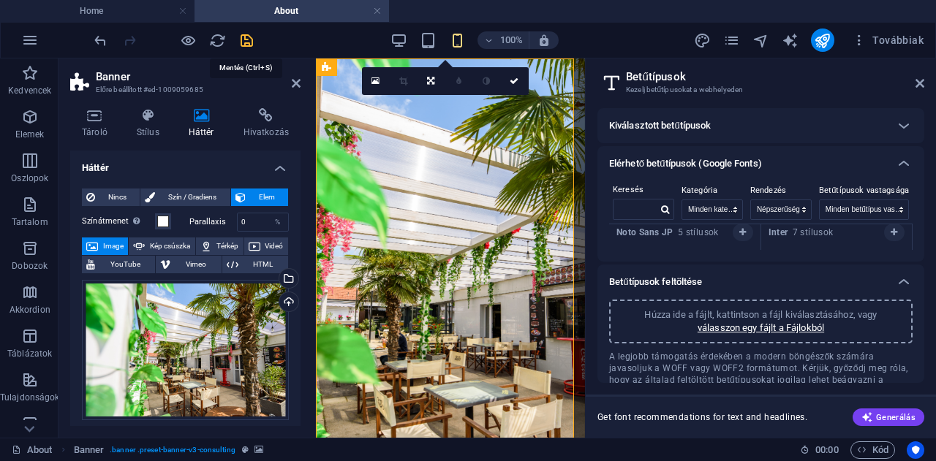
click at [245, 40] on icon "save" at bounding box center [246, 40] width 17 height 17
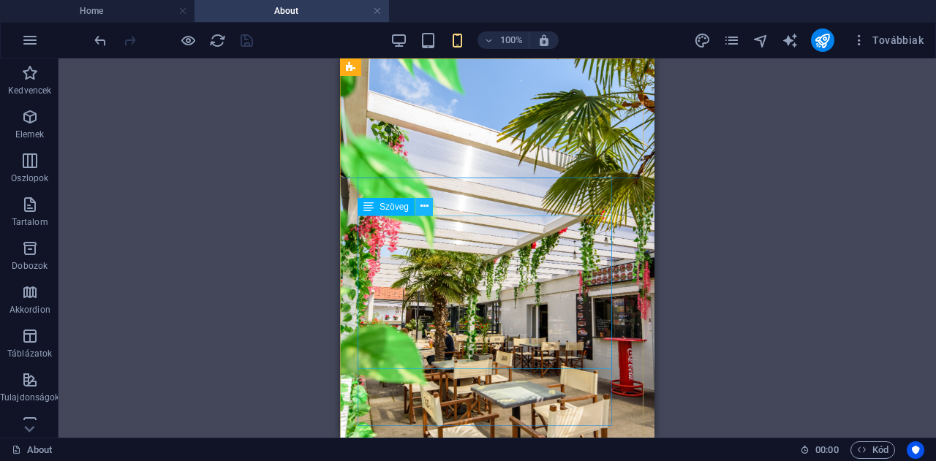
click at [421, 211] on icon at bounding box center [424, 206] width 8 height 15
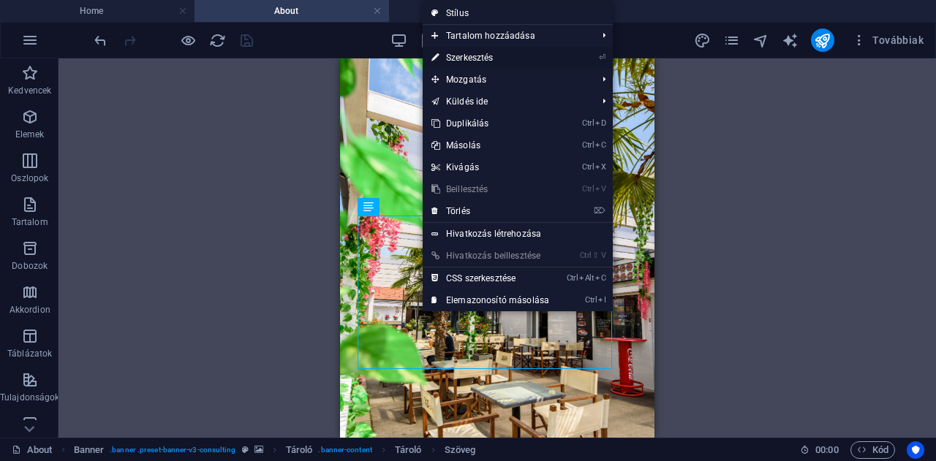
click at [467, 56] on link "⏎ Szerkesztés" at bounding box center [490, 58] width 135 height 22
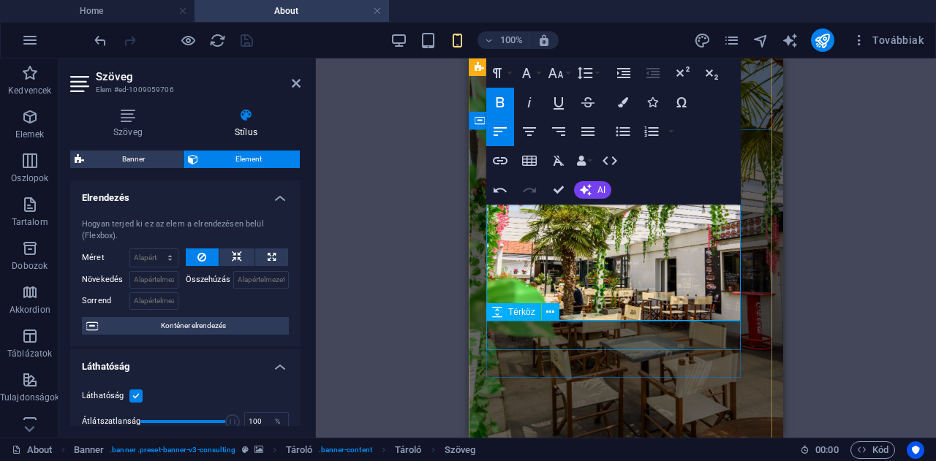
scroll to position [48, 0]
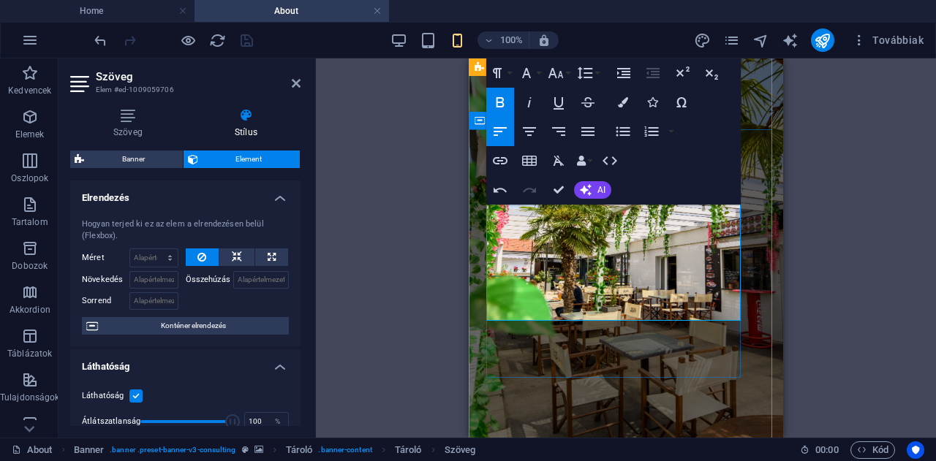
click at [444, 230] on div "Drag here to replace the existing content. Press “Ctrl” if you want to create a…" at bounding box center [626, 247] width 620 height 379
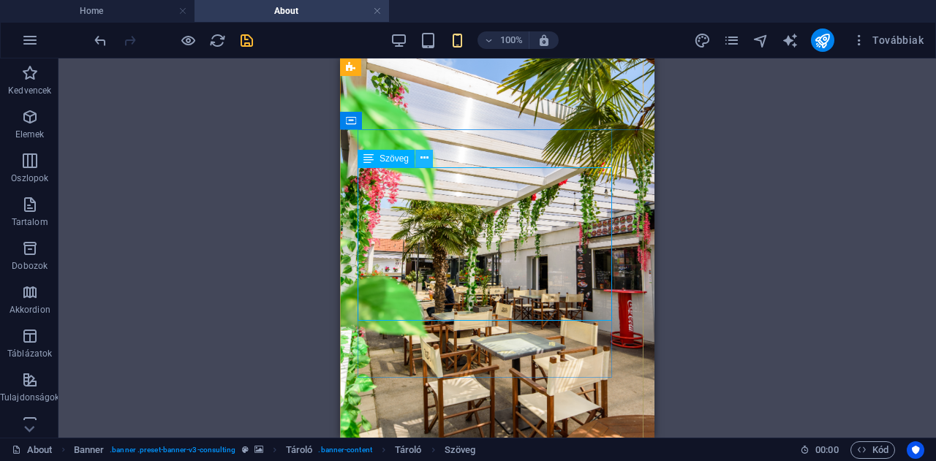
click at [425, 162] on icon at bounding box center [424, 158] width 8 height 15
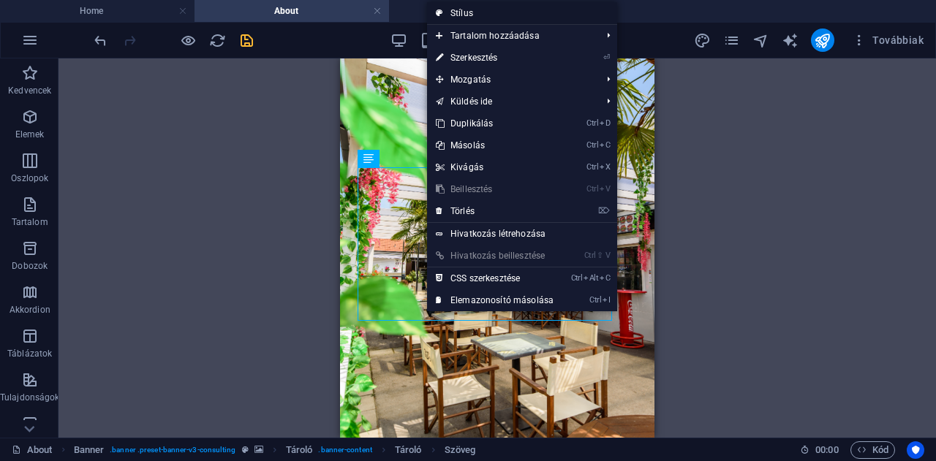
click at [459, 6] on link "Stílus" at bounding box center [522, 13] width 190 height 22
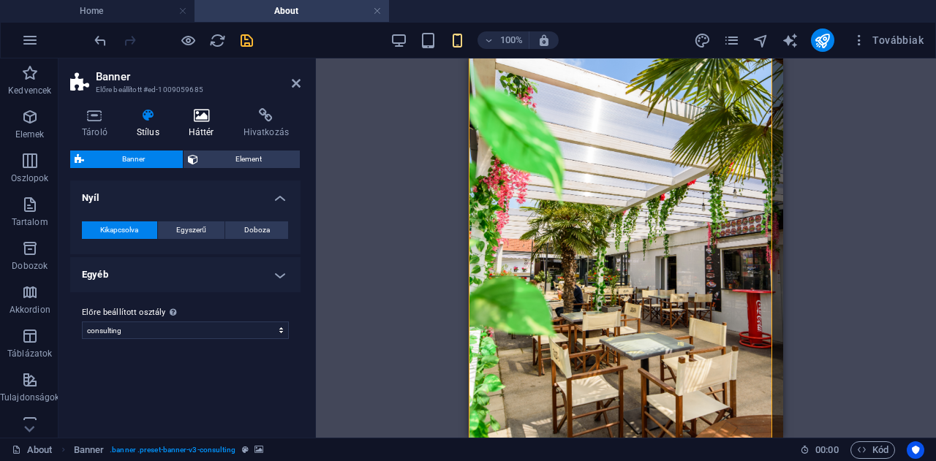
click at [205, 121] on icon at bounding box center [201, 115] width 49 height 15
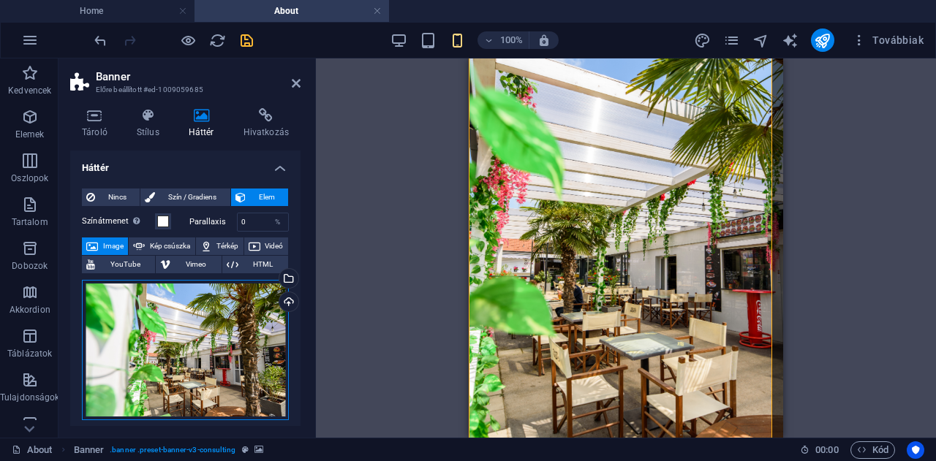
click at [231, 333] on div "Húzza ide a fájlokat, kattintson a fájlok kiválasztásához, vagy válasszon fájlo…" at bounding box center [185, 350] width 207 height 140
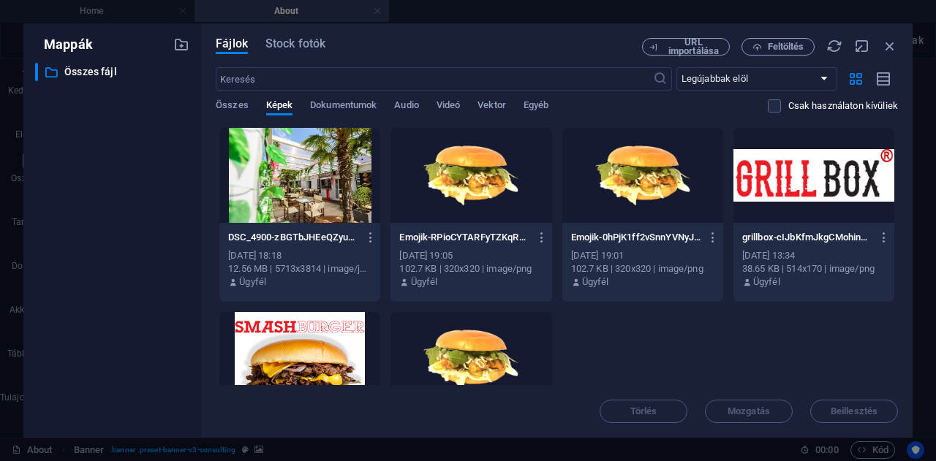
click at [299, 181] on div at bounding box center [299, 175] width 161 height 95
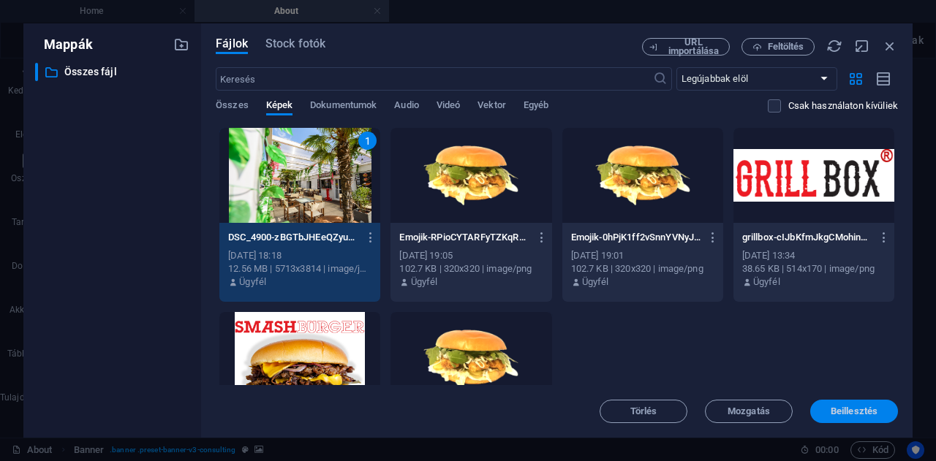
click at [828, 408] on span "Beillesztés" at bounding box center [854, 411] width 76 height 9
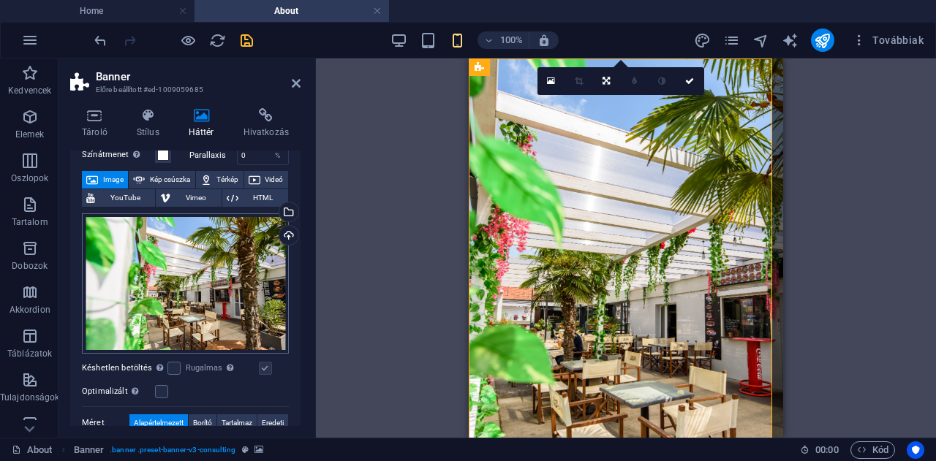
scroll to position [24, 0]
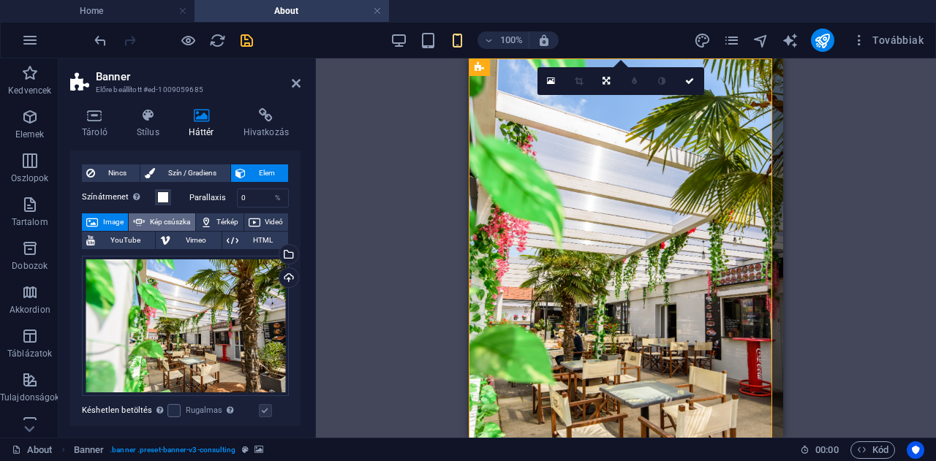
click at [178, 217] on span "Kép csúszka" at bounding box center [169, 222] width 41 height 18
select select "ms"
select select "s"
select select "progressive"
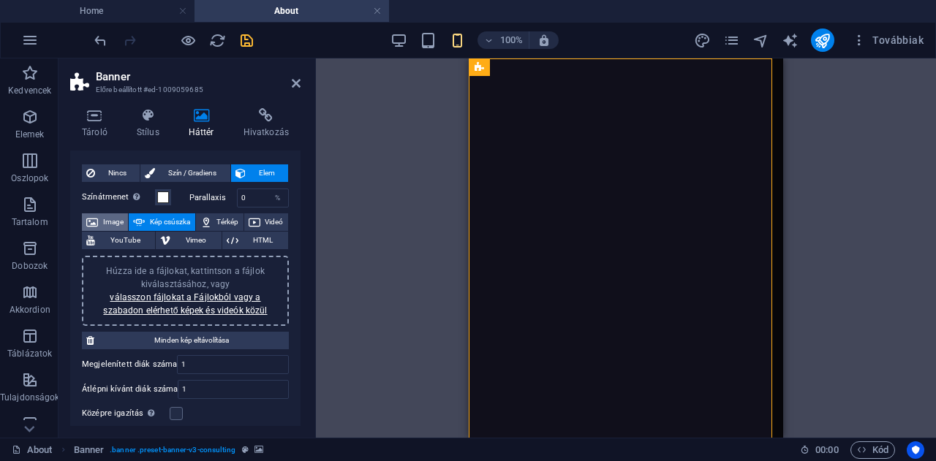
click at [116, 221] on span "Image" at bounding box center [112, 222] width 21 height 18
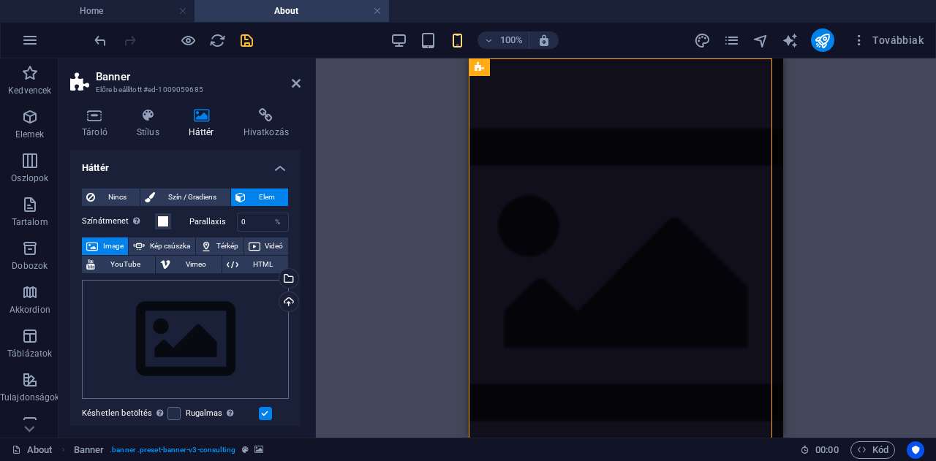
scroll to position [0, 0]
click at [288, 302] on div "Feltöltés" at bounding box center [287, 303] width 22 height 22
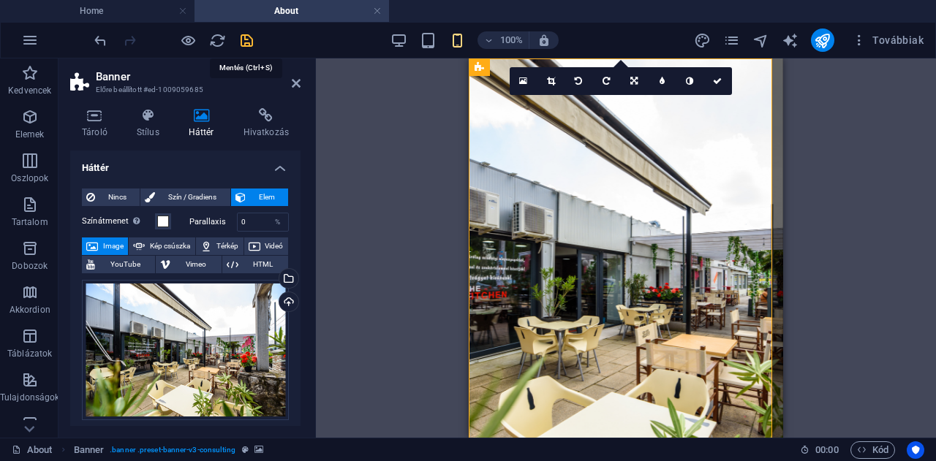
click at [246, 43] on icon "save" at bounding box center [246, 40] width 17 height 17
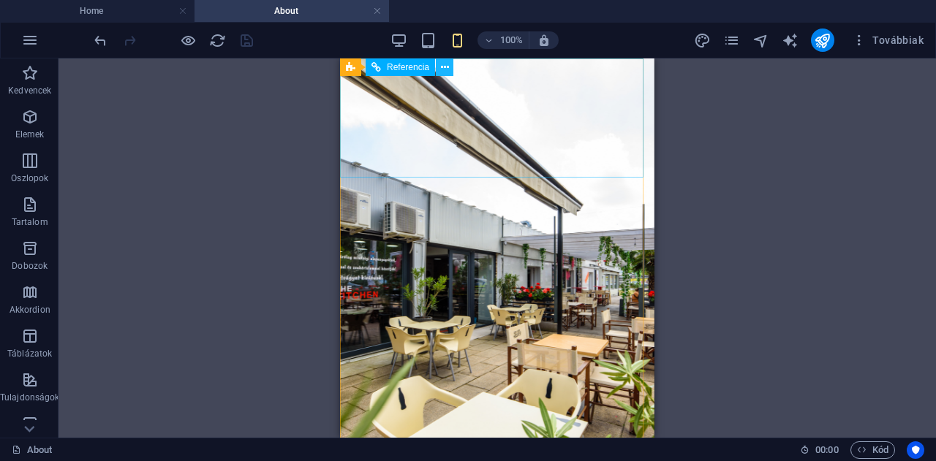
click at [446, 69] on icon at bounding box center [445, 67] width 8 height 15
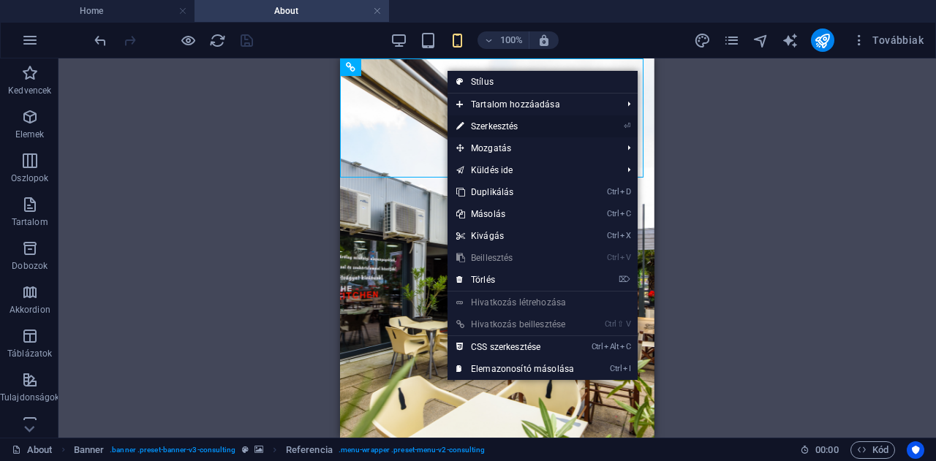
click at [483, 121] on link "⏎ Szerkesztés" at bounding box center [514, 127] width 135 height 22
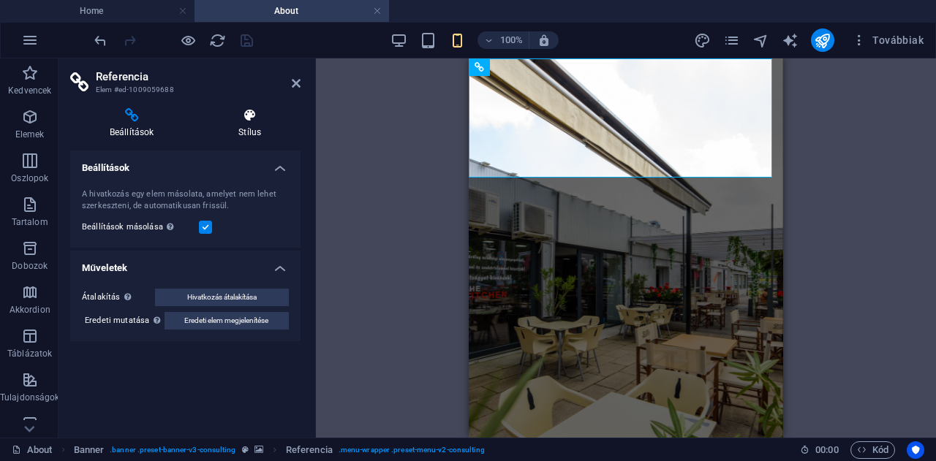
click at [253, 125] on h4 "Stílus" at bounding box center [250, 123] width 102 height 31
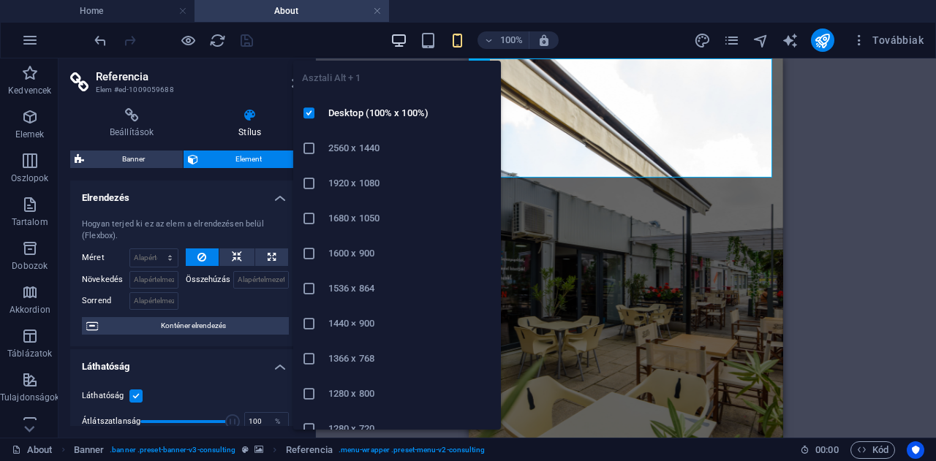
click at [404, 36] on icon "button" at bounding box center [398, 40] width 17 height 17
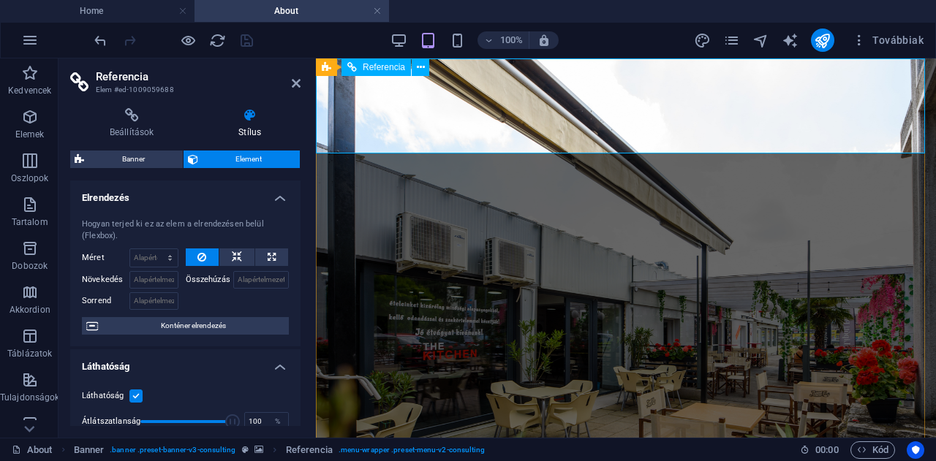
click at [417, 66] on icon at bounding box center [421, 67] width 8 height 15
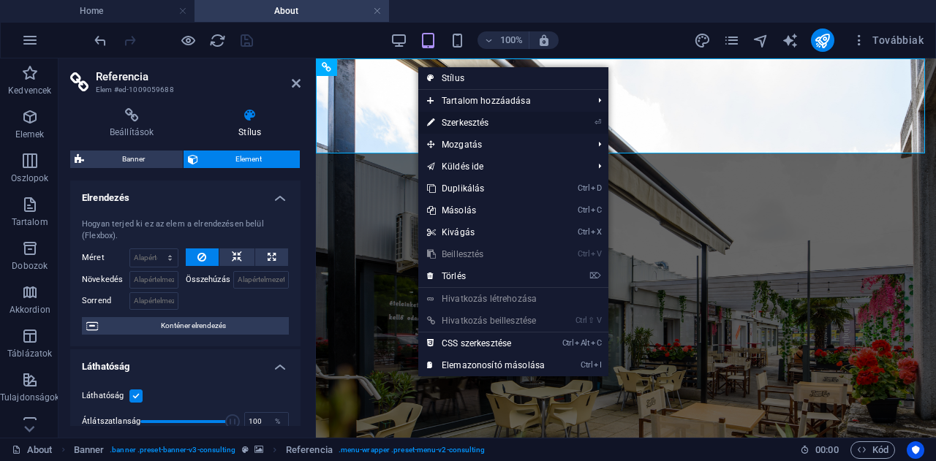
click at [463, 118] on link "⏎ Szerkesztés" at bounding box center [485, 123] width 135 height 22
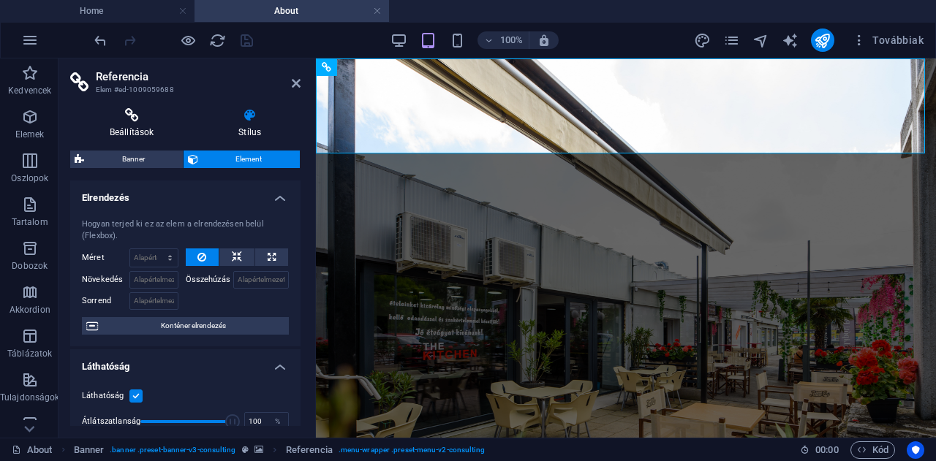
click at [131, 119] on icon at bounding box center [131, 115] width 123 height 15
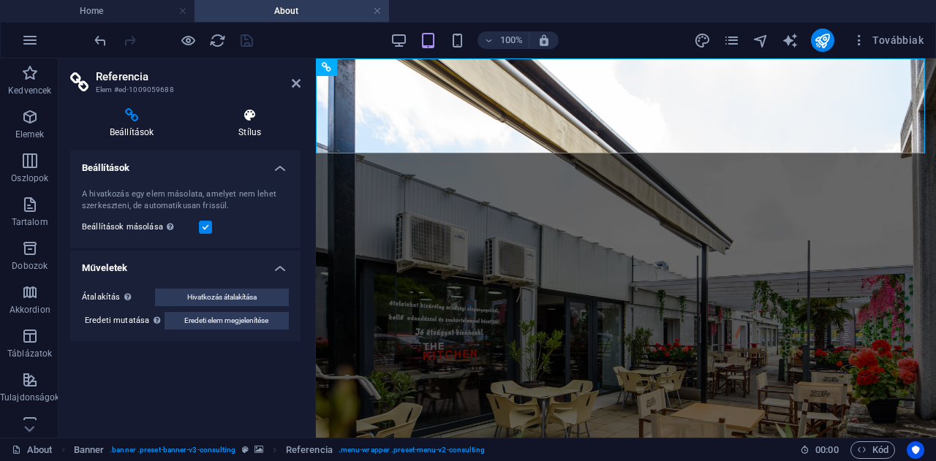
click at [249, 124] on h4 "Stílus" at bounding box center [250, 123] width 102 height 31
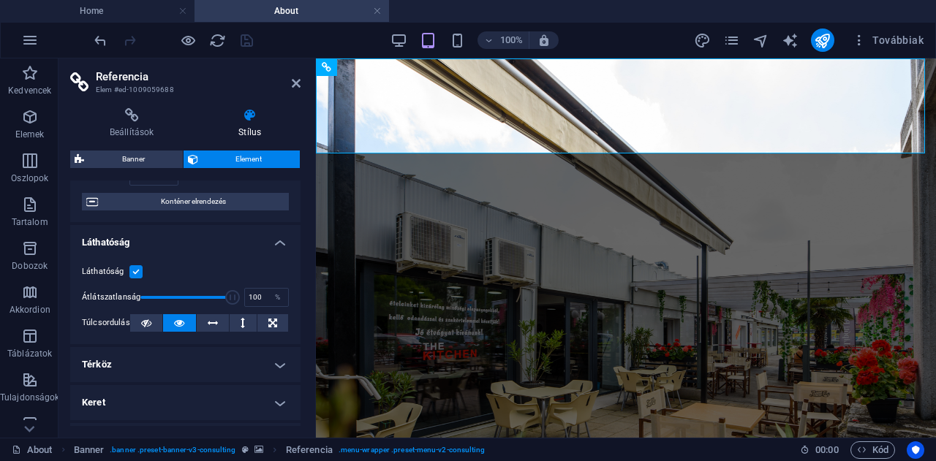
scroll to position [124, 0]
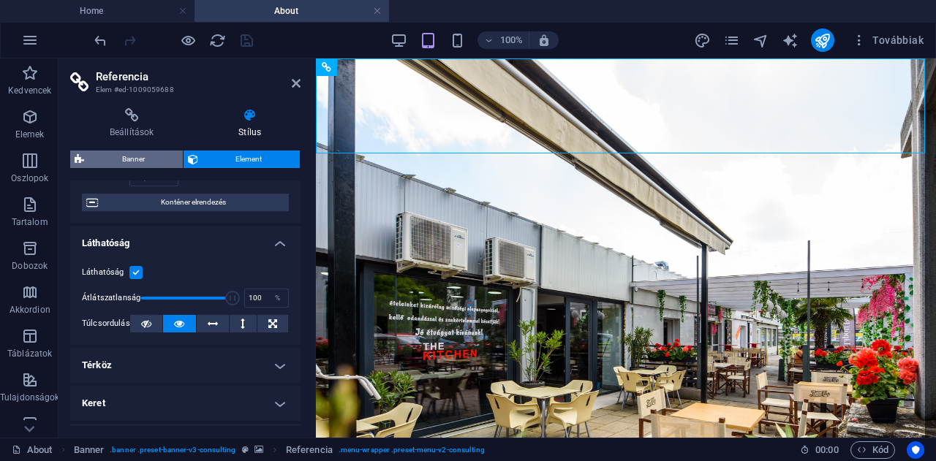
click at [129, 157] on span "Banner" at bounding box center [133, 160] width 90 height 18
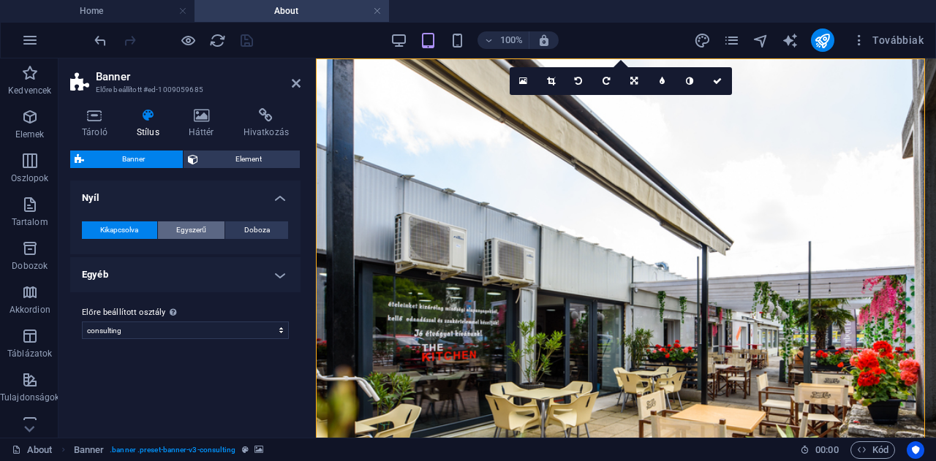
click at [188, 224] on span "Egyszerű" at bounding box center [191, 231] width 30 height 18
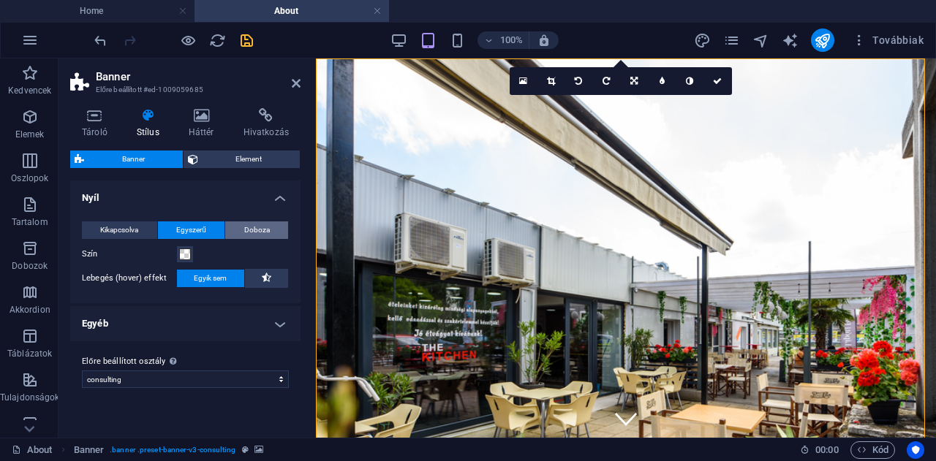
click at [250, 224] on span "Doboza" at bounding box center [257, 231] width 26 height 18
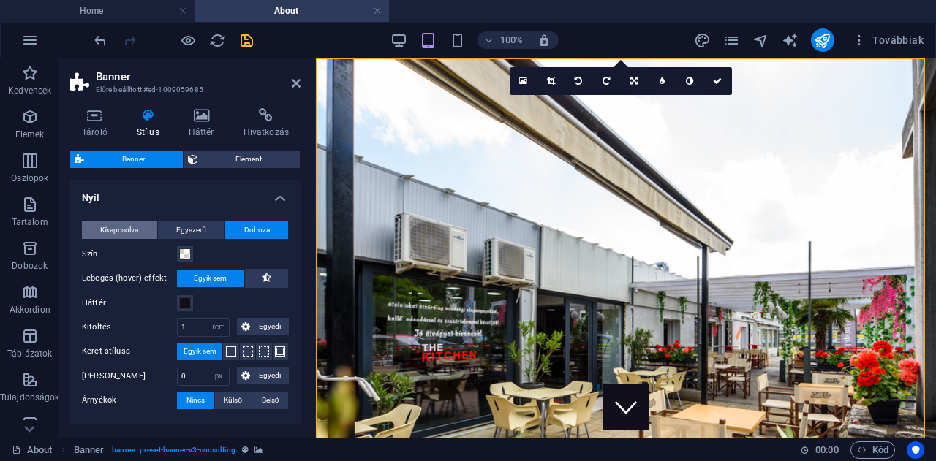
click at [134, 227] on span "Kikapcsolva" at bounding box center [119, 231] width 38 height 18
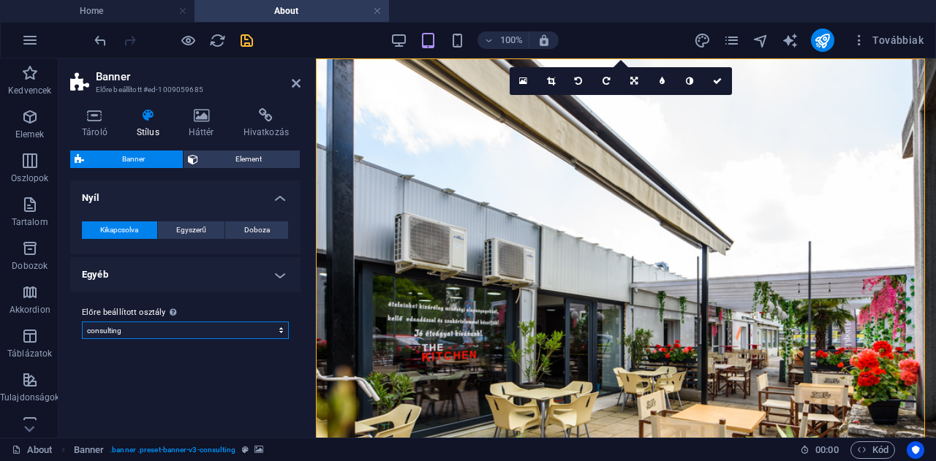
click at [132, 328] on select "consulting Előre beállított osztály hozzáadása" at bounding box center [185, 331] width 207 height 18
click at [82, 322] on select "consulting Előre beállított osztály hozzáadása" at bounding box center [185, 331] width 207 height 18
select select "preset-banner-v3-consulting"
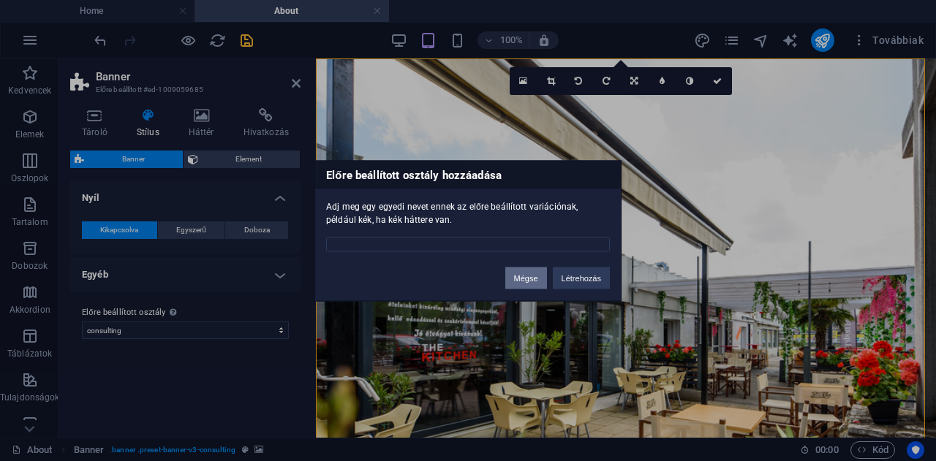
click at [529, 276] on button "Mégse" at bounding box center [526, 278] width 42 height 22
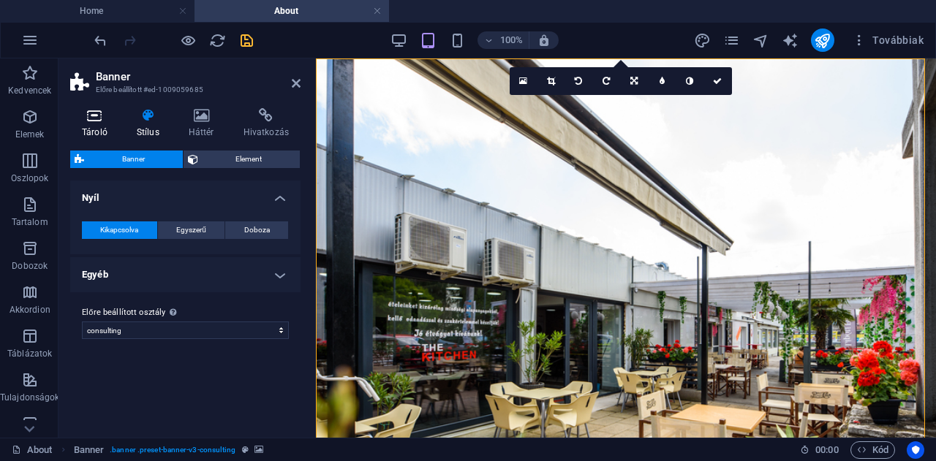
click at [87, 126] on h4 "Tároló" at bounding box center [97, 123] width 55 height 31
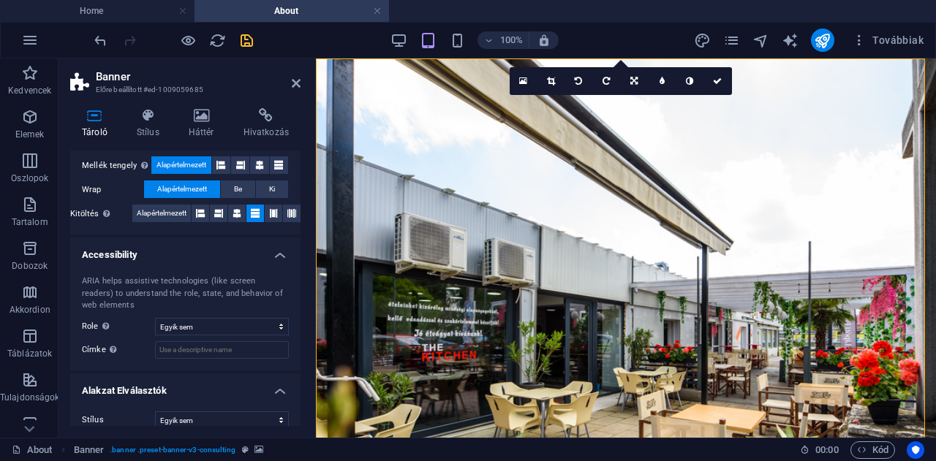
scroll to position [0, 0]
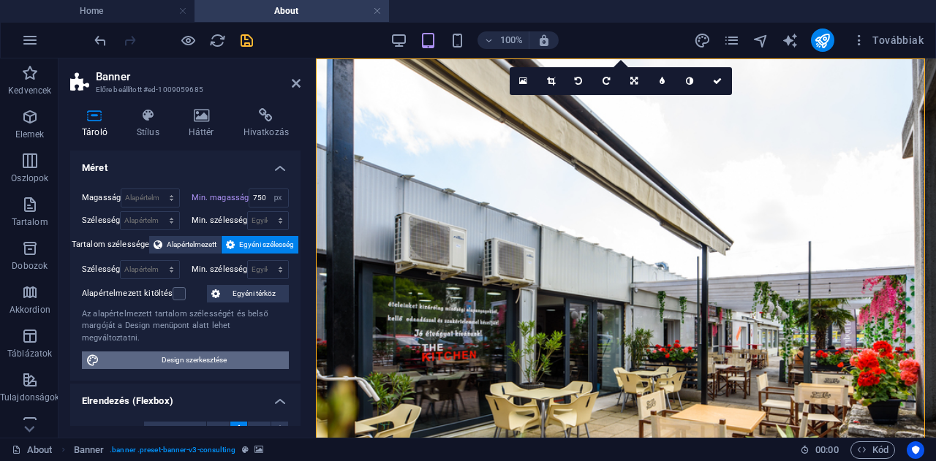
click at [183, 352] on span "Design szerkesztése" at bounding box center [194, 361] width 181 height 18
select select "rem"
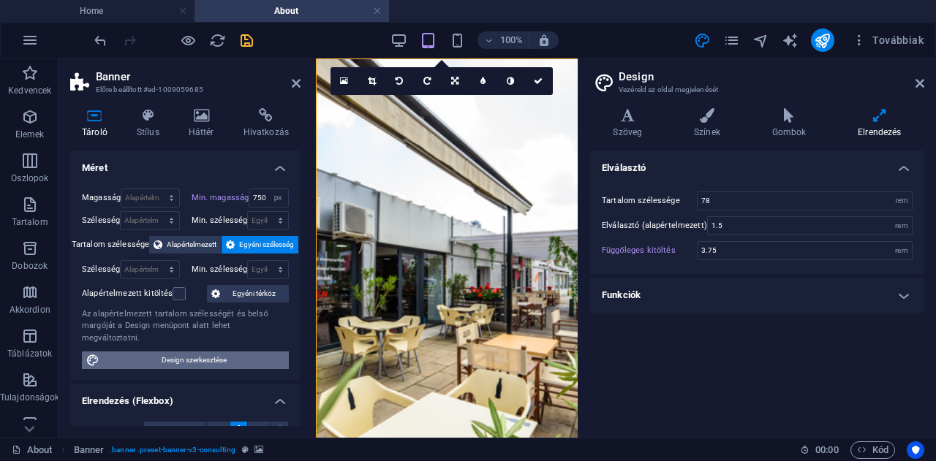
type input "600"
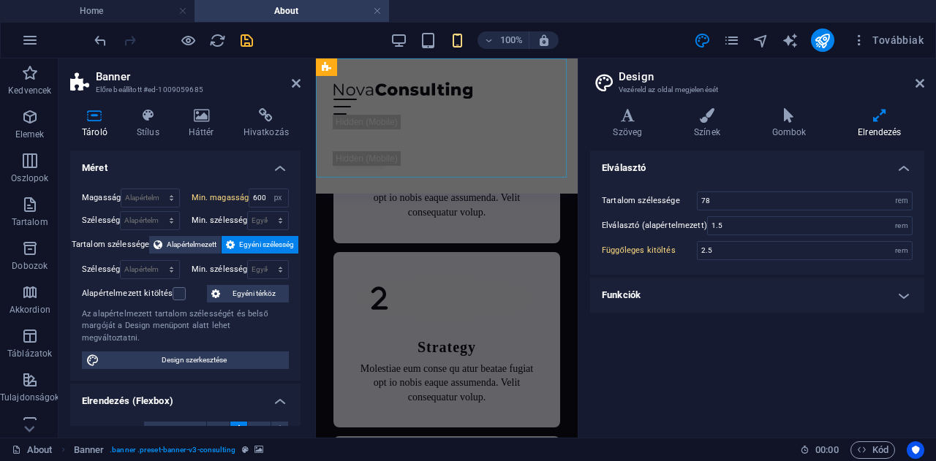
scroll to position [906, 0]
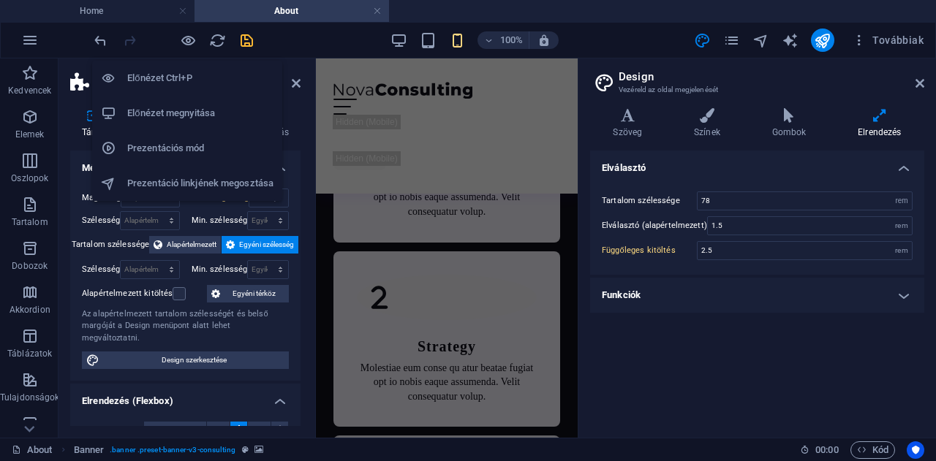
click at [181, 77] on h6 "Előnézet Ctrl+P" at bounding box center [200, 78] width 146 height 18
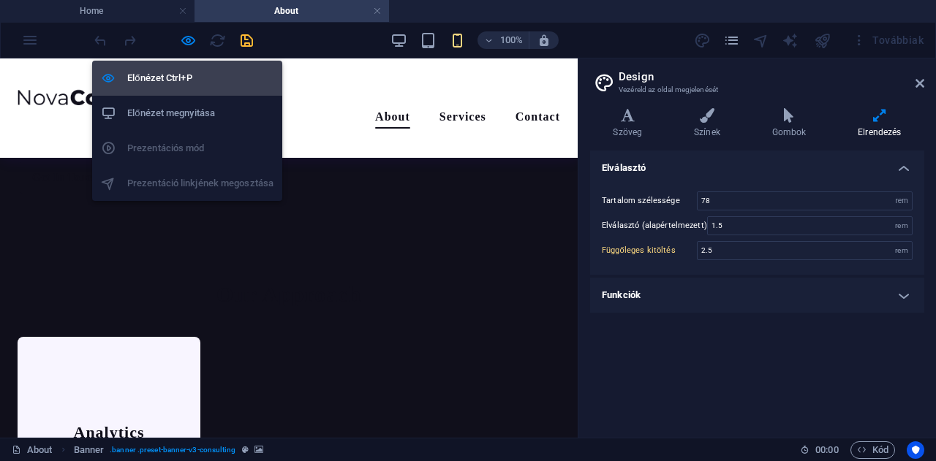
scroll to position [112, 0]
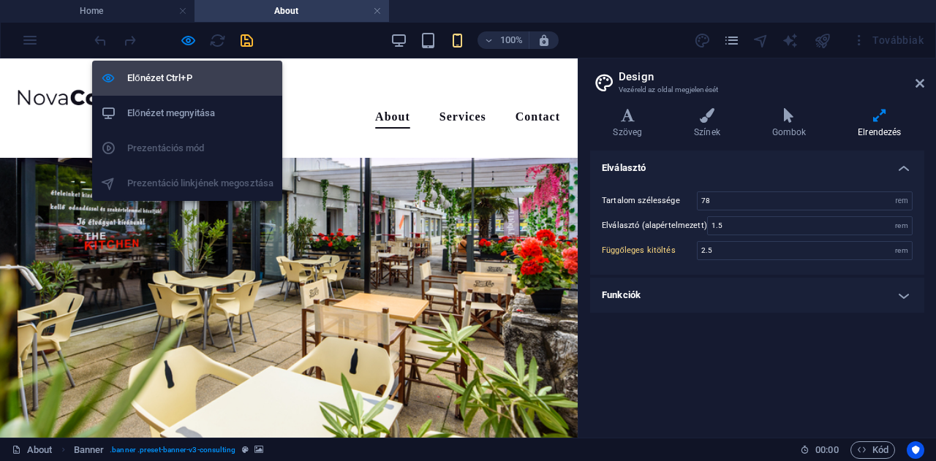
type input "3.75"
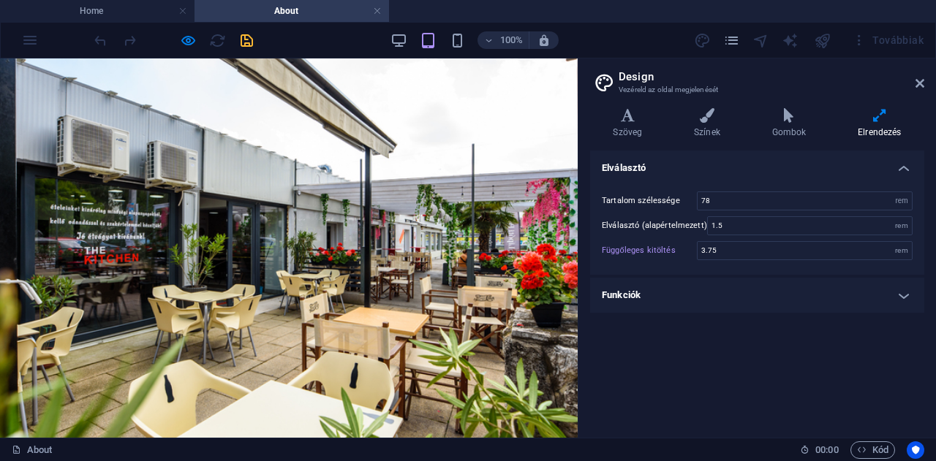
scroll to position [0, 0]
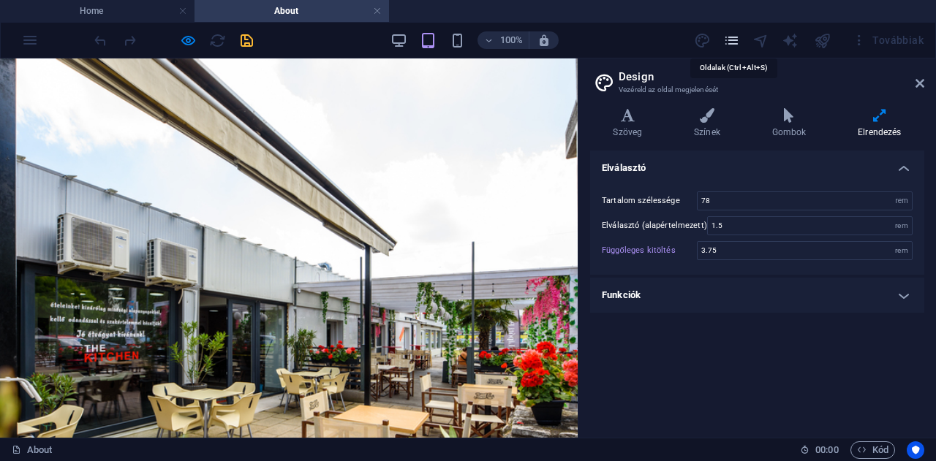
click at [734, 38] on icon "pages" at bounding box center [731, 40] width 17 height 17
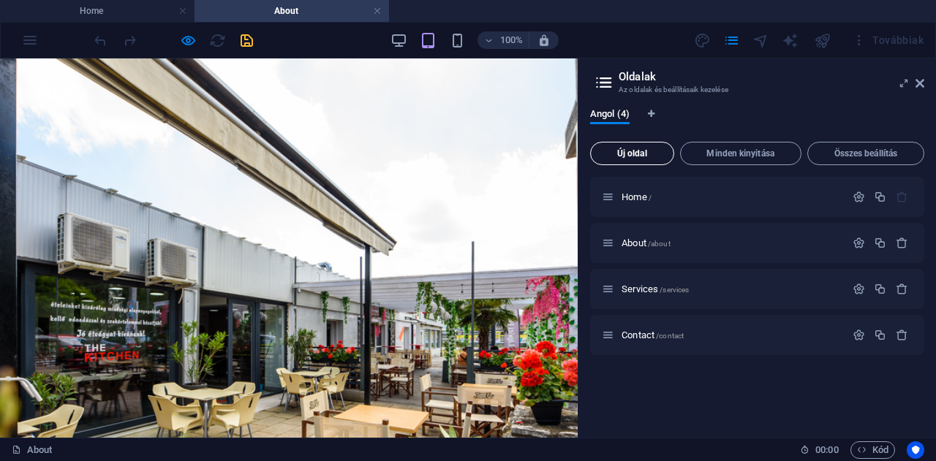
click at [641, 152] on span "Új oldal" at bounding box center [632, 153] width 71 height 9
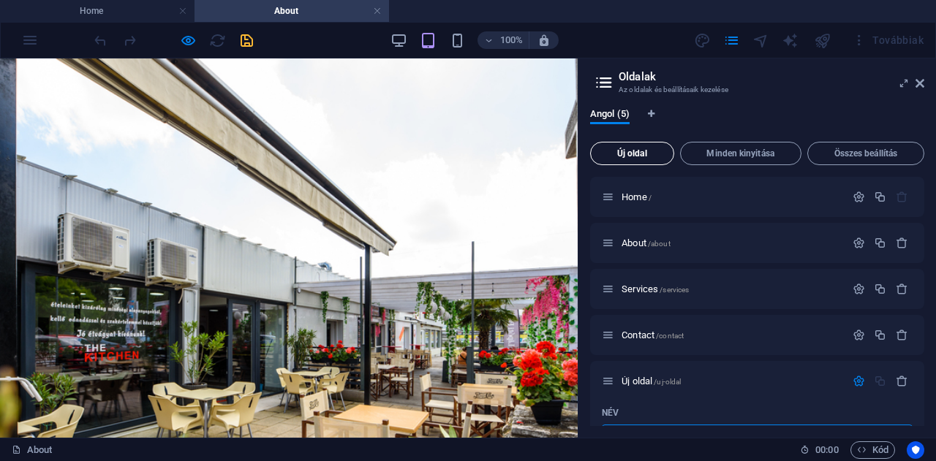
scroll to position [22, 0]
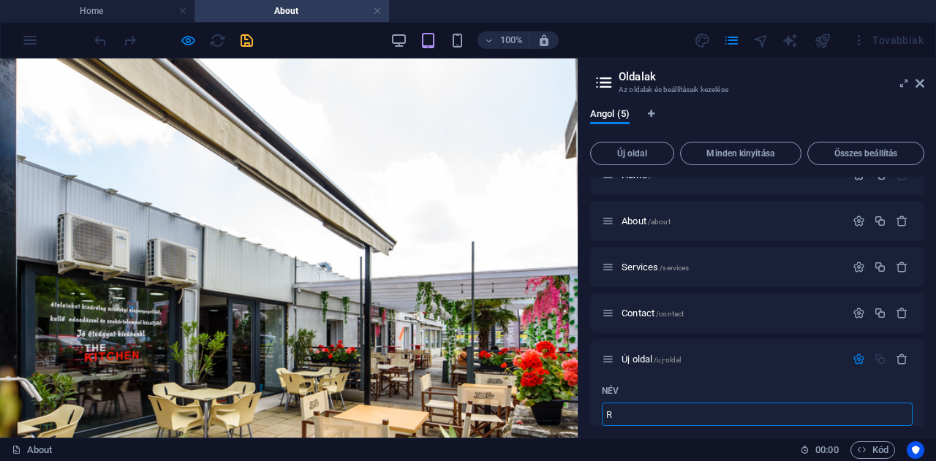
type input "R"
type input "/r"
type input "Ról"
type input "/ro"
type input "Rólunk"
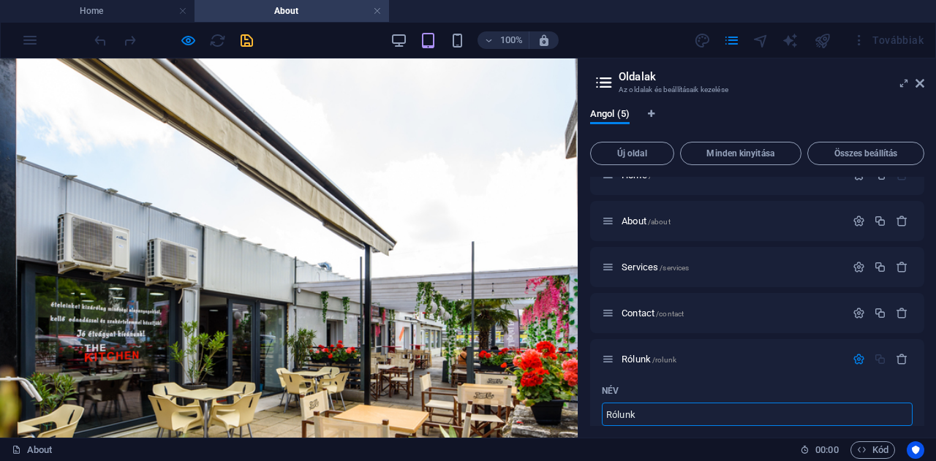
type input "/rolunk"
type input "Rólunk"
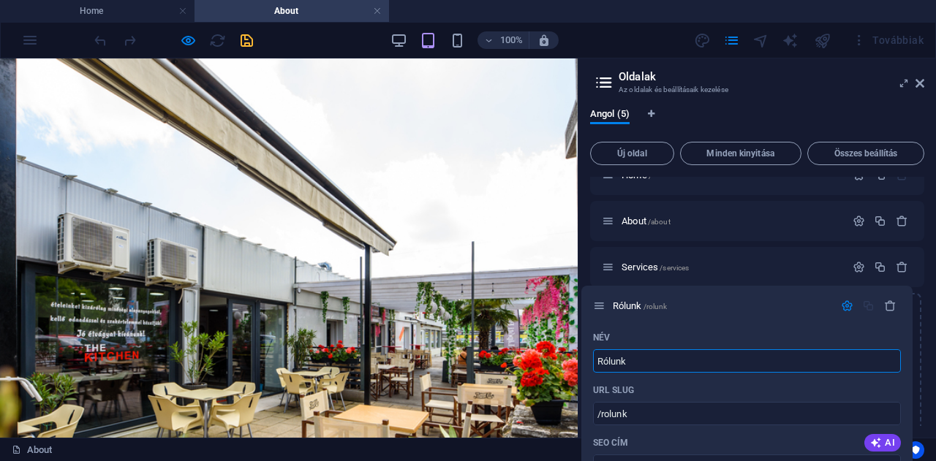
drag, startPoint x: 608, startPoint y: 364, endPoint x: 598, endPoint y: 307, distance: 57.9
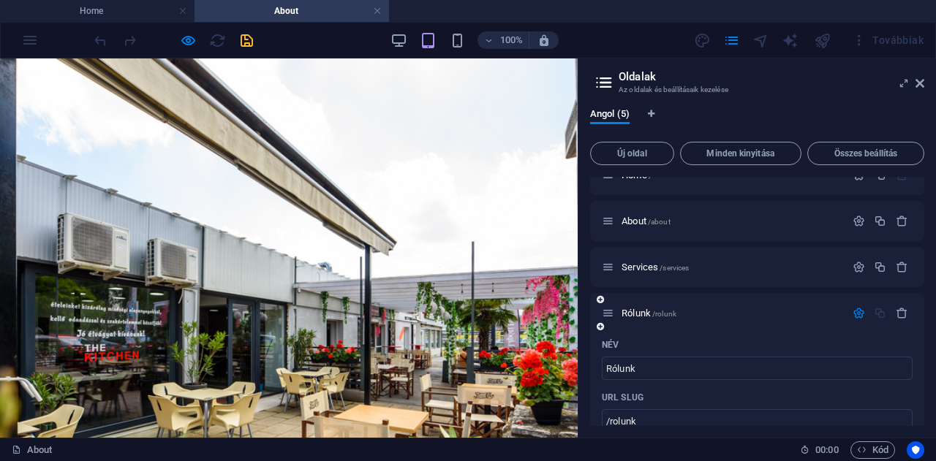
click at [599, 311] on div "Rólunk /rolunk" at bounding box center [757, 313] width 334 height 40
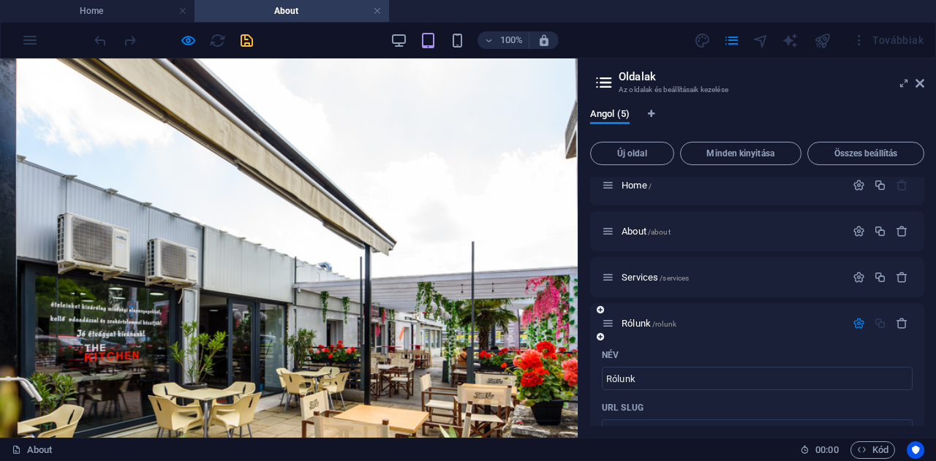
scroll to position [12, 0]
click at [858, 231] on icon "button" at bounding box center [858, 231] width 12 height 12
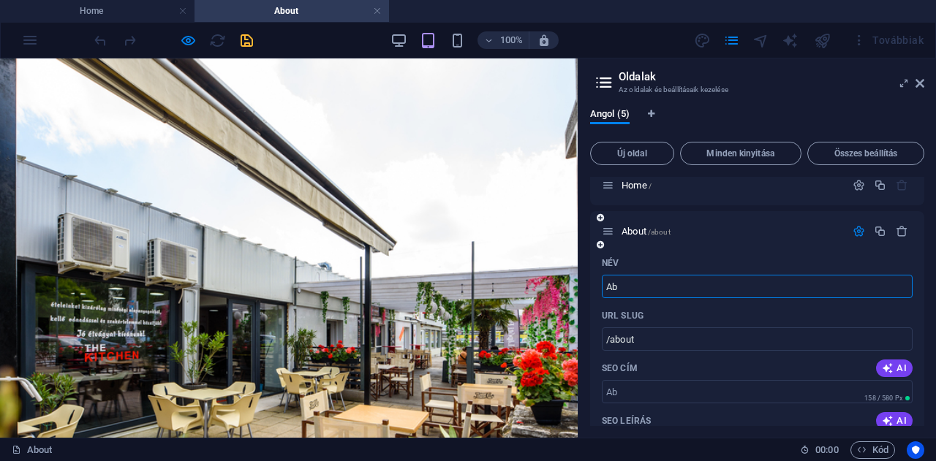
type input "A"
type input "/"
type input "R"
type input "/r"
type input "R"
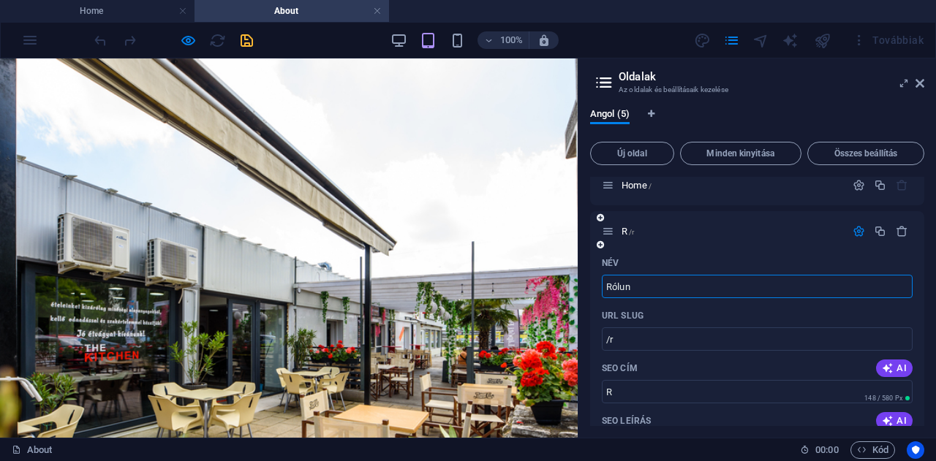
type input "Rólunk"
type input "/rolun"
type input "Rólun"
type input "Rólunk"
type input "/rolunk-5"
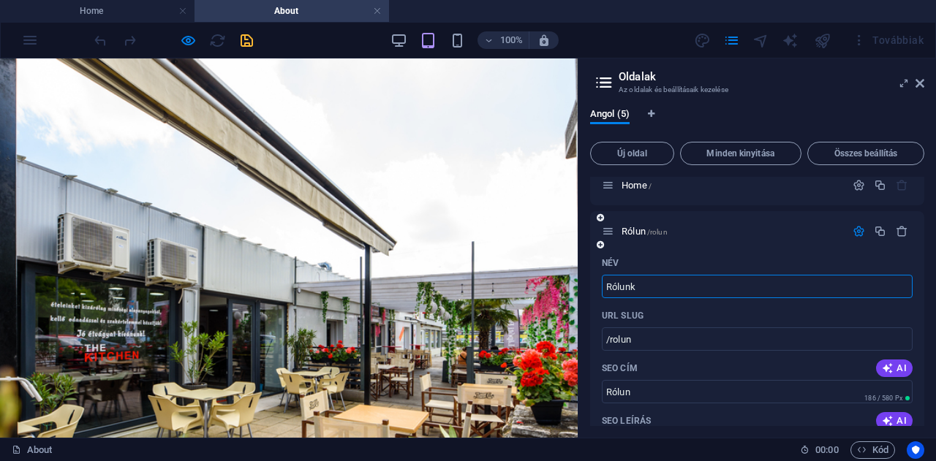
type input "Rólunk"
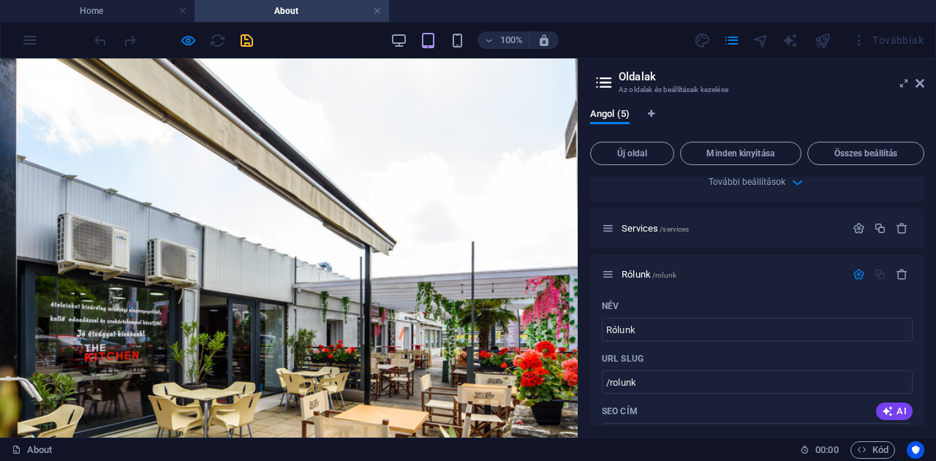
scroll to position [605, 0]
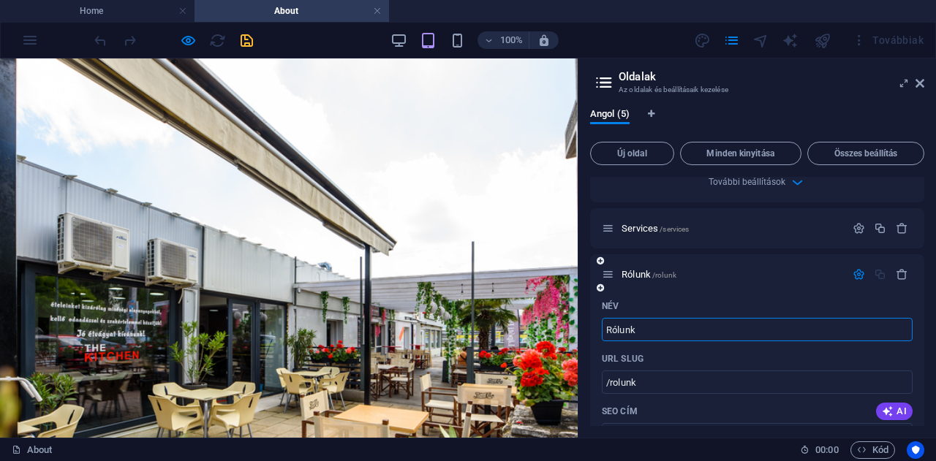
click at [640, 330] on input "Rólunk" at bounding box center [757, 329] width 311 height 23
type input "Regg"
type input "/re"
type input "Reggel"
type input "/regge"
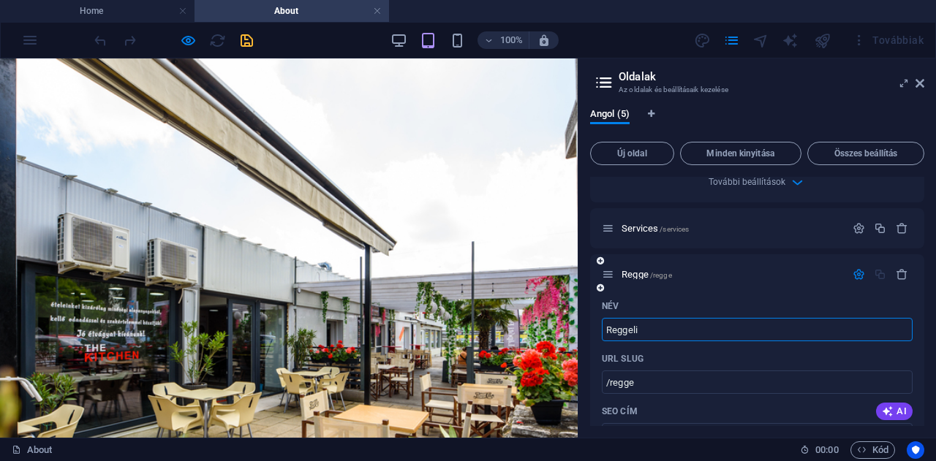
type input "Reggeli"
type input "/reggeli"
type input "Reggeli"
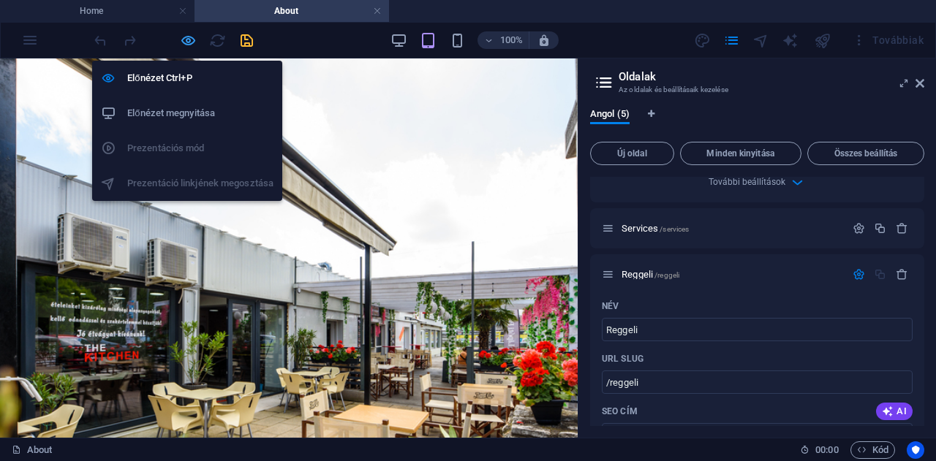
click at [187, 36] on icon "button" at bounding box center [188, 40] width 17 height 17
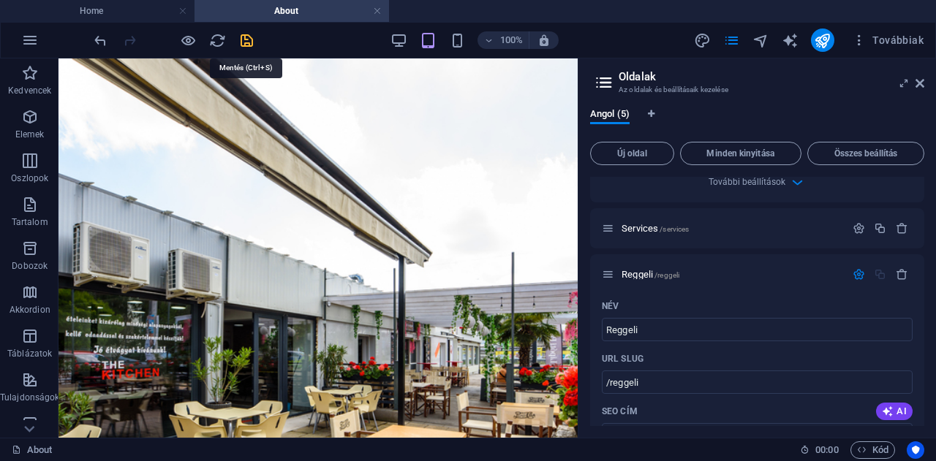
click at [244, 37] on icon "save" at bounding box center [246, 40] width 17 height 17
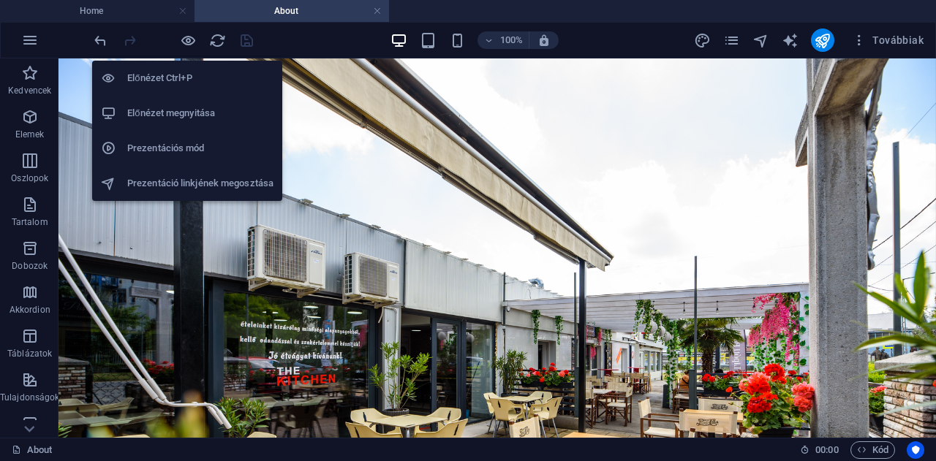
click at [170, 77] on h6 "Előnézet Ctrl+P" at bounding box center [200, 78] width 146 height 18
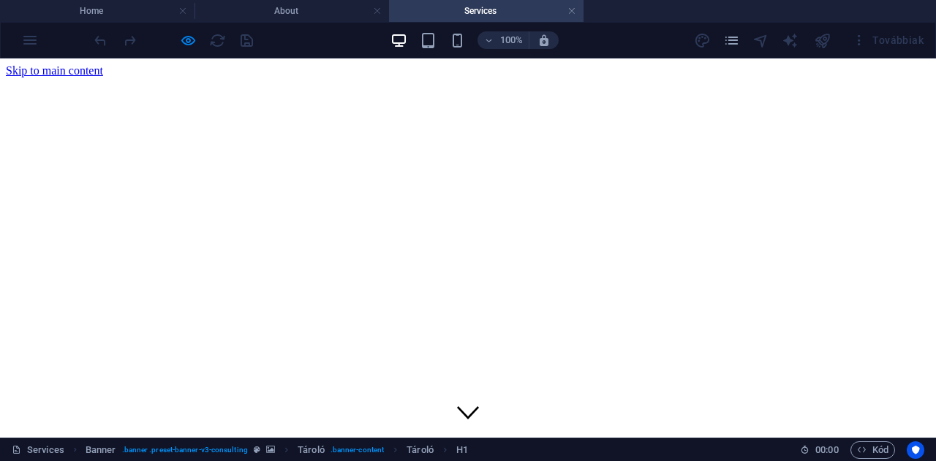
scroll to position [0, 0]
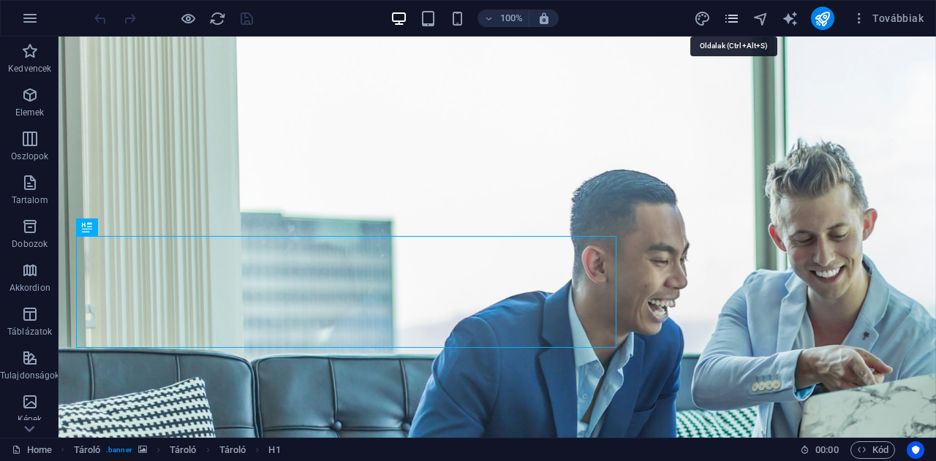
click at [732, 17] on icon "pages" at bounding box center [731, 18] width 17 height 17
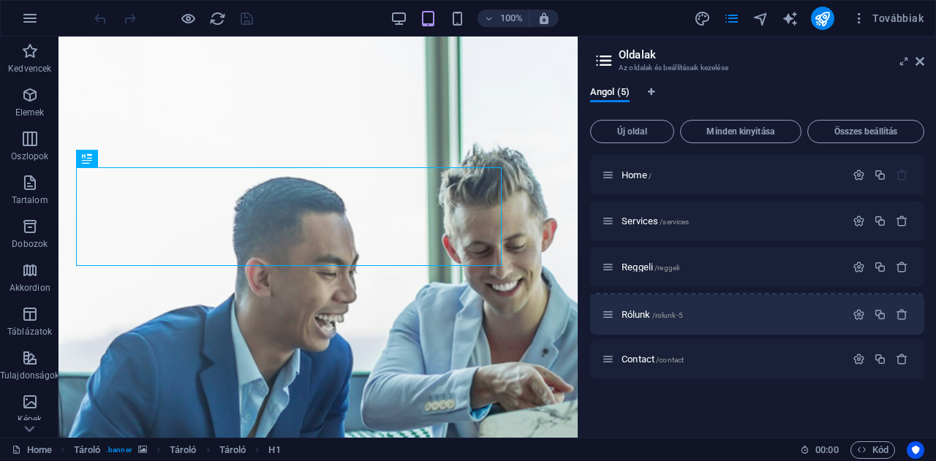
drag, startPoint x: 607, startPoint y: 224, endPoint x: 607, endPoint y: 322, distance: 98.0
click at [607, 322] on div "Home / Rólunk /rolunk-5 Services /services Reggeli /reggeli Contact /contact" at bounding box center [757, 267] width 334 height 224
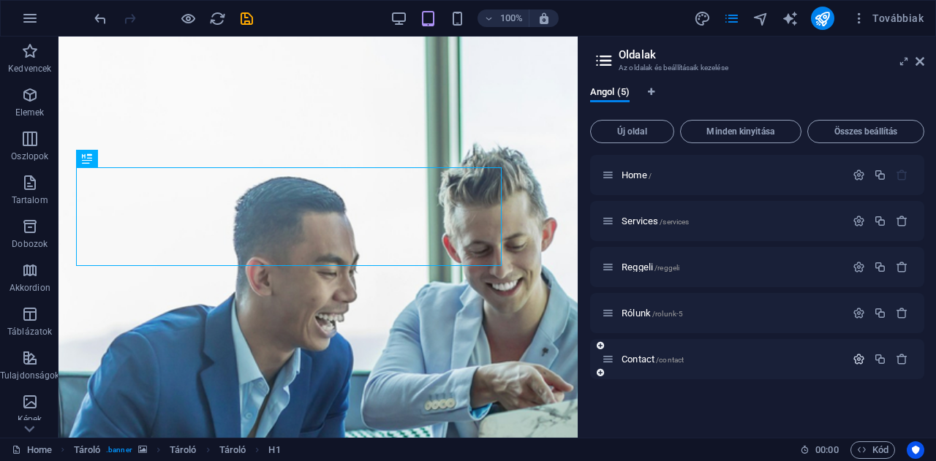
click at [857, 358] on icon "button" at bounding box center [858, 359] width 12 height 12
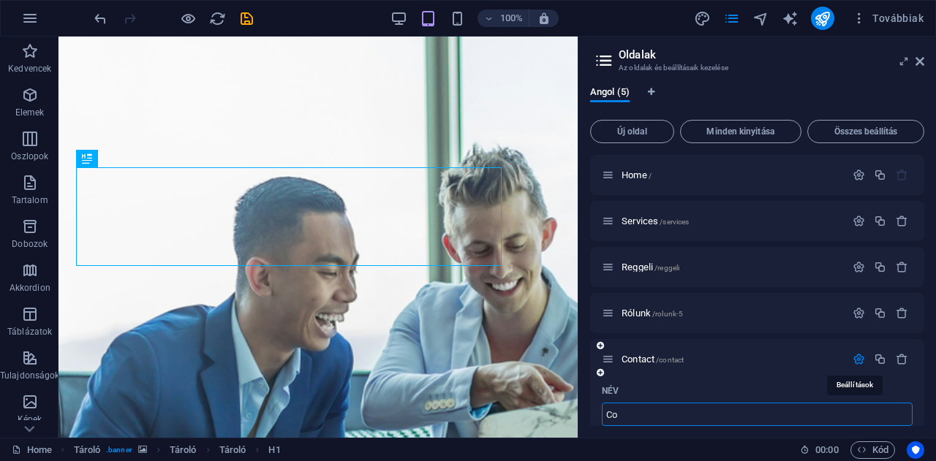
type input "C"
type input "/"
type input "Ka"
type input "/k"
type input "K"
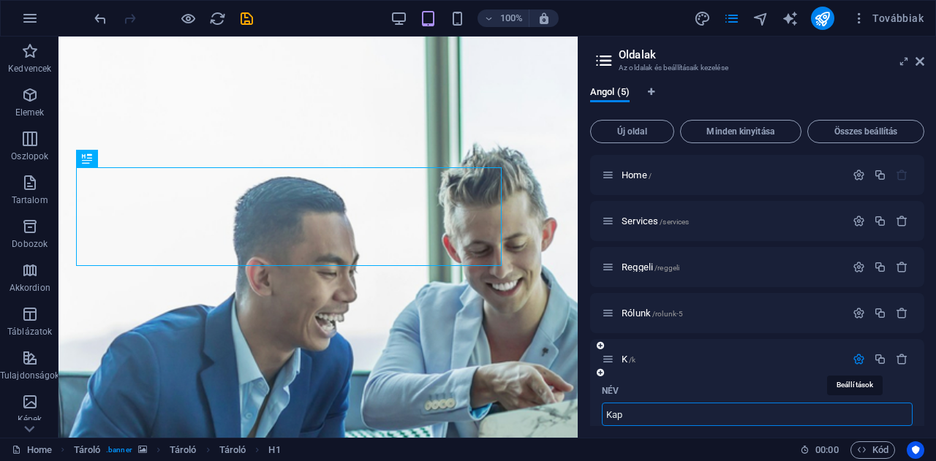
type input "Kapc"
type input "/kap"
type input "Kap"
type input "Kapcsol"
type input "/kapcs"
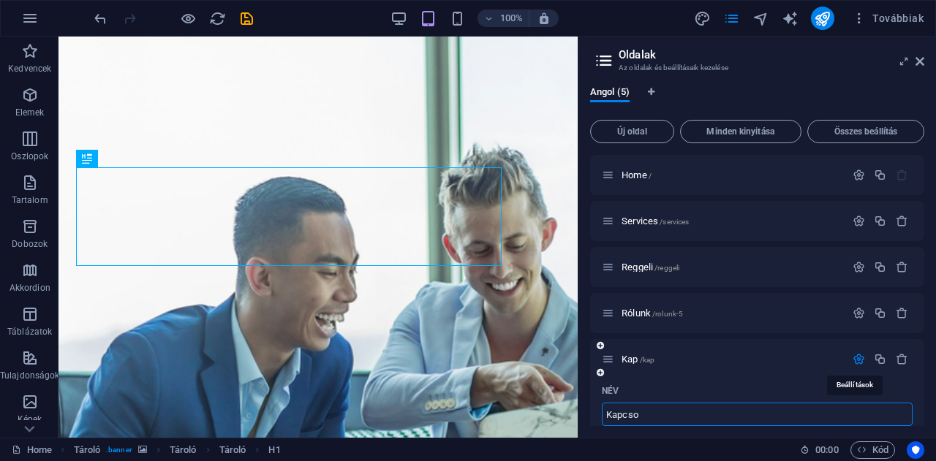
type input "Kapcs"
type input "Kapcsolat"
type input "/kapcsolat"
type input "Kapcsolat"
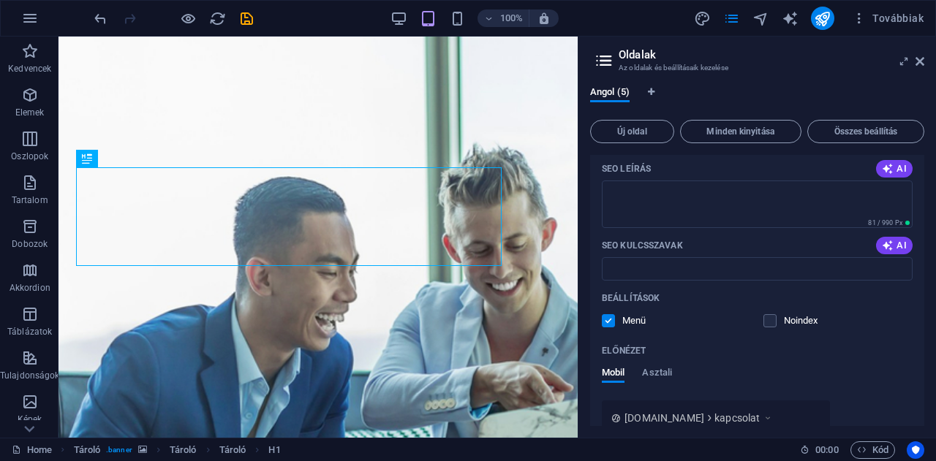
scroll to position [338, 0]
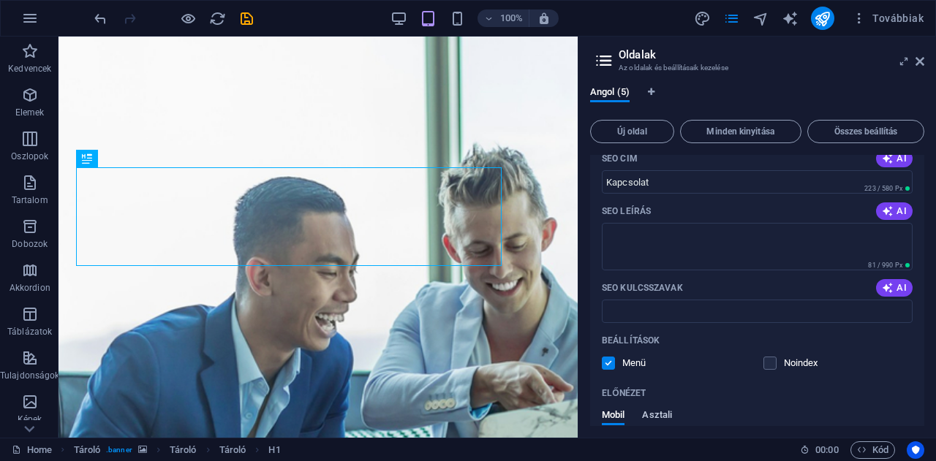
type input "Kapcsolat"
click at [657, 412] on span "Asztali" at bounding box center [657, 416] width 30 height 20
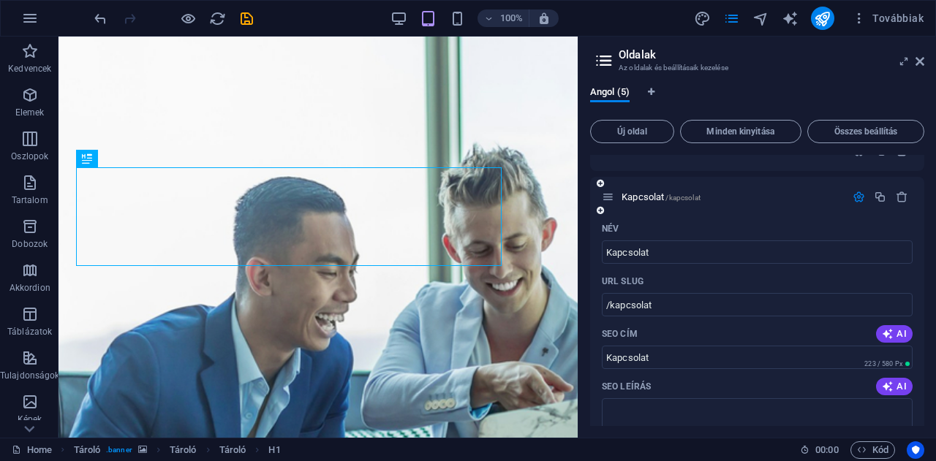
scroll to position [159, 0]
click at [636, 414] on textarea "SEO leírás" at bounding box center [757, 425] width 311 height 48
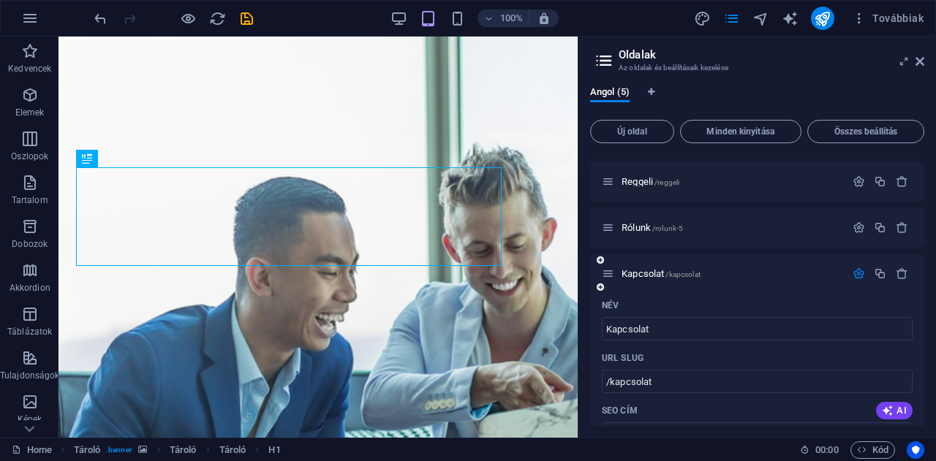
scroll to position [85, 0]
type textarea "[GEOGRAPHIC_DATA], streetfood,[GEOGRAPHIC_DATA], hamburger"
click at [248, 20] on icon "save" at bounding box center [246, 18] width 17 height 17
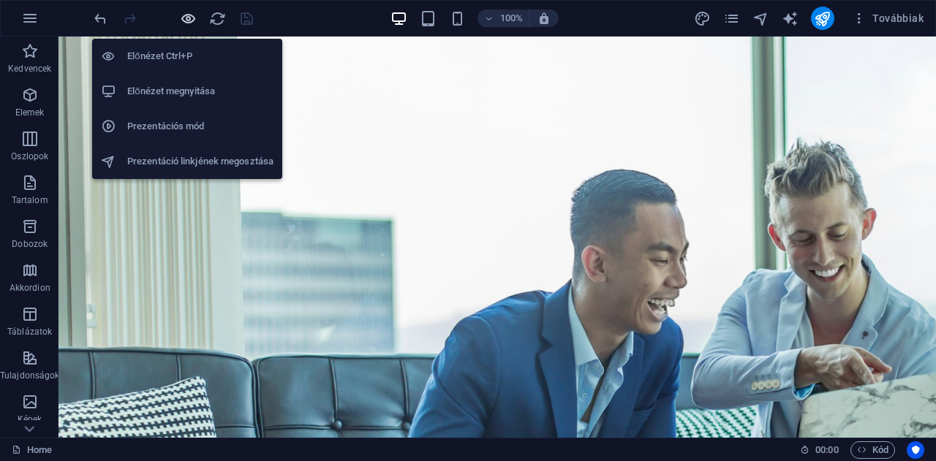
click at [187, 18] on icon "button" at bounding box center [188, 18] width 17 height 17
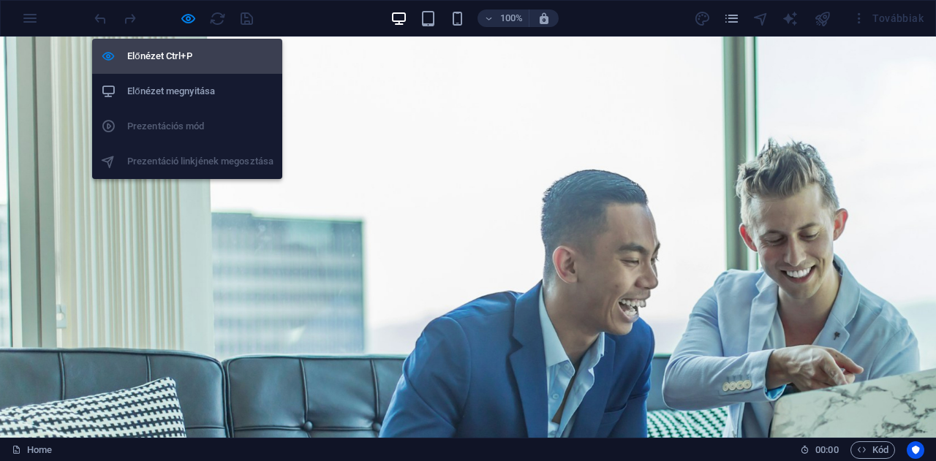
click at [166, 59] on h6 "Előnézet Ctrl+P" at bounding box center [200, 57] width 146 height 18
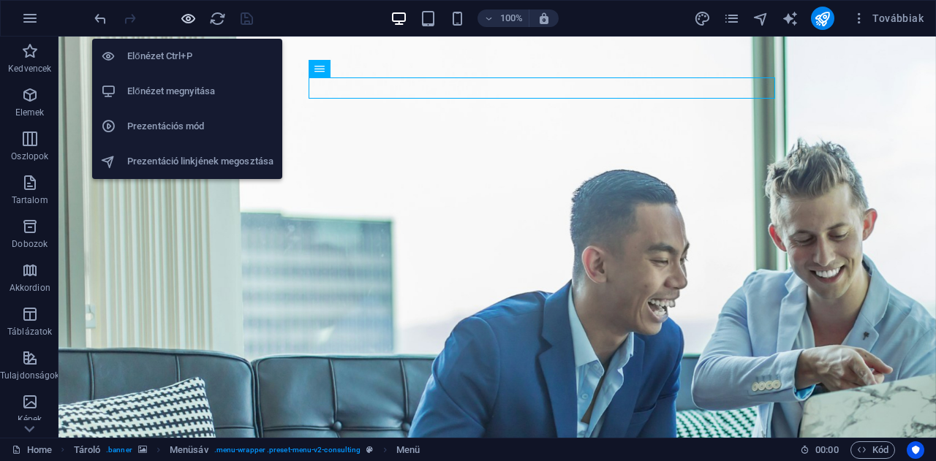
click at [193, 15] on icon "button" at bounding box center [188, 18] width 17 height 17
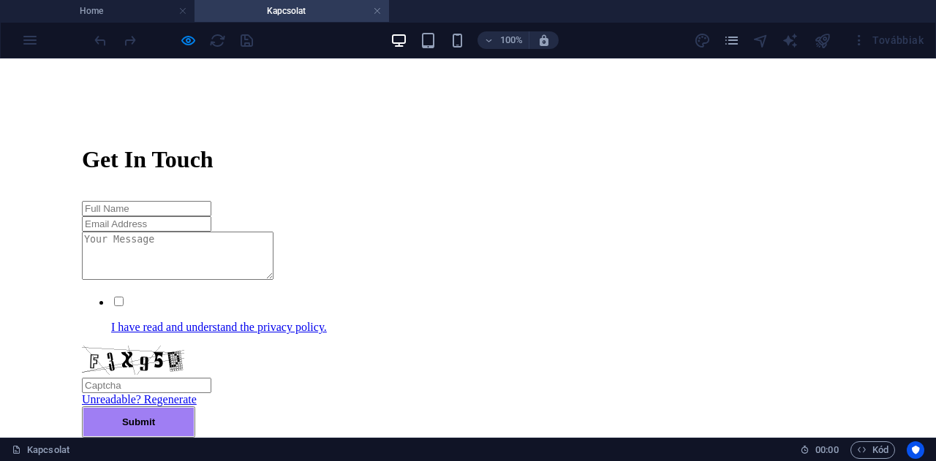
scroll to position [621, 0]
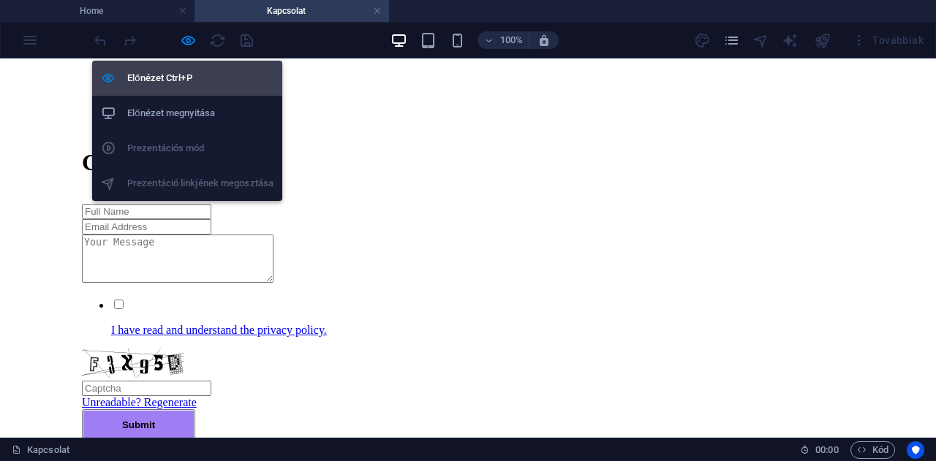
click at [164, 77] on h6 "Előnézet Ctrl+P" at bounding box center [200, 78] width 146 height 18
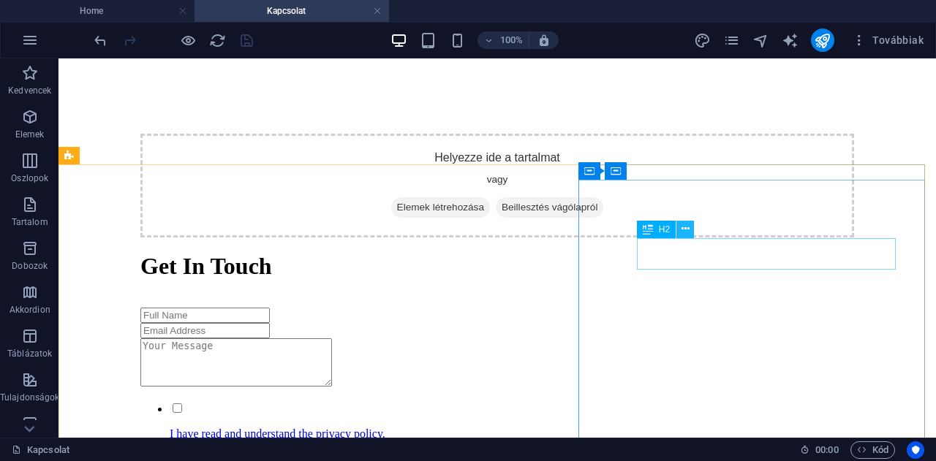
click at [683, 232] on icon at bounding box center [685, 229] width 8 height 15
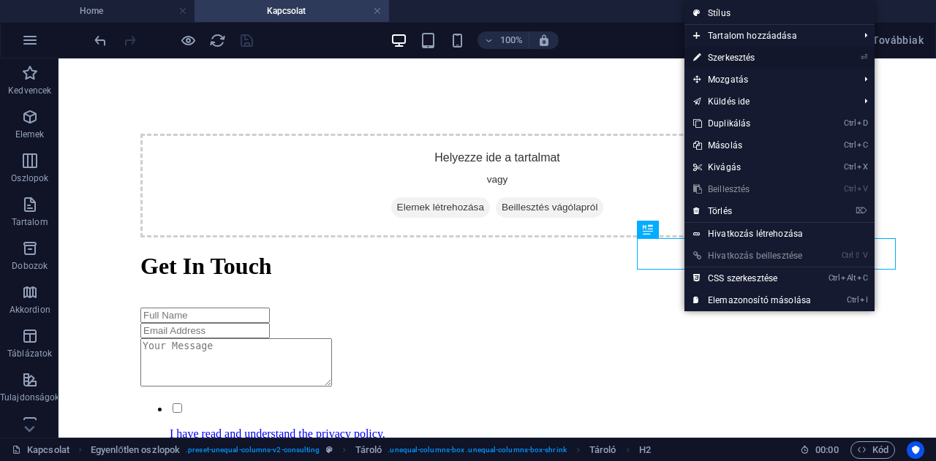
click at [727, 55] on link "⏎ Szerkesztés" at bounding box center [751, 58] width 135 height 22
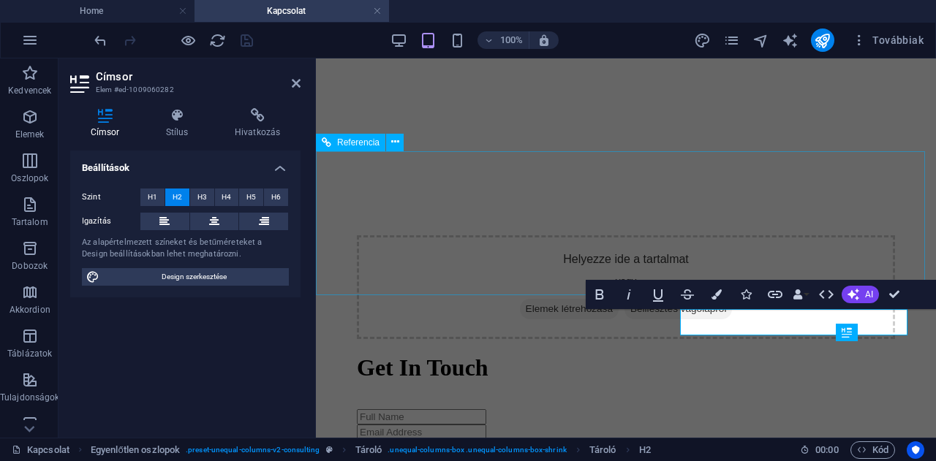
scroll to position [458, 0]
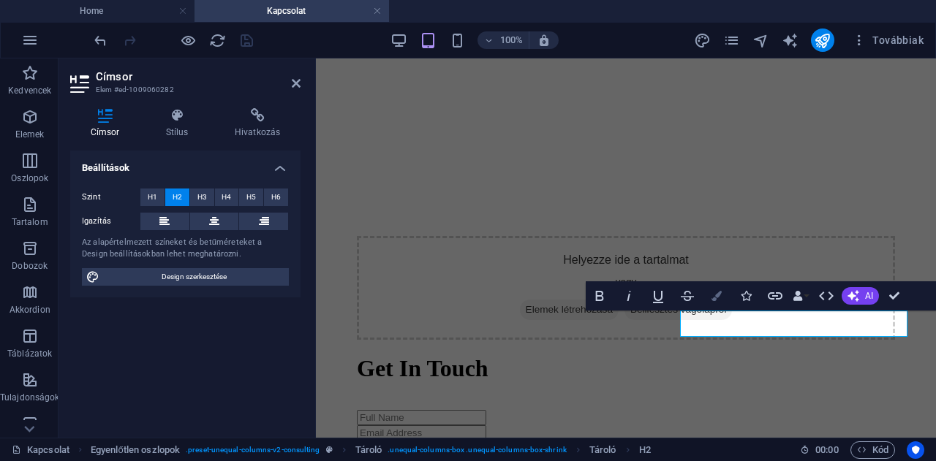
click at [712, 300] on icon "button" at bounding box center [716, 296] width 10 height 10
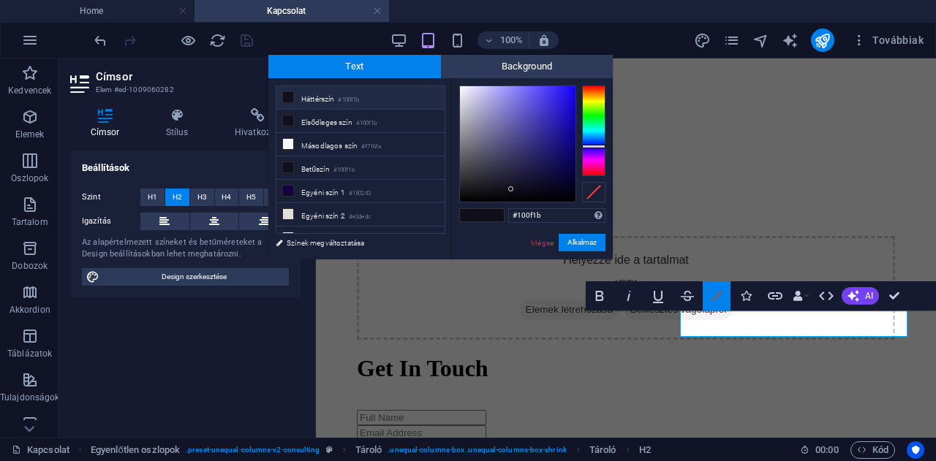
click at [712, 300] on icon "button" at bounding box center [716, 296] width 10 height 10
click at [247, 194] on span "H5" at bounding box center [251, 198] width 10 height 18
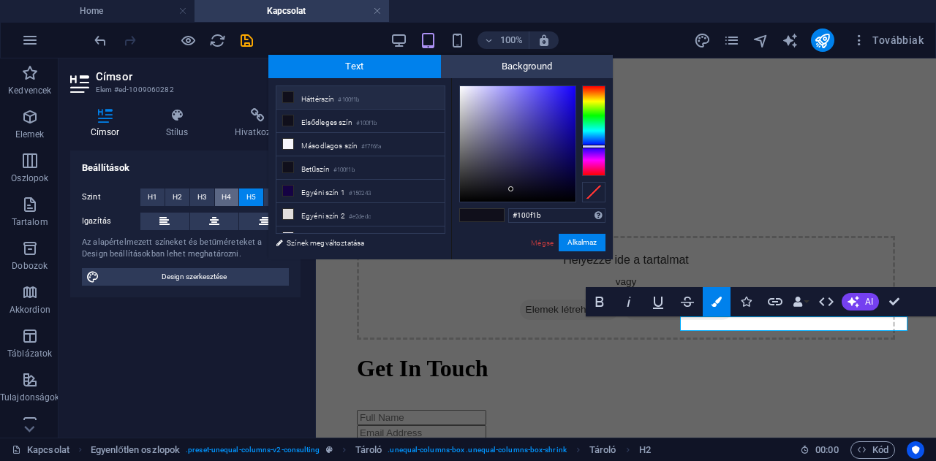
click at [224, 193] on span "H4" at bounding box center [227, 198] width 10 height 18
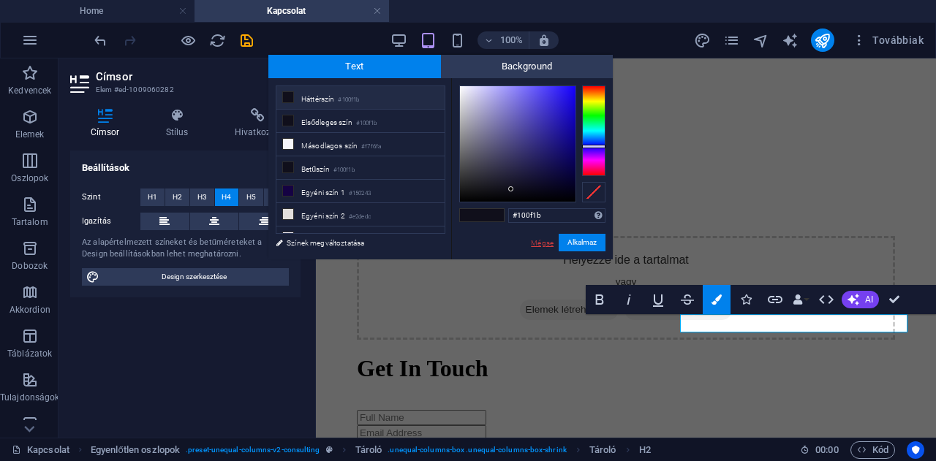
click at [538, 243] on link "Mégse" at bounding box center [542, 243] width 26 height 11
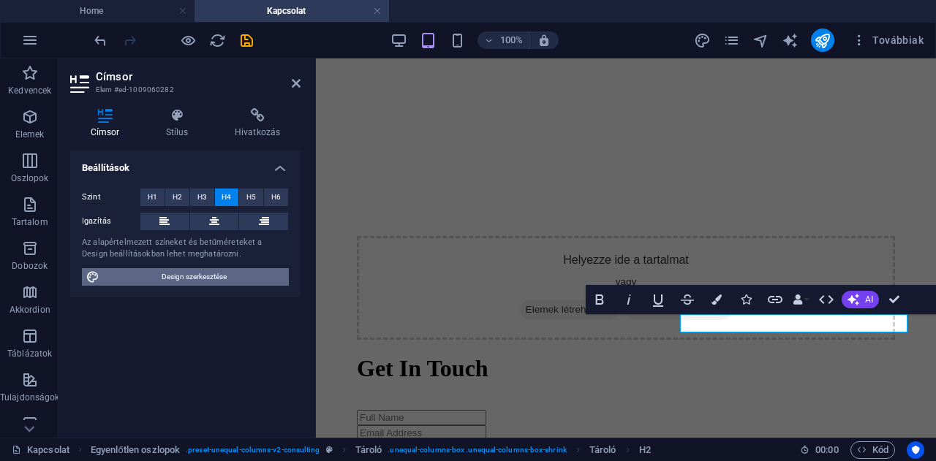
click at [224, 272] on span "Design szerkesztése" at bounding box center [194, 277] width 181 height 18
select select "px"
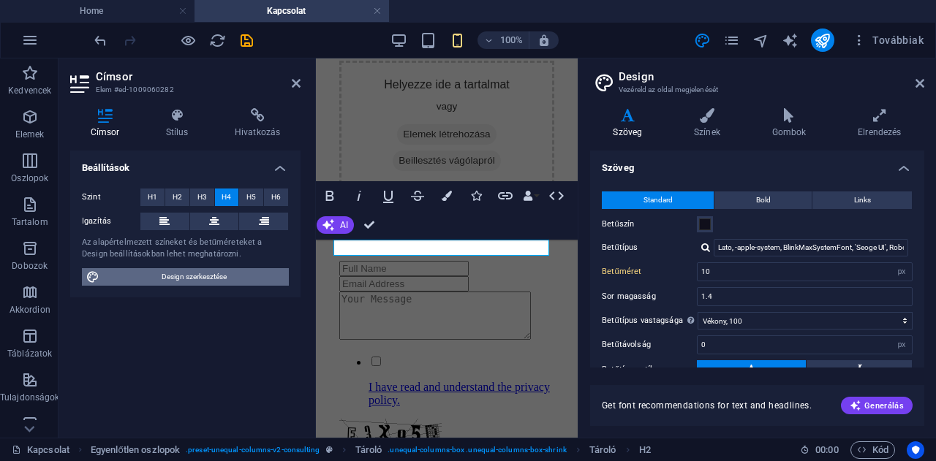
scroll to position [888, 0]
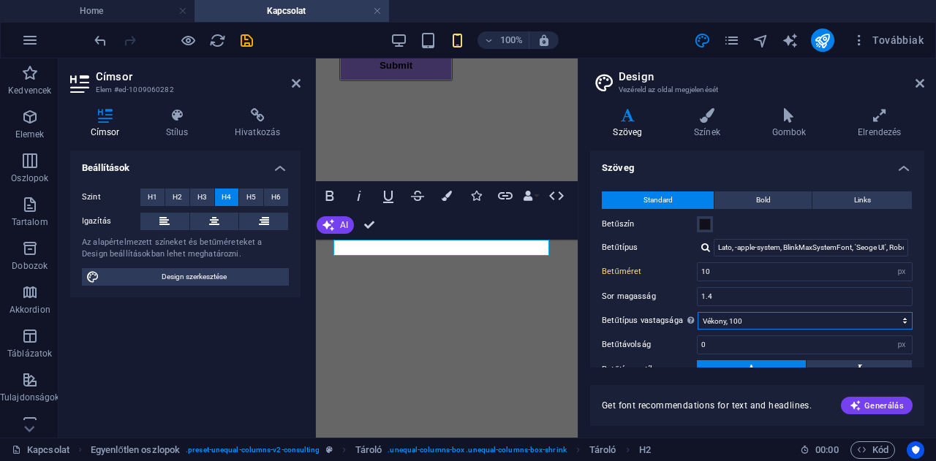
click at [735, 321] on select "Vékony, 100 Extra könnyű, 200 Könnyű, 300 Normál, 400 Közepes, 500 Félkövér, 60…" at bounding box center [804, 321] width 215 height 18
select select "200"
click at [697, 312] on select "Vékony, 100 Extra könnyű, 200 Könnyű, 300 Normál, 400 Közepes, 500 Félkövér, 60…" at bounding box center [804, 321] width 215 height 18
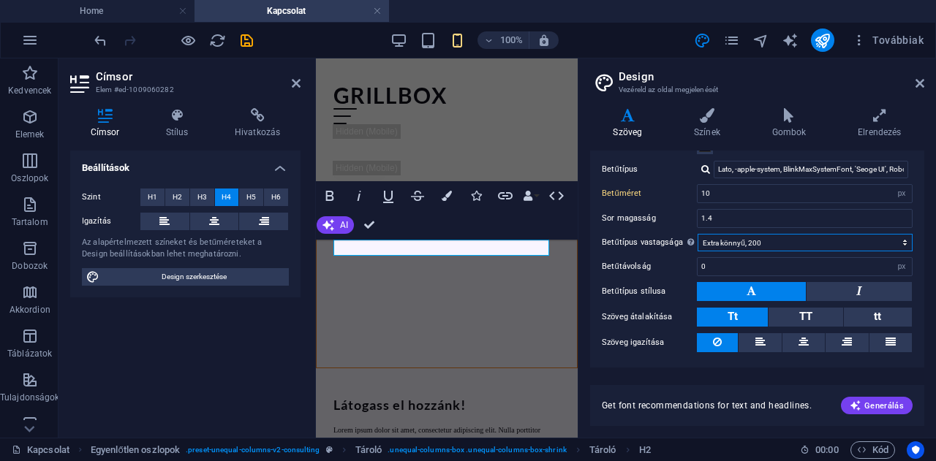
scroll to position [113, 0]
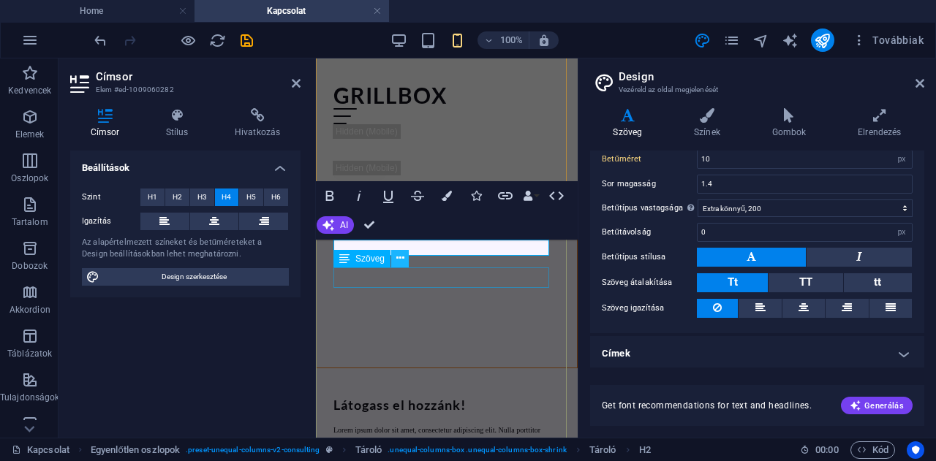
click at [400, 260] on icon at bounding box center [400, 258] width 8 height 15
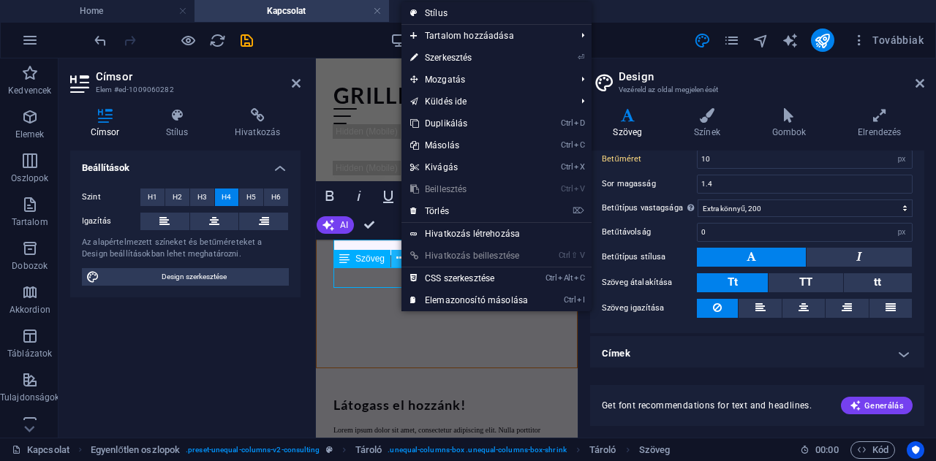
scroll to position [578, 0]
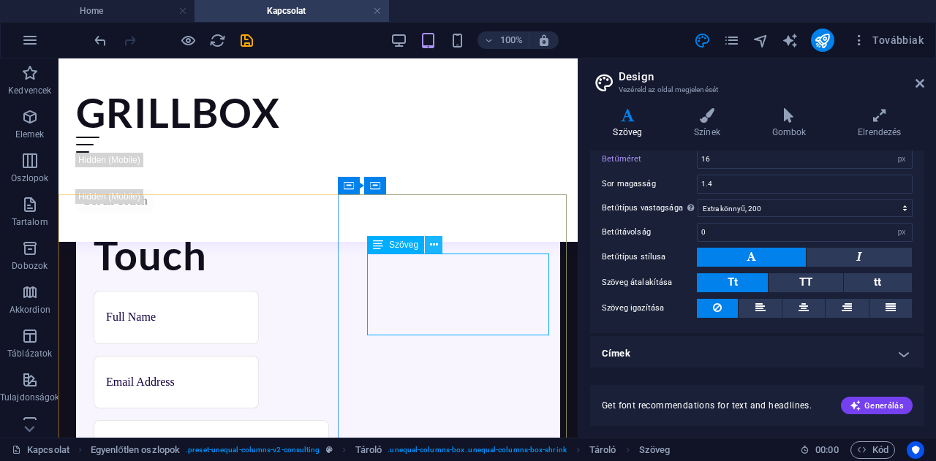
click at [433, 243] on icon at bounding box center [434, 245] width 8 height 15
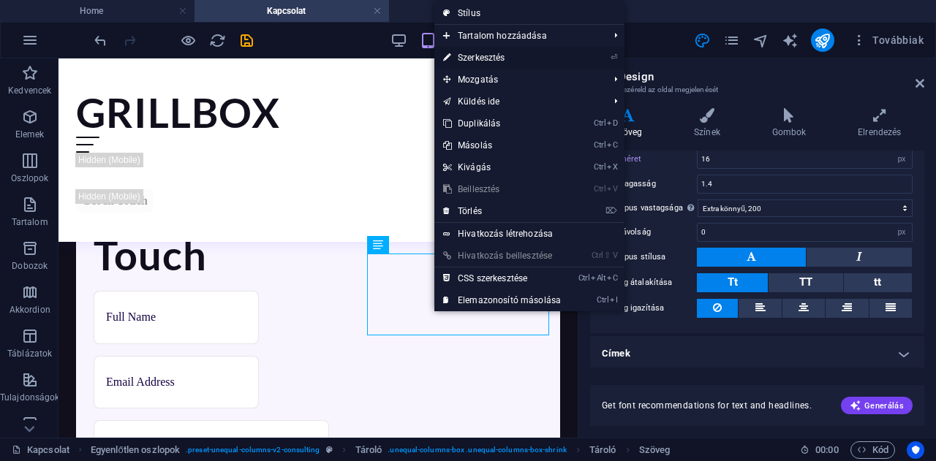
click at [478, 57] on link "⏎ Szerkesztés" at bounding box center [501, 58] width 135 height 22
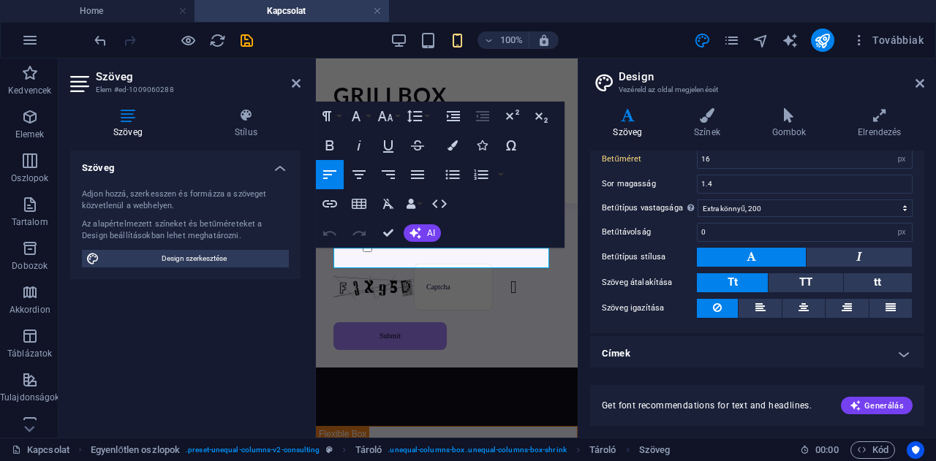
type input "10"
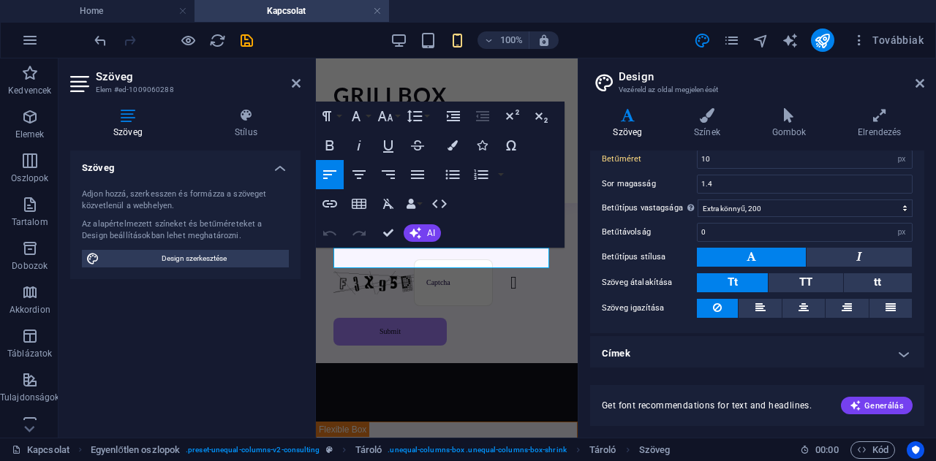
scroll to position [908, 0]
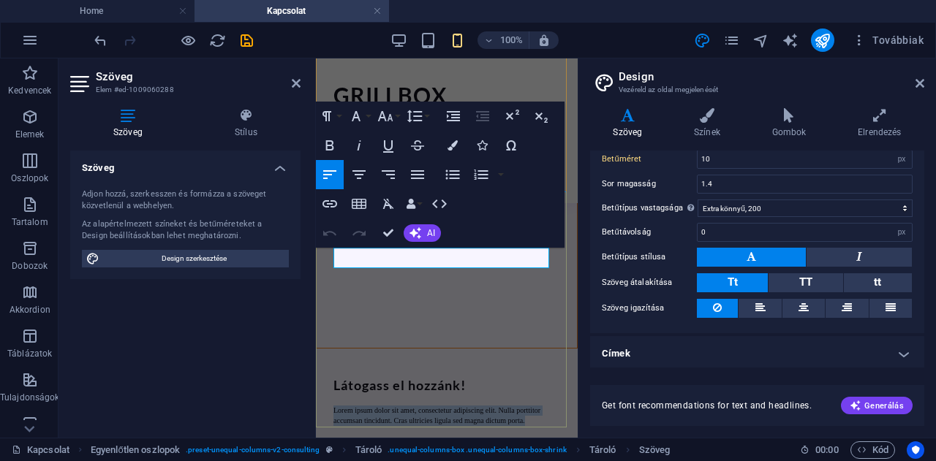
drag, startPoint x: 531, startPoint y: 261, endPoint x: 323, endPoint y: 251, distance: 208.6
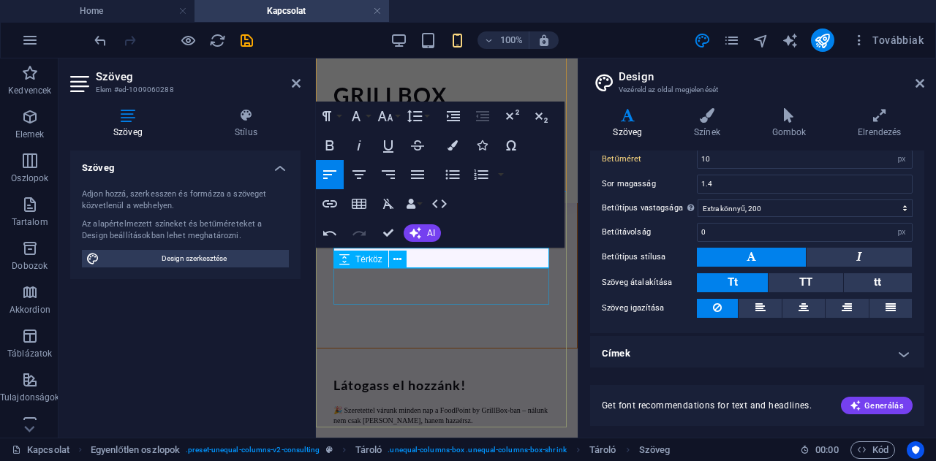
click at [478, 426] on div at bounding box center [446, 444] width 227 height 37
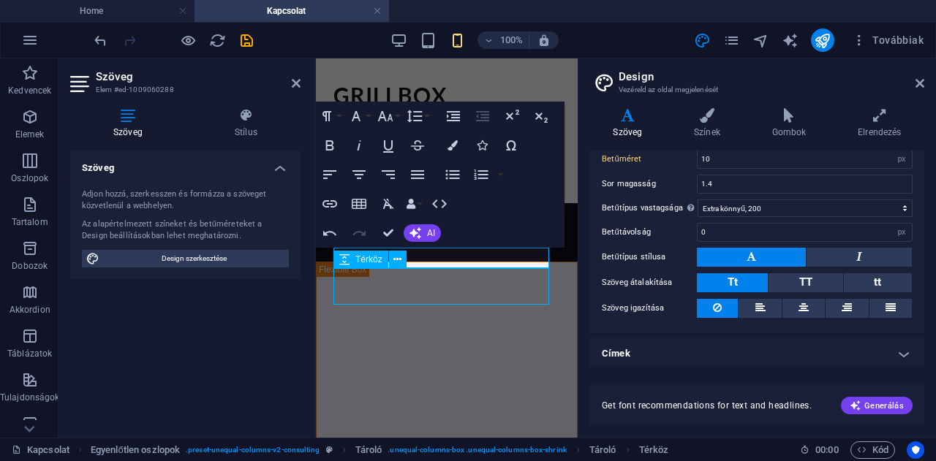
scroll to position [610, 0]
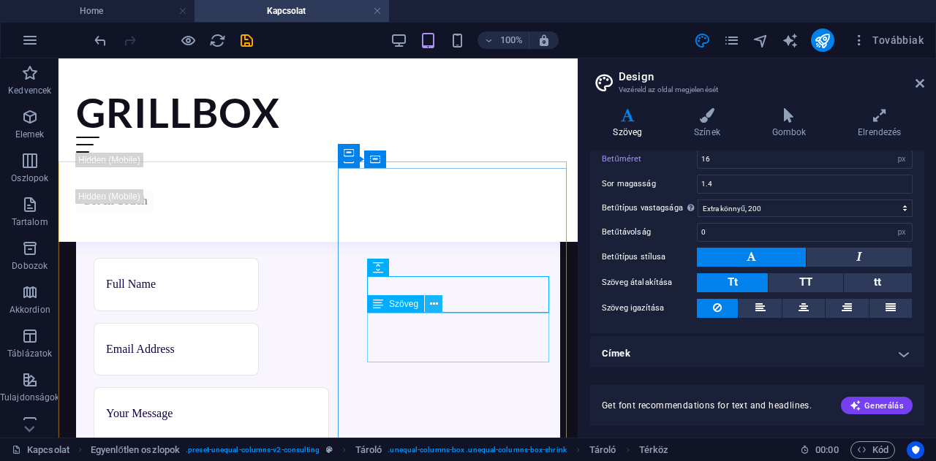
click at [434, 305] on icon at bounding box center [434, 304] width 8 height 15
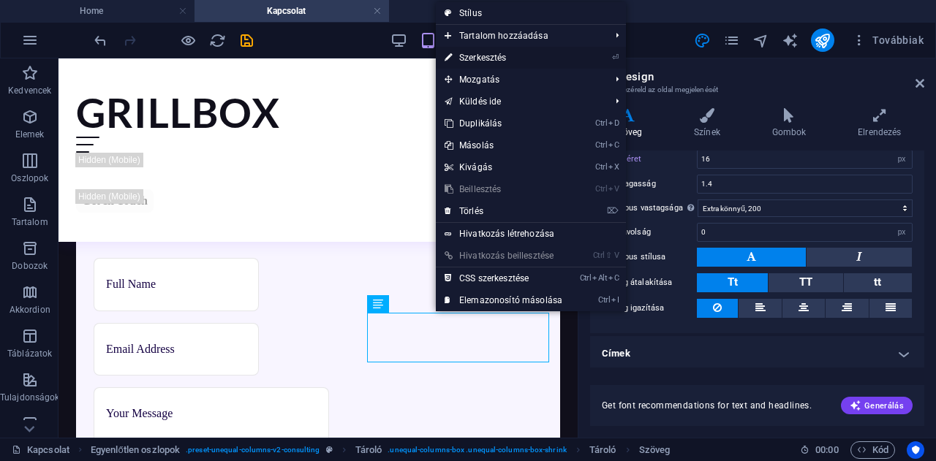
click at [472, 55] on link "⏎ Szerkesztés" at bounding box center [503, 58] width 135 height 22
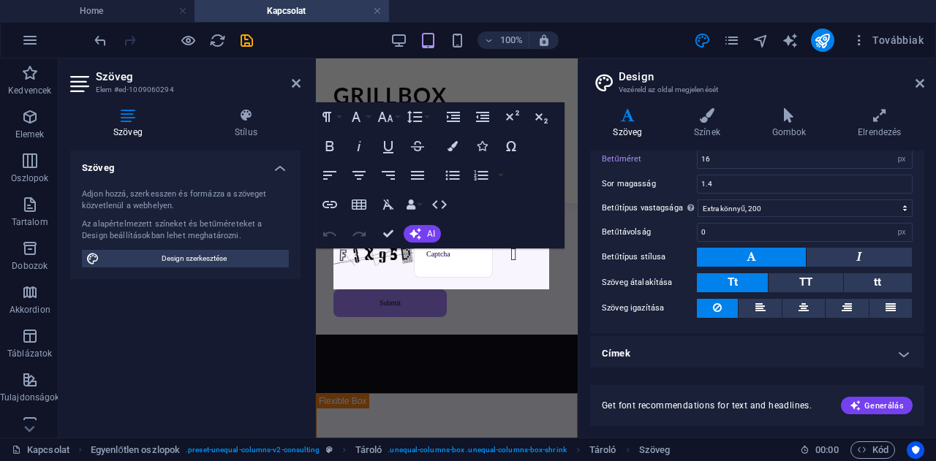
type input "10"
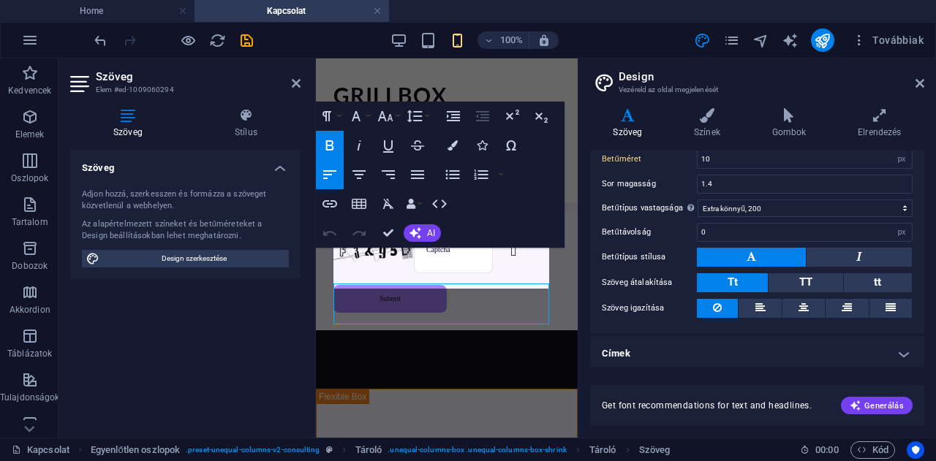
scroll to position [965, 0]
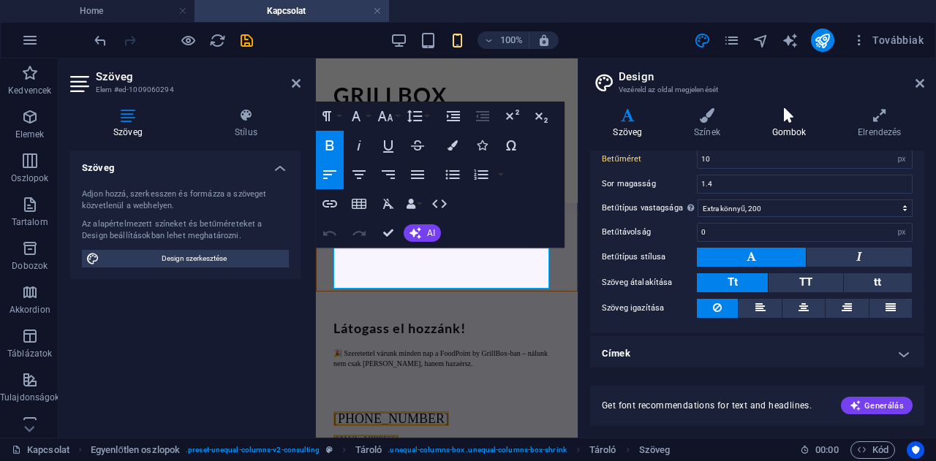
click at [794, 129] on h4 "Gombok" at bounding box center [792, 123] width 86 height 31
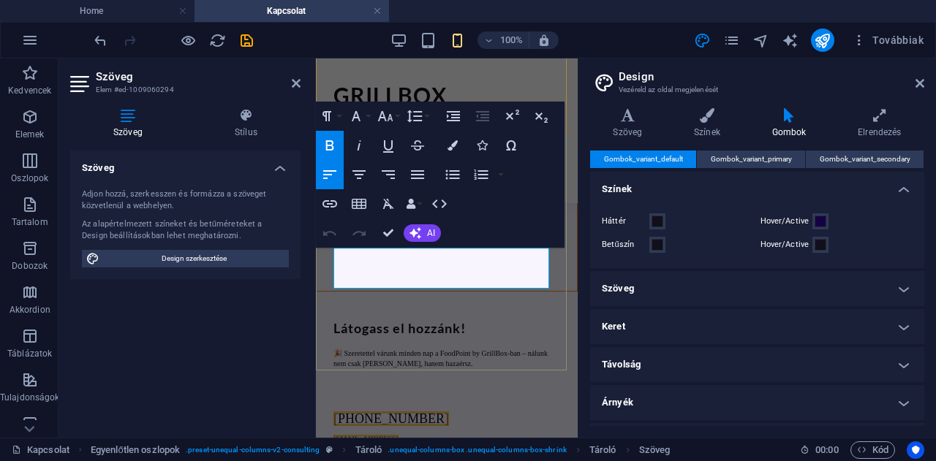
click at [488, 406] on p "[PHONE_NUMBER] [EMAIL_ADDRESS]" at bounding box center [446, 426] width 227 height 41
click at [398, 435] on span "[EMAIL_ADDRESS]" at bounding box center [365, 439] width 65 height 8
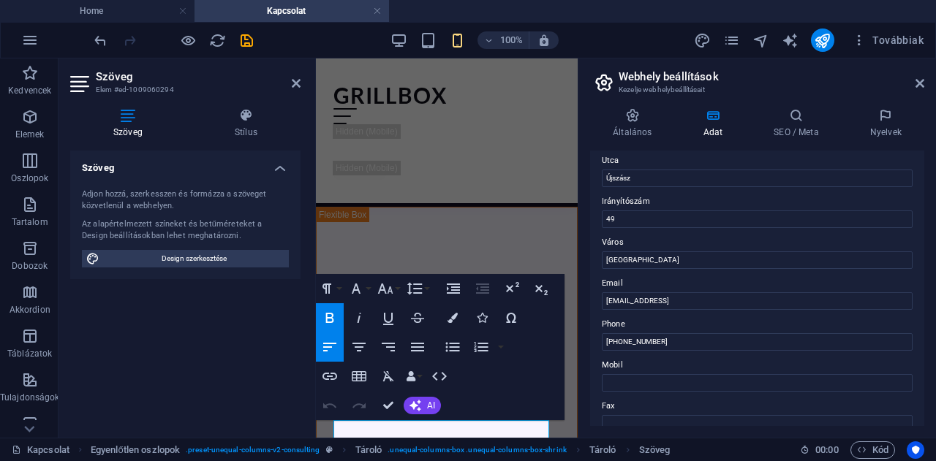
scroll to position [164, 0]
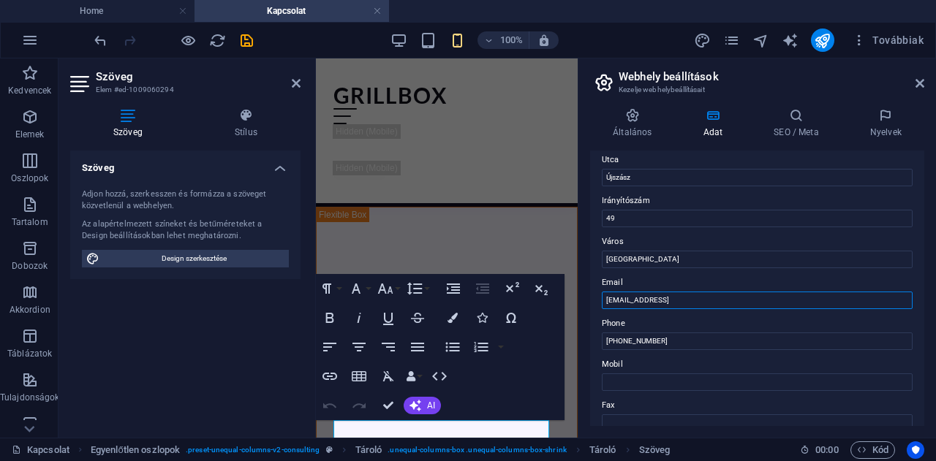
click at [780, 301] on input "[EMAIL_ADDRESS]" at bounding box center [757, 301] width 311 height 18
type input "5"
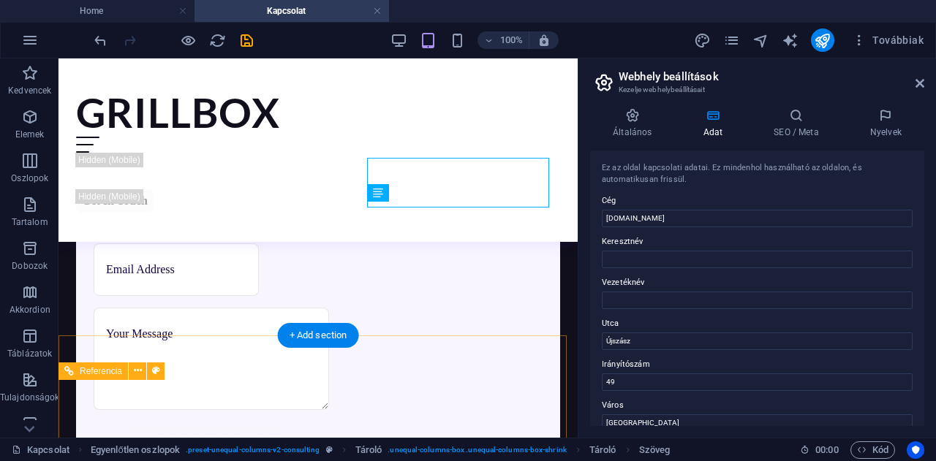
scroll to position [722, 0]
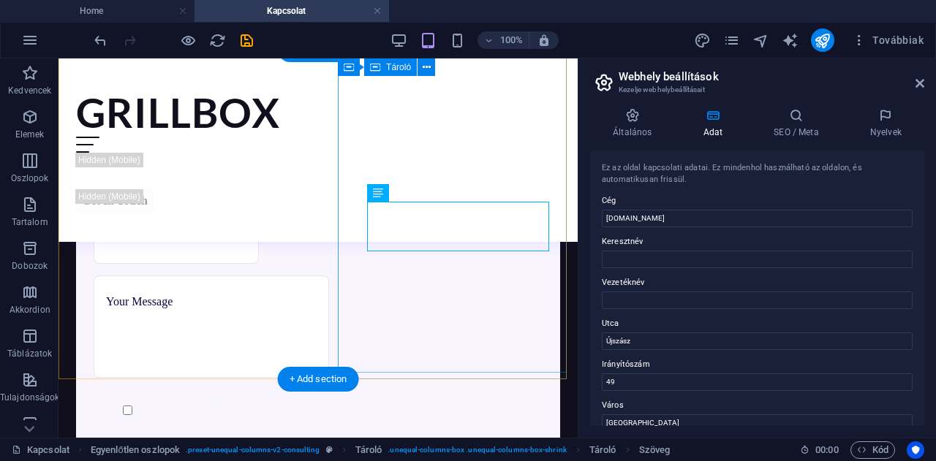
type input "[EMAIL_ADDRESS][DOMAIN_NAME]"
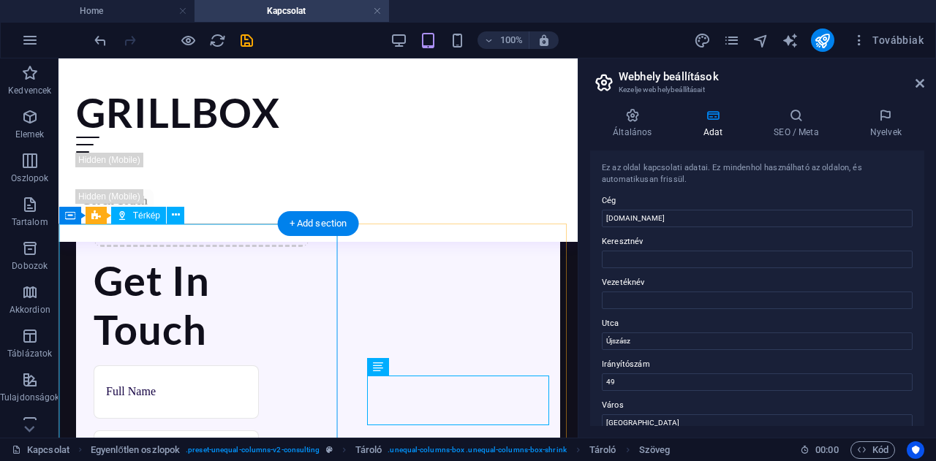
scroll to position [548, 0]
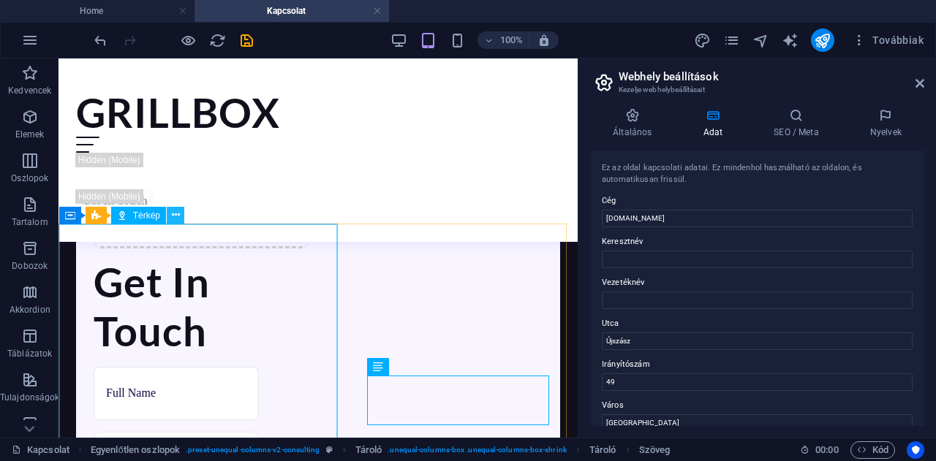
click at [173, 218] on icon at bounding box center [176, 215] width 8 height 15
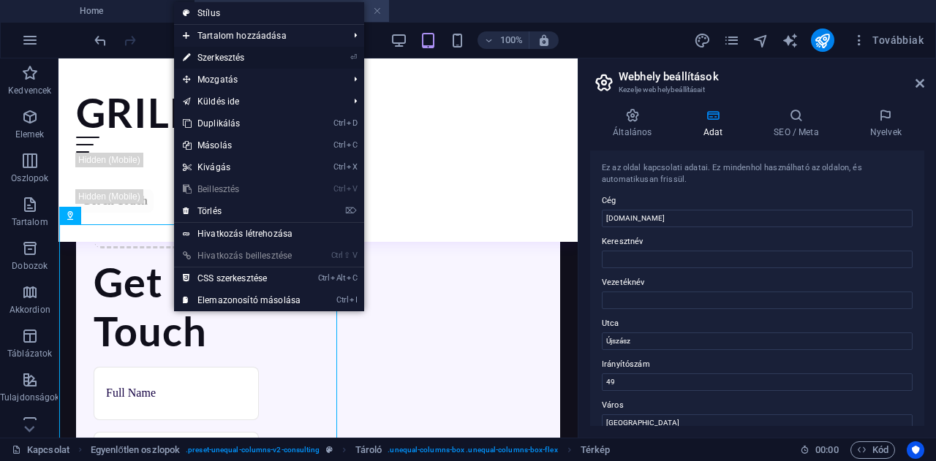
click at [231, 58] on link "⏎ Szerkesztés" at bounding box center [241, 58] width 135 height 22
select select "1"
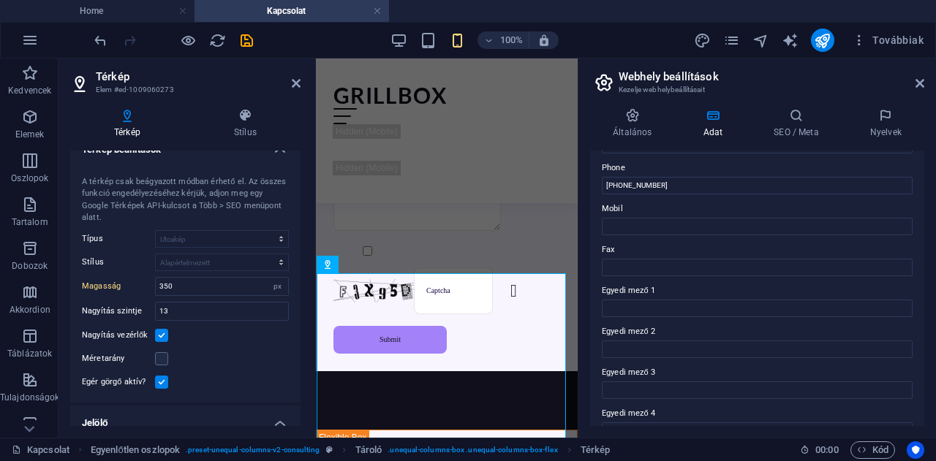
scroll to position [325, 0]
click at [793, 123] on h4 "SEO / Meta" at bounding box center [799, 123] width 96 height 31
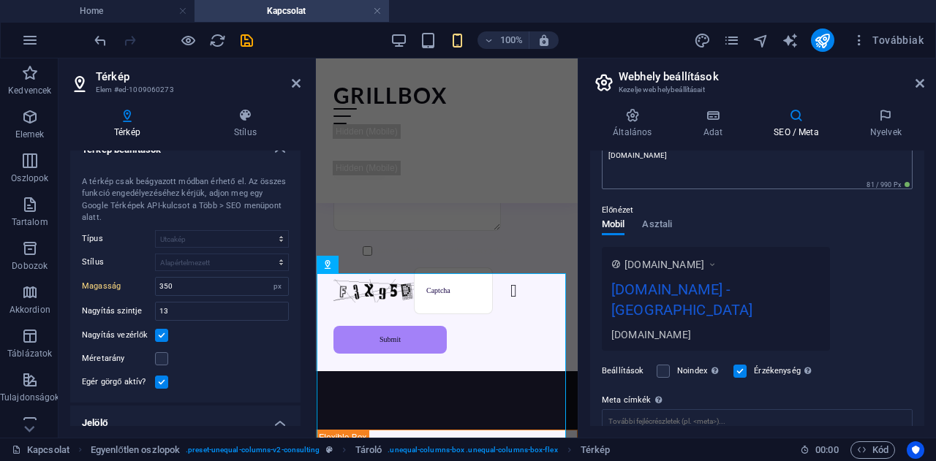
scroll to position [260, 0]
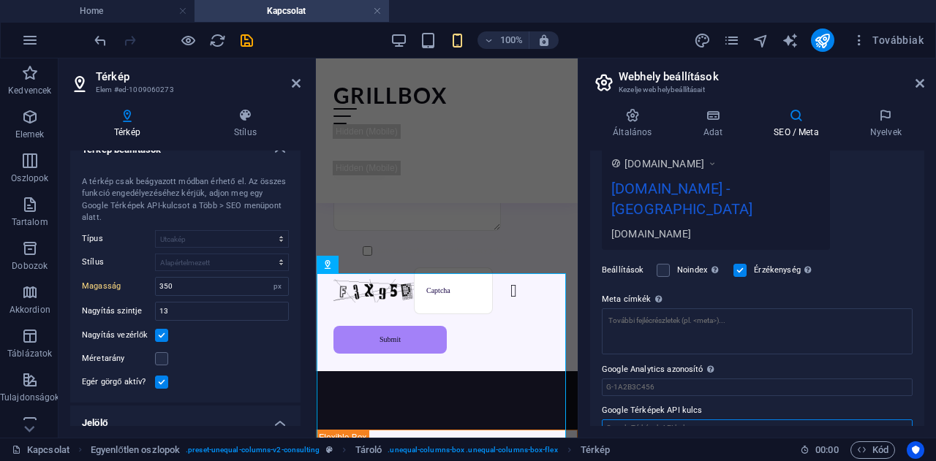
click at [666, 420] on input "Google Térképek API kulcs" at bounding box center [757, 429] width 311 height 18
paste input "[URL][DOMAIN_NAME]"
type input "[URL][DOMAIN_NAME]"
click at [246, 42] on icon "save" at bounding box center [246, 40] width 17 height 17
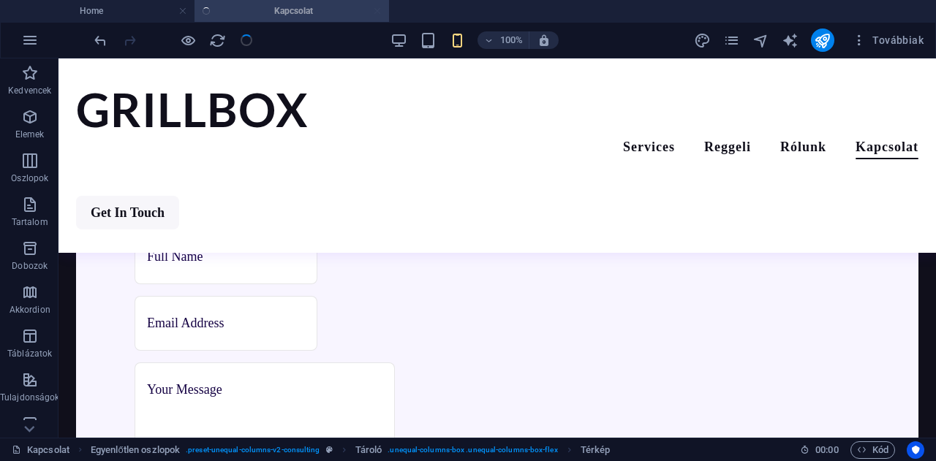
checkbox input "false"
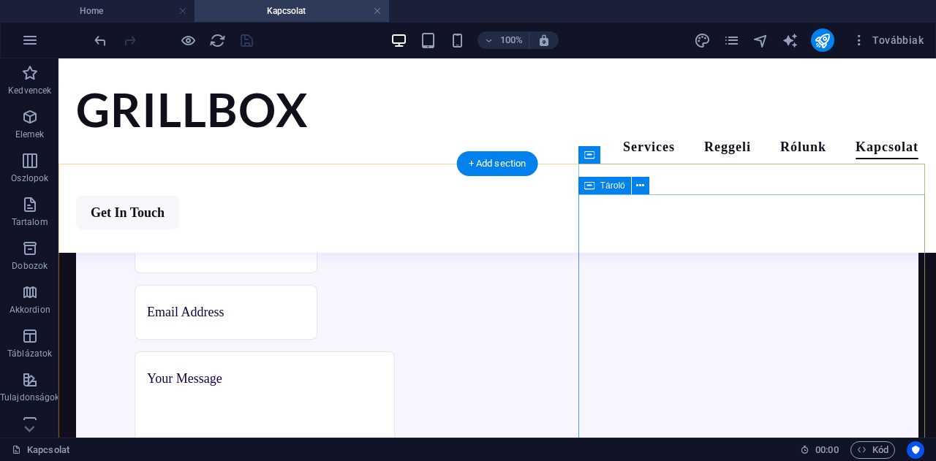
scroll to position [620, 0]
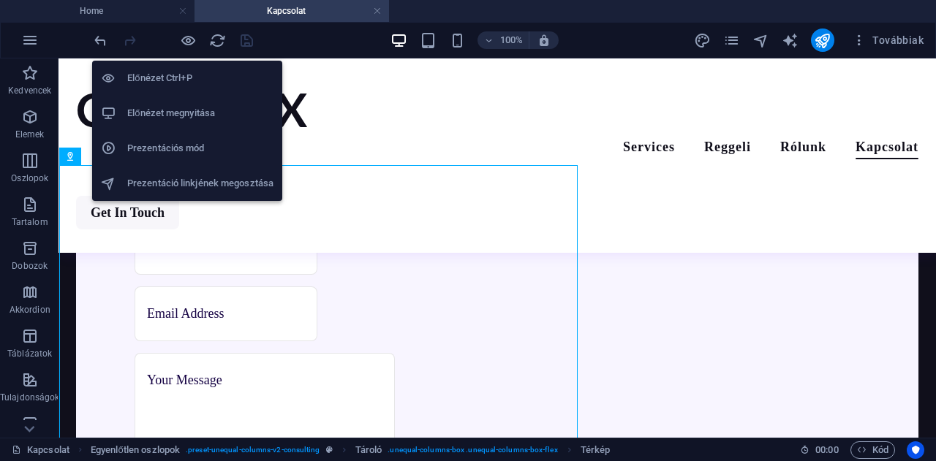
click at [173, 77] on h6 "Előnézet Ctrl+P" at bounding box center [200, 78] width 146 height 18
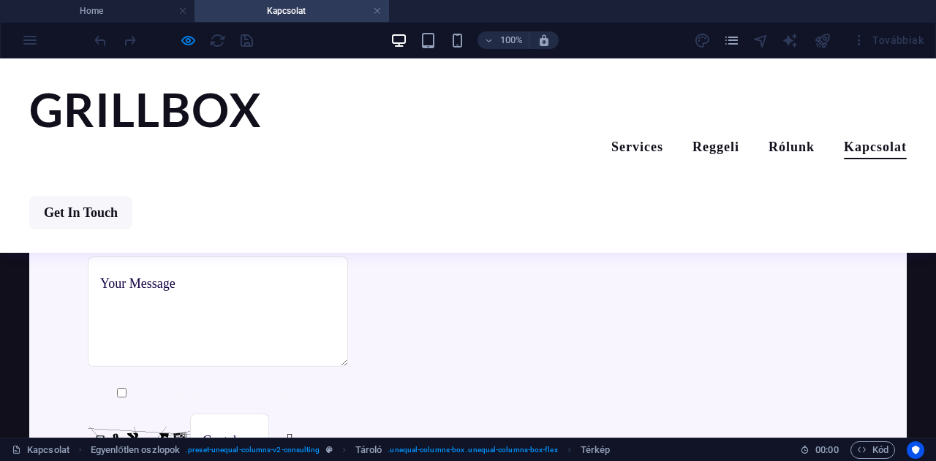
scroll to position [613, 0]
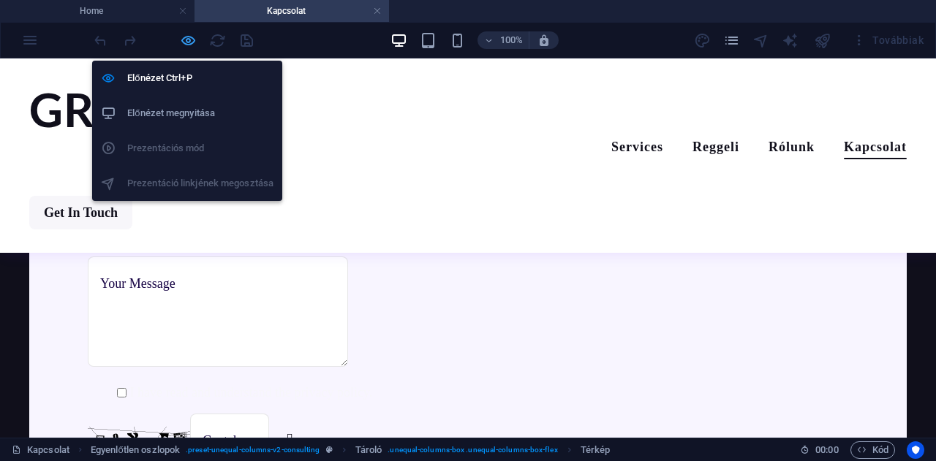
click at [181, 38] on icon "button" at bounding box center [188, 40] width 17 height 17
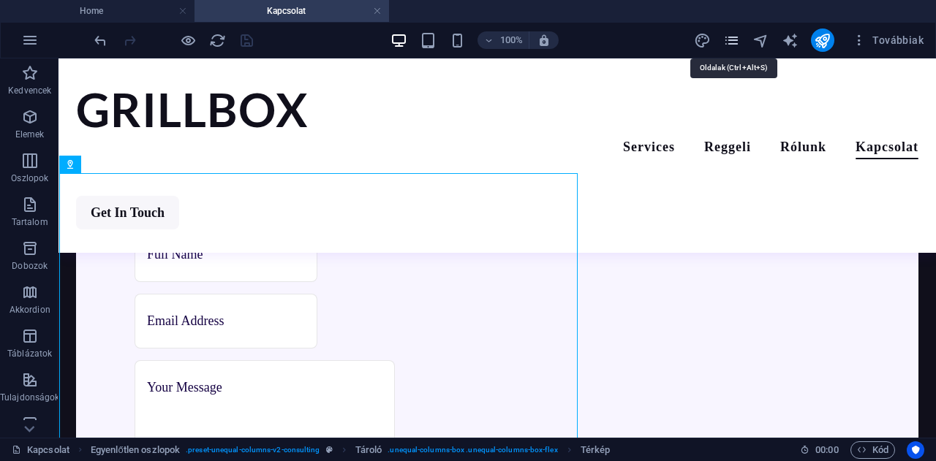
click at [734, 39] on icon "pages" at bounding box center [731, 40] width 17 height 17
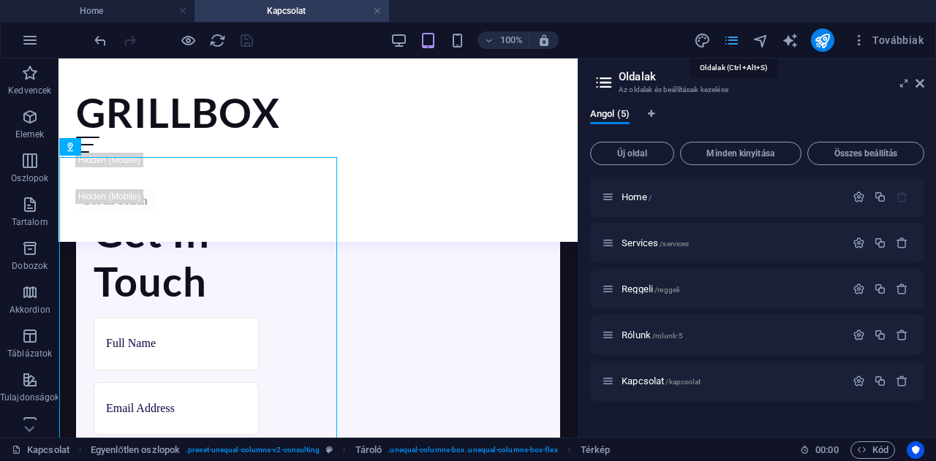
scroll to position [617, 0]
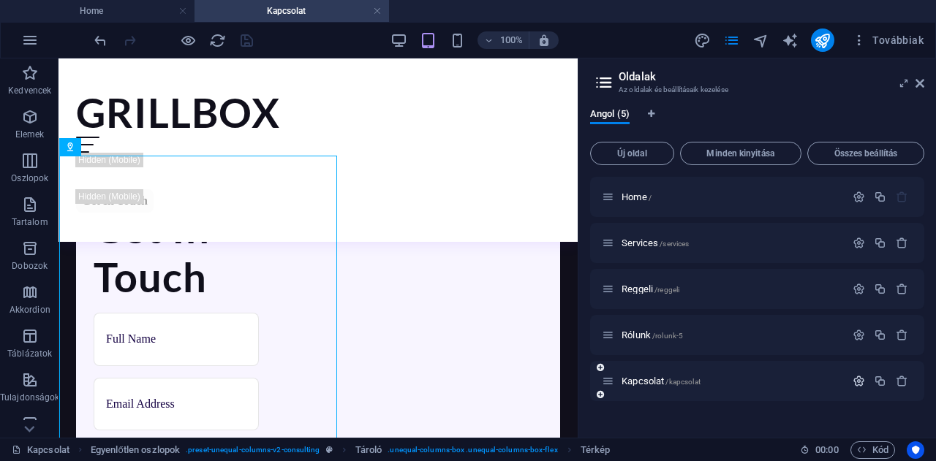
click at [858, 380] on icon "button" at bounding box center [858, 381] width 12 height 12
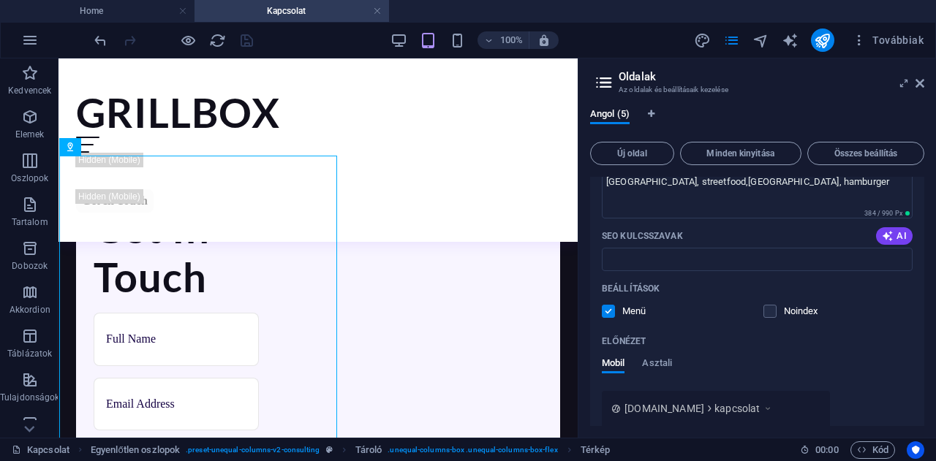
scroll to position [540, 0]
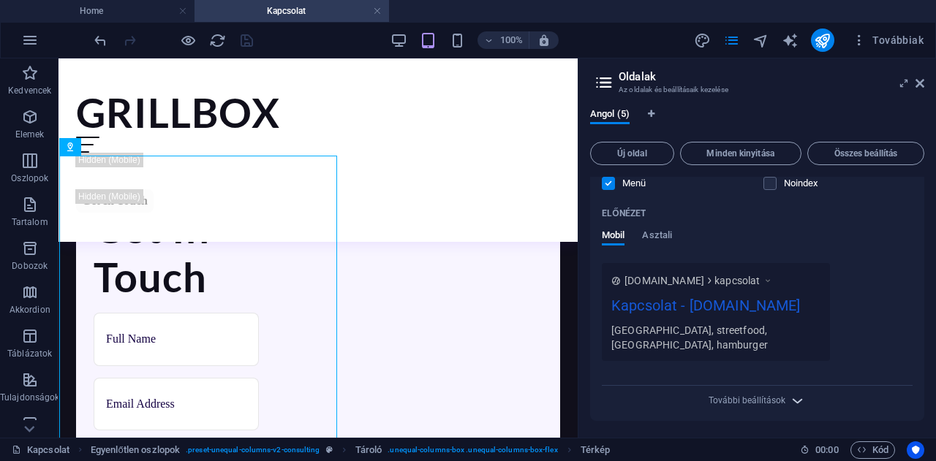
click at [794, 397] on icon "button" at bounding box center [797, 401] width 17 height 17
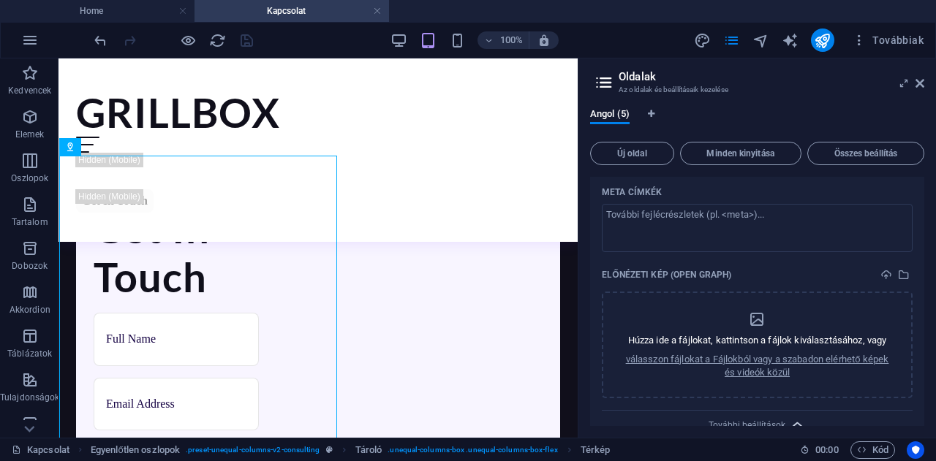
scroll to position [763, 0]
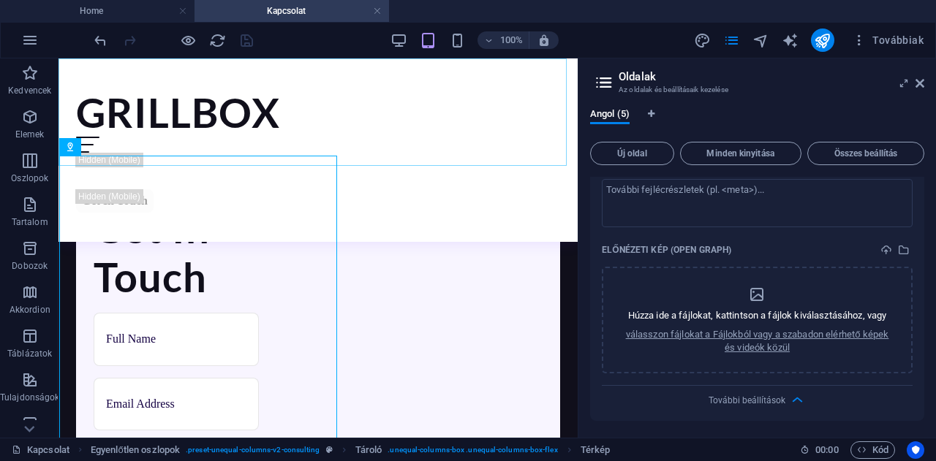
click at [130, 140] on div "GRILLBOX Menu Services Reggeli Rólunk Kapcsolat Get In Touch" at bounding box center [317, 149] width 519 height 183
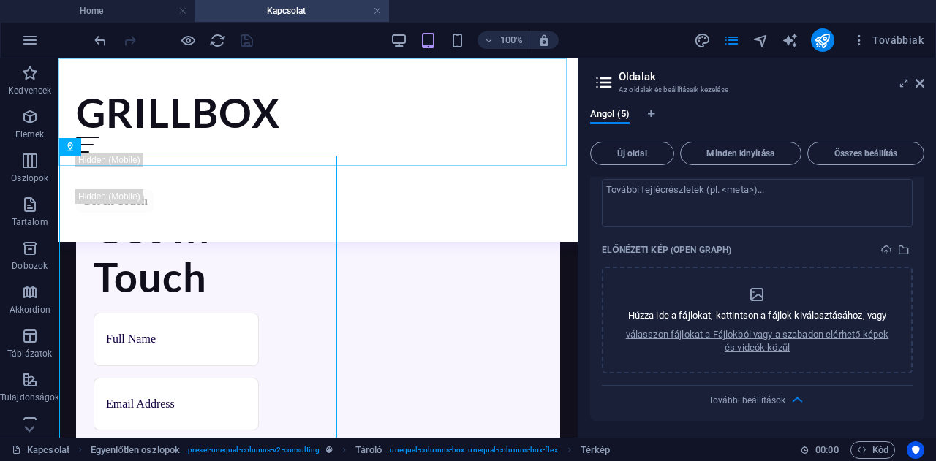
click at [152, 143] on div "GRILLBOX Menu Services Reggeli Rólunk Kapcsolat Get In Touch" at bounding box center [317, 149] width 519 height 183
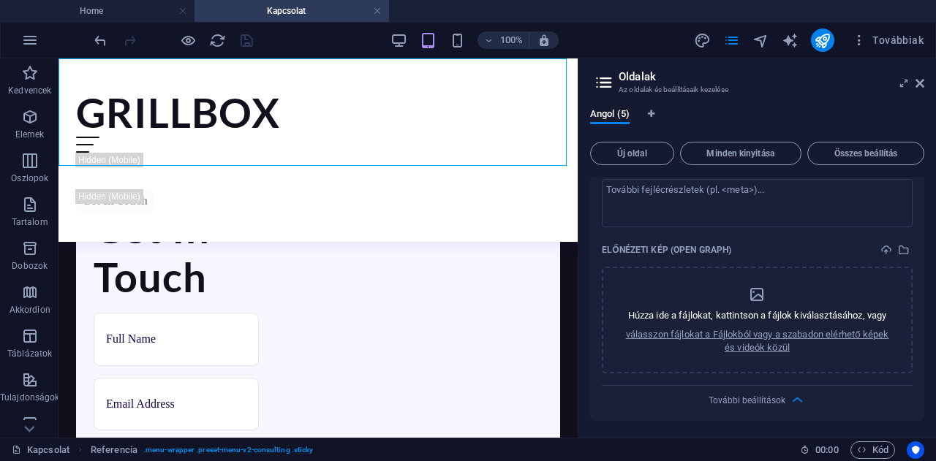
click at [120, 162] on div "GRILLBOX Menu Services Reggeli Rólunk Kapcsolat Get In Touch" at bounding box center [317, 149] width 519 height 183
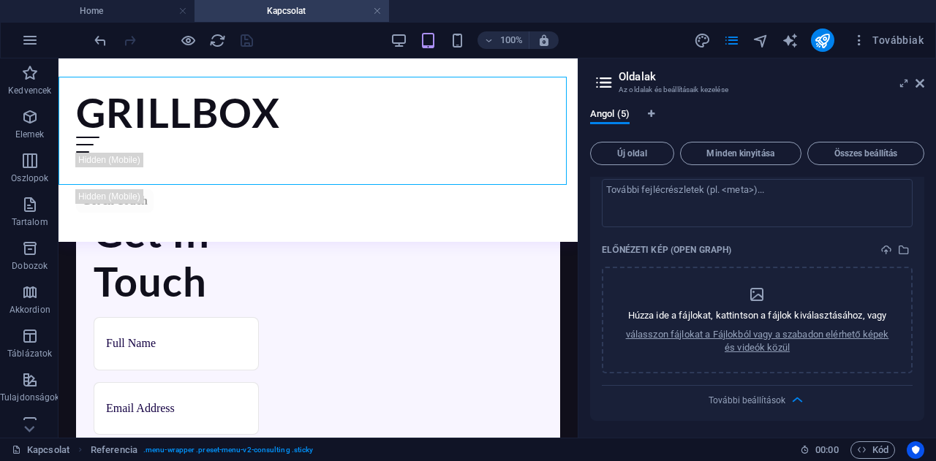
scroll to position [599, 0]
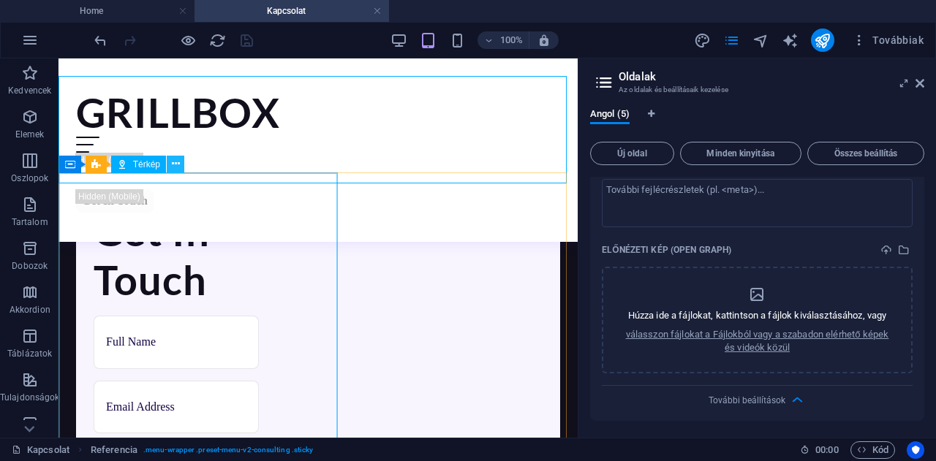
click at [174, 167] on icon at bounding box center [176, 163] width 8 height 15
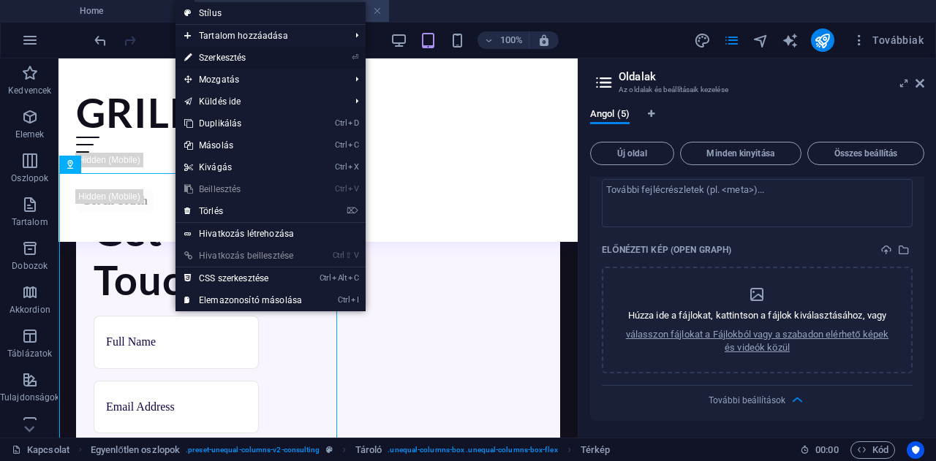
click at [235, 55] on link "⏎ Szerkesztés" at bounding box center [242, 58] width 135 height 22
select select "1"
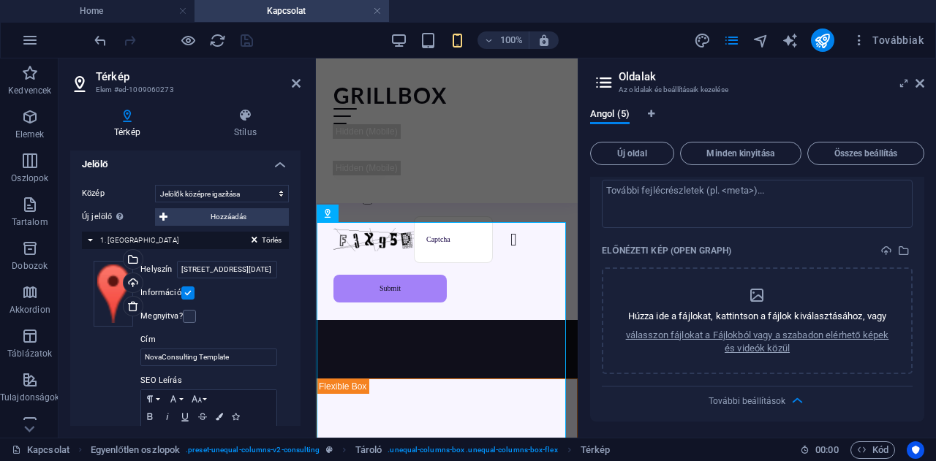
scroll to position [224, 0]
click at [213, 268] on input "[STREET_ADDRESS][DATE]" at bounding box center [227, 269] width 100 height 18
drag, startPoint x: 179, startPoint y: 267, endPoint x: 284, endPoint y: 268, distance: 105.3
click at [284, 268] on div "Húzza ide a fájlokat, kattintson a fájlok kiválasztásához, vagy válasszon fájlo…" at bounding box center [185, 383] width 207 height 269
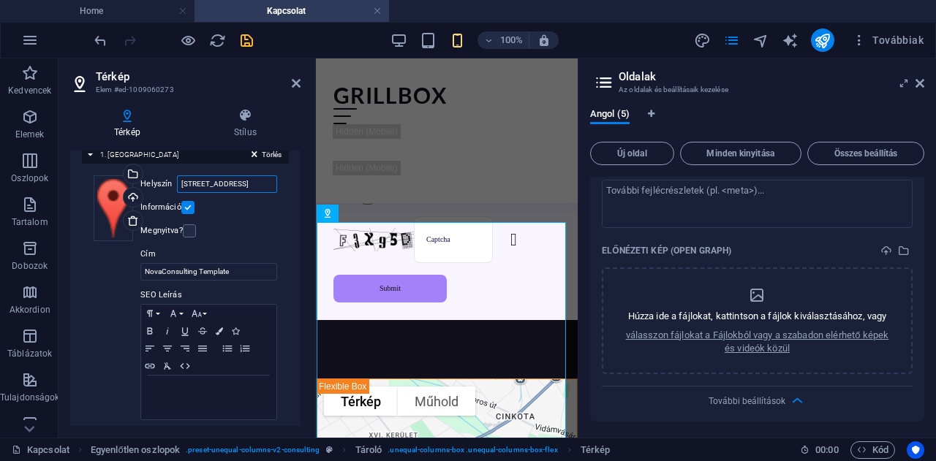
scroll to position [325, 0]
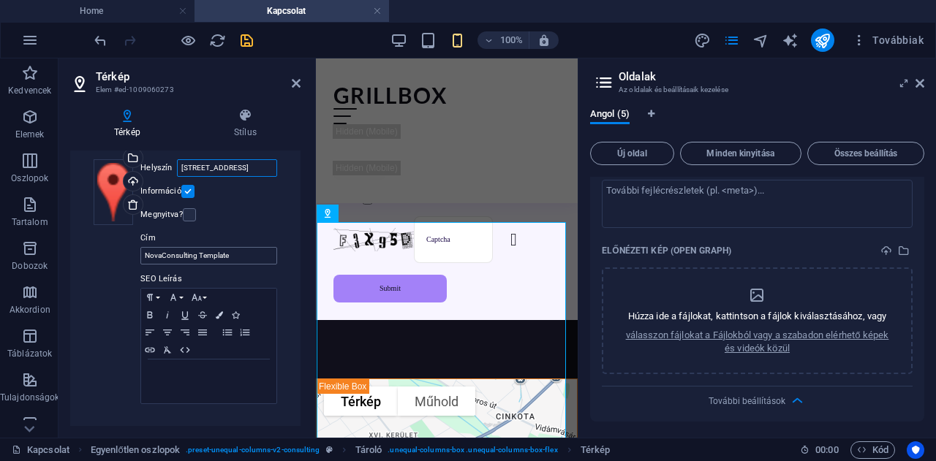
type input "[STREET_ADDRESS]"
click at [235, 253] on input "NovaConsulting Template" at bounding box center [208, 256] width 137 height 18
type input "N"
type input "Grillbox"
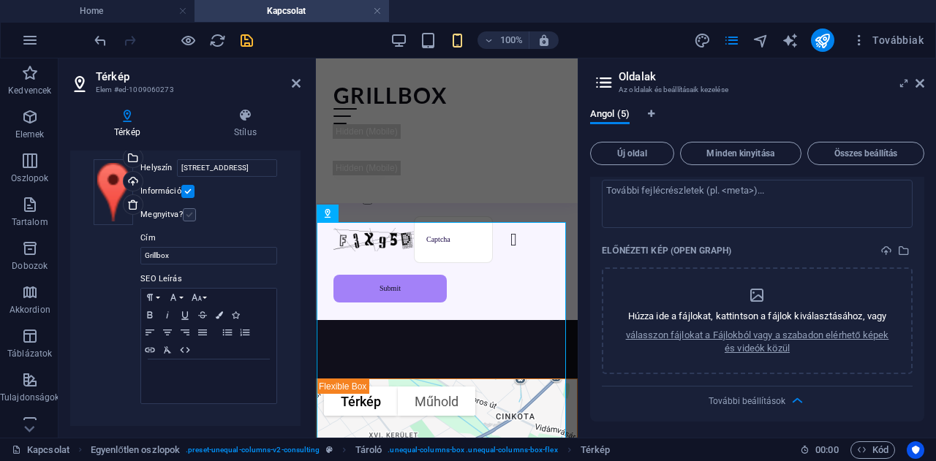
click at [189, 213] on label at bounding box center [189, 214] width 13 height 13
click at [0, 0] on input "Megnyitva?" at bounding box center [0, 0] width 0 height 0
click at [190, 368] on p at bounding box center [208, 373] width 121 height 13
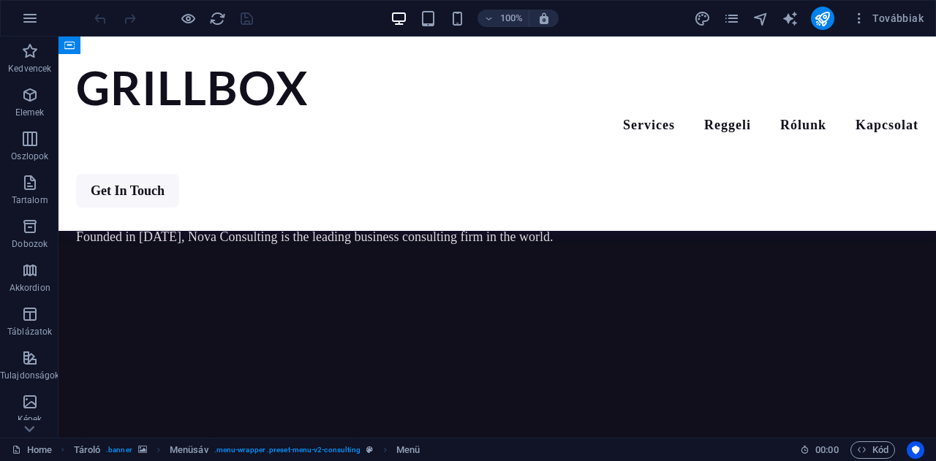
scroll to position [3538, 0]
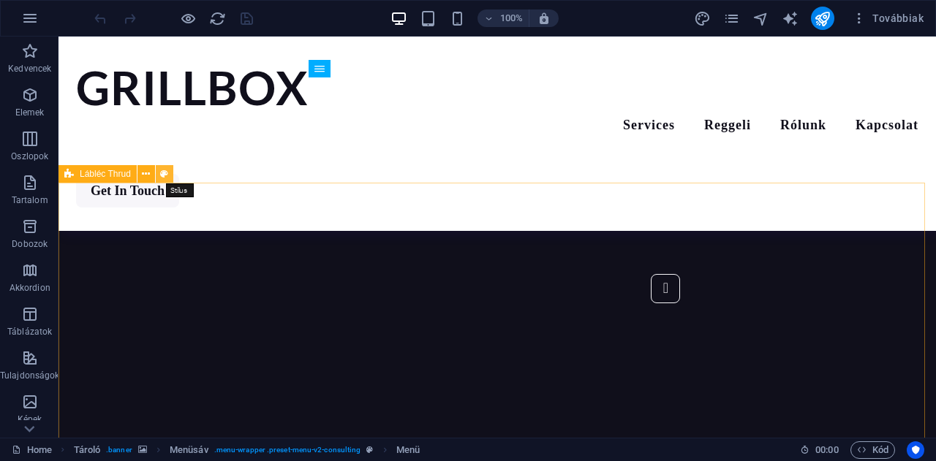
click at [164, 175] on icon at bounding box center [164, 174] width 8 height 15
select select "rem"
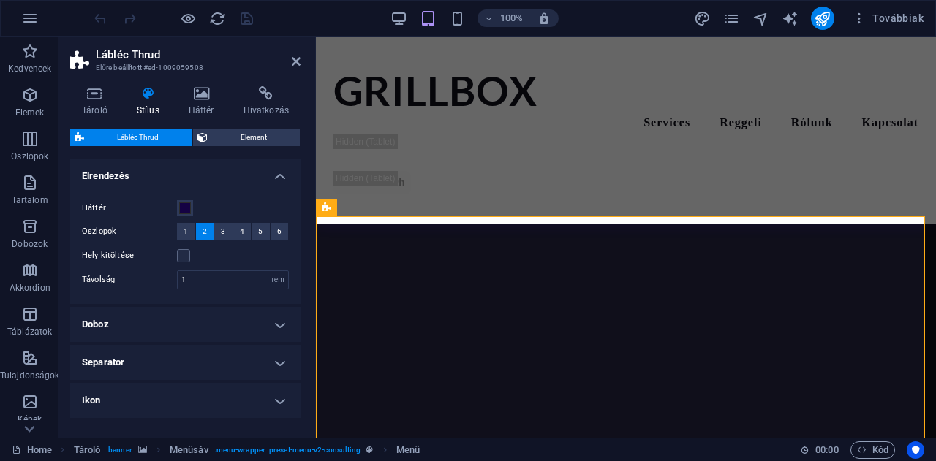
scroll to position [3335, 0]
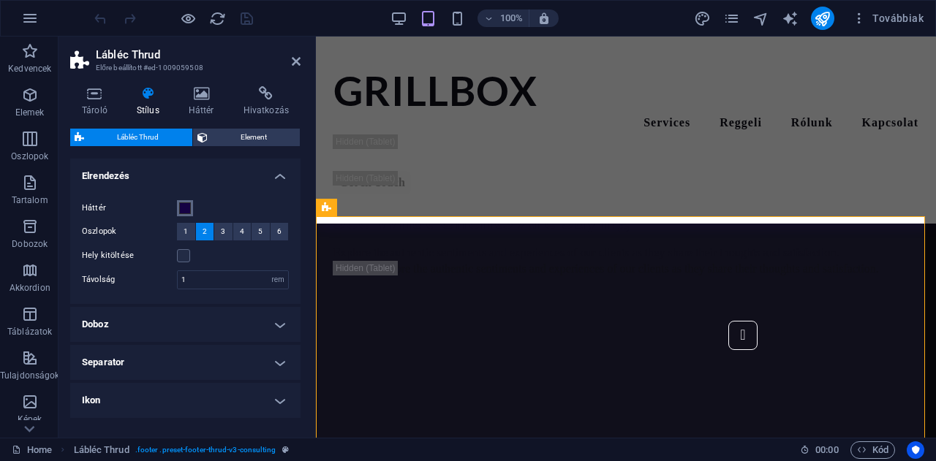
click at [184, 208] on span at bounding box center [185, 208] width 12 height 12
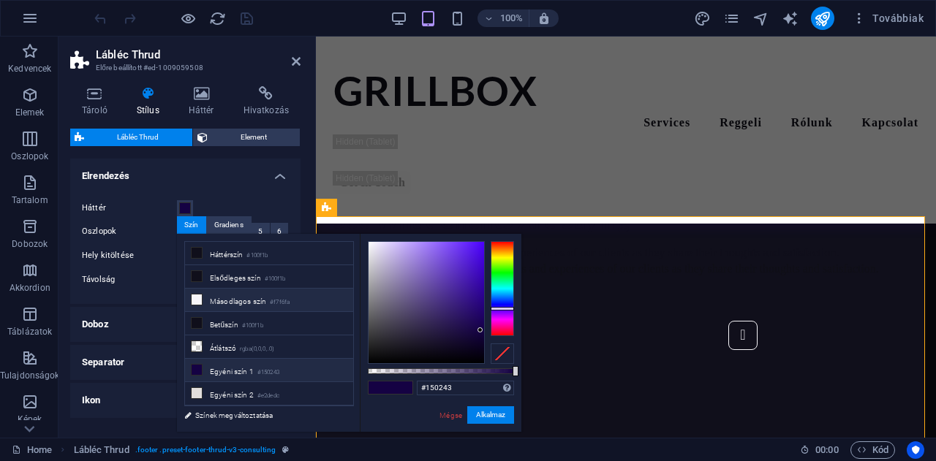
click at [194, 296] on icon at bounding box center [197, 300] width 10 height 10
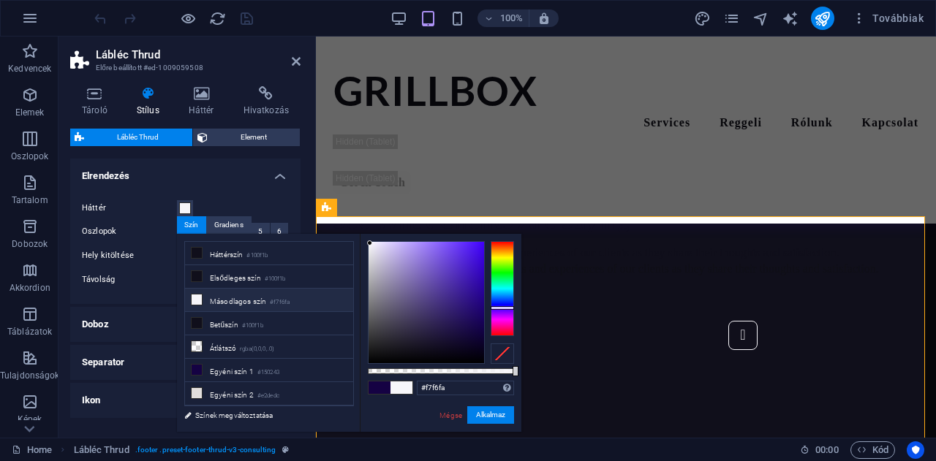
click at [194, 296] on icon at bounding box center [197, 300] width 10 height 10
click at [196, 255] on icon at bounding box center [197, 253] width 10 height 10
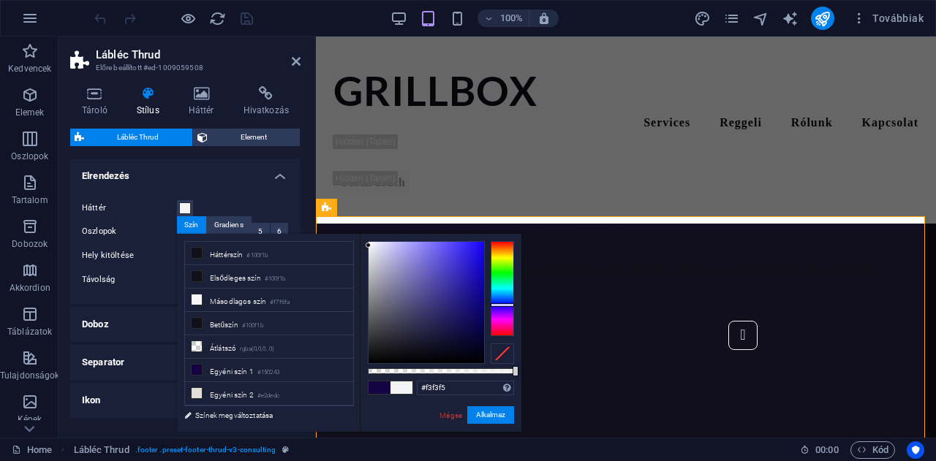
drag, startPoint x: 418, startPoint y: 347, endPoint x: 368, endPoint y: 246, distance: 113.1
click at [368, 246] on div at bounding box center [368, 245] width 5 height 5
click at [402, 388] on span at bounding box center [401, 388] width 22 height 12
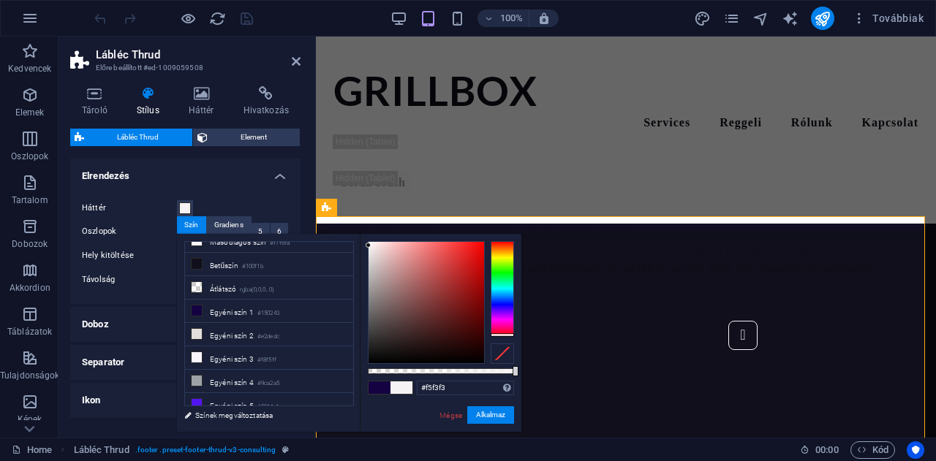
drag, startPoint x: 503, startPoint y: 303, endPoint x: 497, endPoint y: 336, distance: 33.4
click at [497, 344] on div at bounding box center [441, 302] width 146 height 123
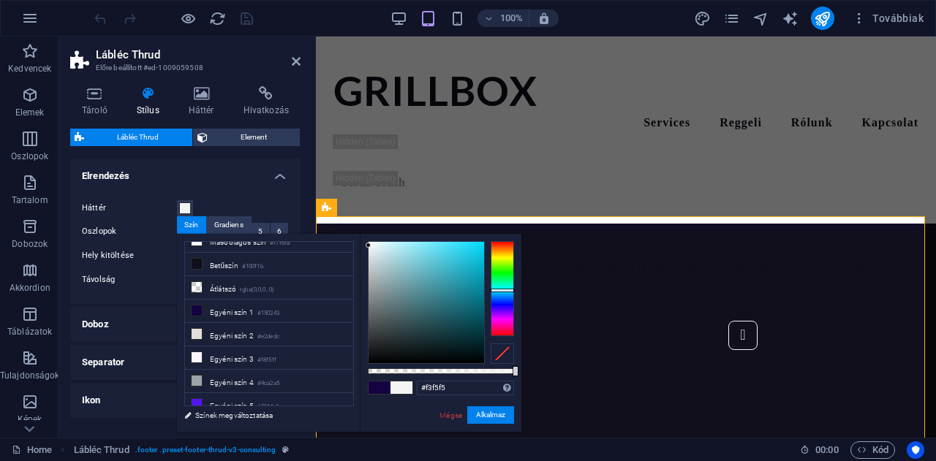
drag, startPoint x: 497, startPoint y: 333, endPoint x: 501, endPoint y: 290, distance: 42.6
click at [501, 290] on div at bounding box center [502, 288] width 23 height 95
type input "#f4fcfd"
click at [371, 242] on div at bounding box center [370, 241] width 5 height 5
click at [399, 385] on span at bounding box center [401, 388] width 22 height 12
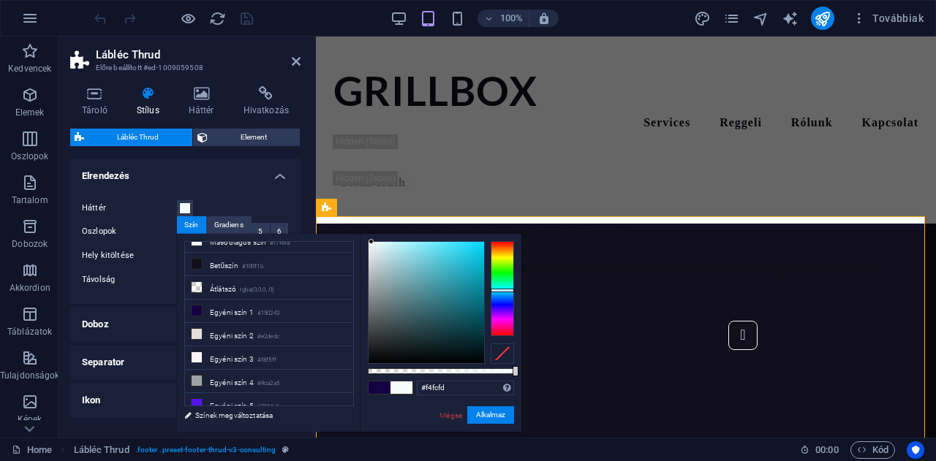
click at [399, 385] on span at bounding box center [401, 388] width 22 height 12
click at [477, 416] on button "Alkalmaz" at bounding box center [490, 415] width 47 height 18
